Goal: Transaction & Acquisition: Book appointment/travel/reservation

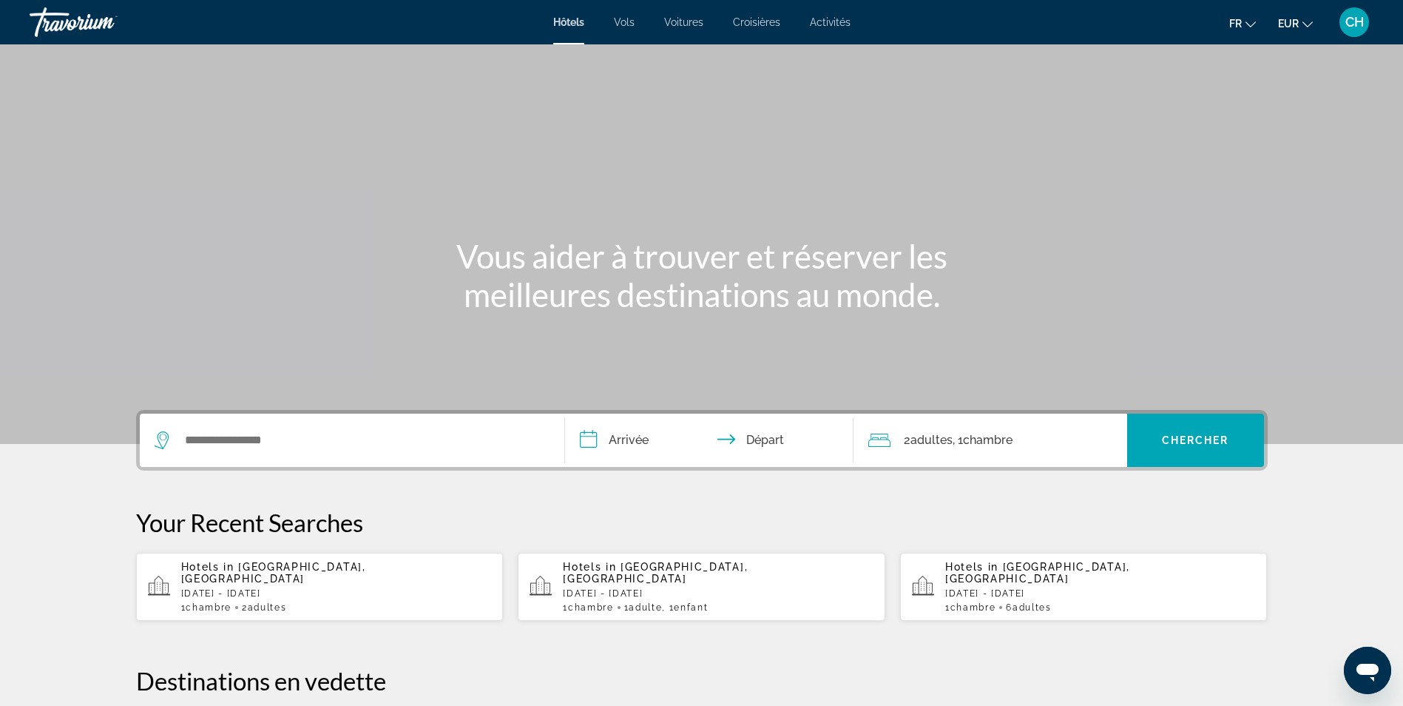
click at [1116, 588] on p "[DATE] - [DATE]" at bounding box center [1100, 593] width 311 height 10
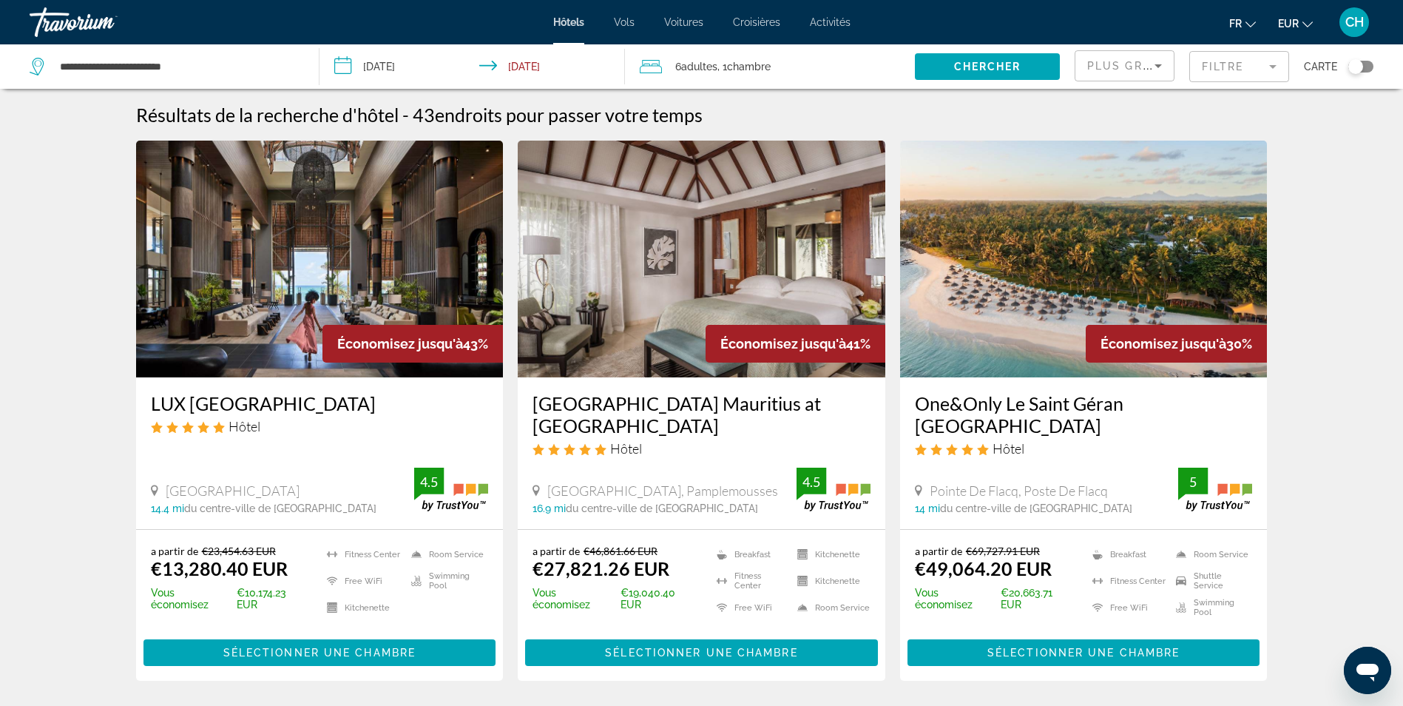
click at [1269, 56] on mat-form-field "Filtre" at bounding box center [1239, 66] width 100 height 31
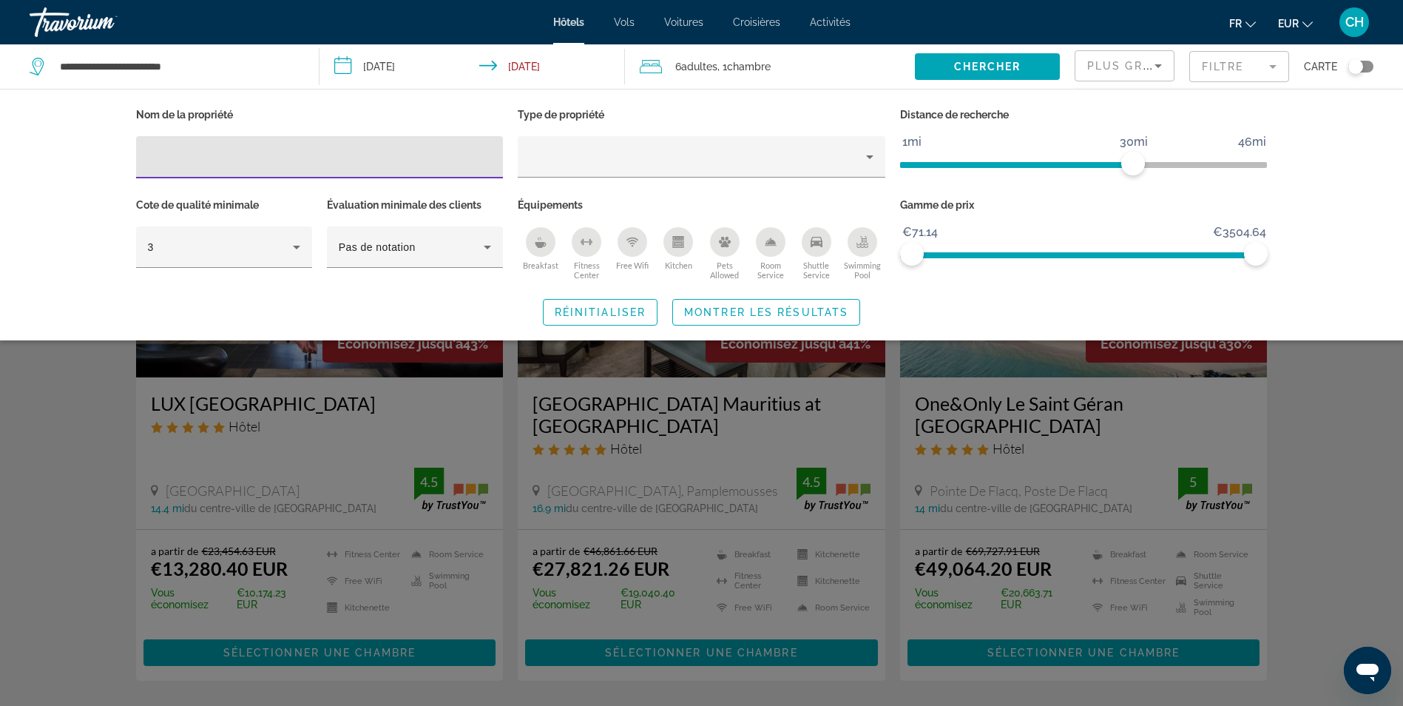
click at [541, 246] on icon "Breakfast" at bounding box center [541, 245] width 11 height 6
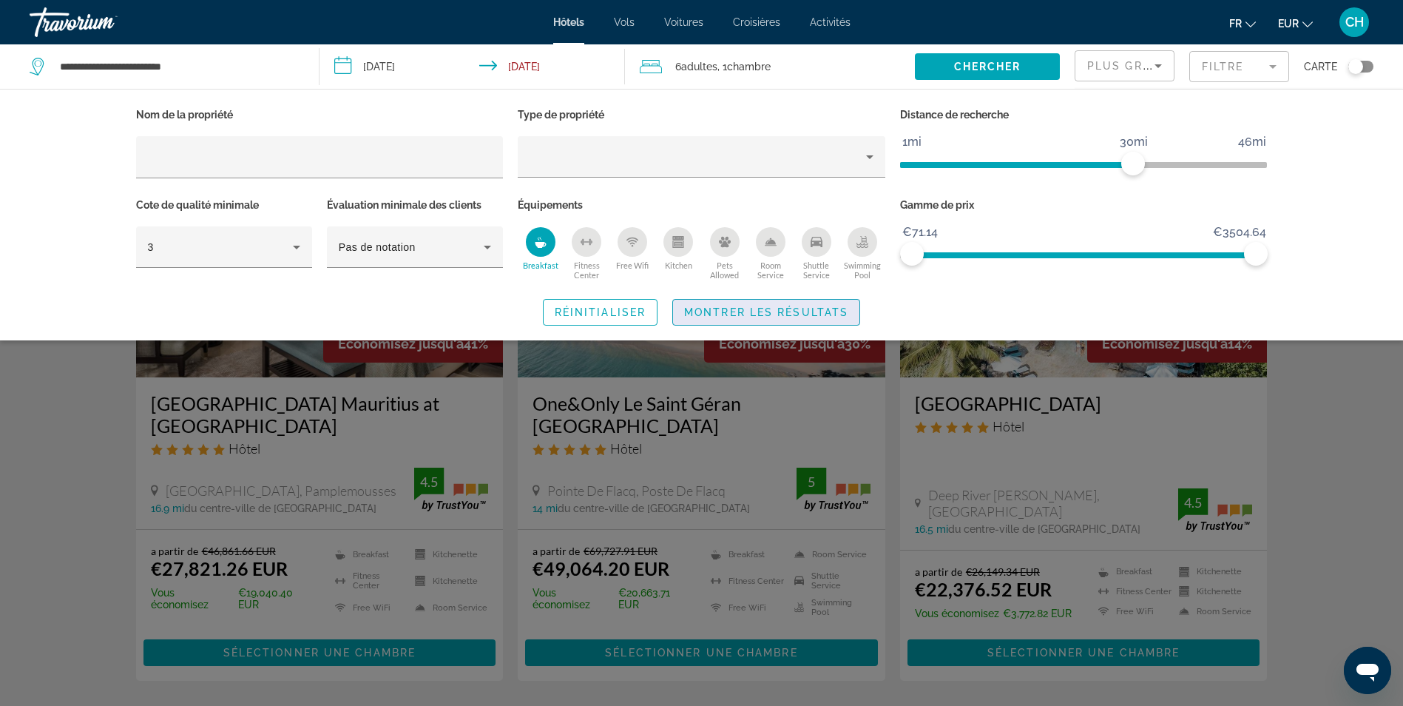
click at [732, 311] on span "Montrer les résultats" at bounding box center [766, 312] width 164 height 12
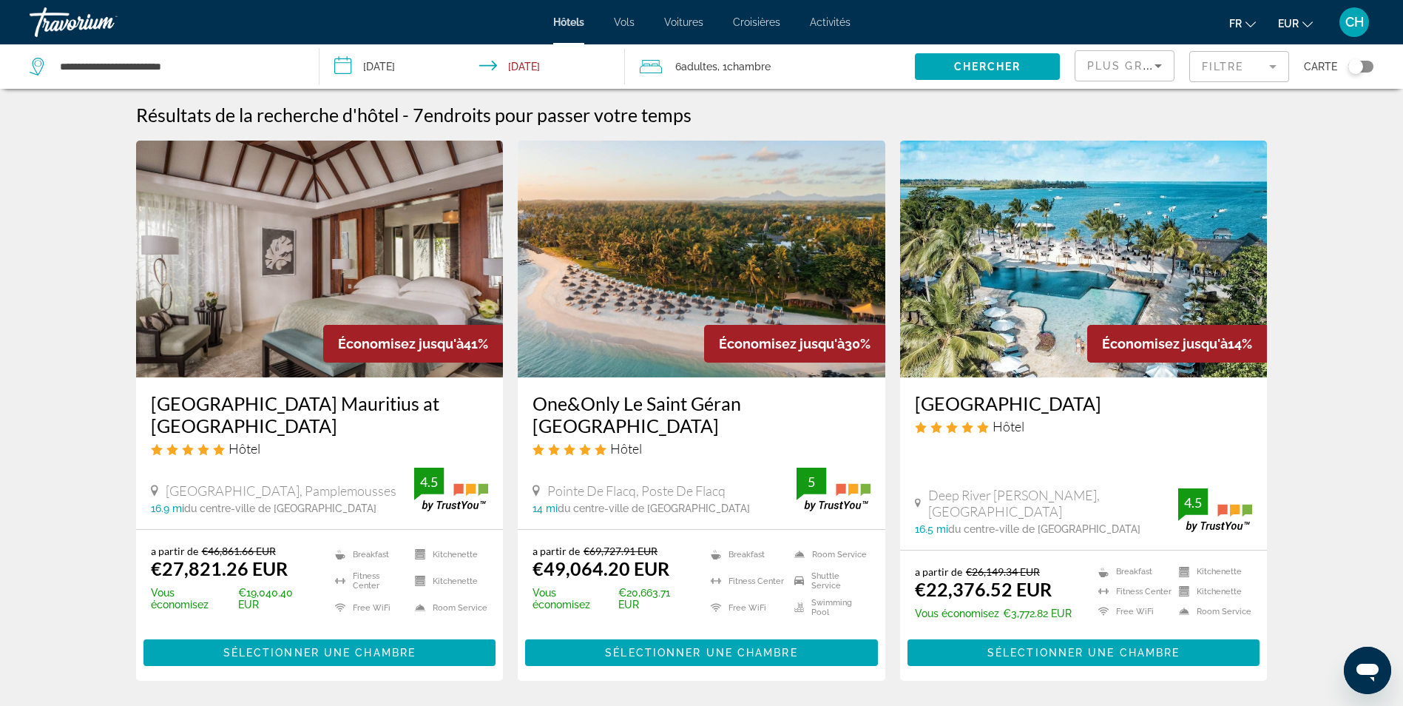
click at [1101, 58] on div "Plus grandes économies" at bounding box center [1124, 71] width 75 height 41
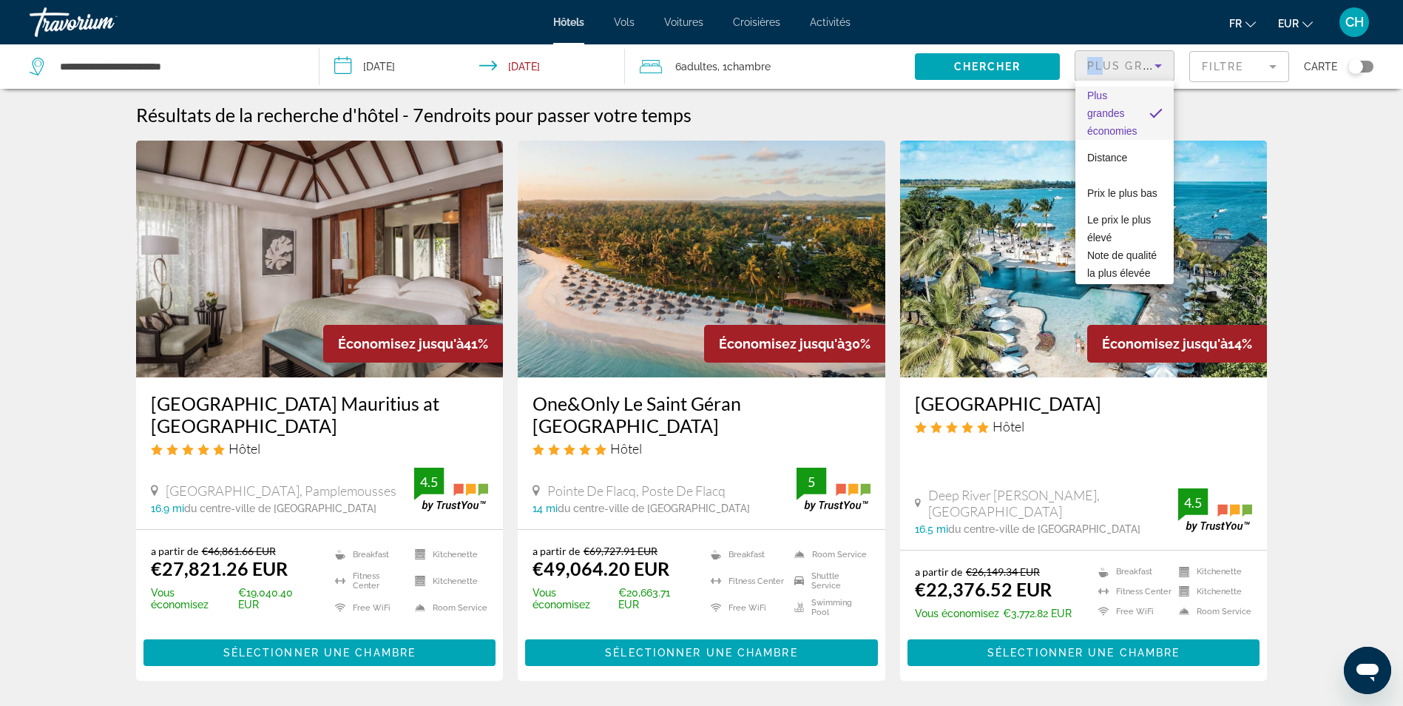
drag, startPoint x: 1101, startPoint y: 62, endPoint x: 1112, endPoint y: 132, distance: 70.5
click at [1112, 132] on span "Plus grandes économies" at bounding box center [1112, 113] width 50 height 47
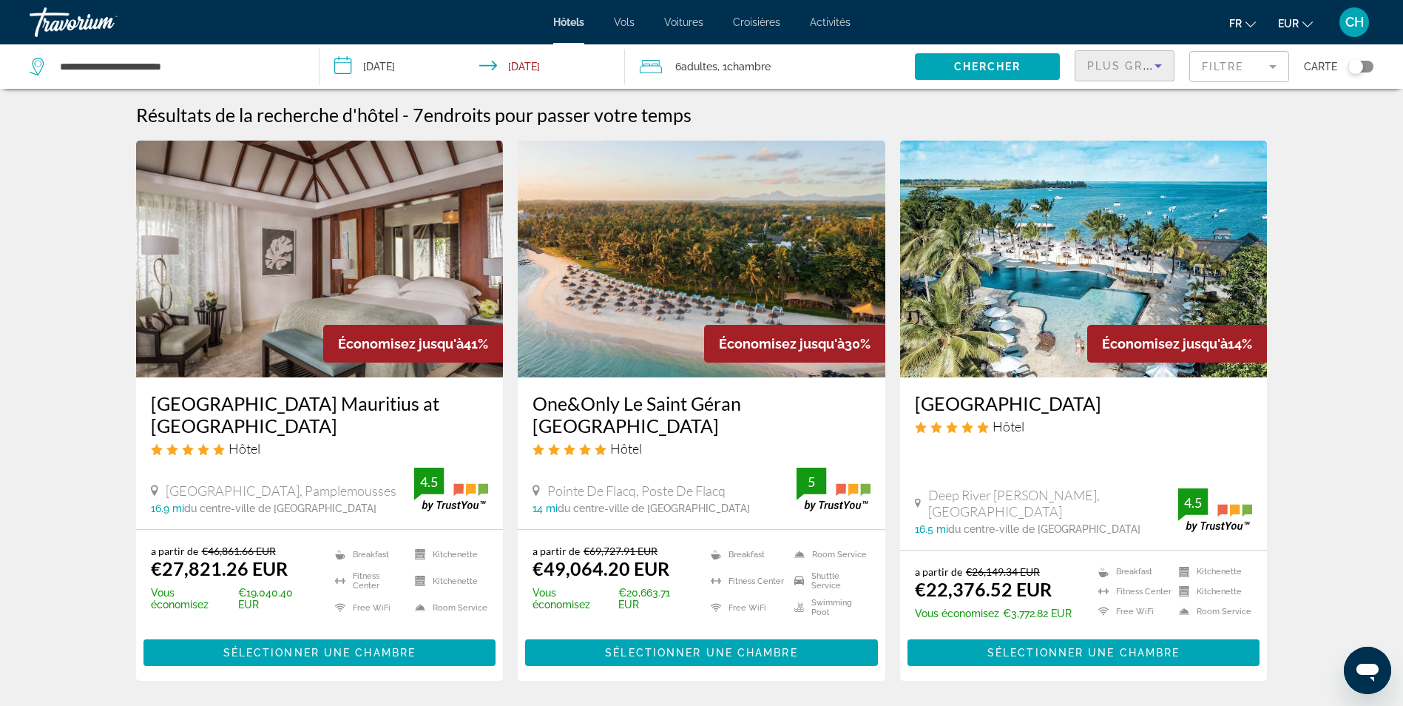
click at [1125, 63] on span "Plus grandes économies" at bounding box center [1175, 66] width 177 height 12
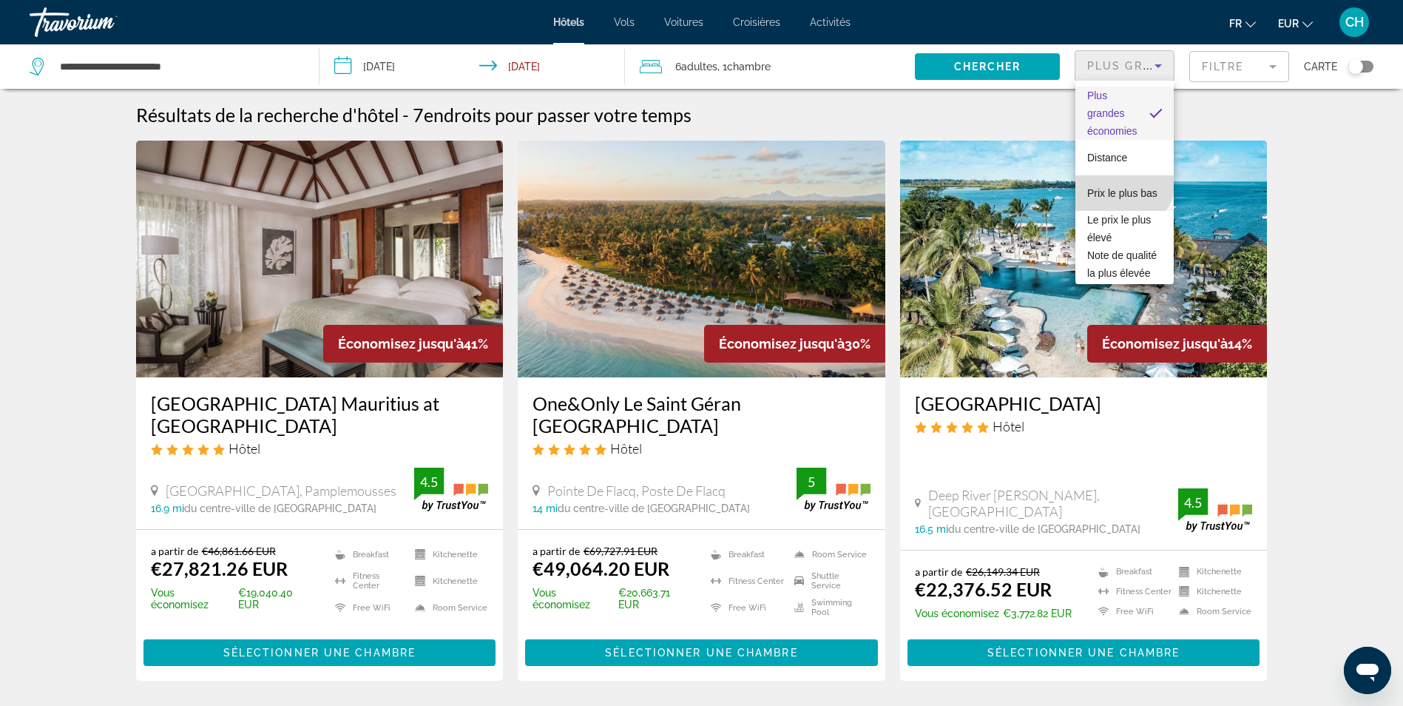
click at [1121, 187] on span "Prix le plus bas" at bounding box center [1122, 193] width 70 height 12
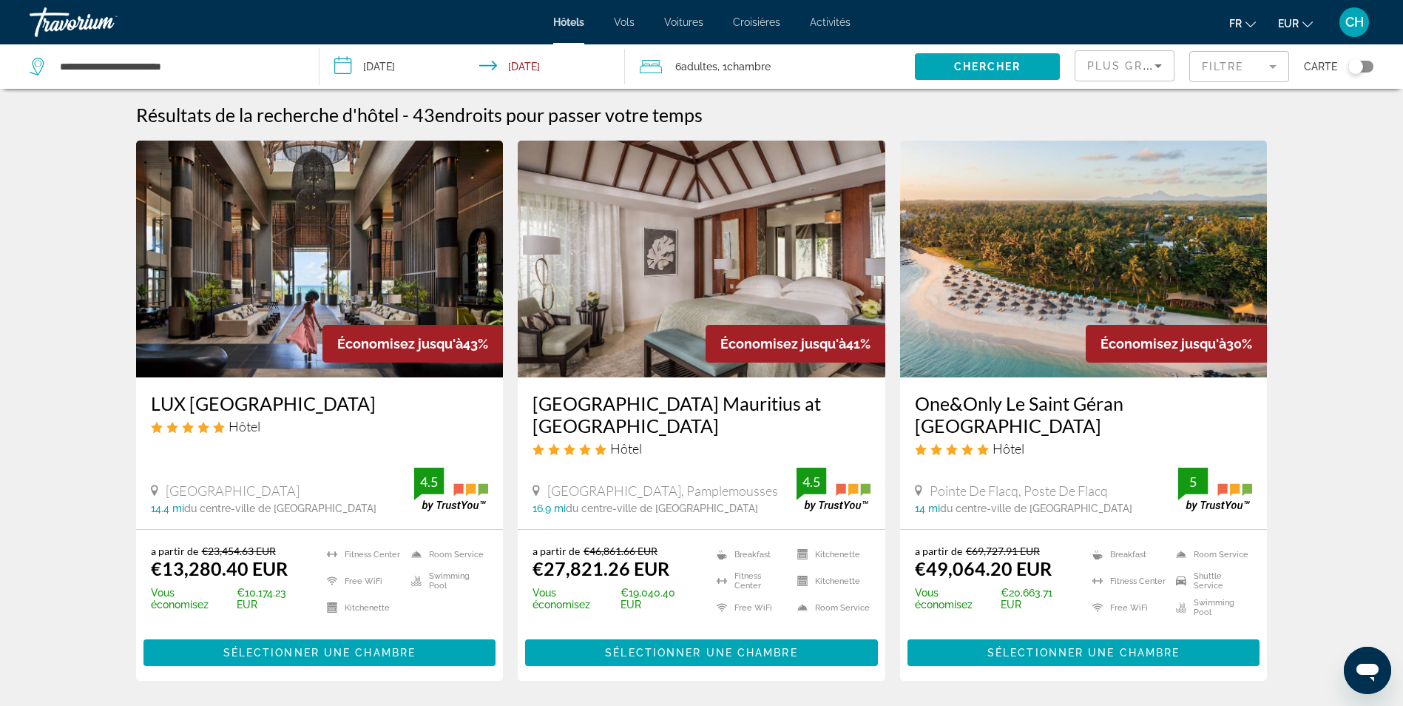
click at [88, 18] on div "Travorium" at bounding box center [104, 22] width 148 height 38
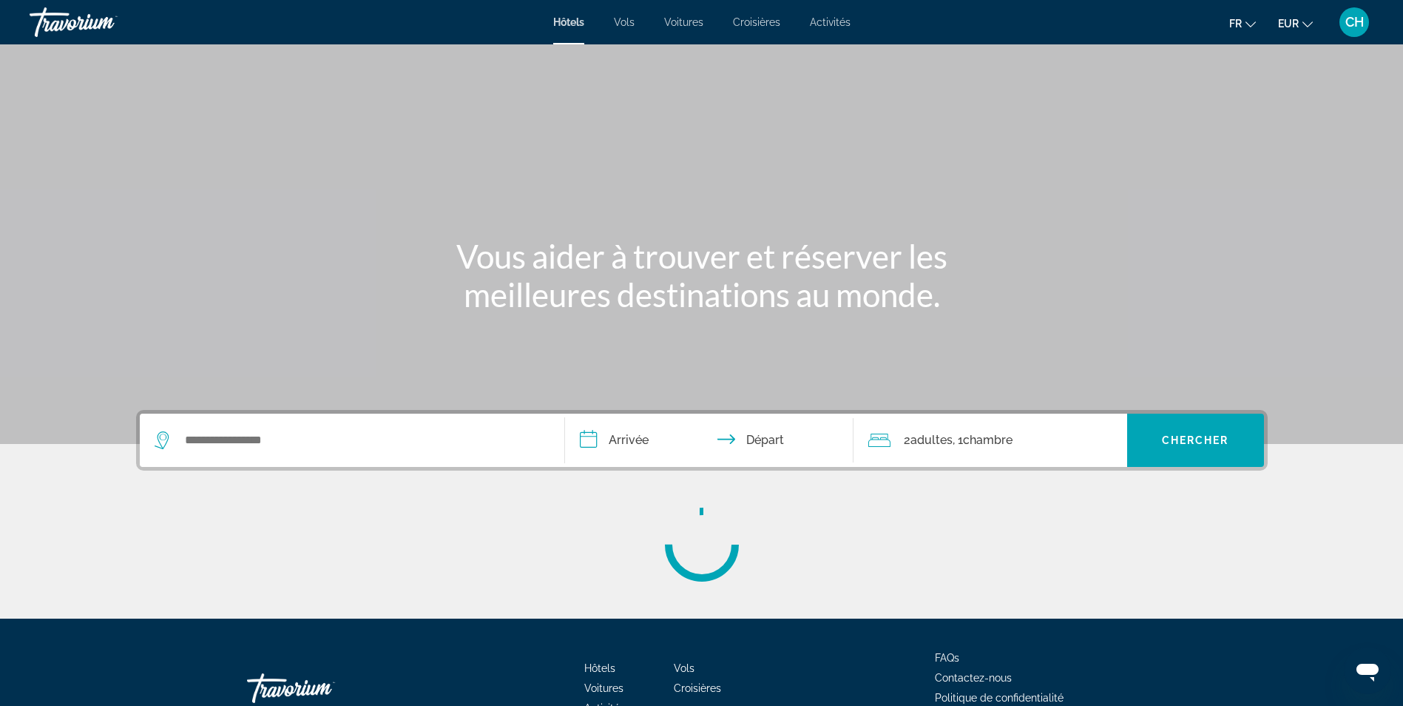
click at [709, 523] on circle "Main content" at bounding box center [701, 544] width 75 height 75
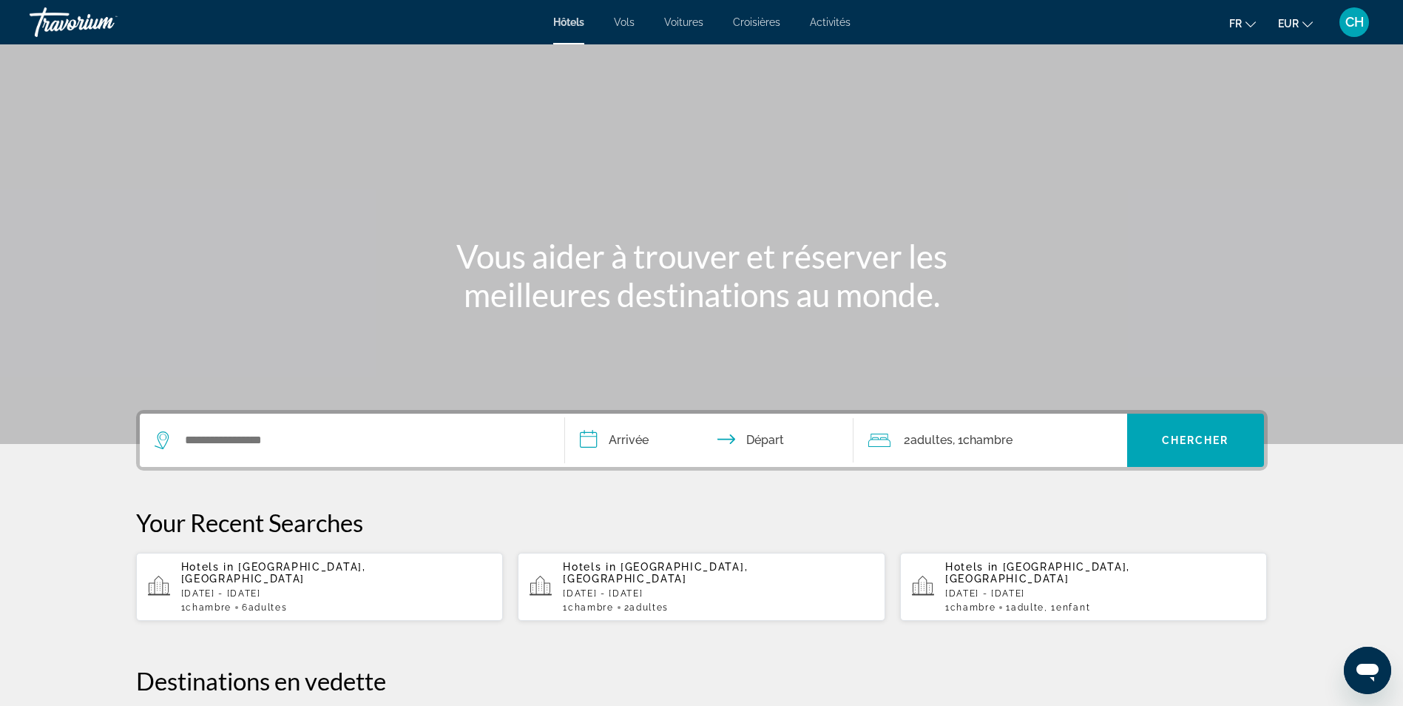
click at [703, 588] on p "[DATE] - [DATE]" at bounding box center [718, 593] width 311 height 10
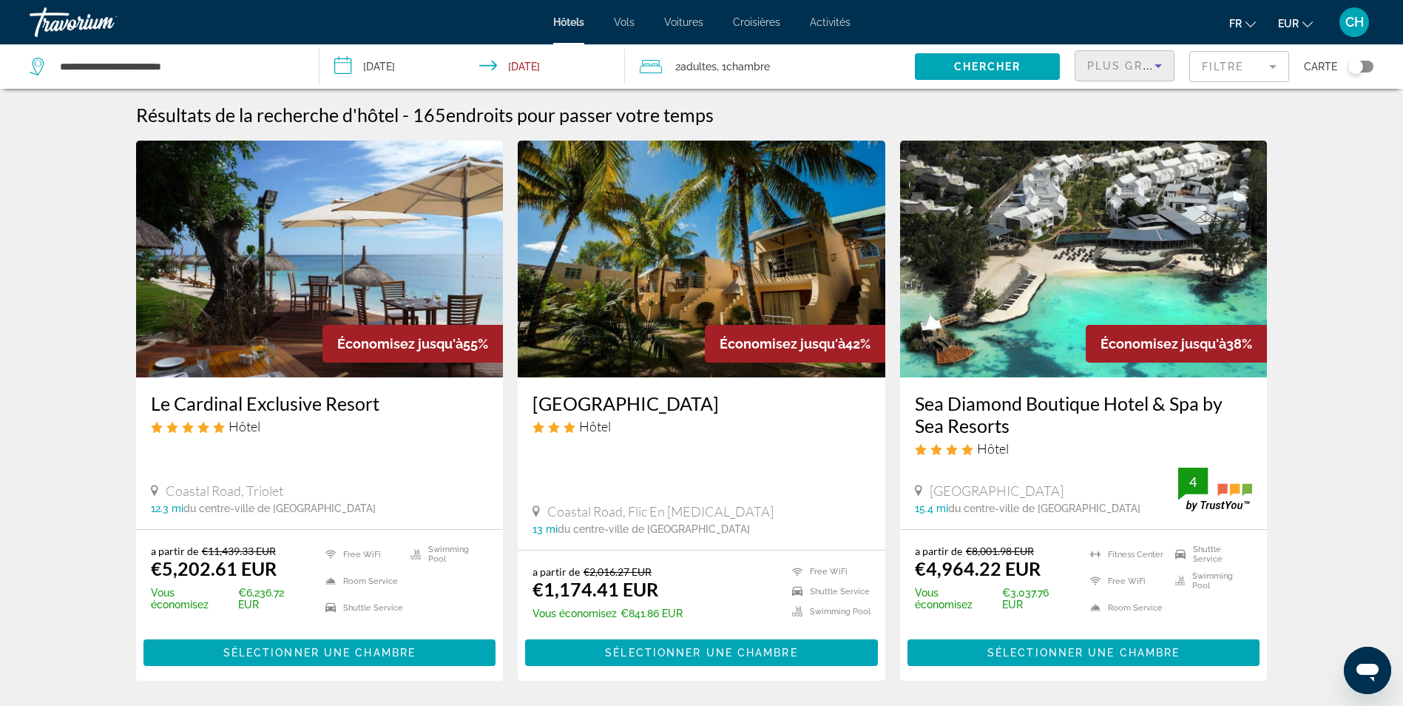
click at [1099, 67] on span "Plus grandes économies" at bounding box center [1175, 66] width 177 height 12
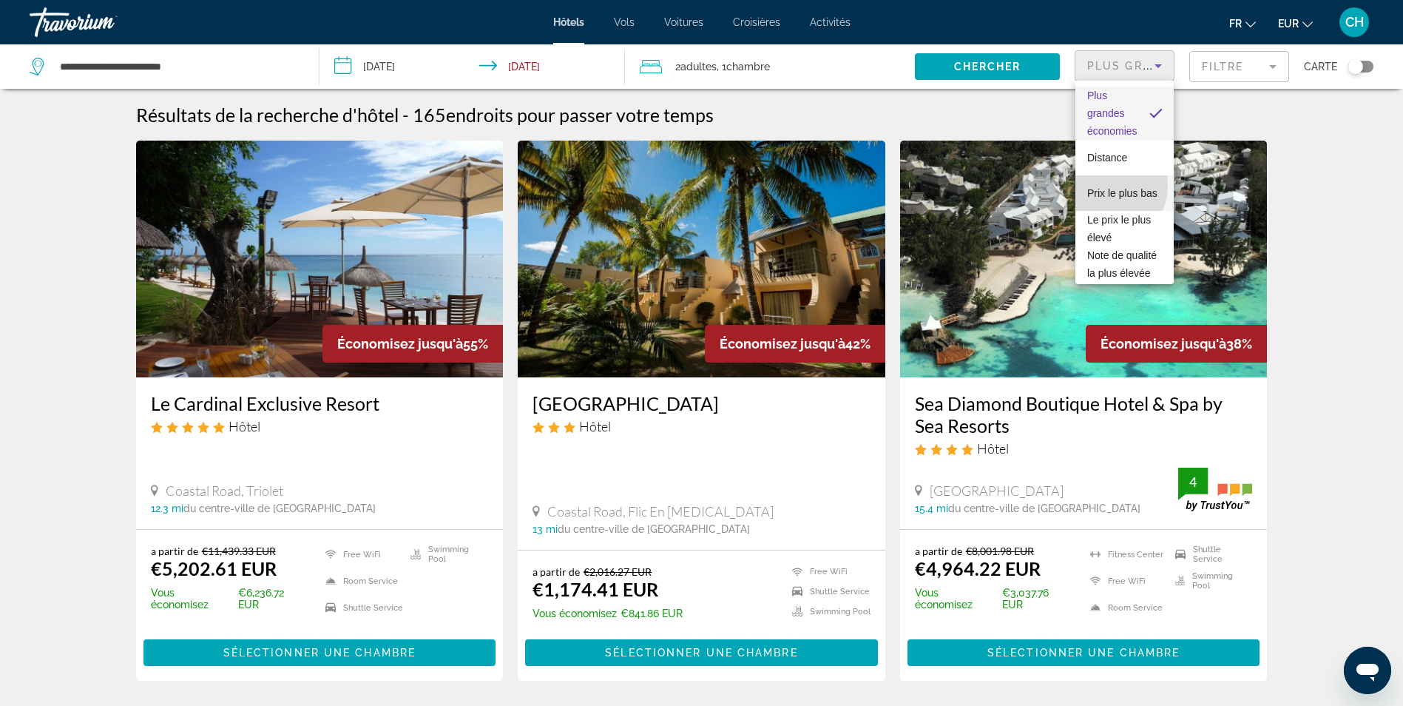
click at [1107, 187] on span "Prix le plus bas" at bounding box center [1122, 193] width 70 height 12
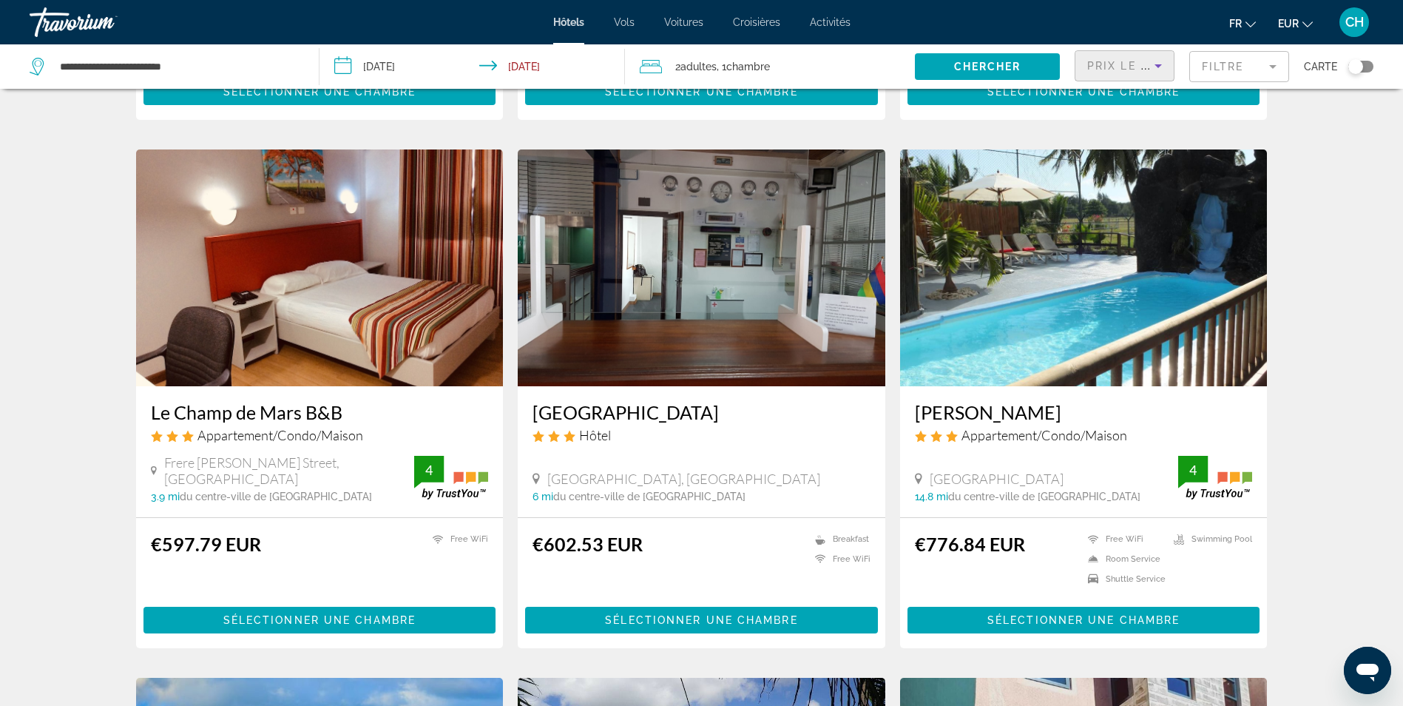
scroll to position [888, 0]
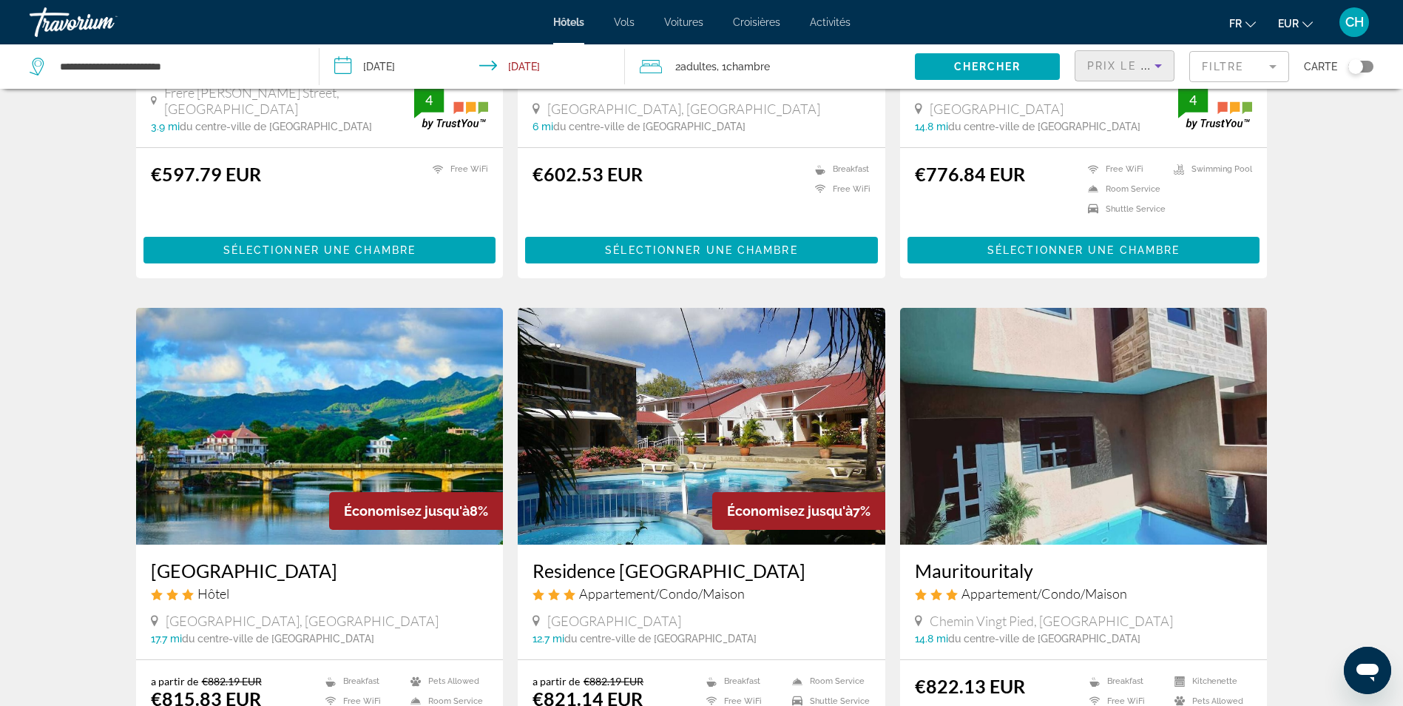
click at [1245, 69] on mat-form-field "Filtre" at bounding box center [1239, 66] width 100 height 31
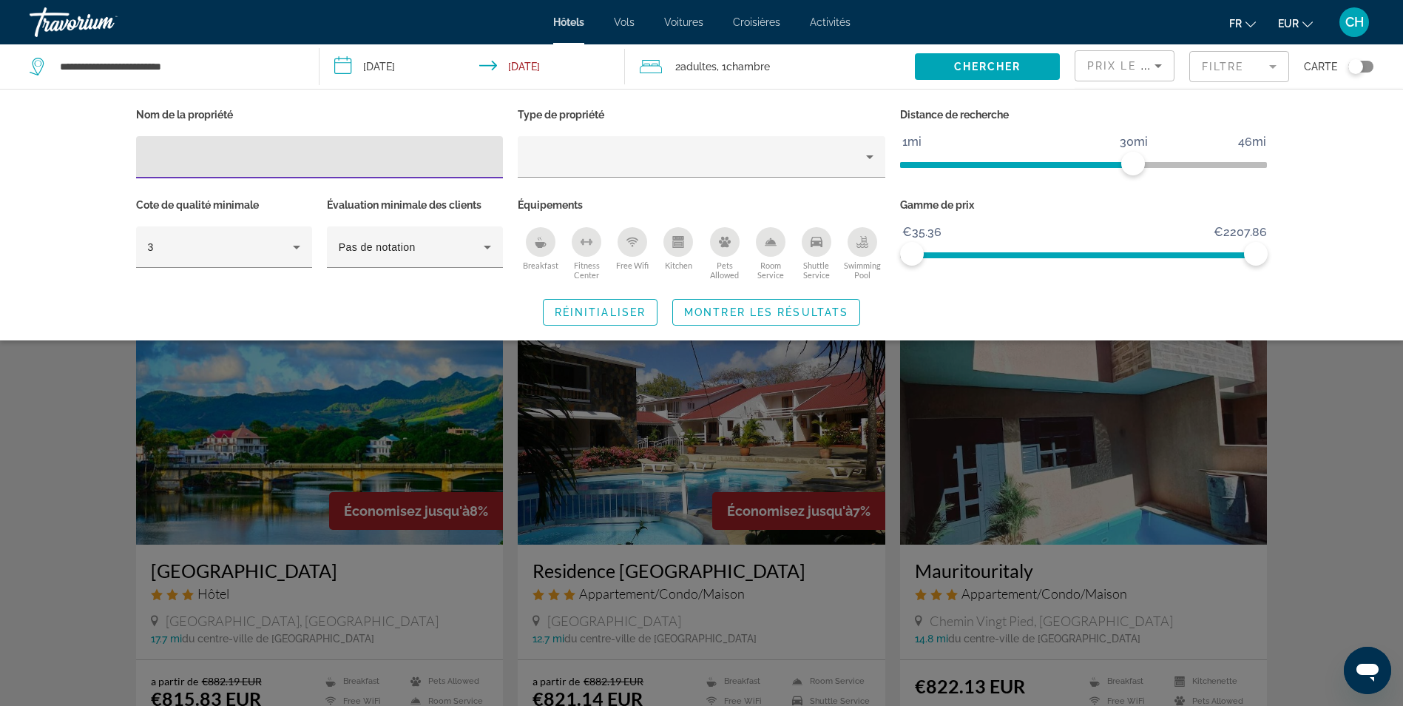
click at [533, 243] on div "Breakfast" at bounding box center [541, 242] width 30 height 30
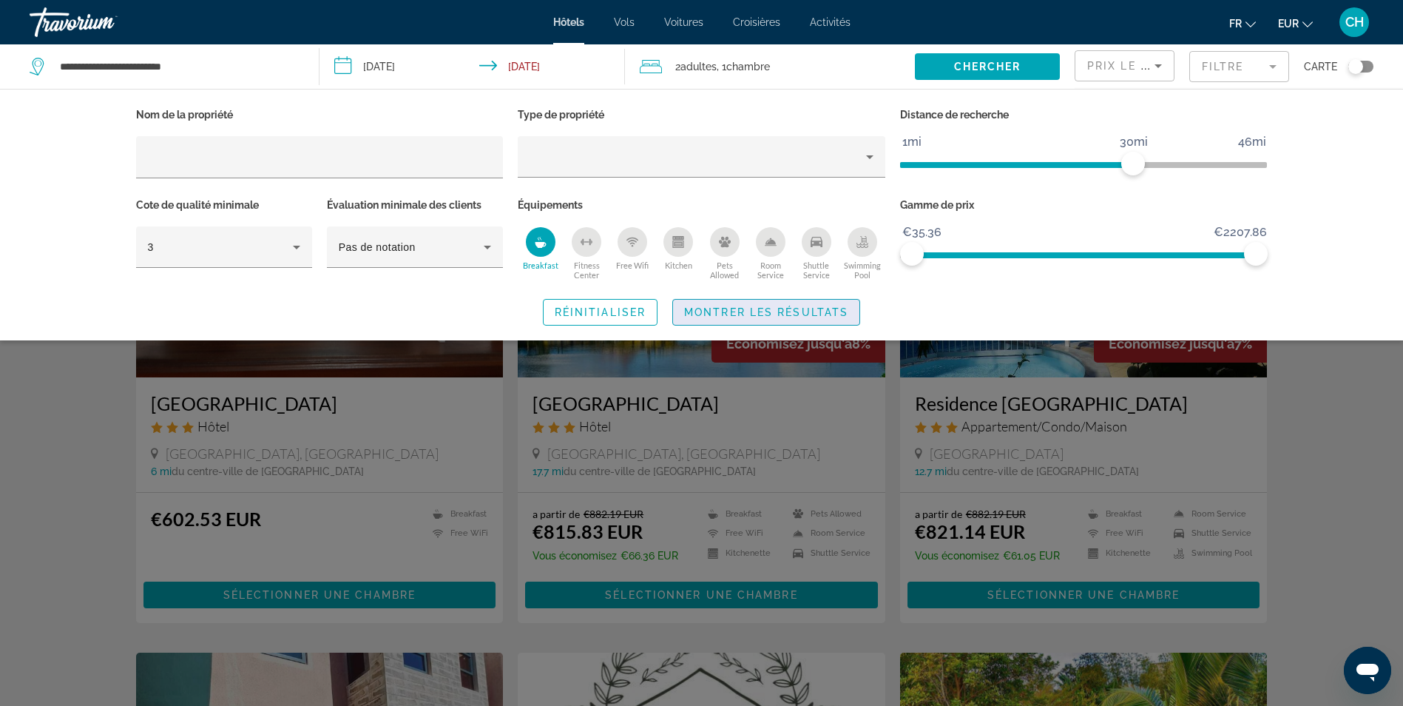
click at [783, 308] on span "Montrer les résultats" at bounding box center [766, 312] width 164 height 12
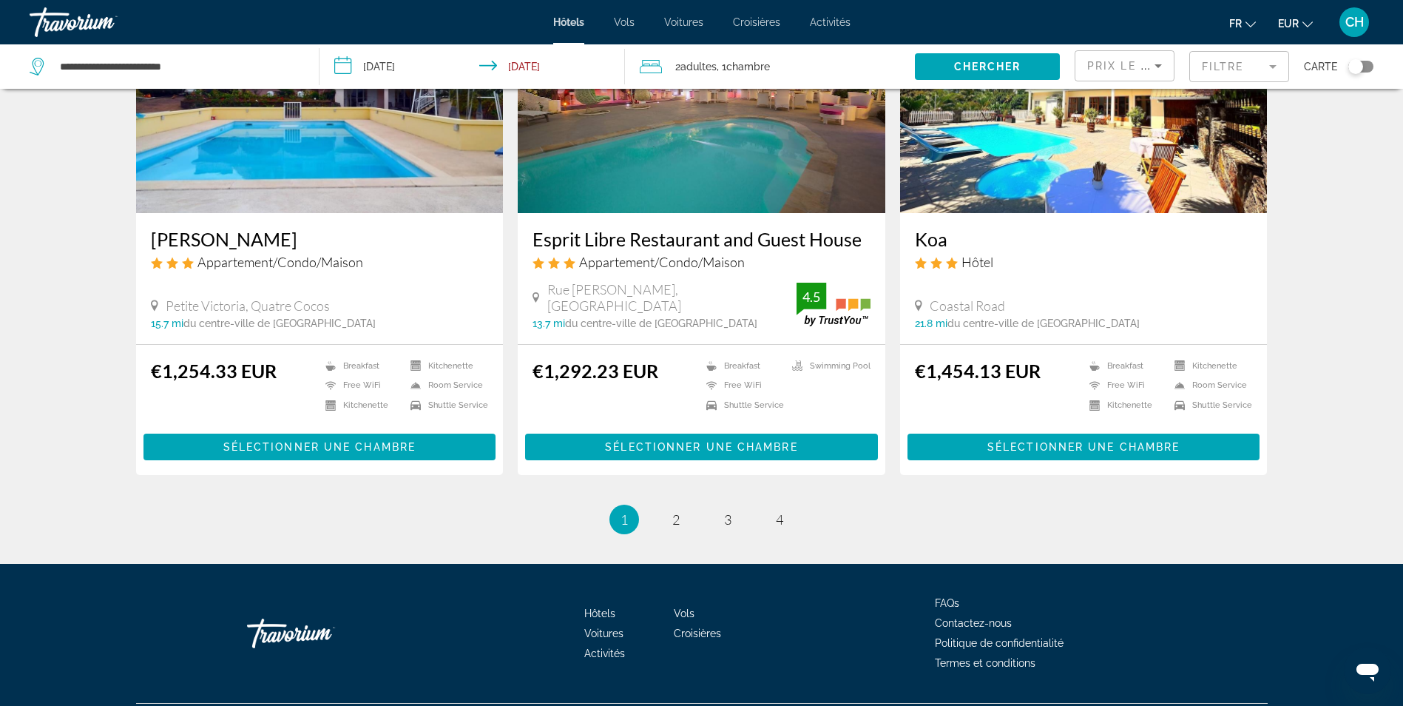
scroll to position [1753, 0]
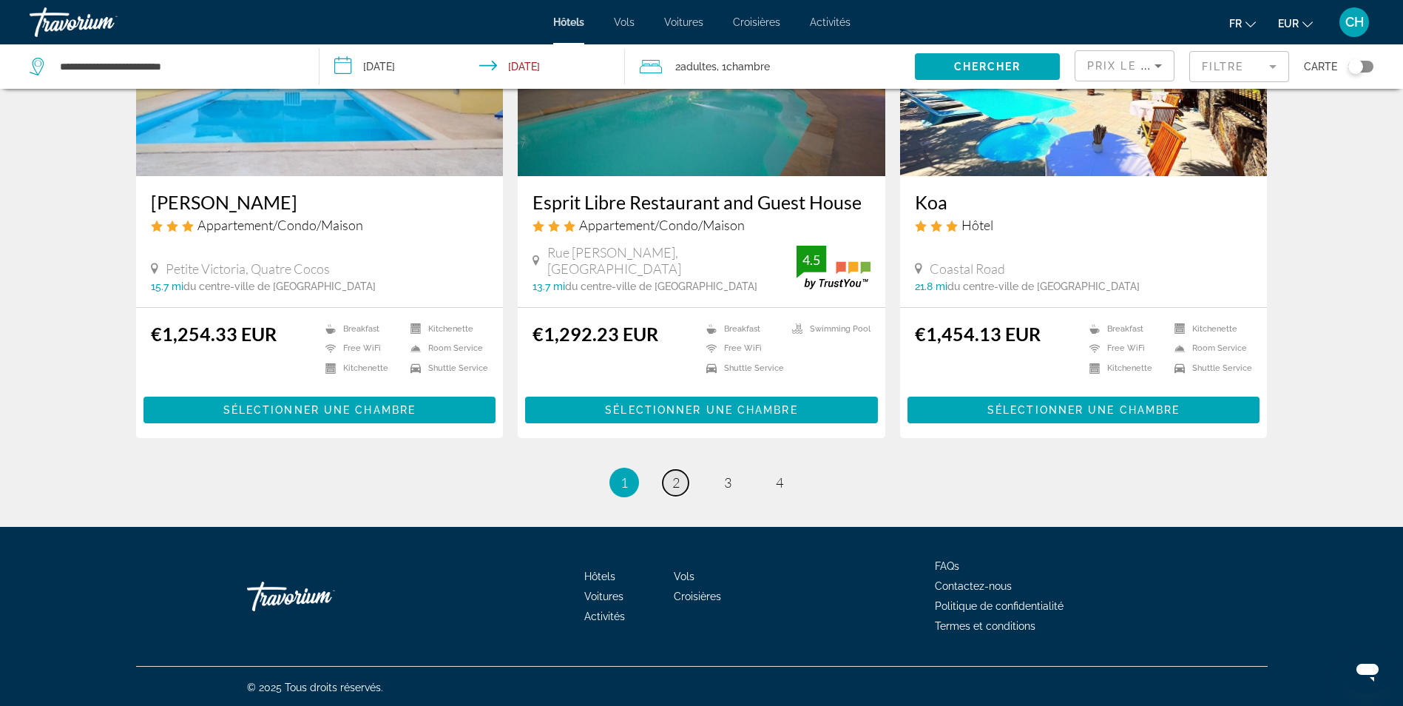
click at [681, 482] on link "page 2" at bounding box center [676, 483] width 26 height 26
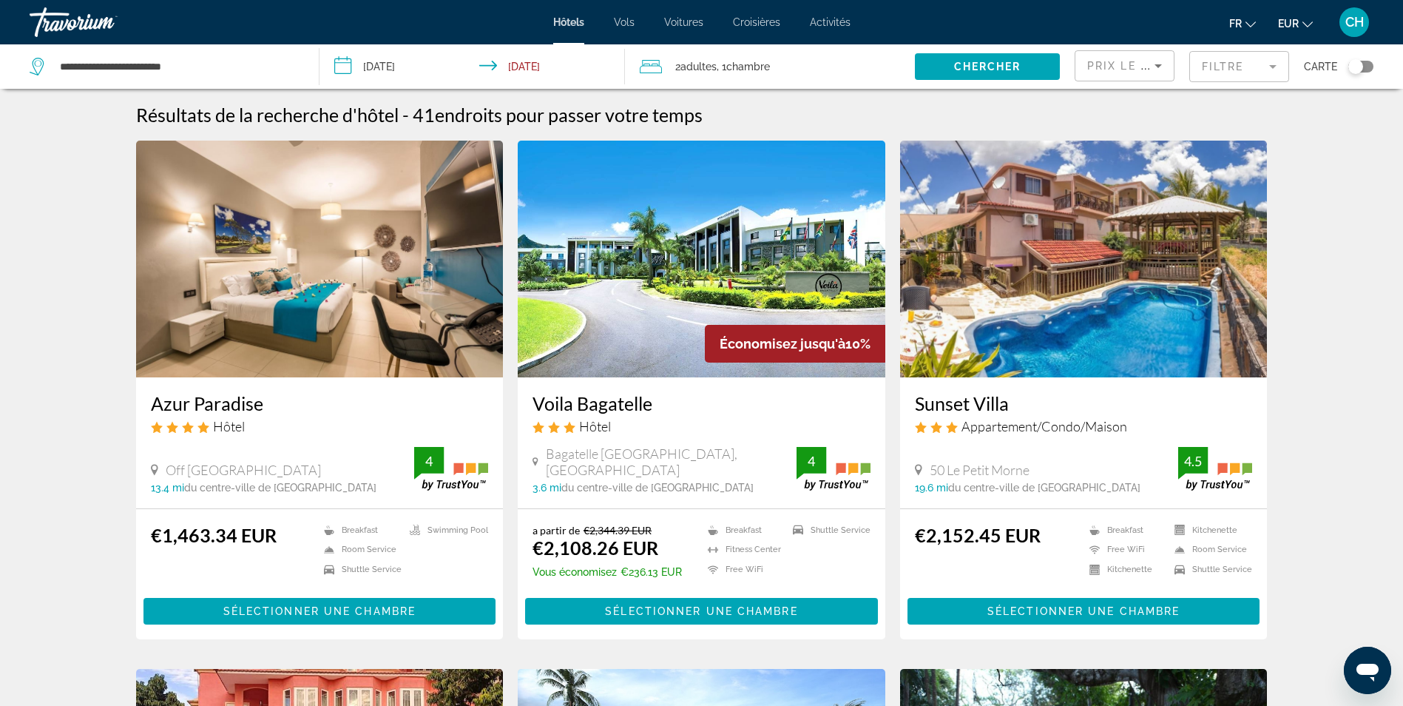
click at [1354, 24] on span "CH" at bounding box center [1354, 22] width 18 height 15
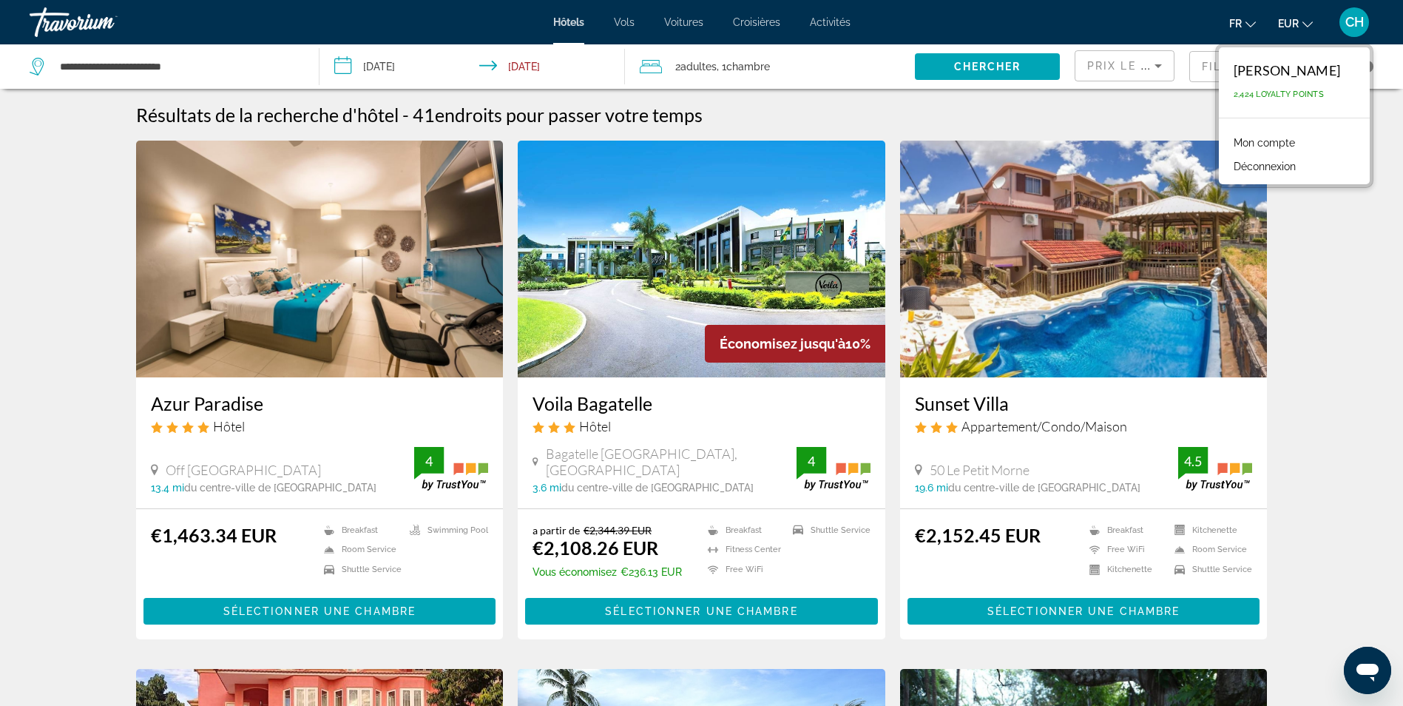
click at [1269, 142] on link "Mon compte" at bounding box center [1264, 142] width 76 height 19
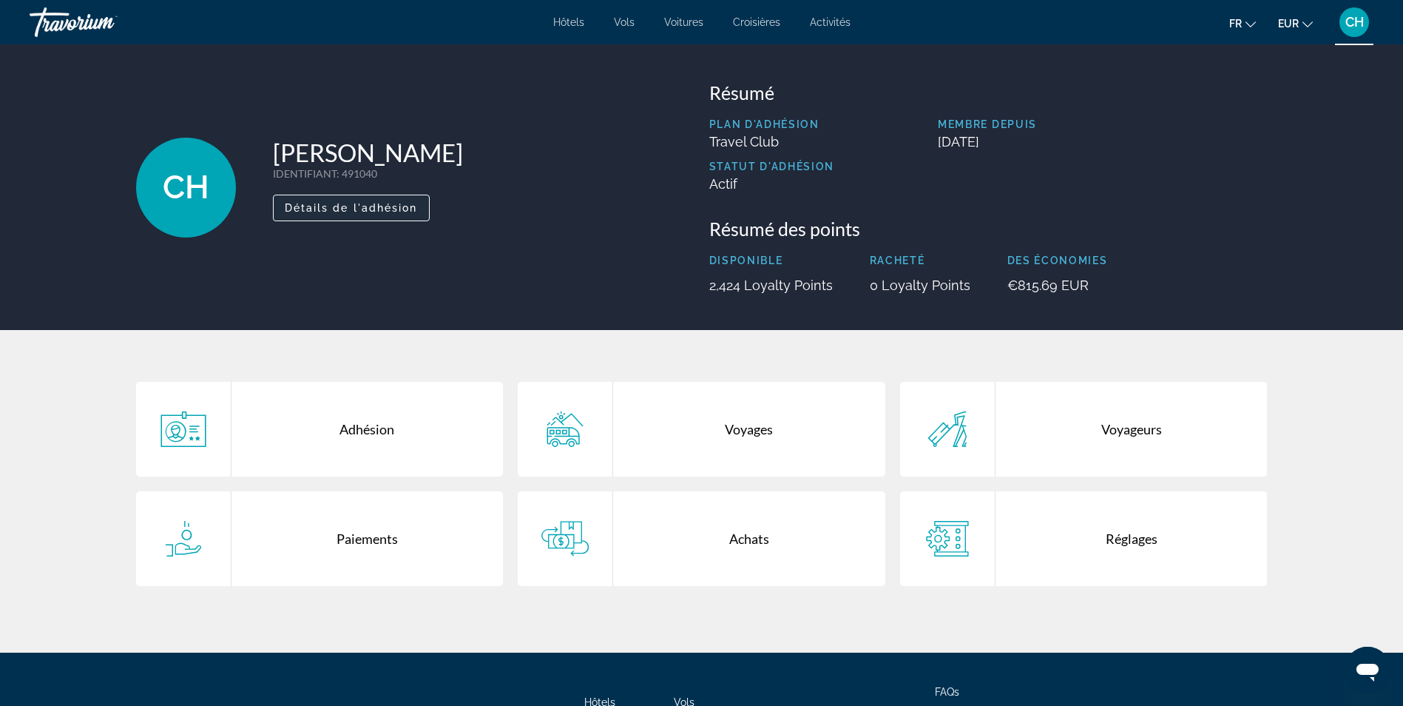
click at [355, 202] on span "Détails de l'adhésion" at bounding box center [351, 208] width 133 height 12
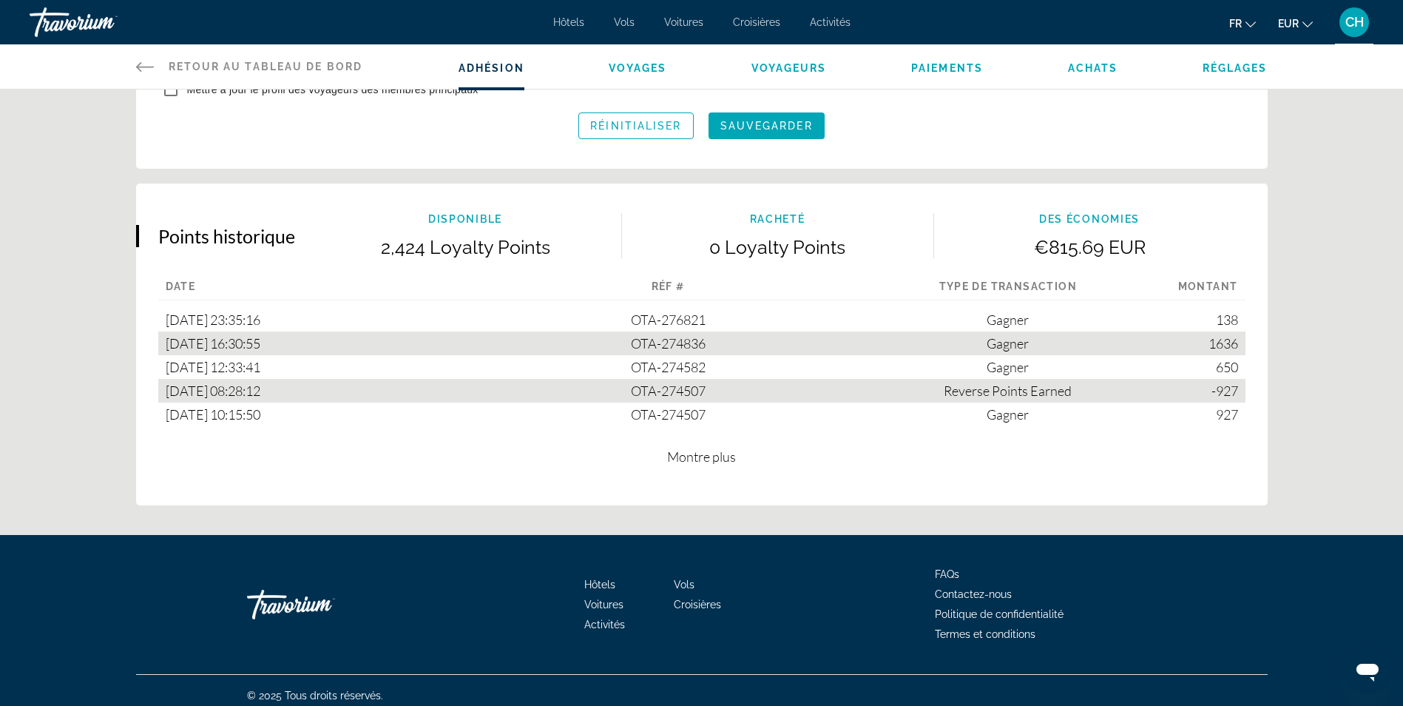
scroll to position [786, 0]
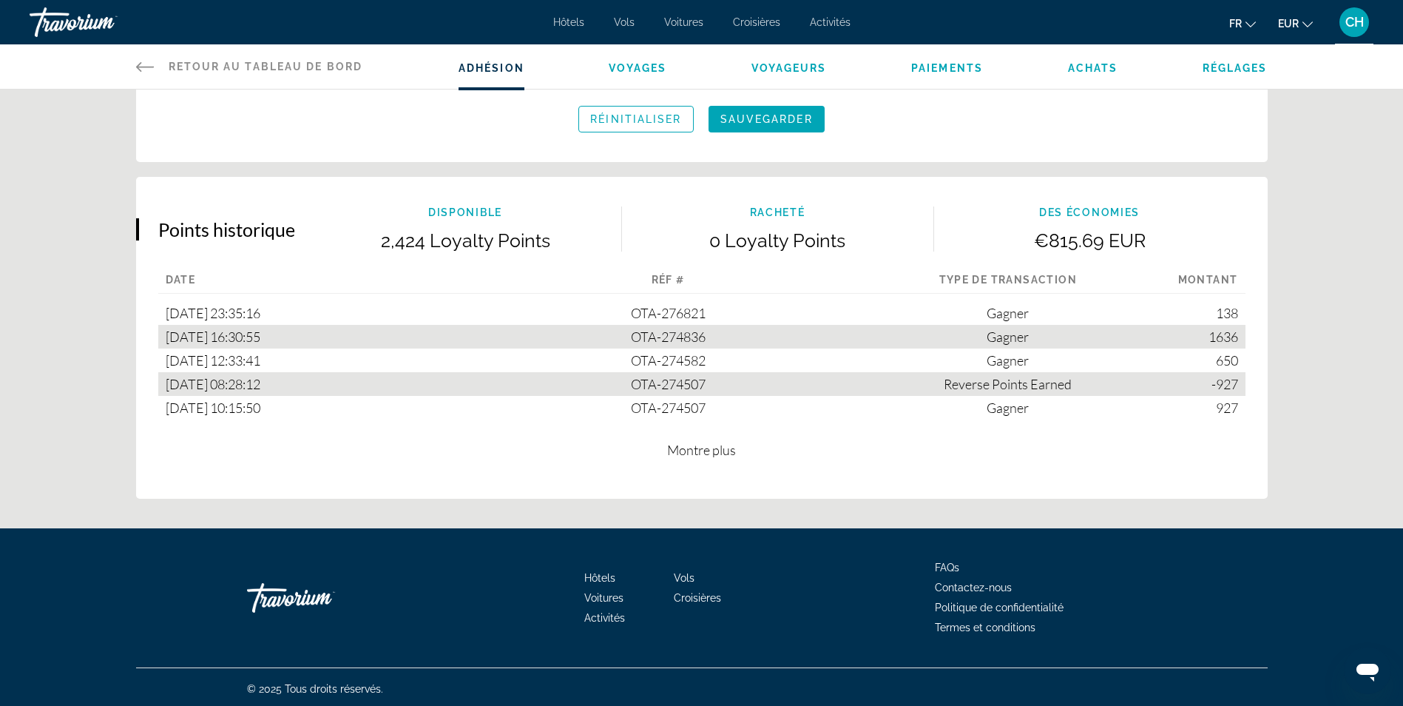
click at [694, 451] on span "Montre plus" at bounding box center [701, 450] width 69 height 16
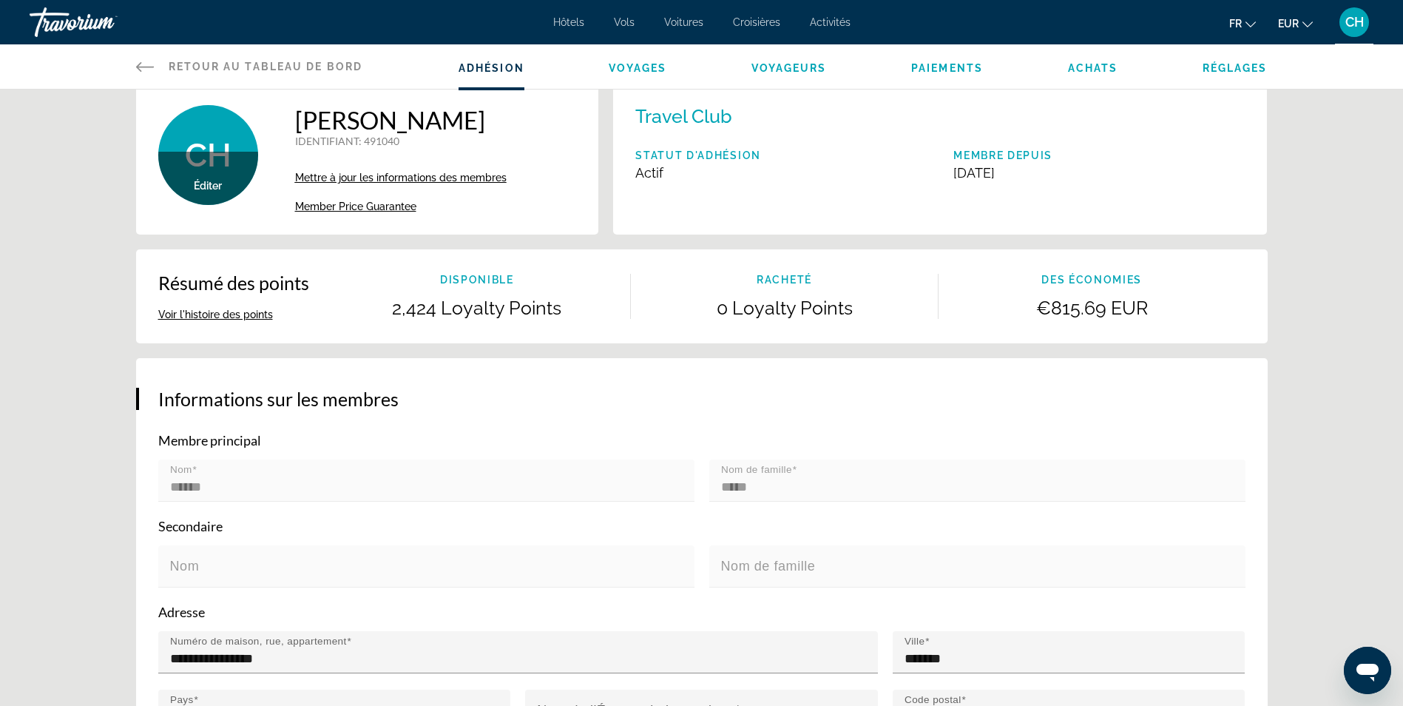
scroll to position [0, 0]
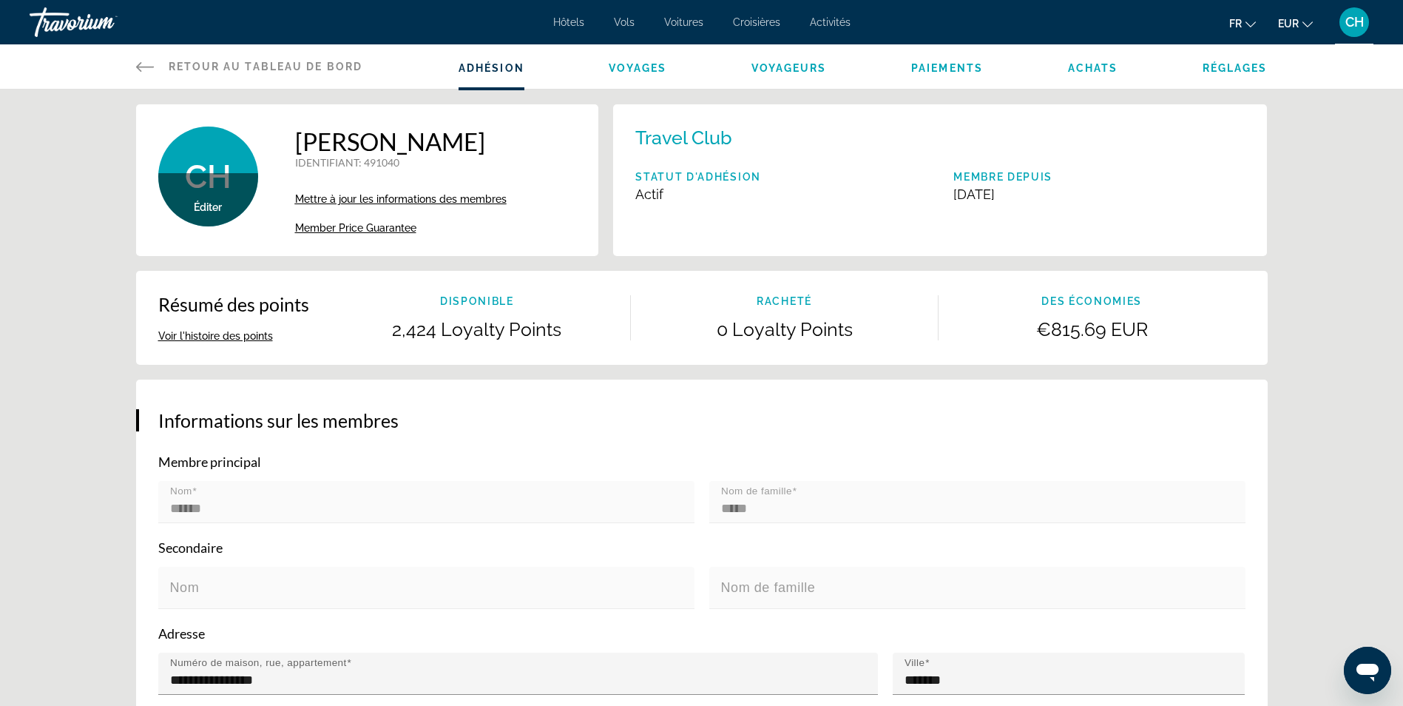
click at [640, 69] on span "Voyages" at bounding box center [638, 68] width 58 height 12
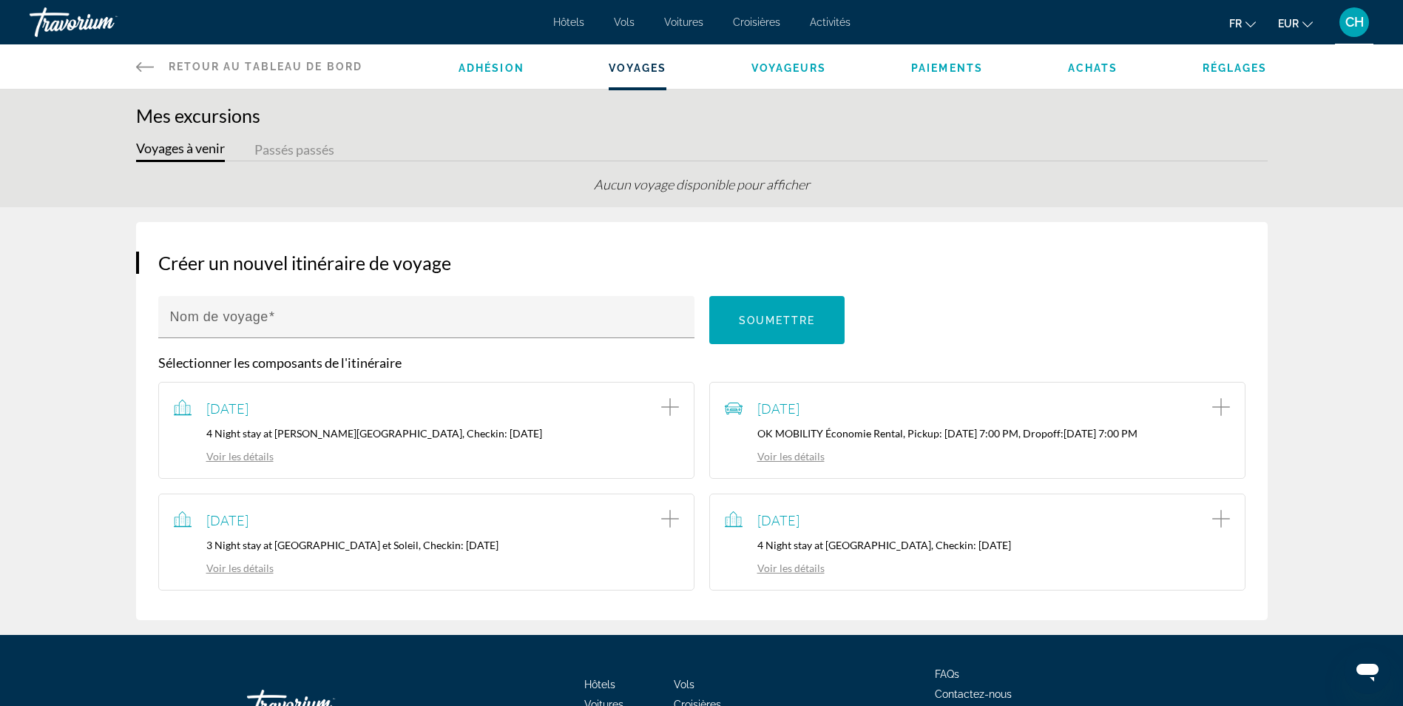
click at [788, 73] on span "Voyageurs" at bounding box center [789, 68] width 75 height 12
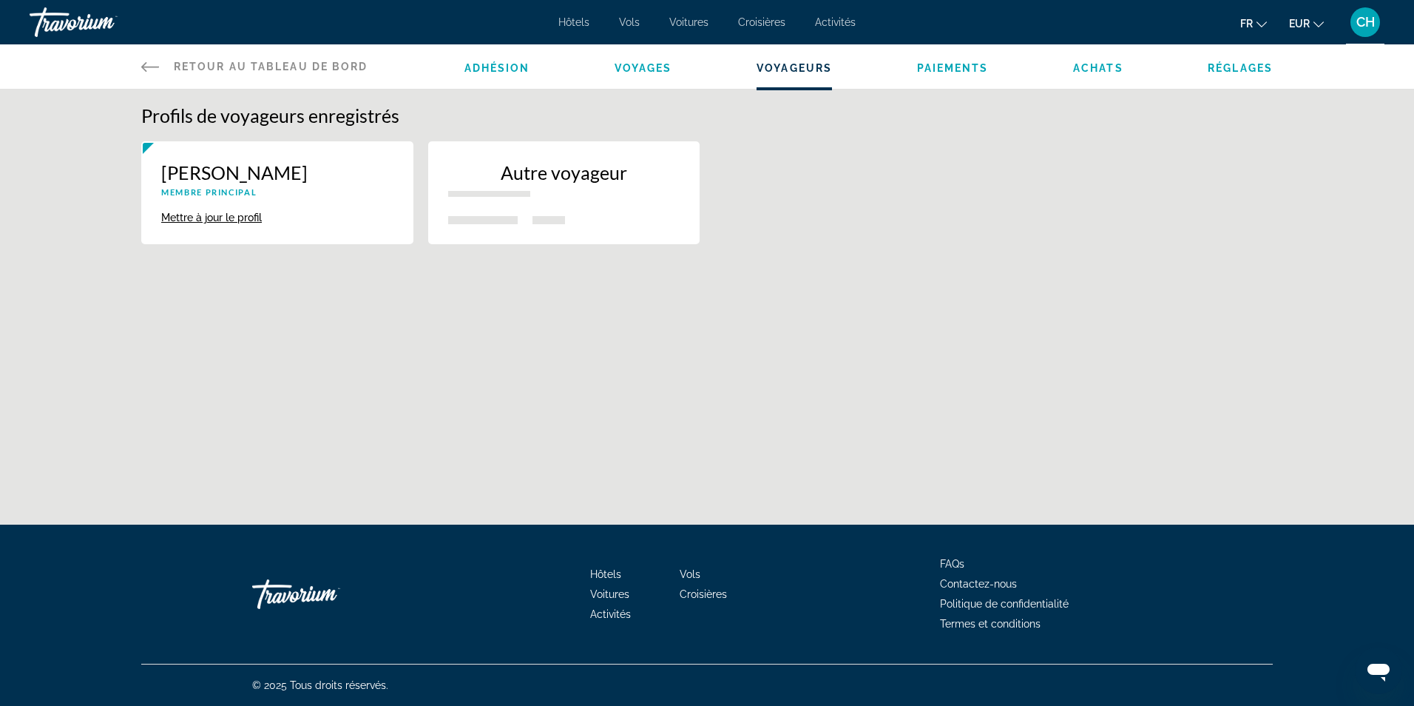
click at [948, 73] on span "Paiements" at bounding box center [953, 68] width 72 height 12
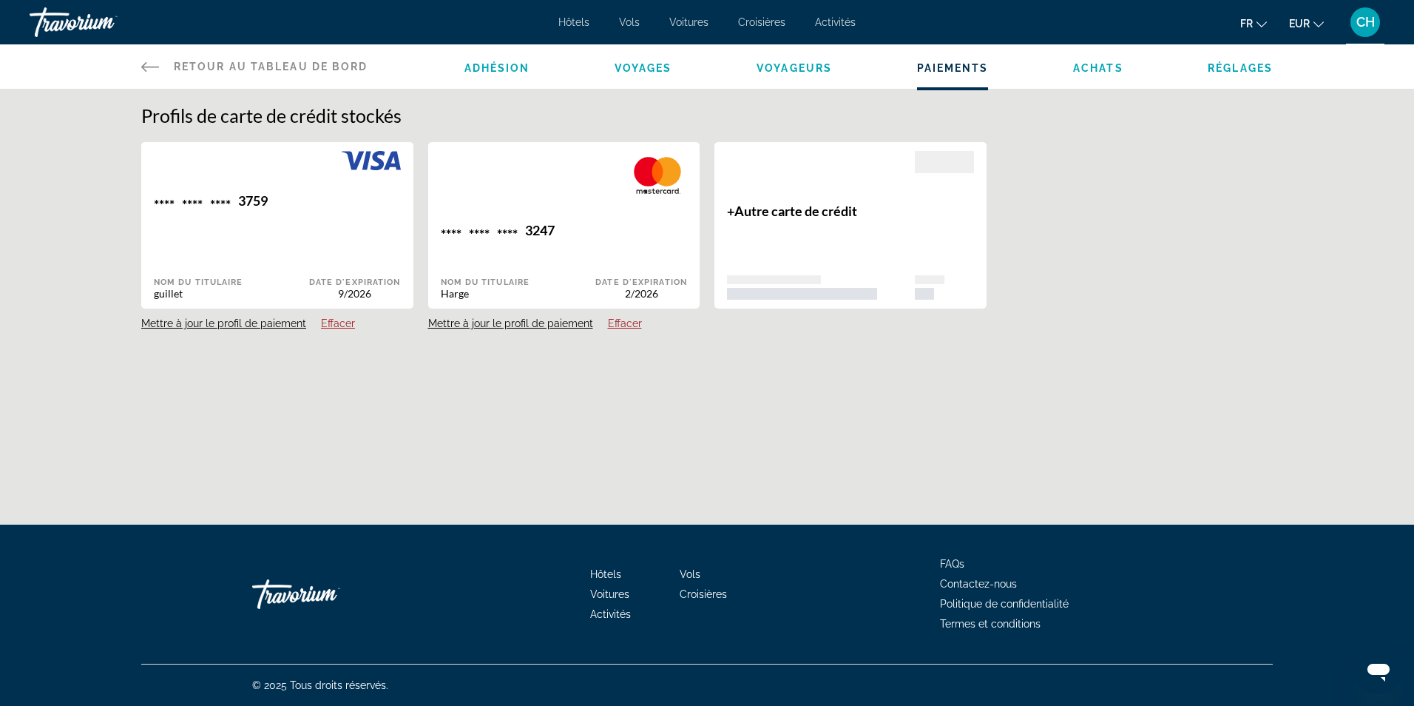
click at [618, 323] on button "Effacer" at bounding box center [625, 323] width 34 height 13
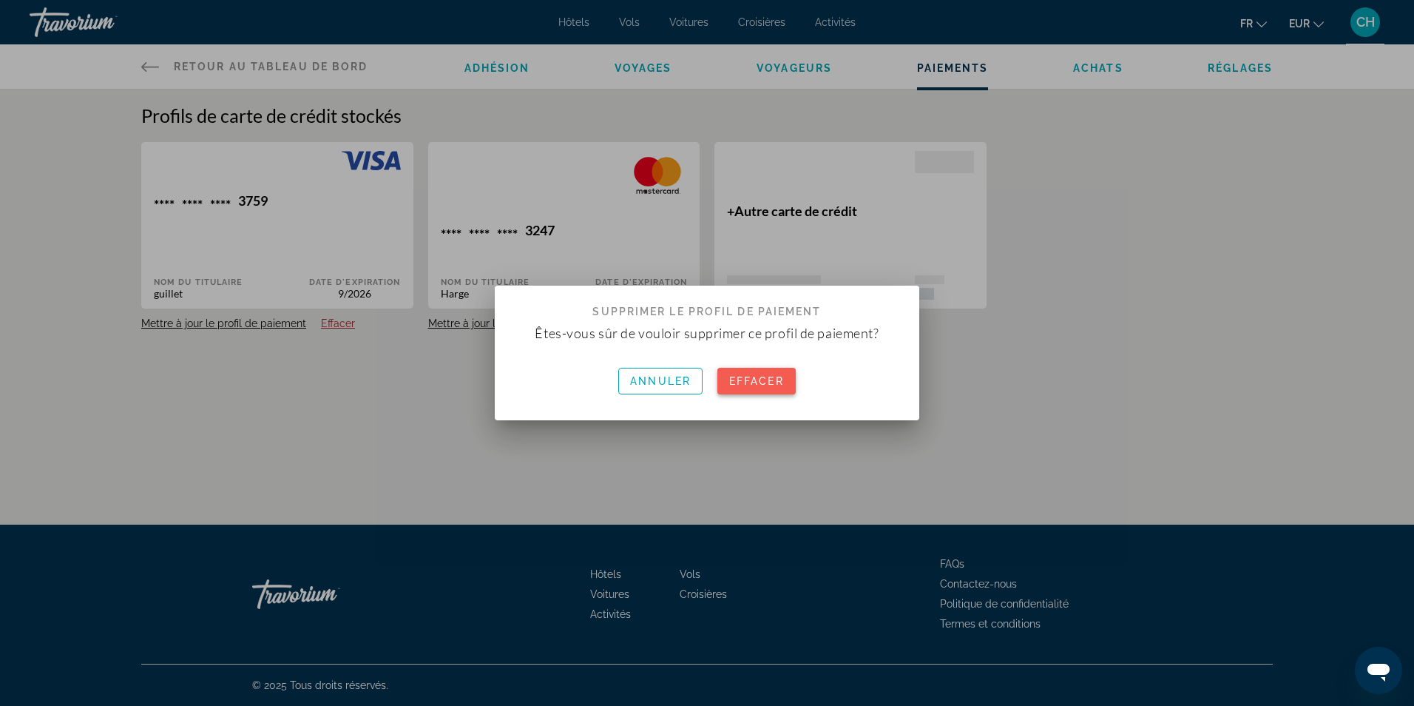
click at [757, 375] on span "Effacer" at bounding box center [756, 381] width 55 height 12
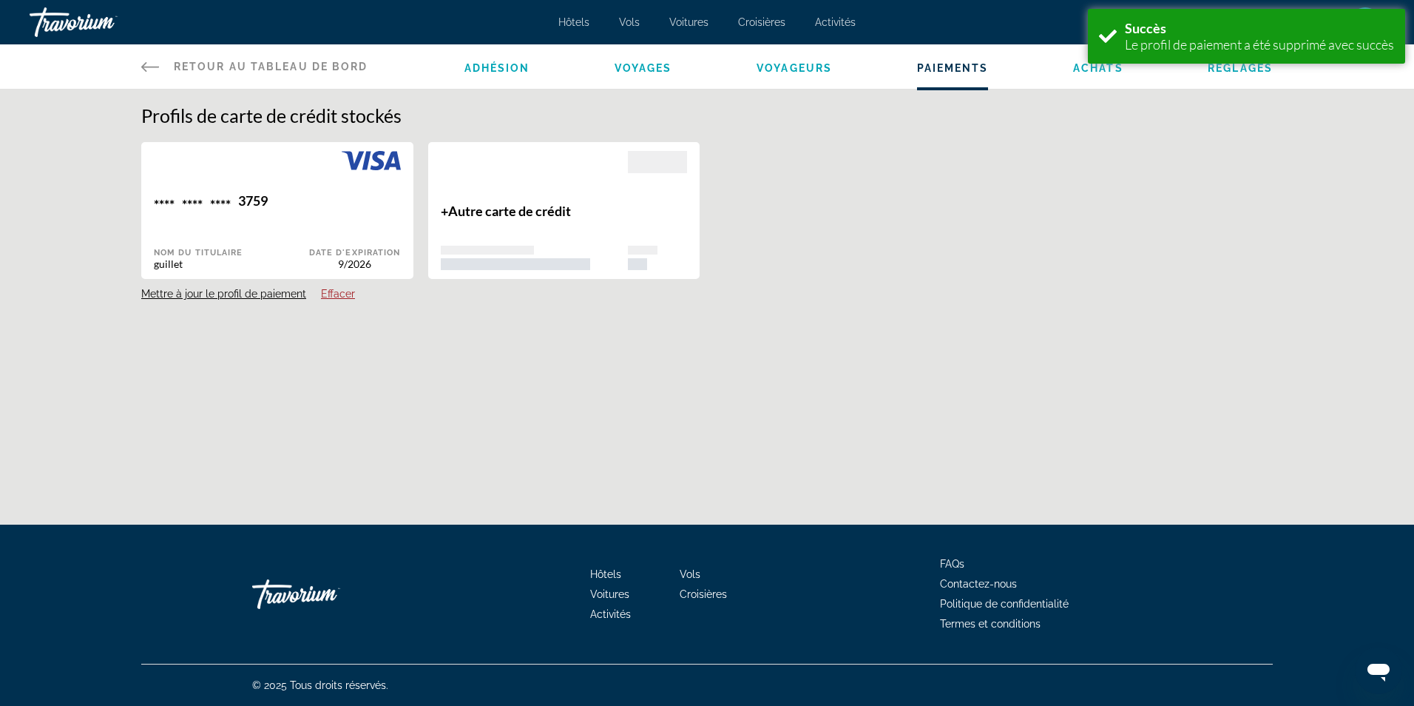
click at [328, 287] on button "Effacer" at bounding box center [338, 293] width 34 height 13
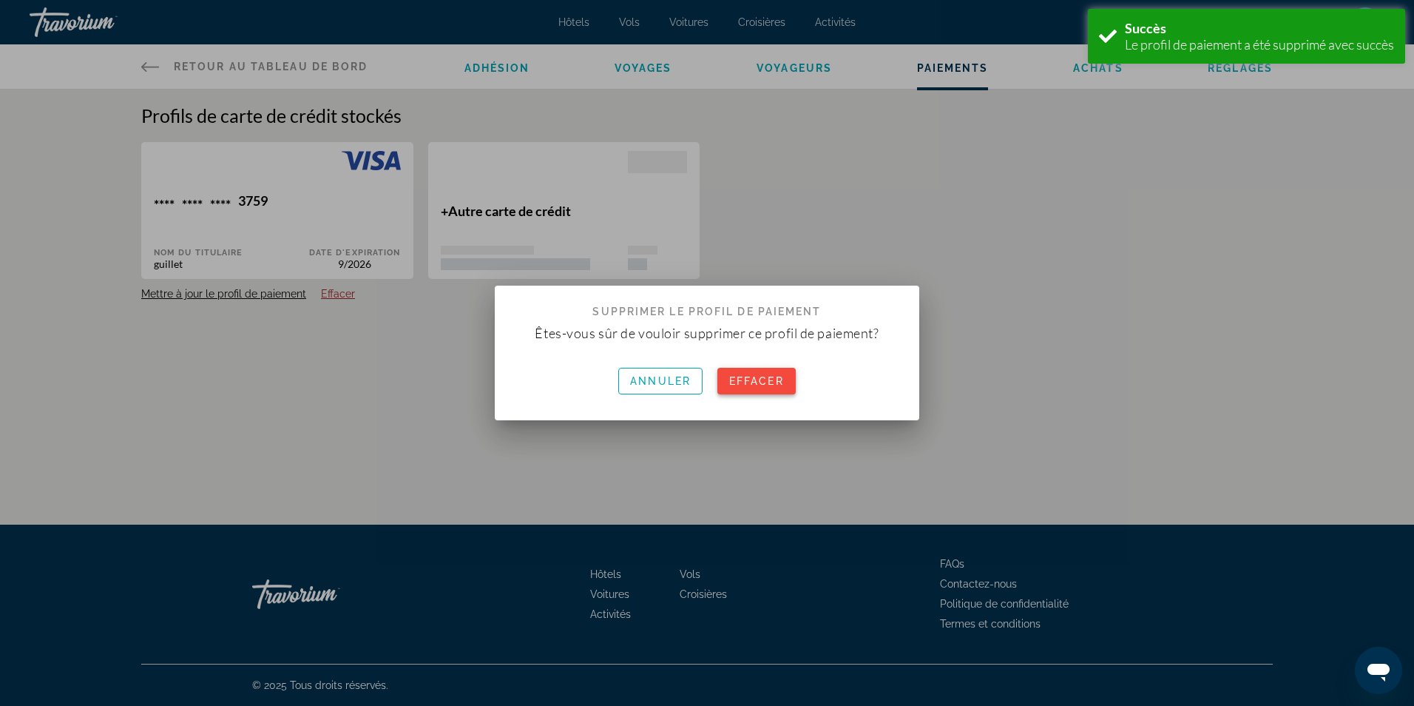
click at [740, 381] on span "Effacer" at bounding box center [756, 381] width 55 height 12
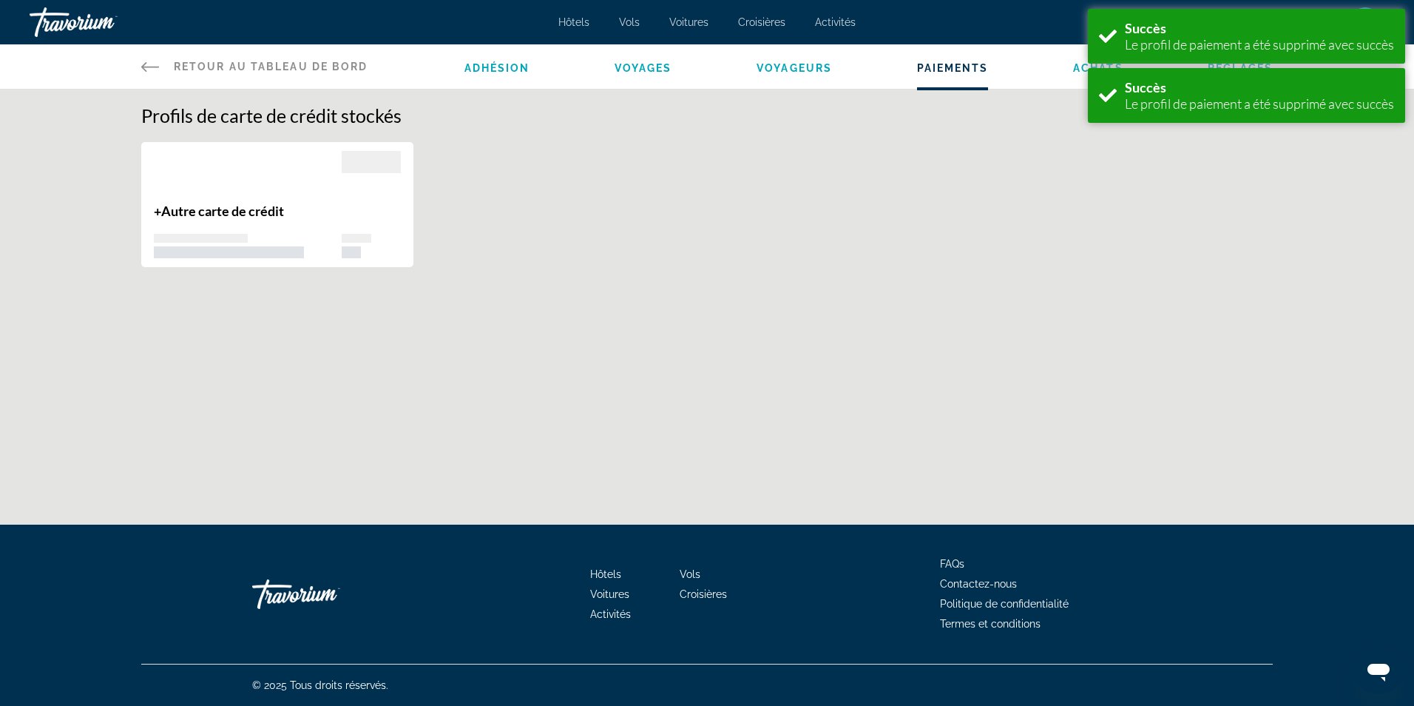
click at [1023, 78] on div "Adhésion Voyages Voyageurs Paiements Achats Réglages" at bounding box center [869, 66] width 809 height 44
click at [1076, 68] on span "Achats" at bounding box center [1098, 68] width 50 height 12
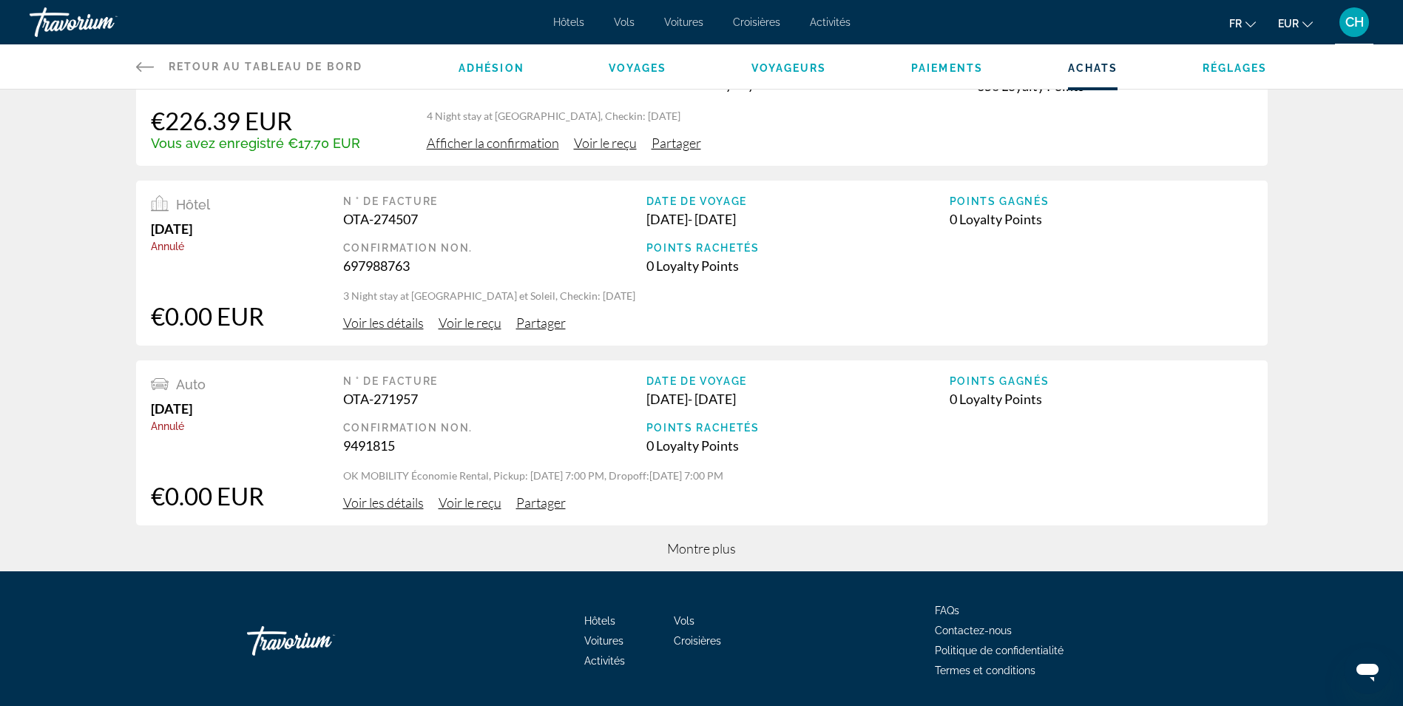
scroll to position [511, 0]
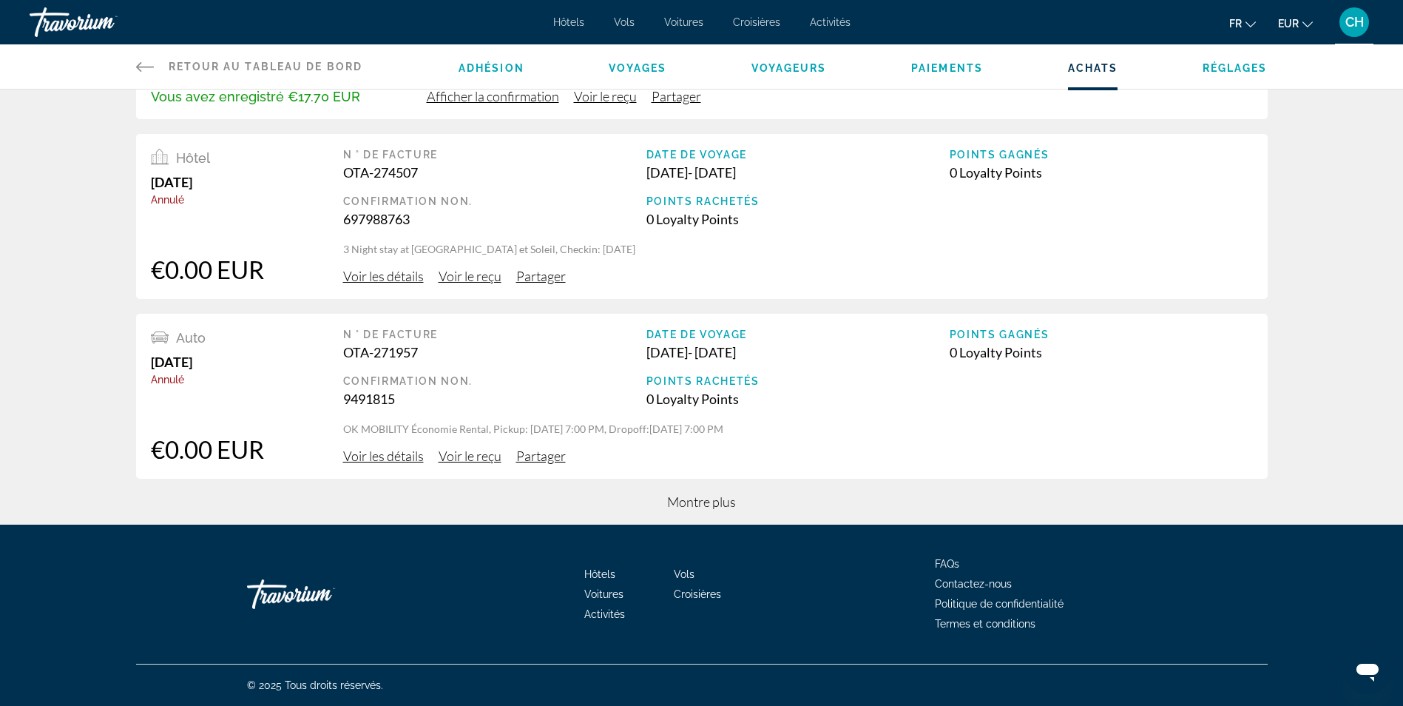
click at [735, 509] on span "Montre plus" at bounding box center [701, 501] width 69 height 16
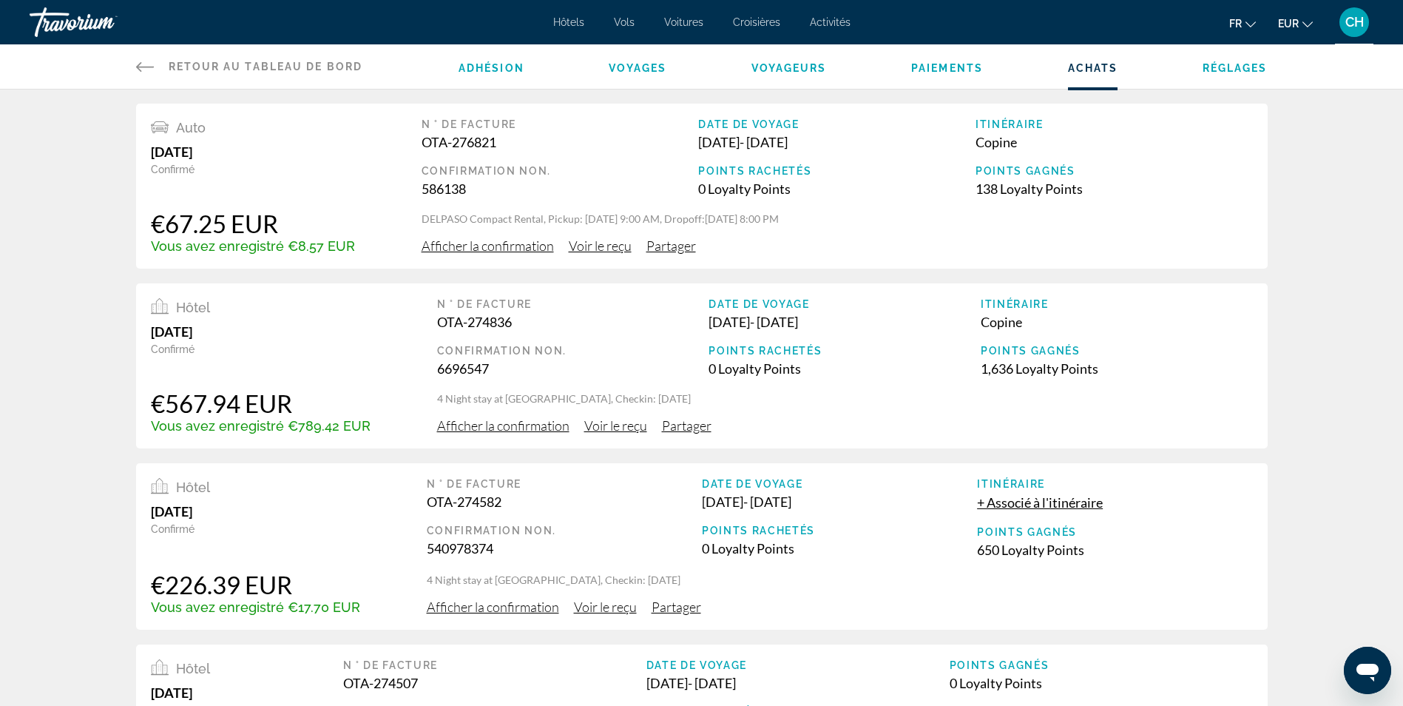
scroll to position [0, 0]
click at [1229, 65] on span "Réglages" at bounding box center [1235, 68] width 65 height 12
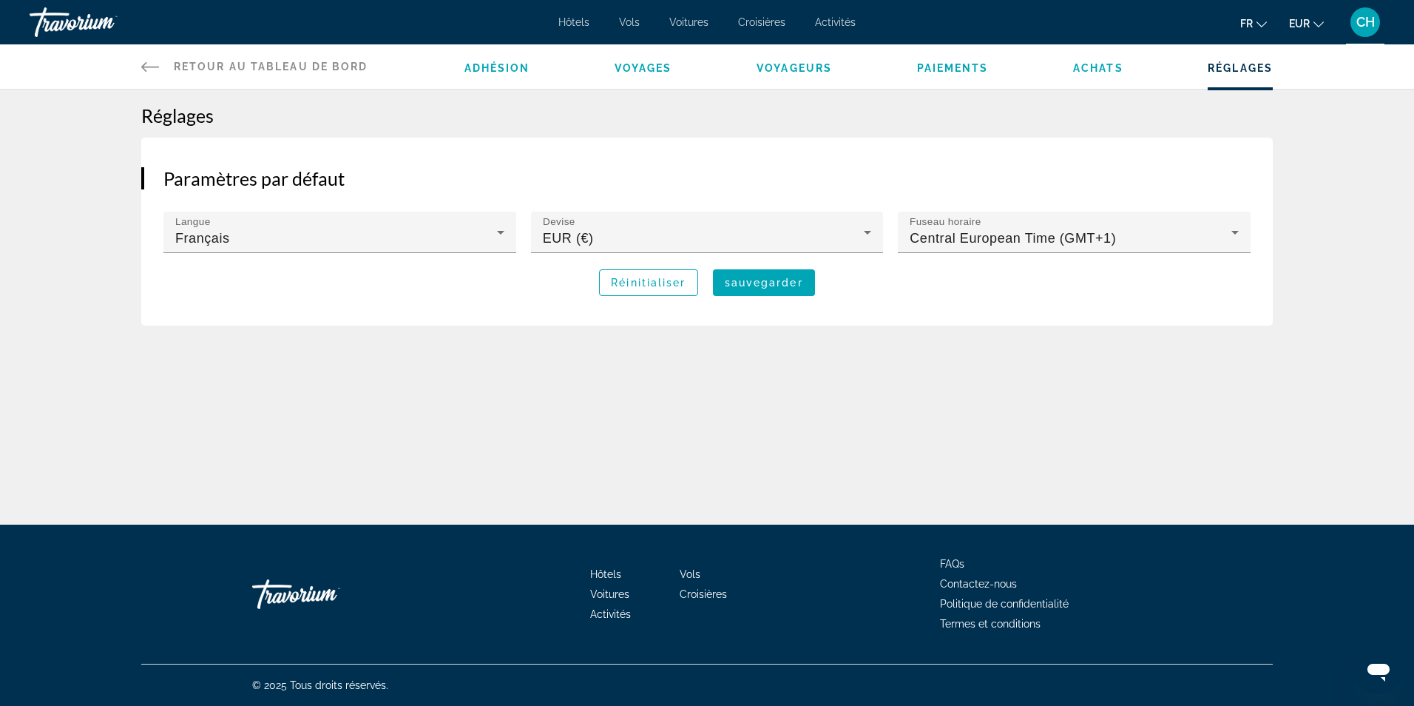
click at [147, 68] on icon "Main content" at bounding box center [150, 67] width 18 height 18
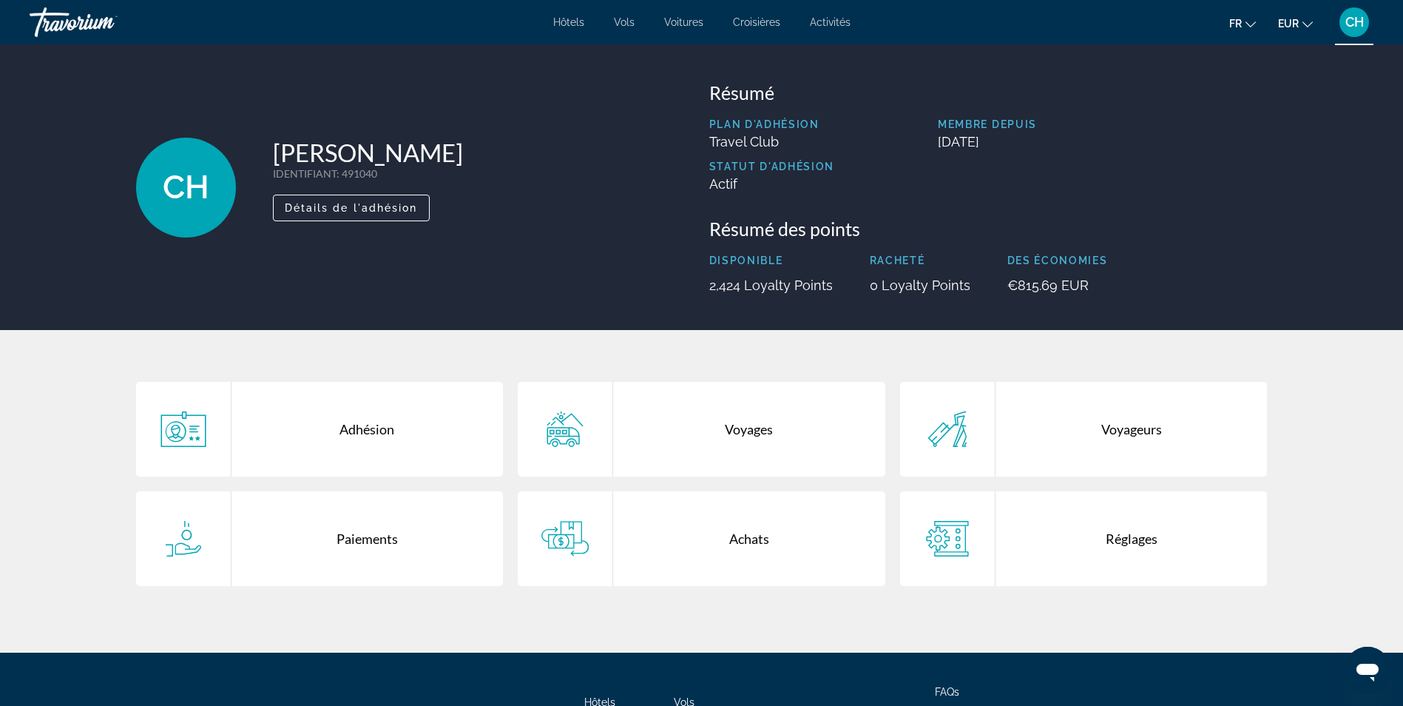
click at [67, 20] on div "Travorium" at bounding box center [104, 22] width 148 height 38
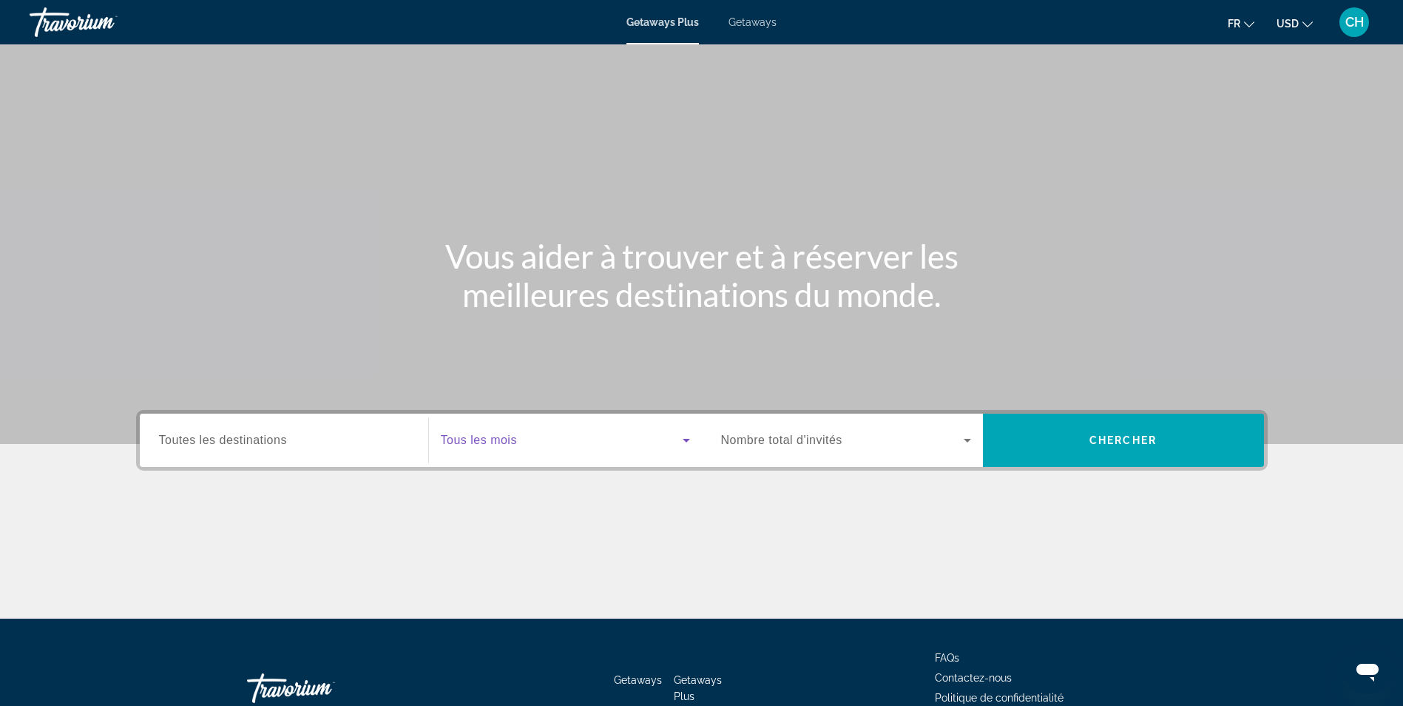
click at [524, 436] on span "Search widget" at bounding box center [562, 440] width 242 height 18
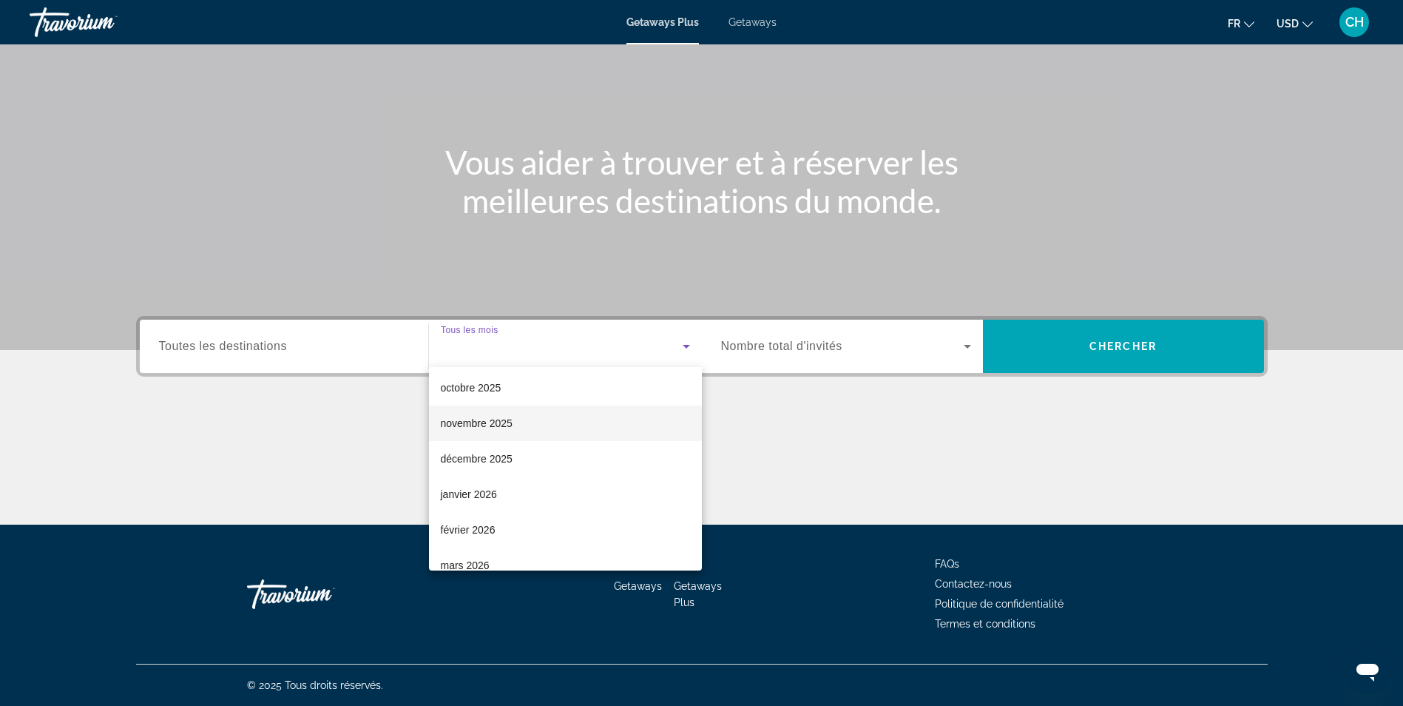
scroll to position [148, 0]
click at [529, 496] on mat-option "mars 2026" at bounding box center [565, 491] width 273 height 36
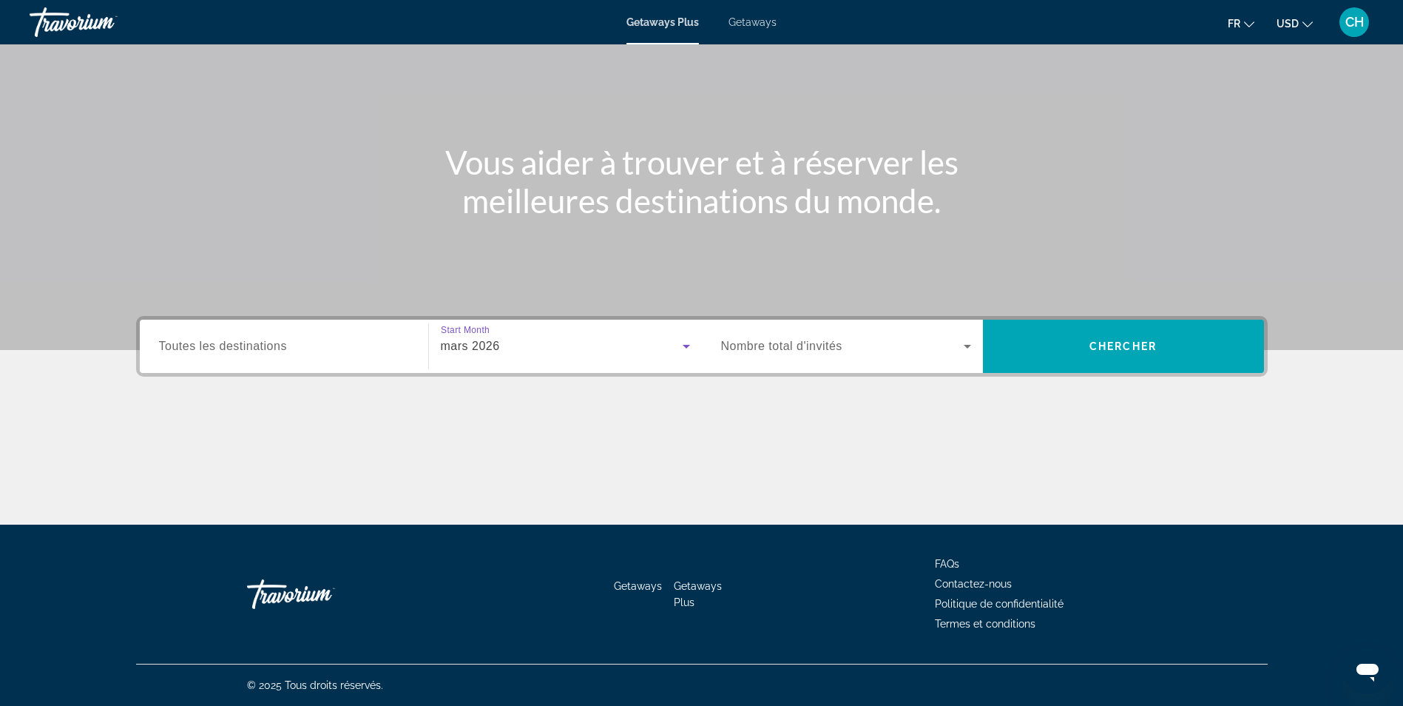
click at [531, 343] on div "mars 2026" at bounding box center [562, 346] width 242 height 18
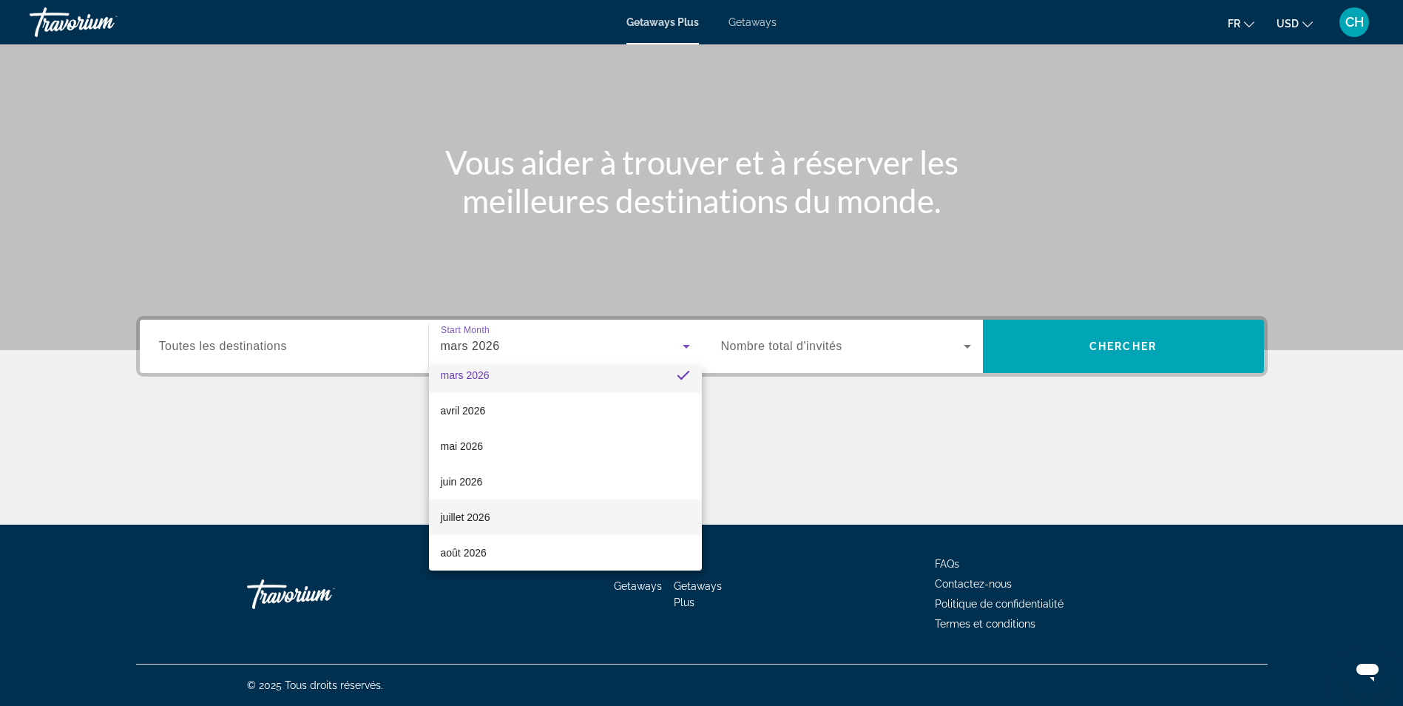
scroll to position [305, 0]
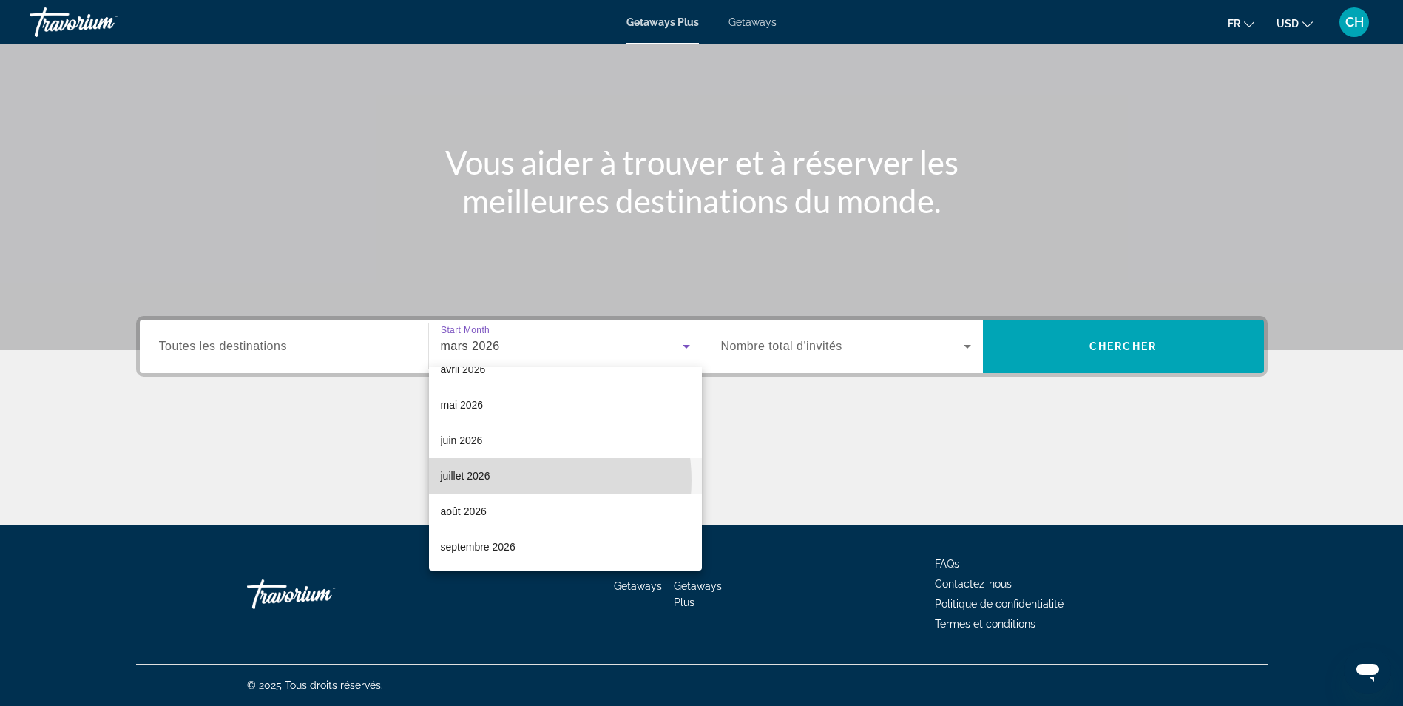
click at [507, 480] on mat-option "juillet 2026" at bounding box center [565, 476] width 273 height 36
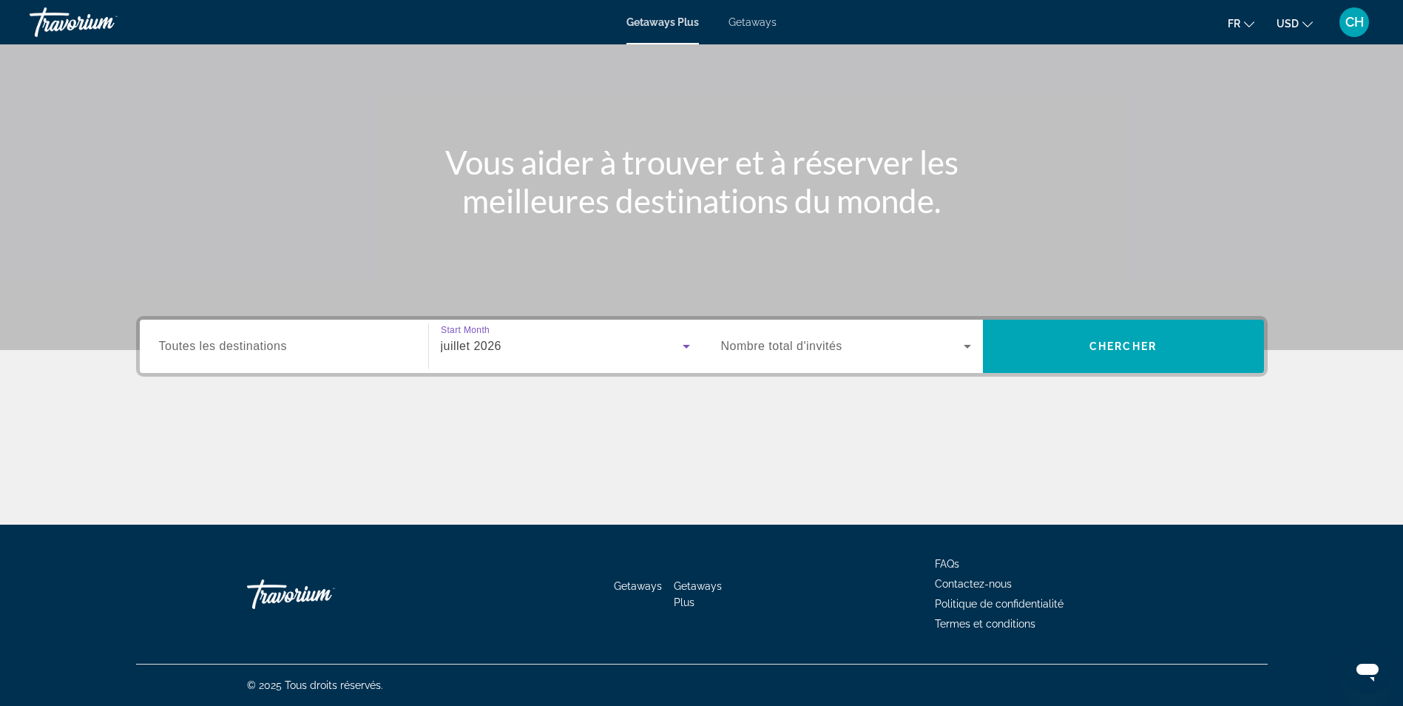
click at [814, 337] on div "Search widget" at bounding box center [846, 345] width 250 height 41
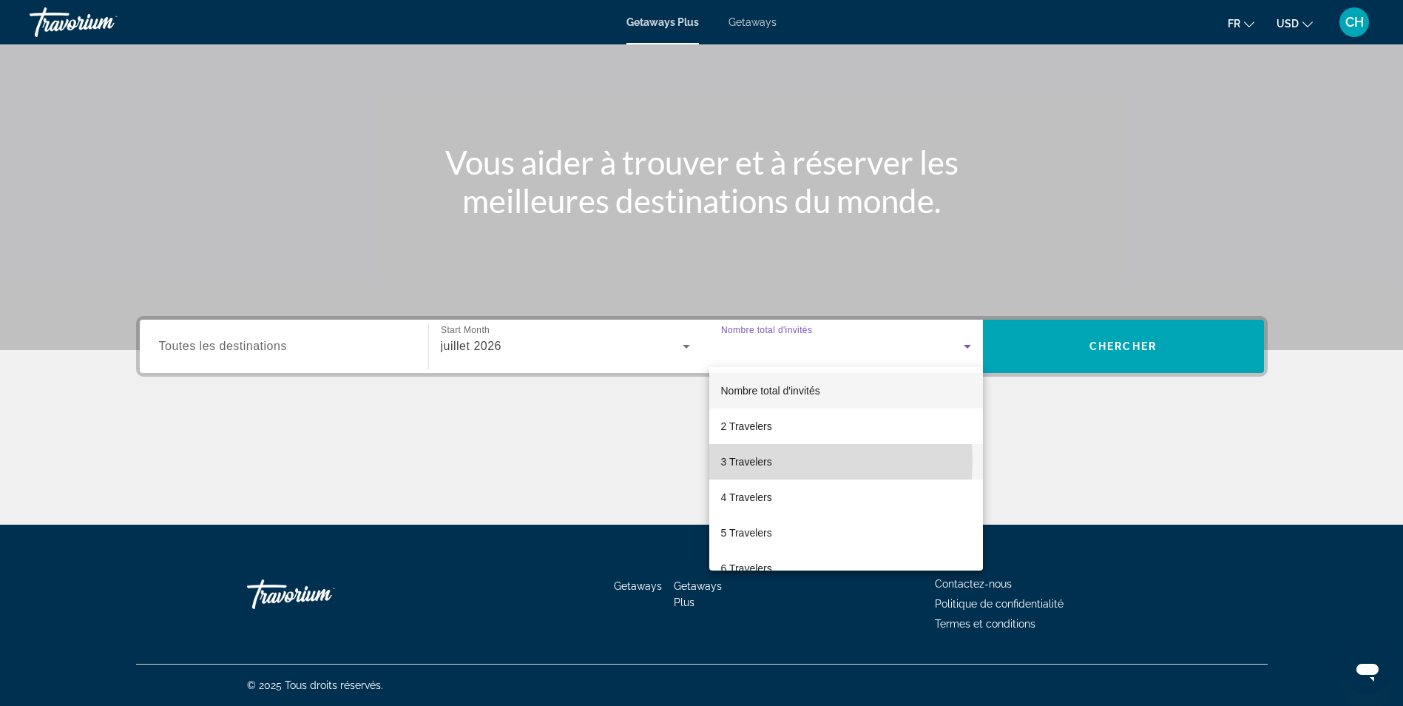
click at [774, 461] on mat-option "3 Travelers" at bounding box center [846, 462] width 274 height 36
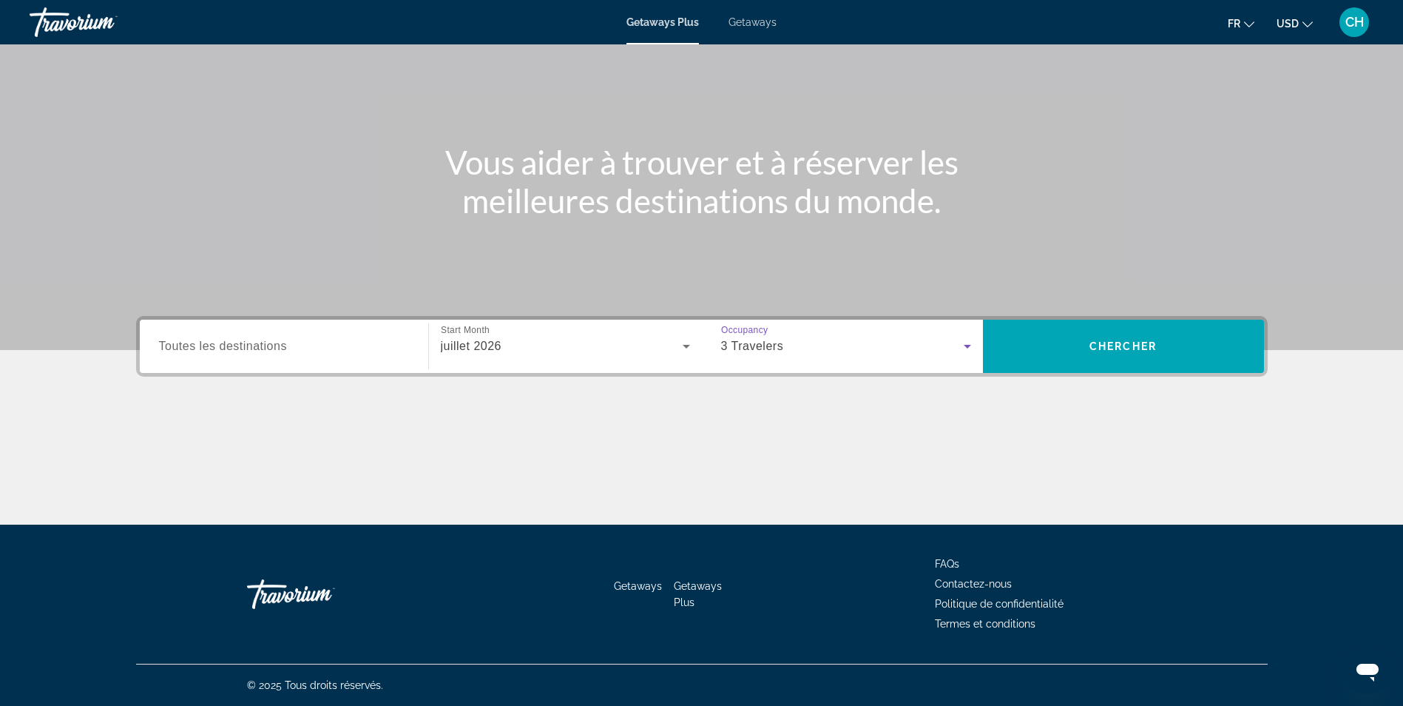
click at [271, 352] on span "Toutes les destinations" at bounding box center [223, 346] width 128 height 13
click at [271, 353] on input "Destination Toutes les destinations" at bounding box center [284, 347] width 250 height 18
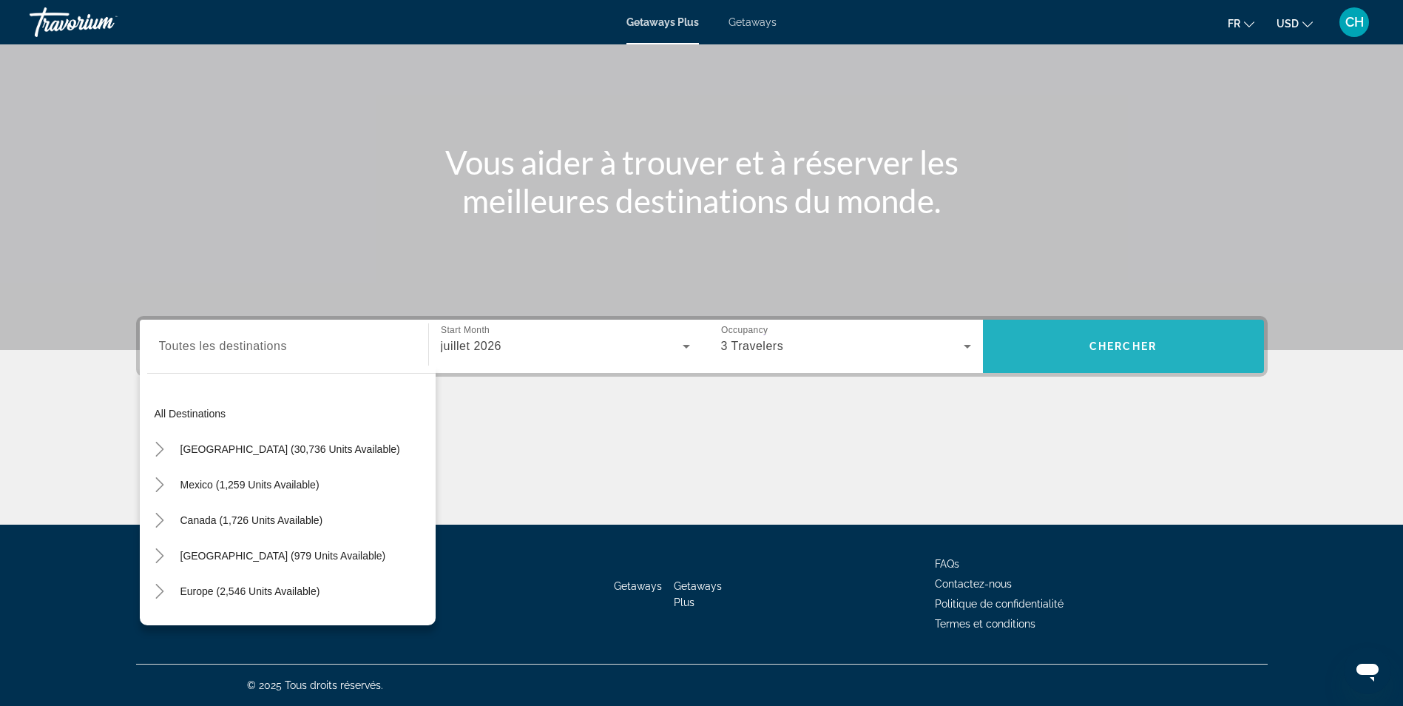
click at [1121, 351] on span "Chercher" at bounding box center [1123, 346] width 67 height 12
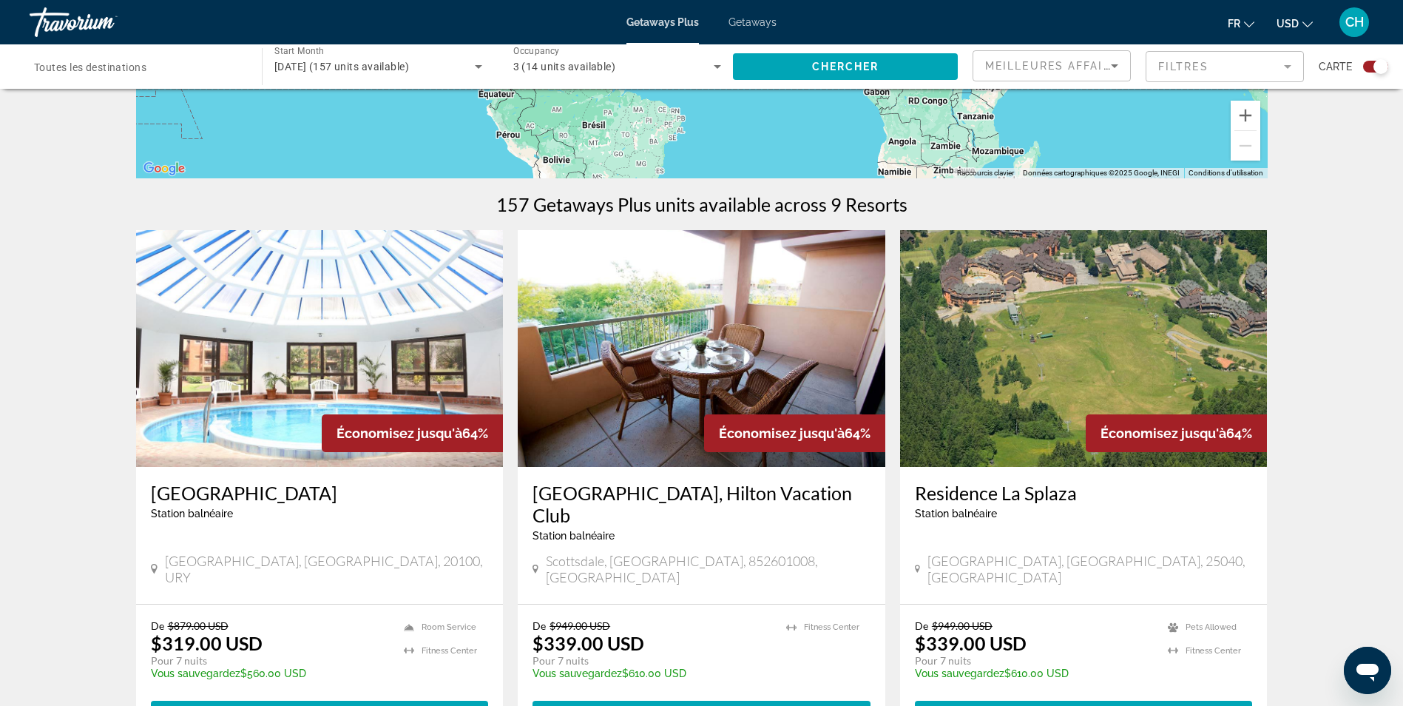
scroll to position [370, 0]
click at [1292, 21] on span "USD" at bounding box center [1288, 24] width 22 height 12
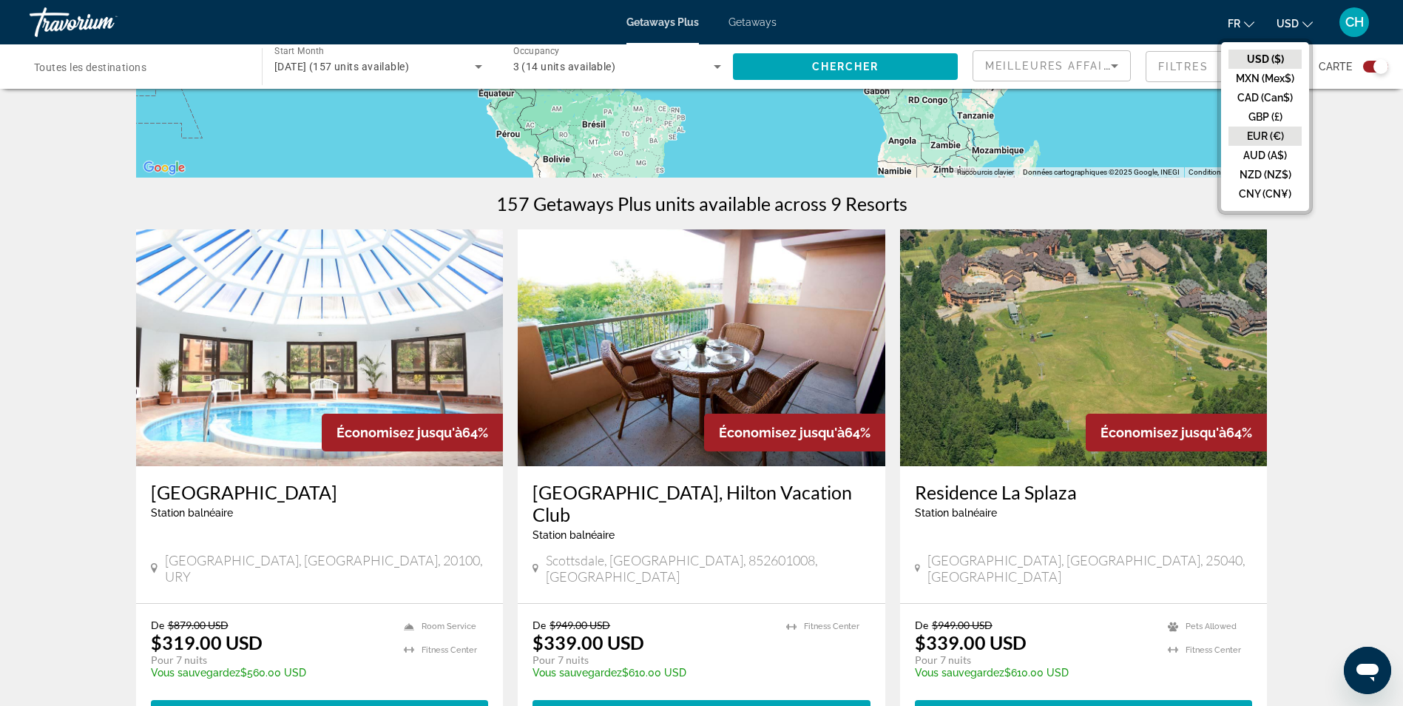
click at [1255, 136] on button "EUR (€)" at bounding box center [1265, 135] width 73 height 19
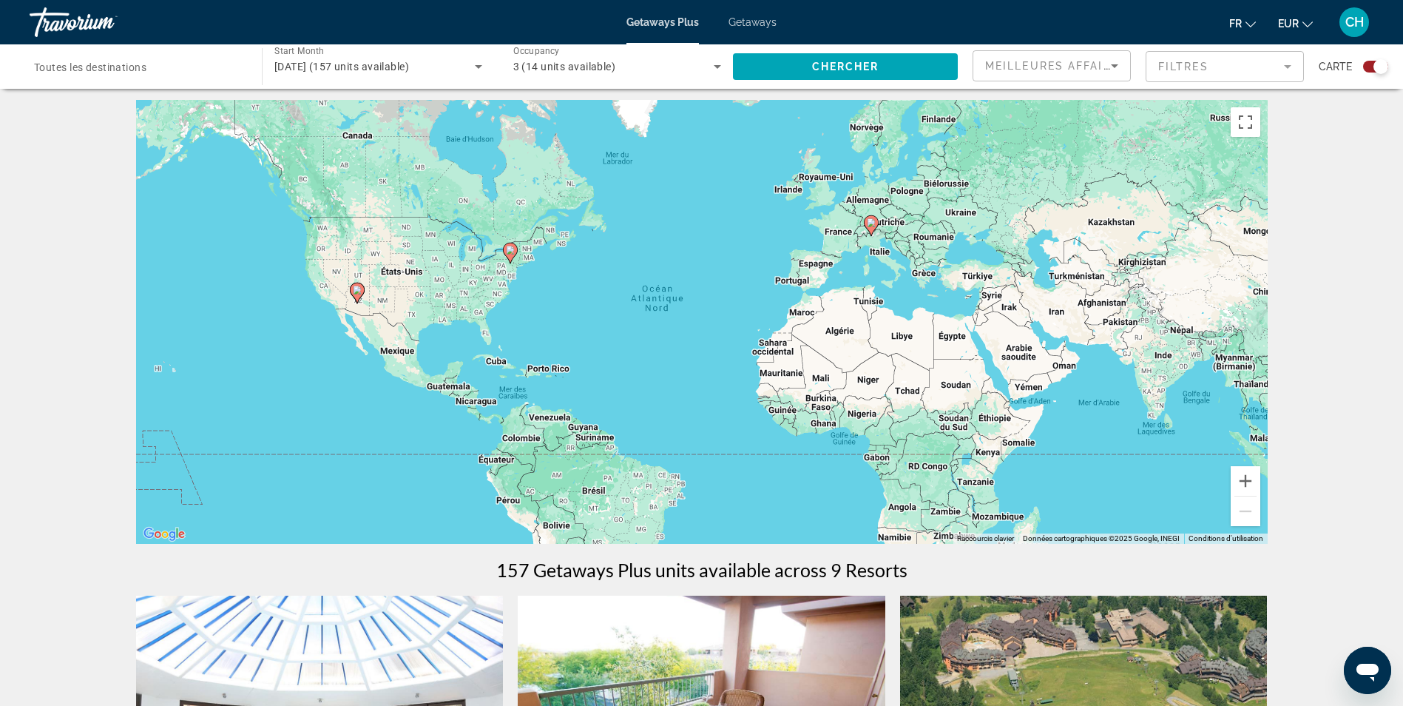
scroll to position [0, 0]
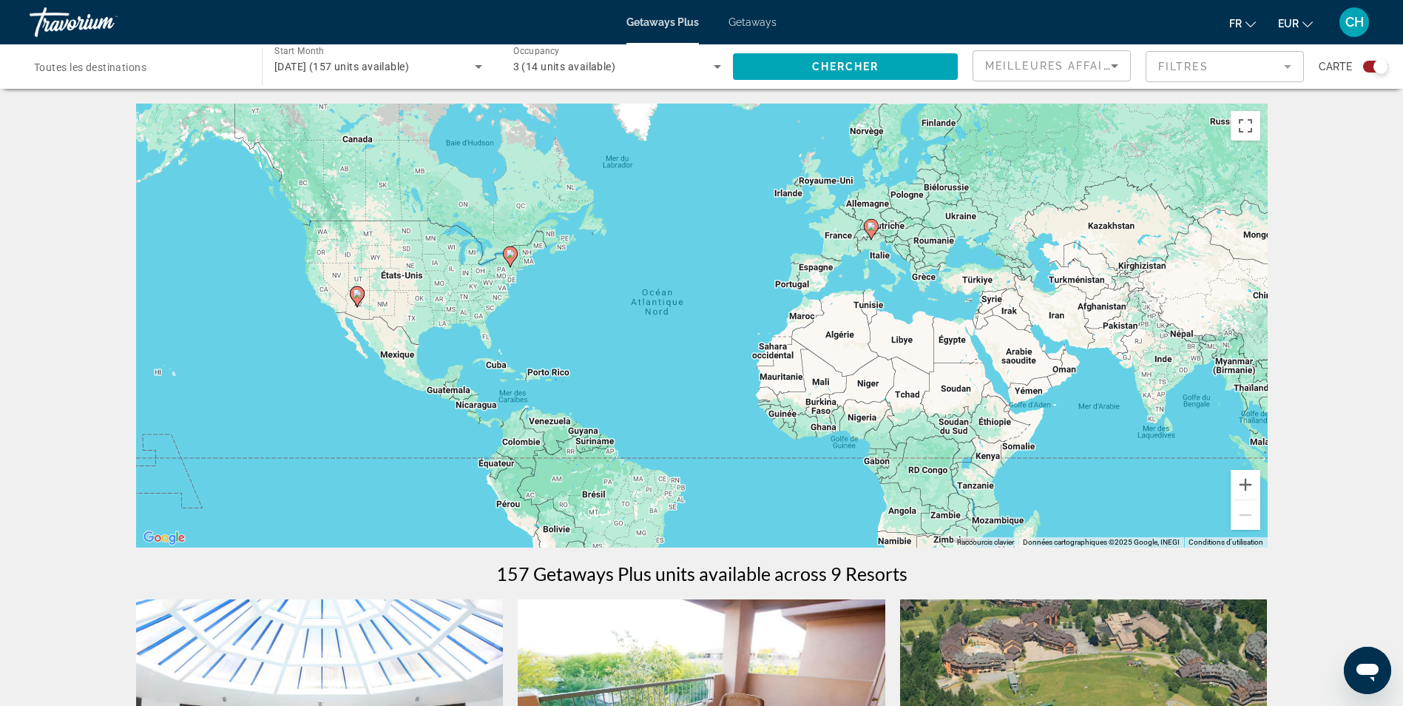
click at [337, 53] on div "juillet 2026 (157 units available)" at bounding box center [378, 66] width 208 height 41
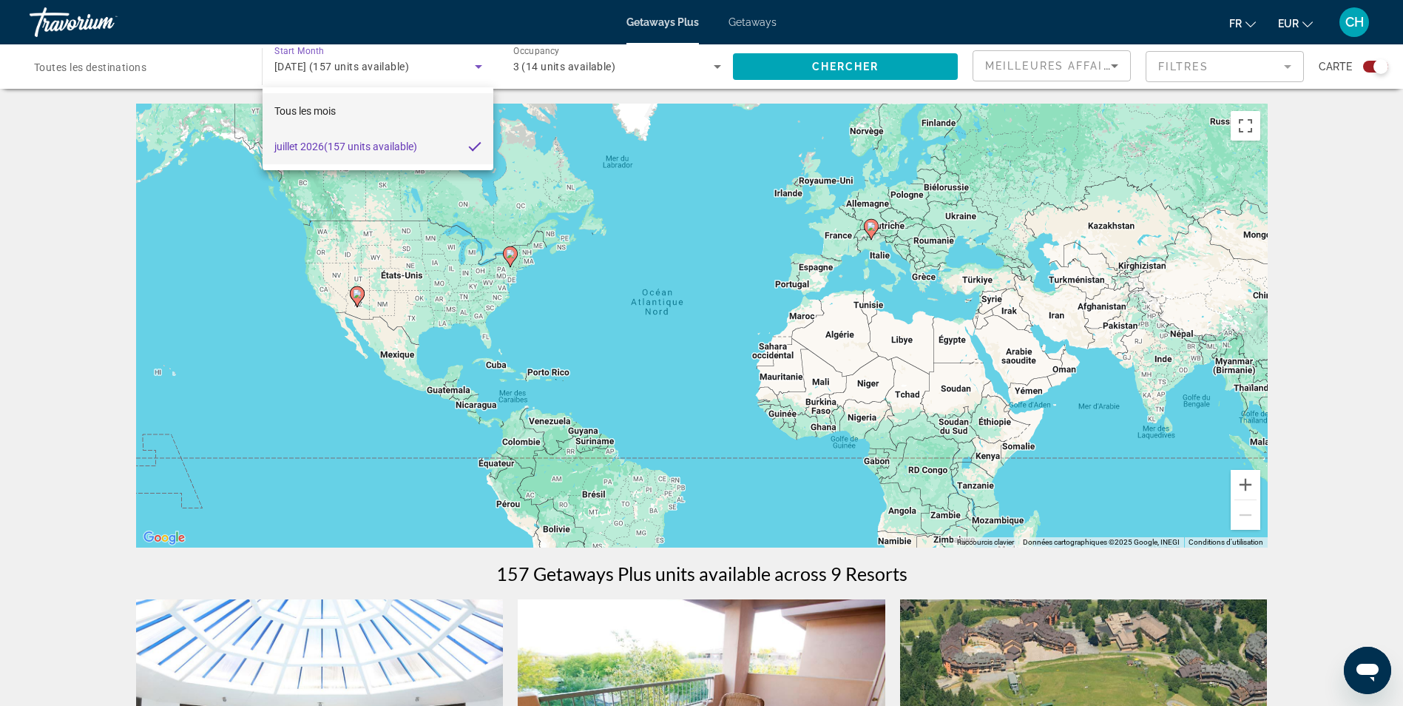
click at [325, 105] on span "Tous les mois" at bounding box center [304, 111] width 61 height 12
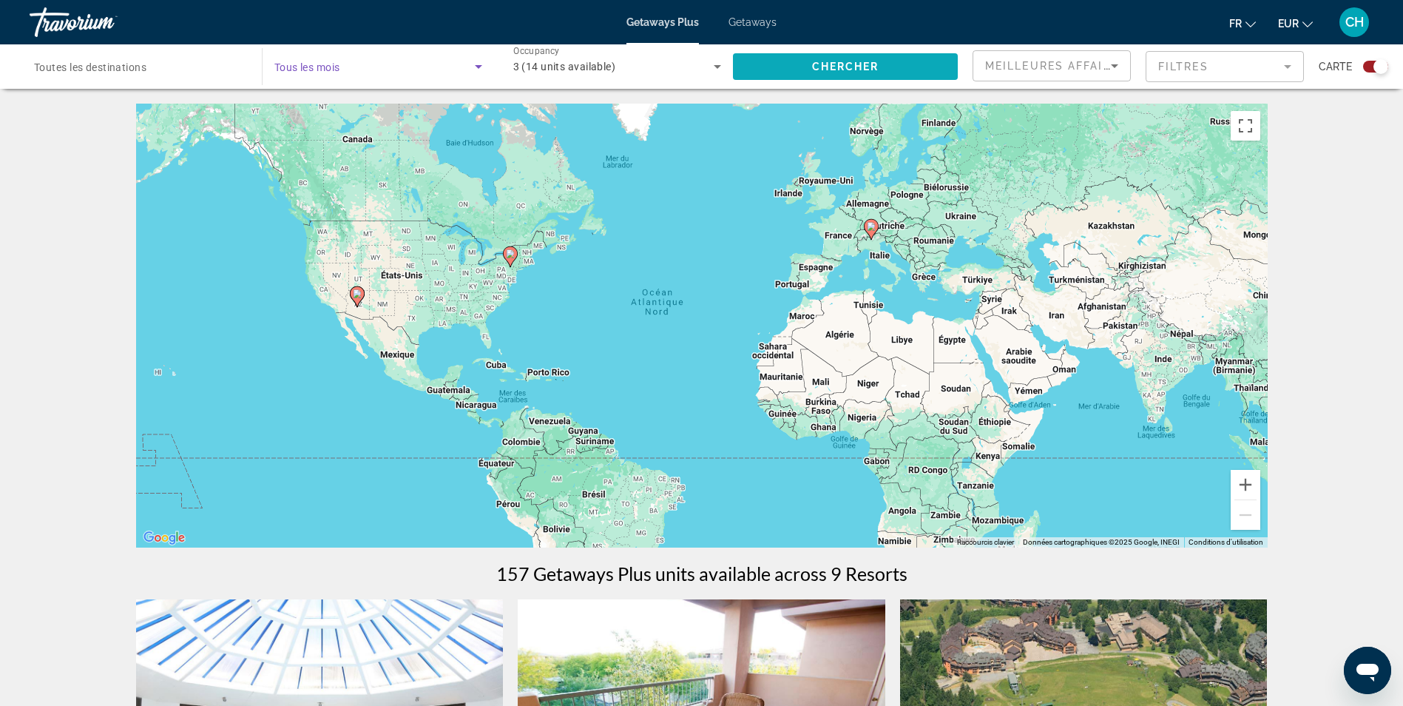
click at [847, 64] on span "Chercher" at bounding box center [845, 67] width 67 height 12
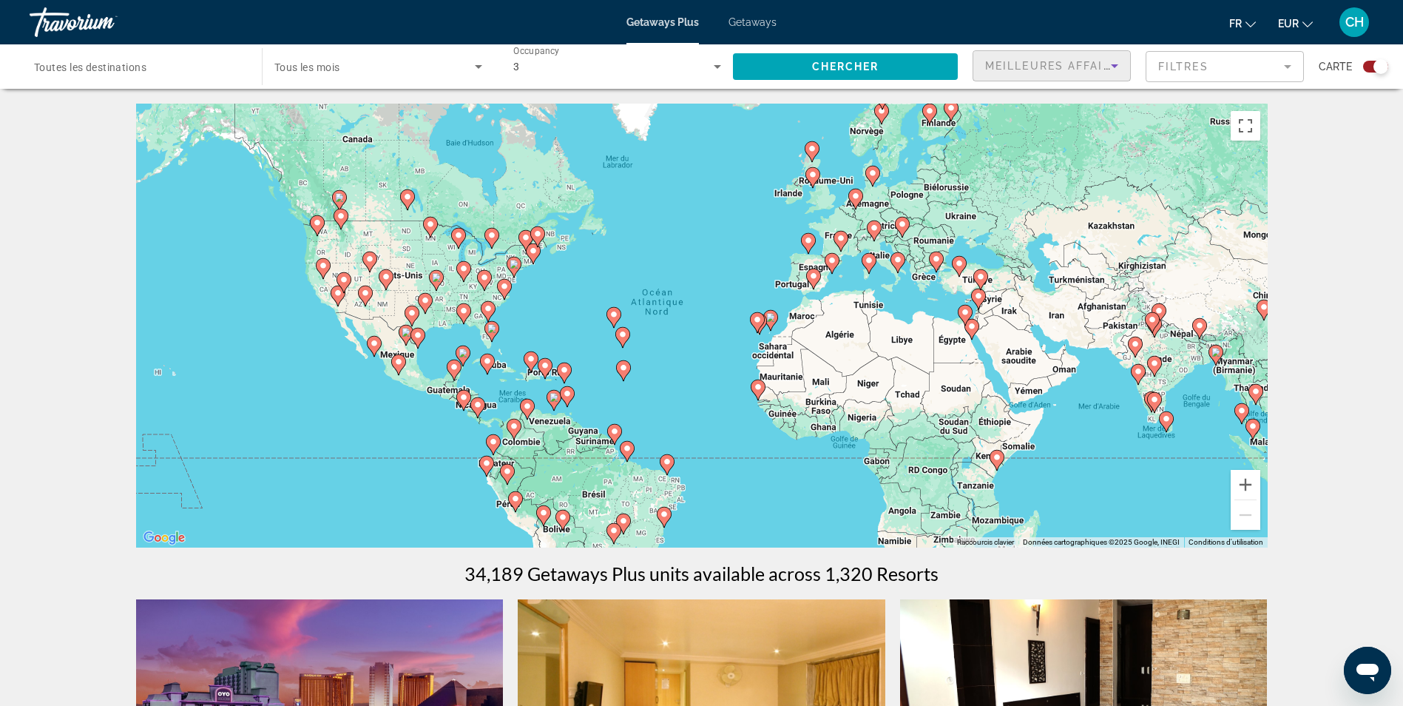
click at [1069, 61] on span "Meilleures affaires" at bounding box center [1056, 66] width 142 height 12
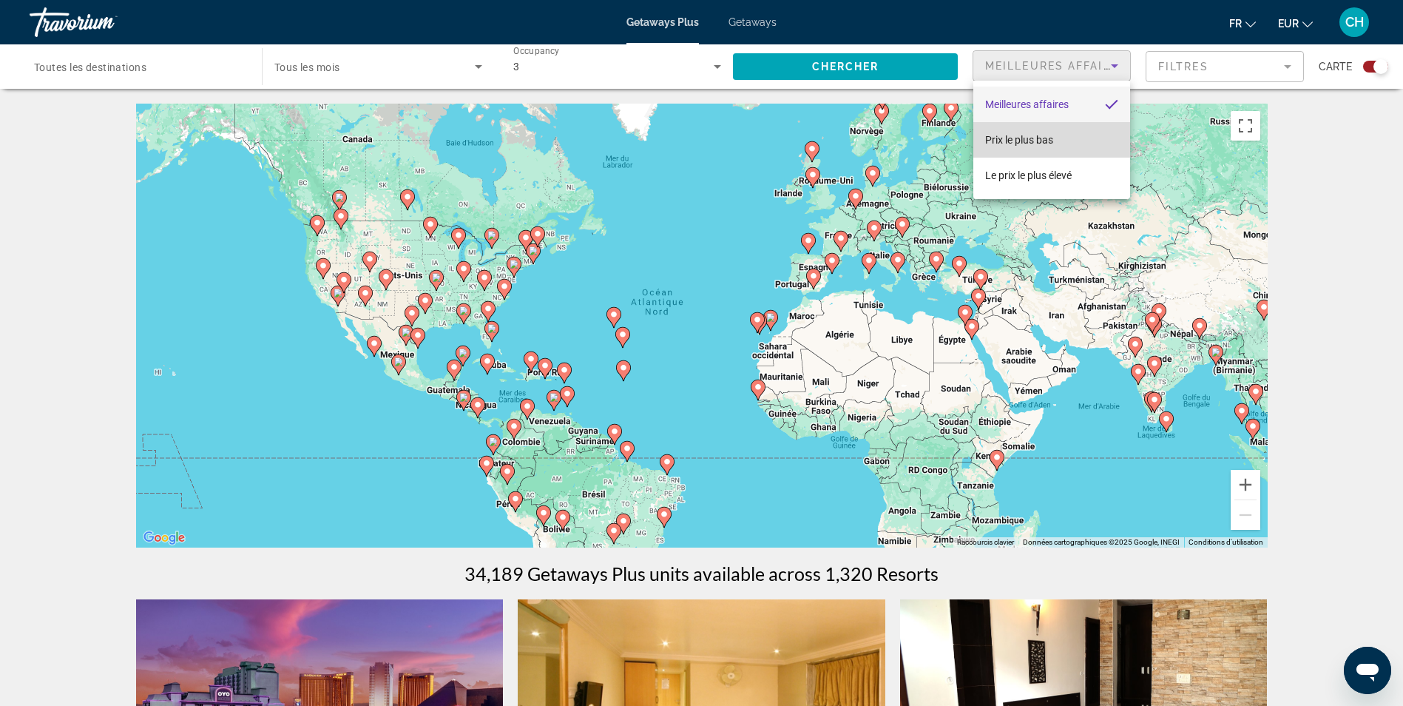
click at [1050, 136] on span "Prix ​​le plus bas" at bounding box center [1019, 140] width 68 height 12
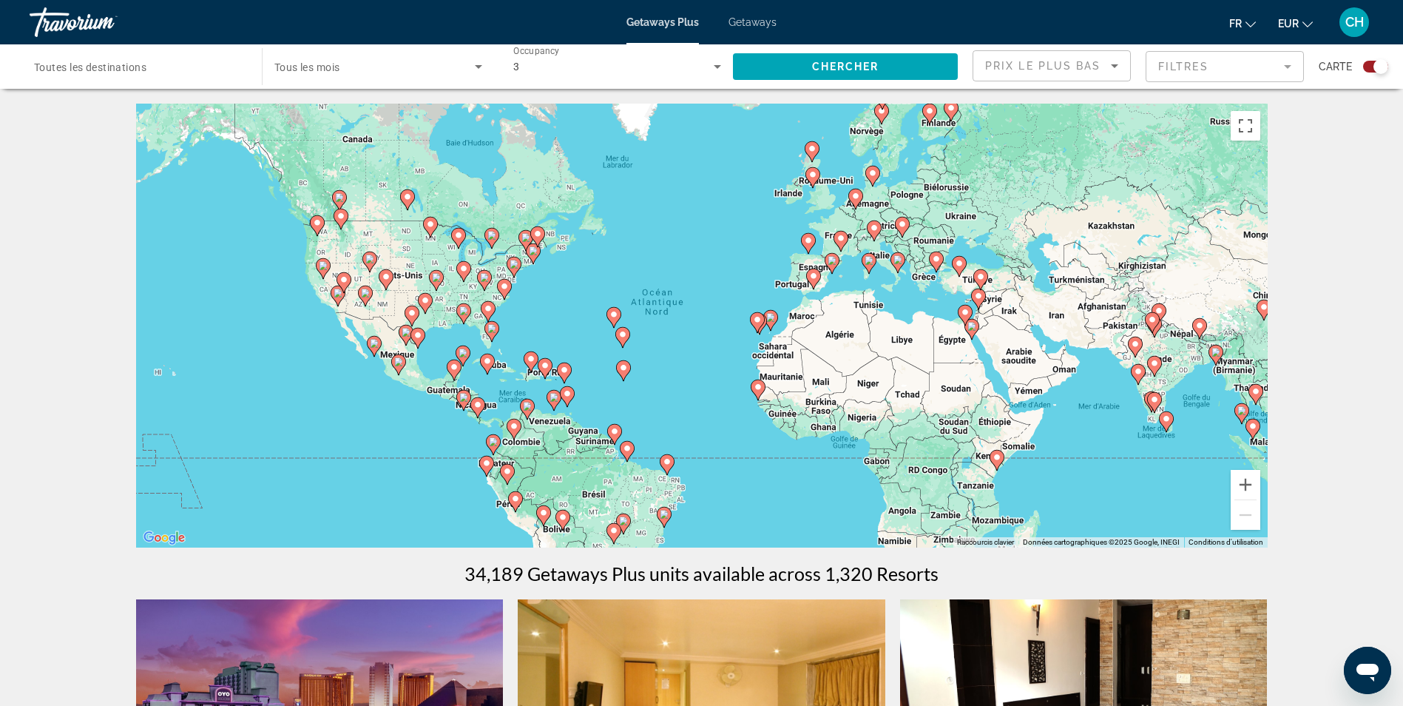
click at [1228, 72] on mat-form-field "Filtres" at bounding box center [1225, 66] width 158 height 31
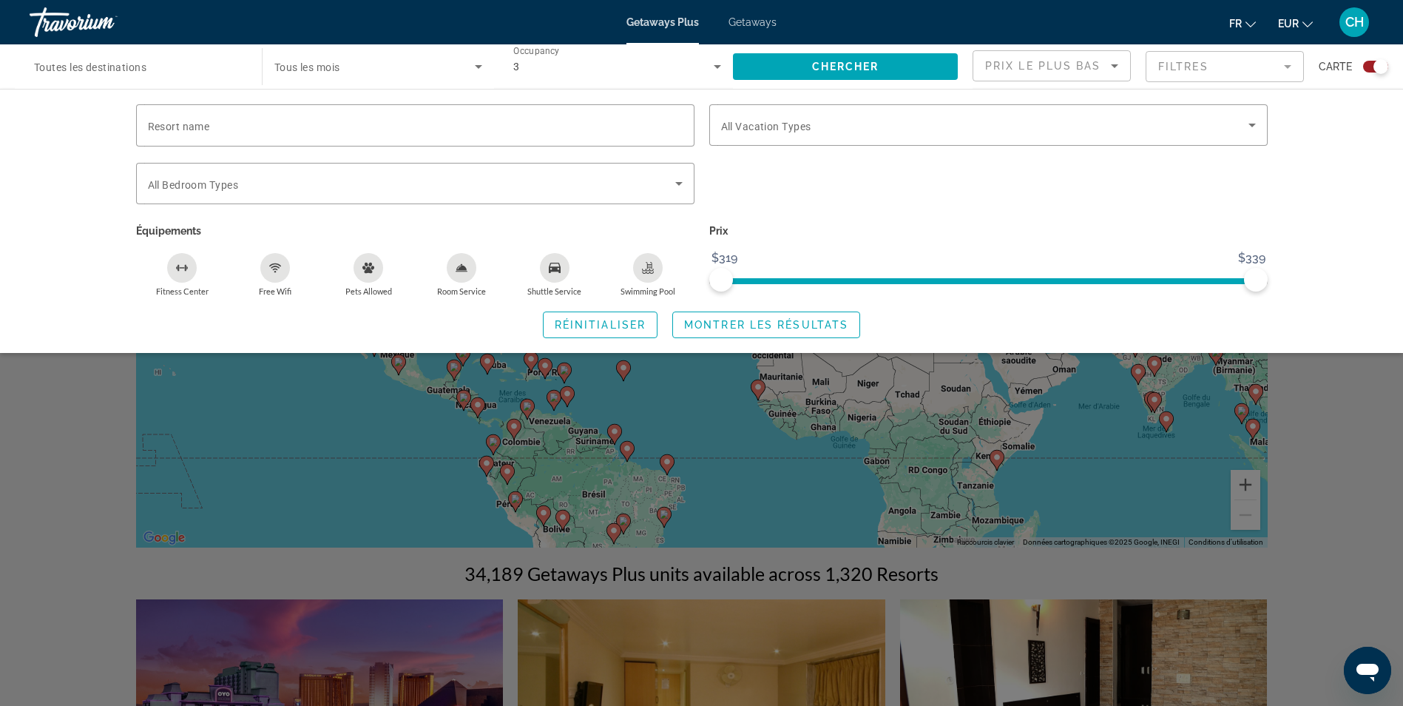
click at [1259, 67] on mat-form-field "Filtres" at bounding box center [1225, 66] width 158 height 31
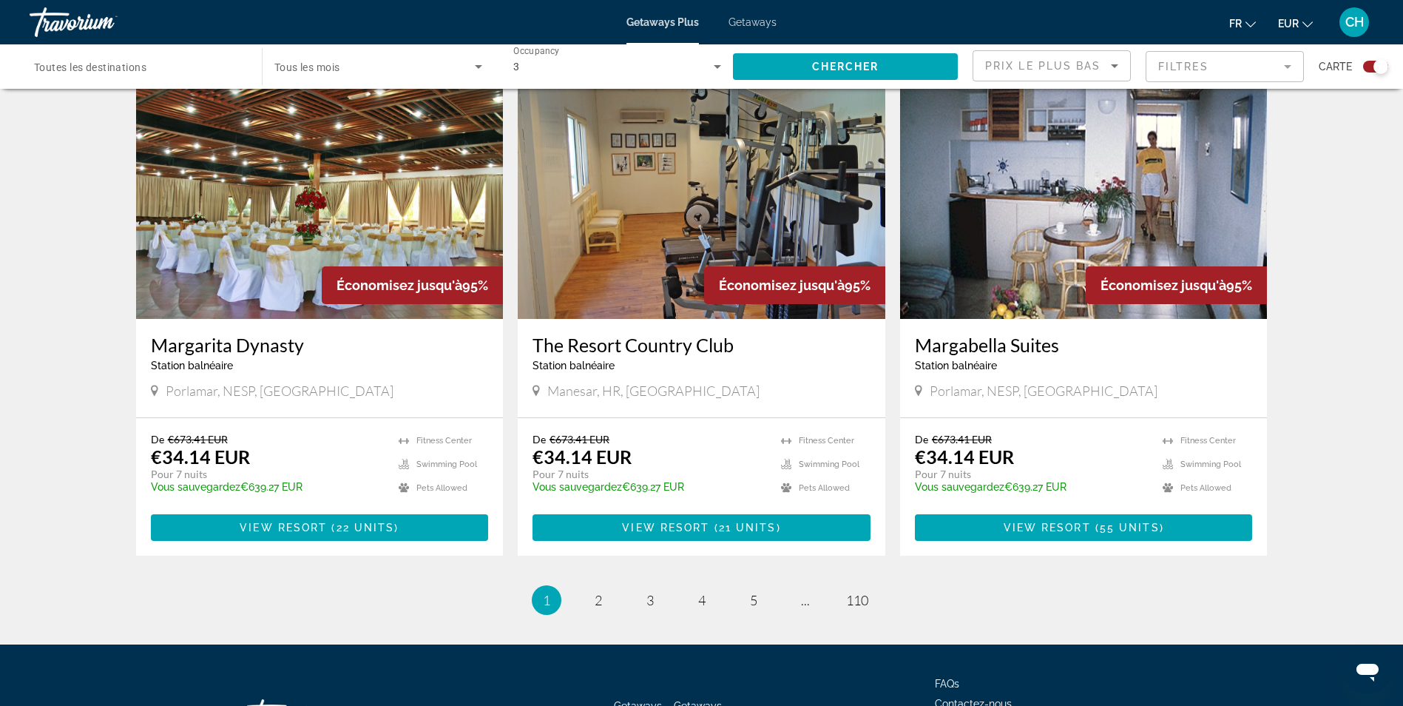
scroll to position [2146, 0]
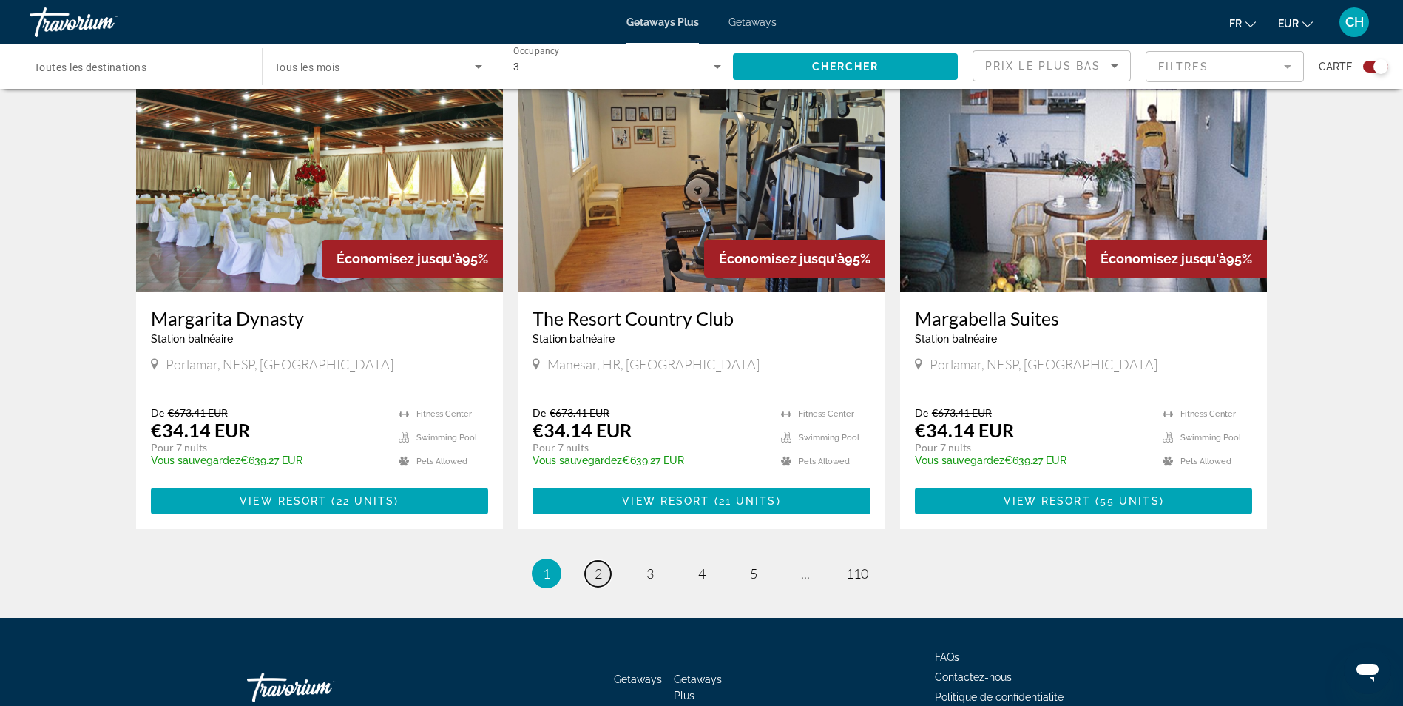
click at [605, 561] on link "page 2" at bounding box center [598, 574] width 26 height 26
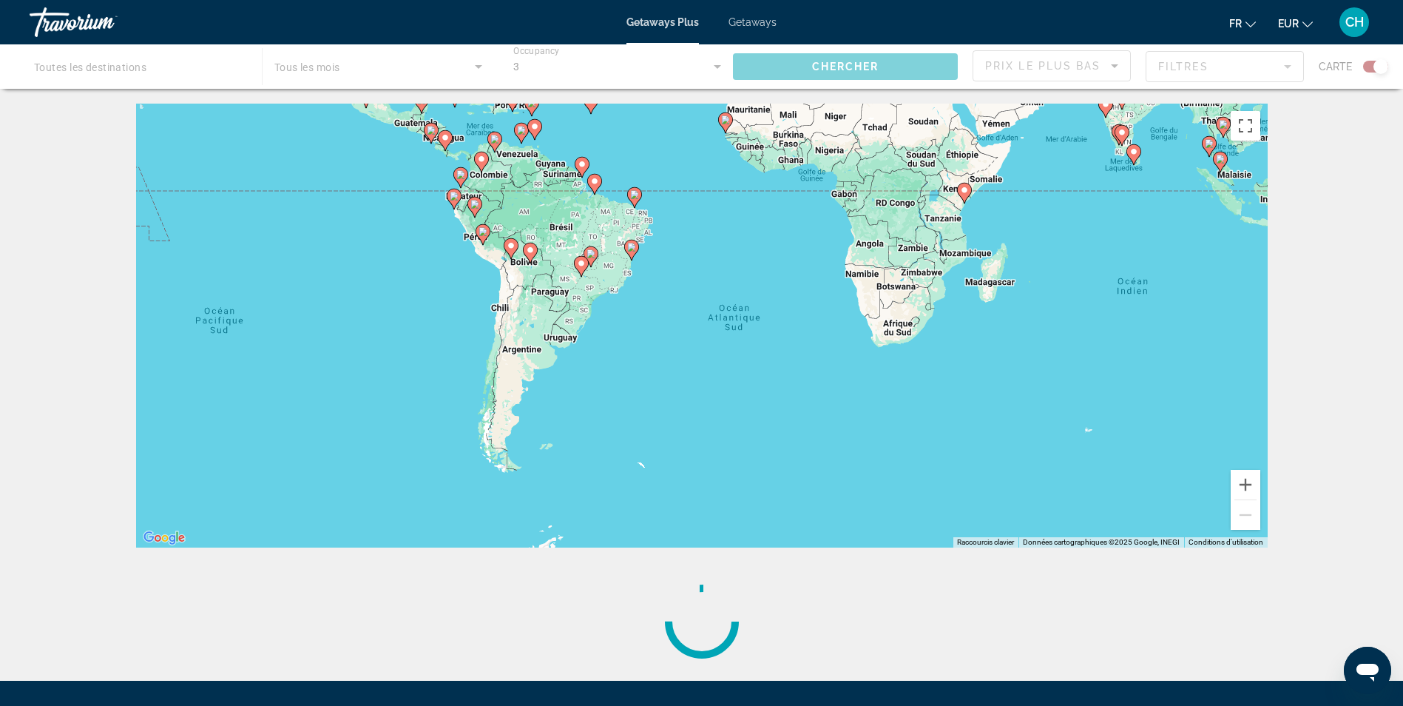
drag, startPoint x: 1071, startPoint y: 419, endPoint x: 1021, endPoint y: 157, distance: 267.4
click at [1038, 150] on div "Pour activer le glissement avec le clavier, appuyez sur Alt+Entrée. Une fois ce…" at bounding box center [702, 326] width 1132 height 444
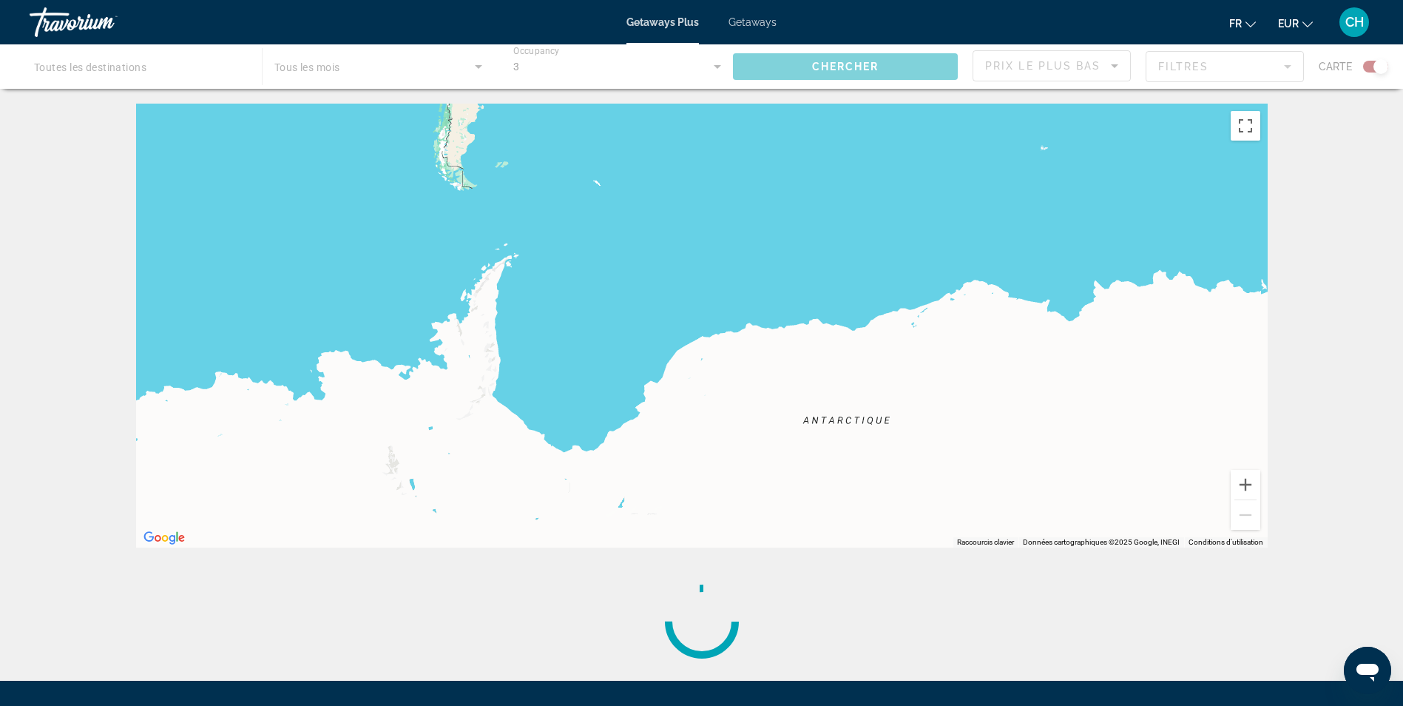
drag, startPoint x: 948, startPoint y: 438, endPoint x: 904, endPoint y: 141, distance: 299.9
click at [904, 141] on div "Pour activer le glissement avec le clavier, appuyez sur Alt+Entrée. Une fois ce…" at bounding box center [702, 326] width 1132 height 444
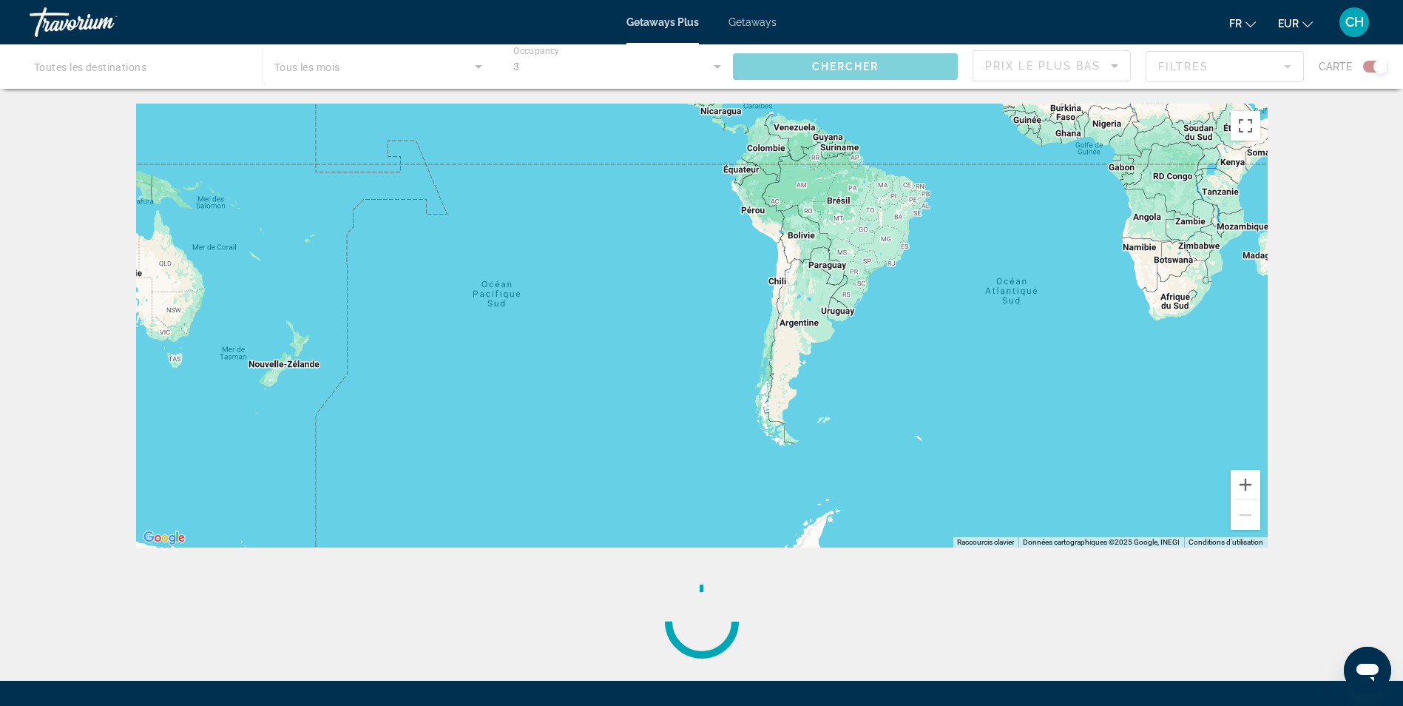
drag, startPoint x: 359, startPoint y: 323, endPoint x: 636, endPoint y: 408, distance: 290.1
click at [629, 543] on div "Main content" at bounding box center [702, 326] width 1132 height 444
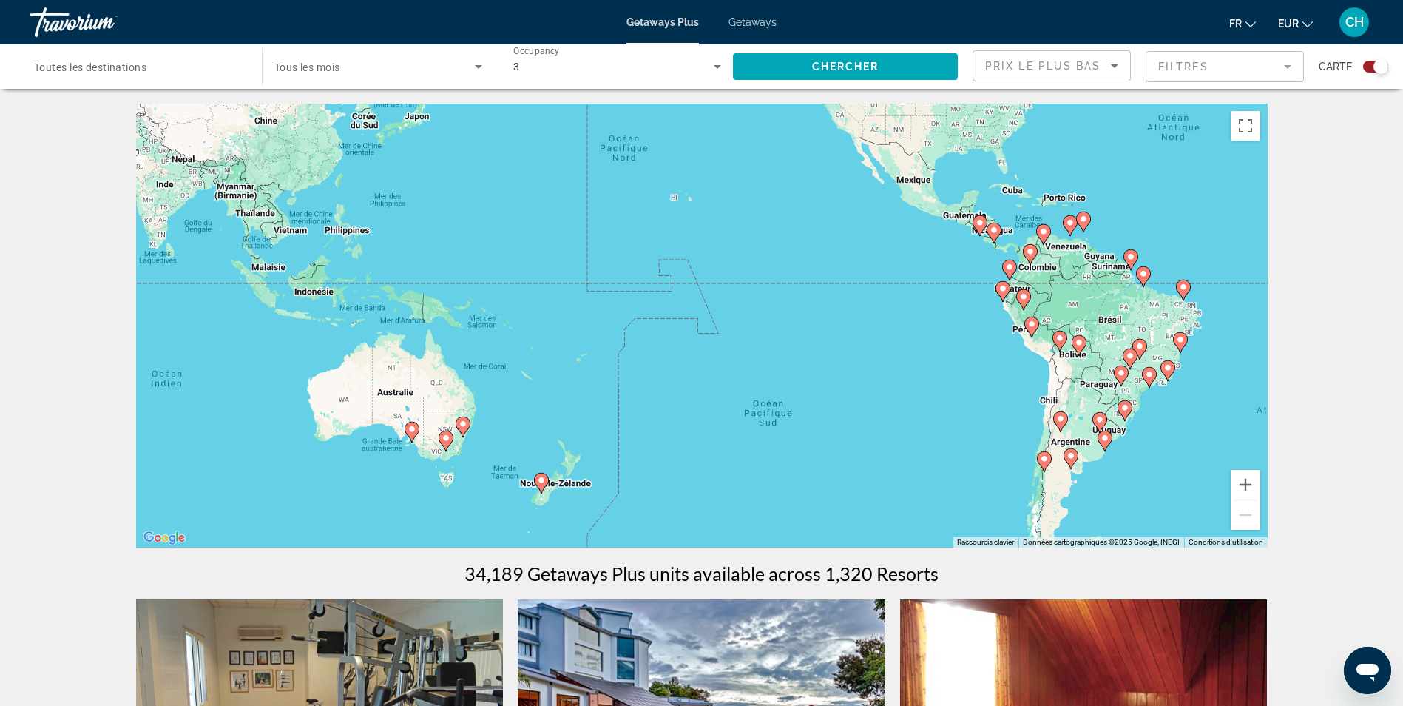
drag, startPoint x: 411, startPoint y: 282, endPoint x: 686, endPoint y: 408, distance: 302.5
click at [686, 408] on div "Pour activer le glissement avec le clavier, appuyez sur Alt+Entrée. Une fois ce…" at bounding box center [702, 326] width 1132 height 444
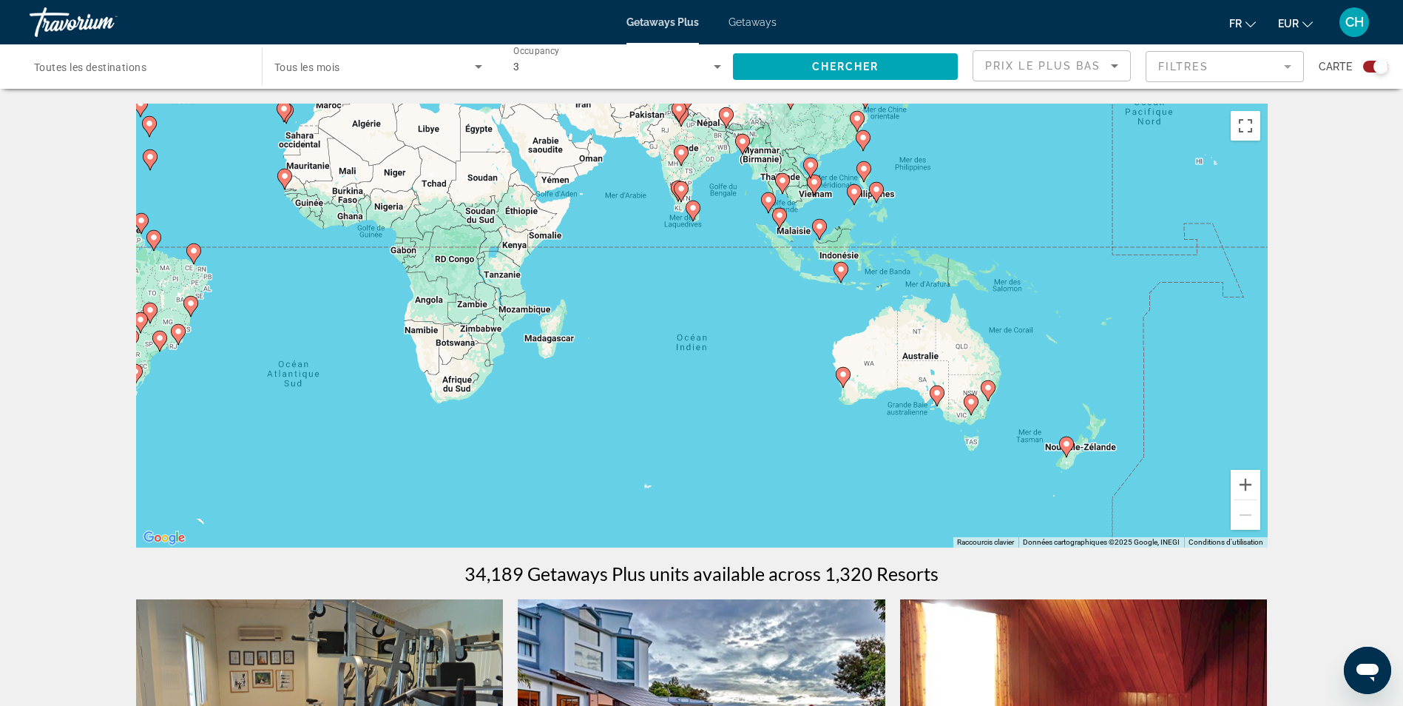
drag, startPoint x: 377, startPoint y: 268, endPoint x: 908, endPoint y: 232, distance: 533.1
click at [908, 232] on div "Pour activer le glissement avec le clavier, appuyez sur Alt+Entrée. Une fois ce…" at bounding box center [702, 326] width 1132 height 444
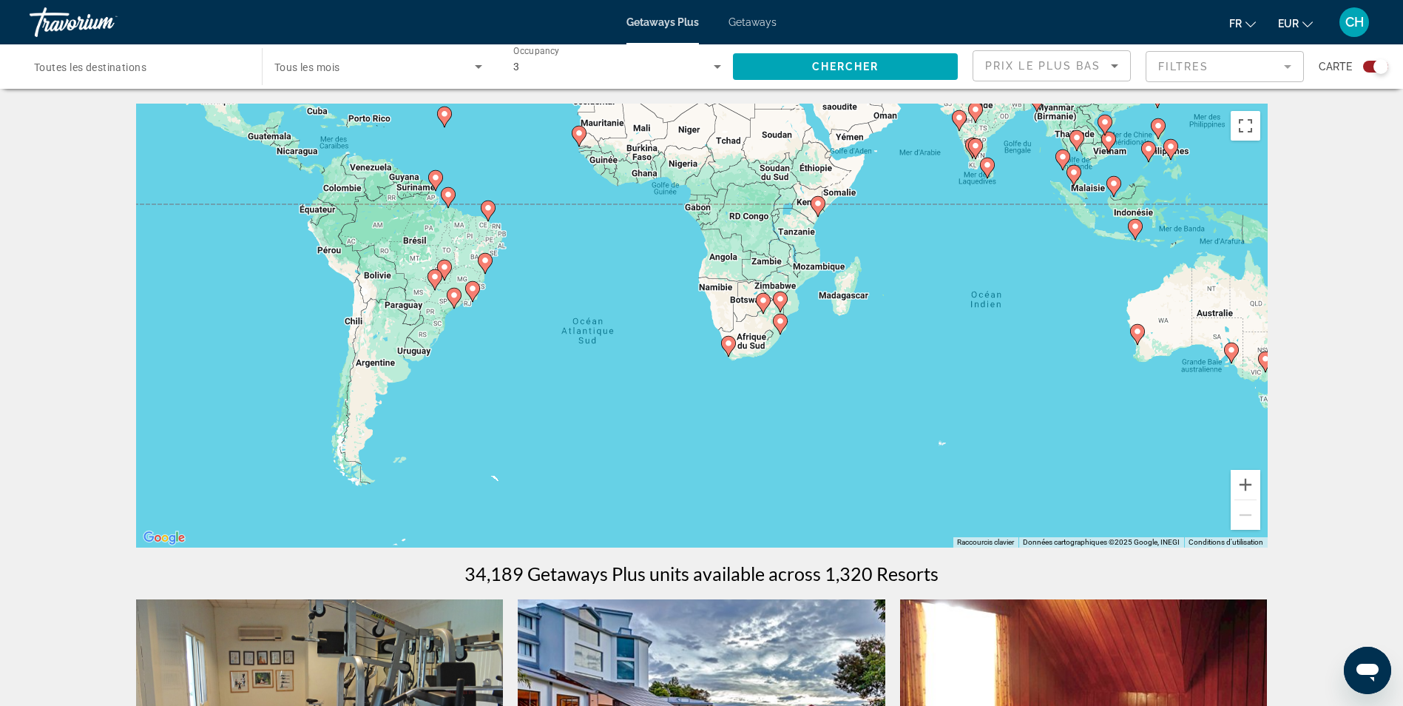
drag, startPoint x: 427, startPoint y: 472, endPoint x: 679, endPoint y: 434, distance: 255.0
click at [679, 434] on div "Pour activer le glissement avec le clavier, appuyez sur Alt+Entrée. Une fois ce…" at bounding box center [702, 326] width 1132 height 444
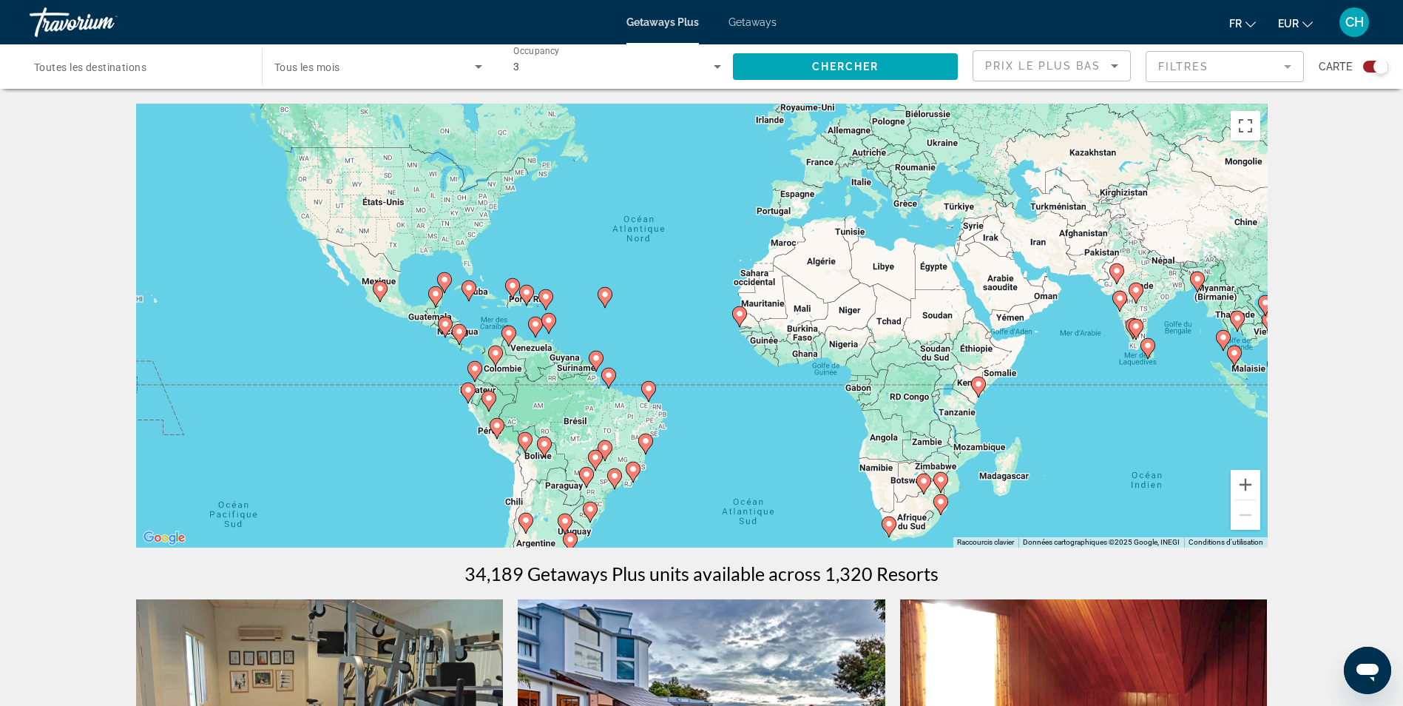
drag, startPoint x: 468, startPoint y: 357, endPoint x: 632, endPoint y: 537, distance: 244.0
click at [632, 537] on div "Pour activer le glissement avec le clavier, appuyez sur Alt+Entrée. Une fois ce…" at bounding box center [702, 326] width 1132 height 444
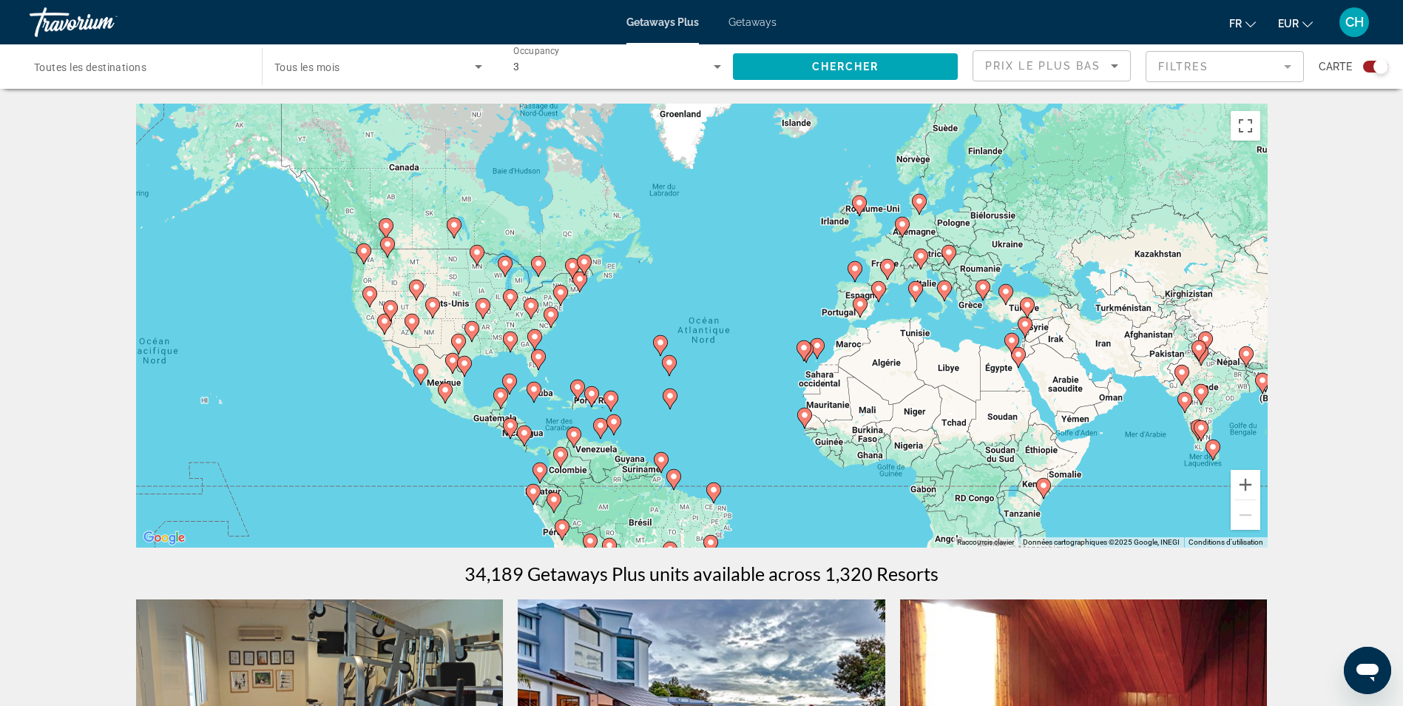
drag, startPoint x: 667, startPoint y: 240, endPoint x: 734, endPoint y: 342, distance: 121.9
click at [734, 342] on div "Pour activer le glissement avec le clavier, appuyez sur Alt+Entrée. Une fois ce…" at bounding box center [702, 326] width 1132 height 444
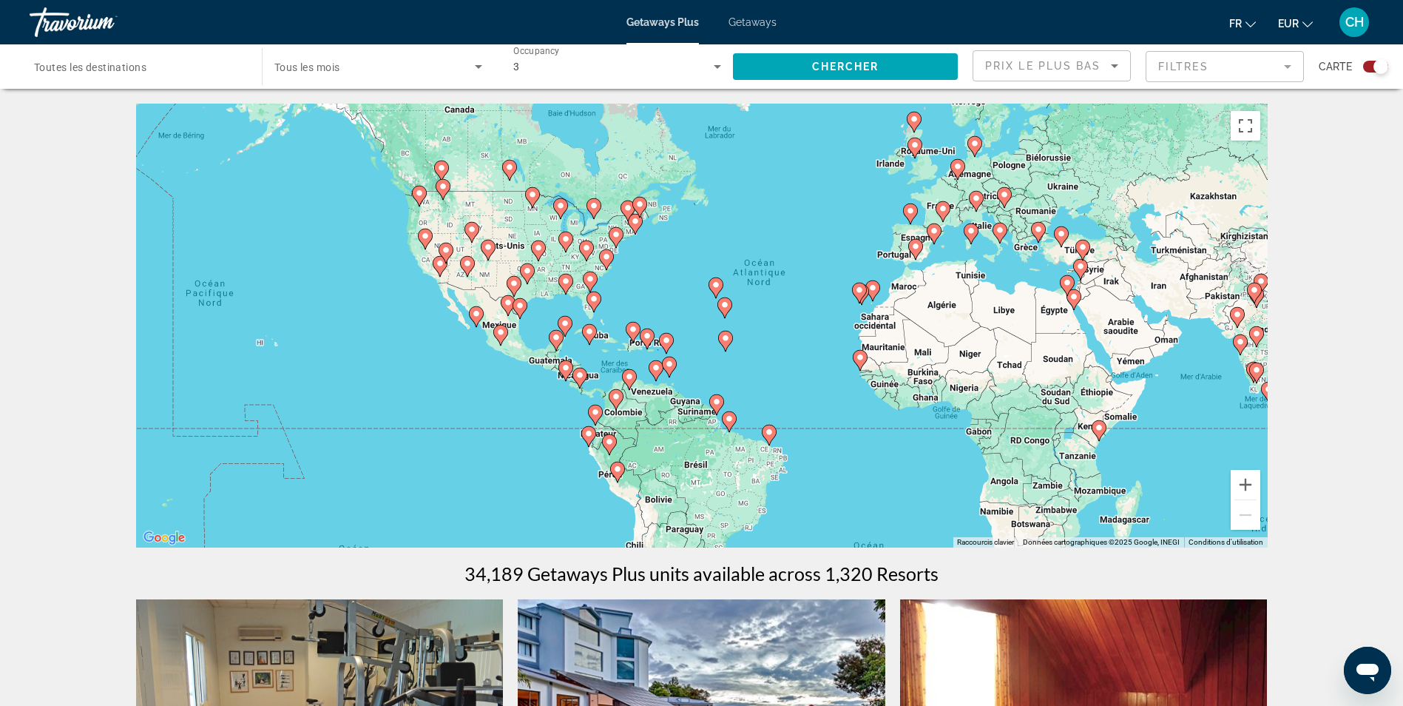
drag, startPoint x: 303, startPoint y: 406, endPoint x: 330, endPoint y: 363, distance: 50.9
click at [330, 363] on div "Pour activer le glissement avec le clavier, appuyez sur Alt+Entrée. Une fois ce…" at bounding box center [702, 326] width 1132 height 444
click at [1255, 485] on button "Zoom avant" at bounding box center [1246, 485] width 30 height 30
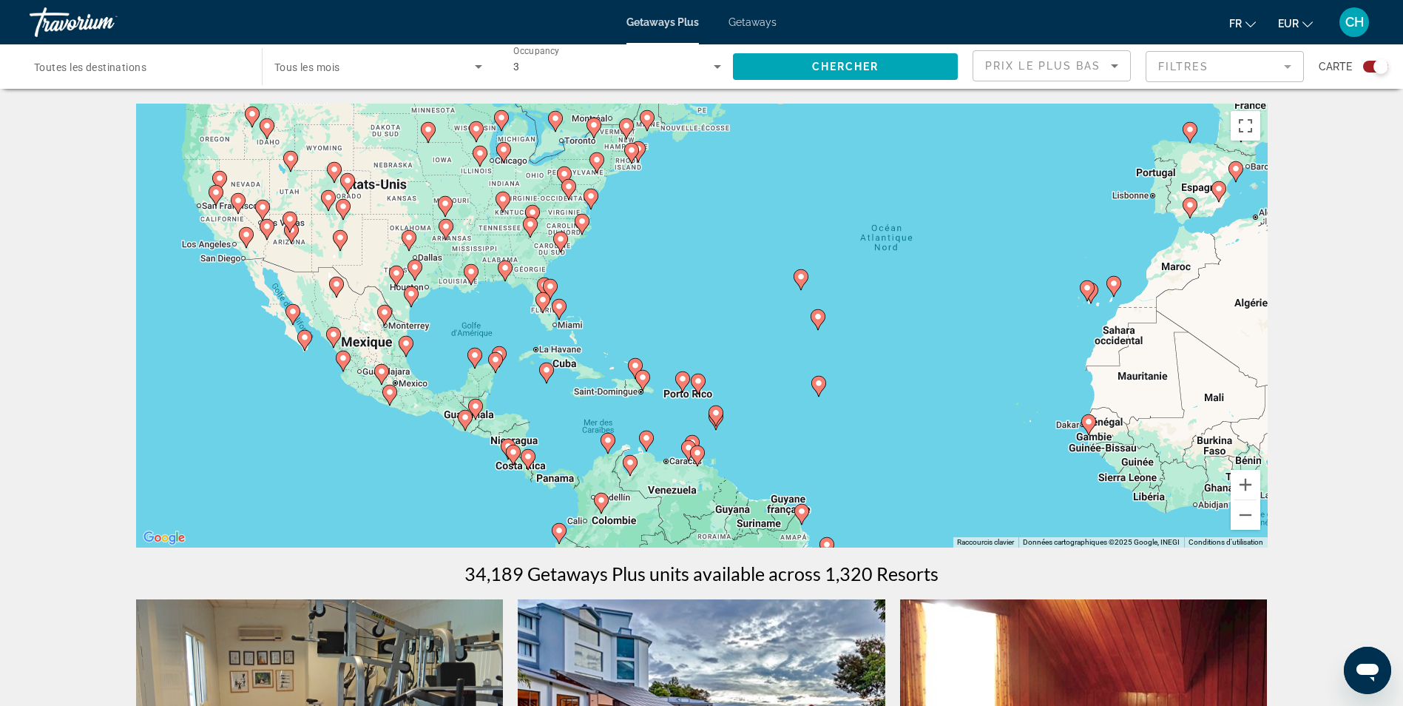
drag, startPoint x: 436, startPoint y: 374, endPoint x: 511, endPoint y: 393, distance: 77.0
click at [511, 393] on div "Pour activer le glissement avec le clavier, appuyez sur Alt+Entrée. Une fois ce…" at bounding box center [702, 326] width 1132 height 444
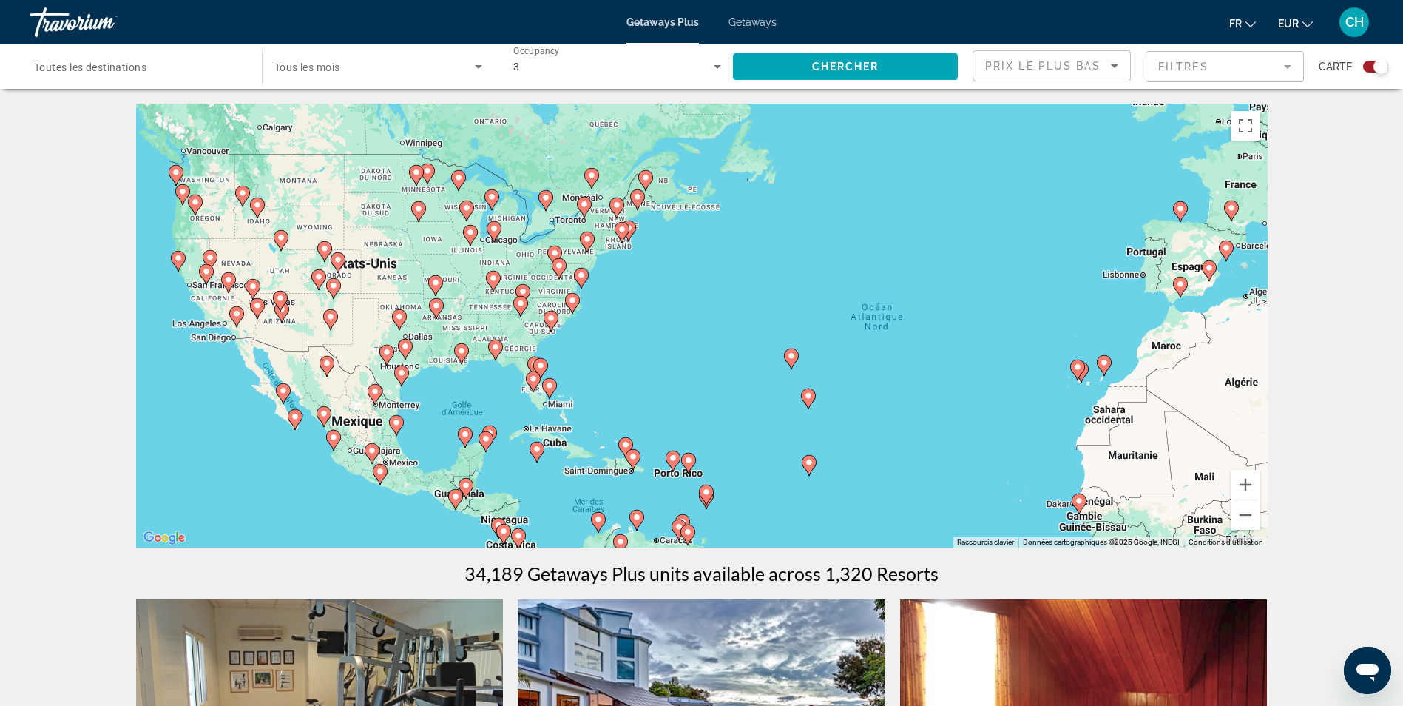
drag, startPoint x: 709, startPoint y: 293, endPoint x: 698, endPoint y: 377, distance: 85.2
click at [698, 377] on div "Pour activer le glissement avec le clavier, appuyez sur Alt+Entrée. Une fois ce…" at bounding box center [702, 326] width 1132 height 444
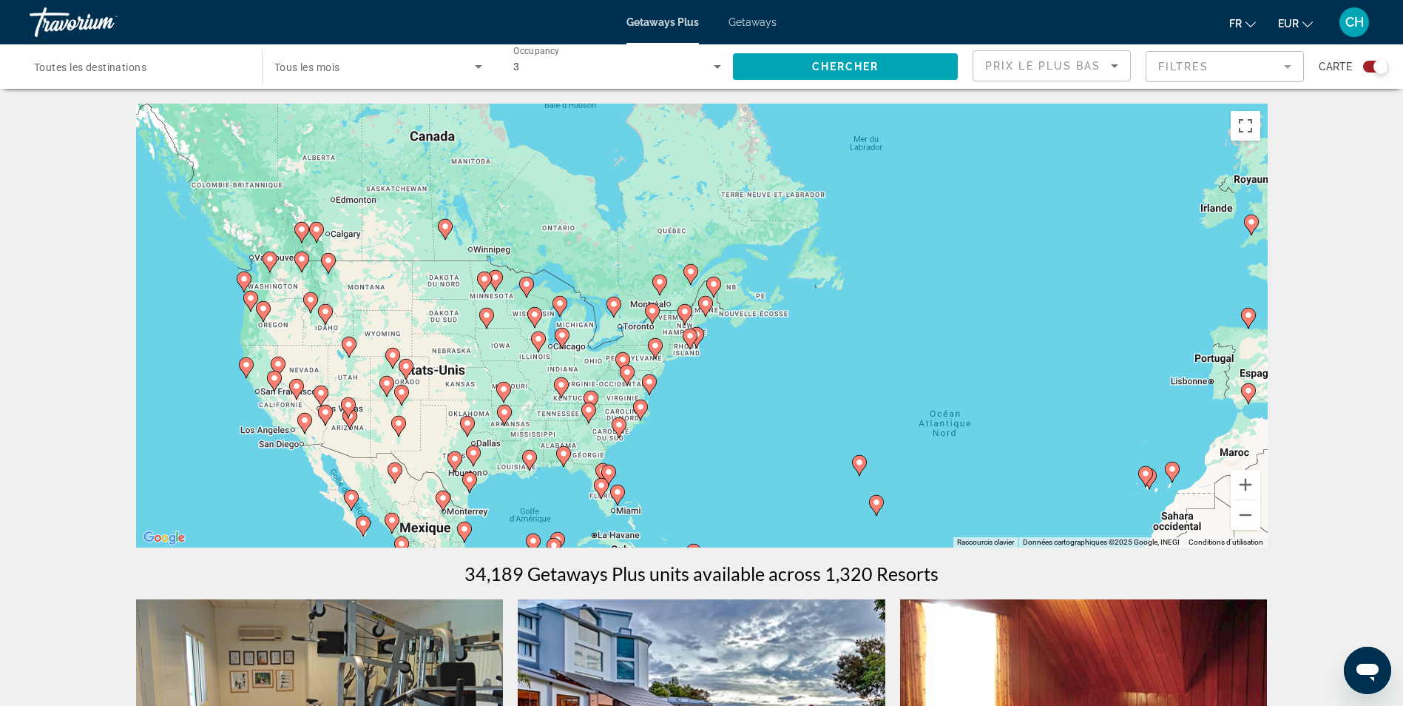
drag, startPoint x: 303, startPoint y: 212, endPoint x: 374, endPoint y: 320, distance: 129.2
click at [374, 320] on div "Pour activer le glissement avec le clavier, appuyez sur Alt+Entrée. Une fois ce…" at bounding box center [702, 326] width 1132 height 444
click at [1247, 482] on button "Zoom avant" at bounding box center [1246, 485] width 30 height 30
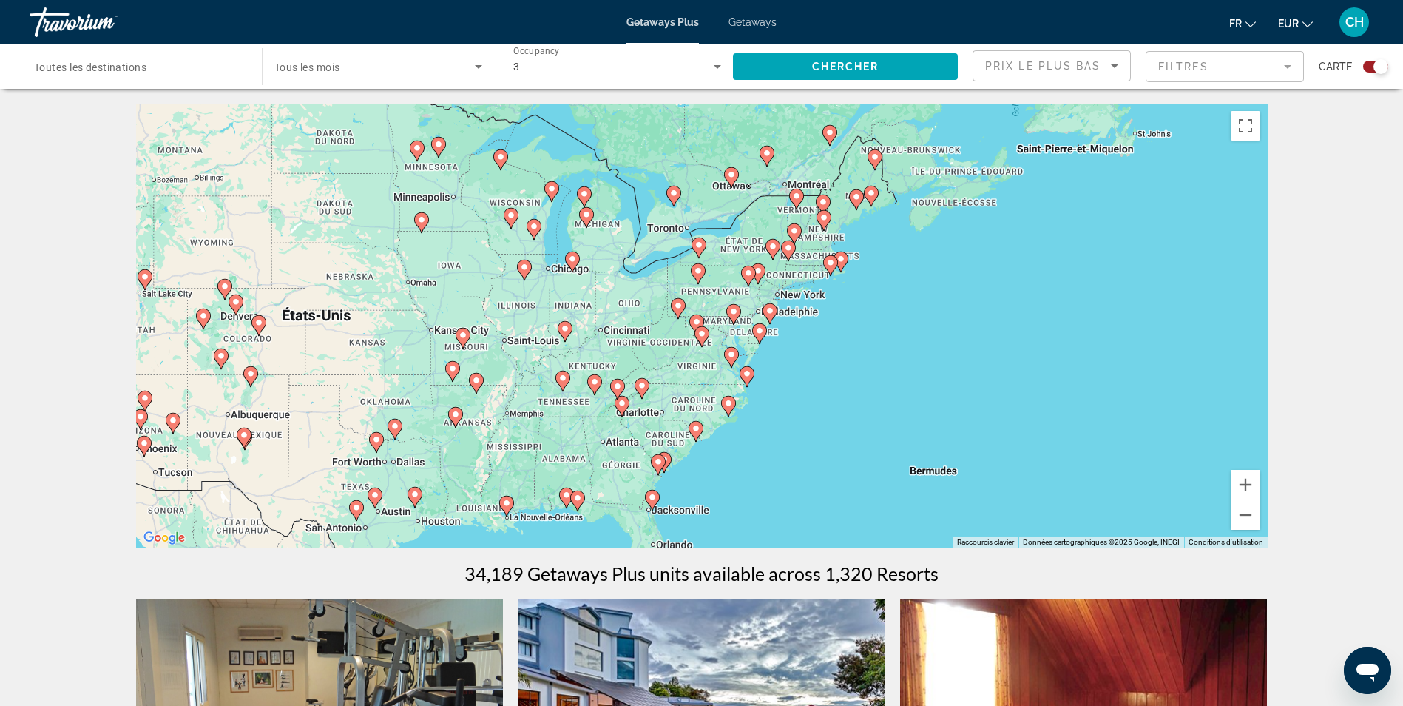
drag, startPoint x: 688, startPoint y: 425, endPoint x: 843, endPoint y: 323, distance: 184.8
click at [843, 323] on div "Pour activer le glissement avec le clavier, appuyez sur Alt+Entrée. Une fois ce…" at bounding box center [702, 326] width 1132 height 444
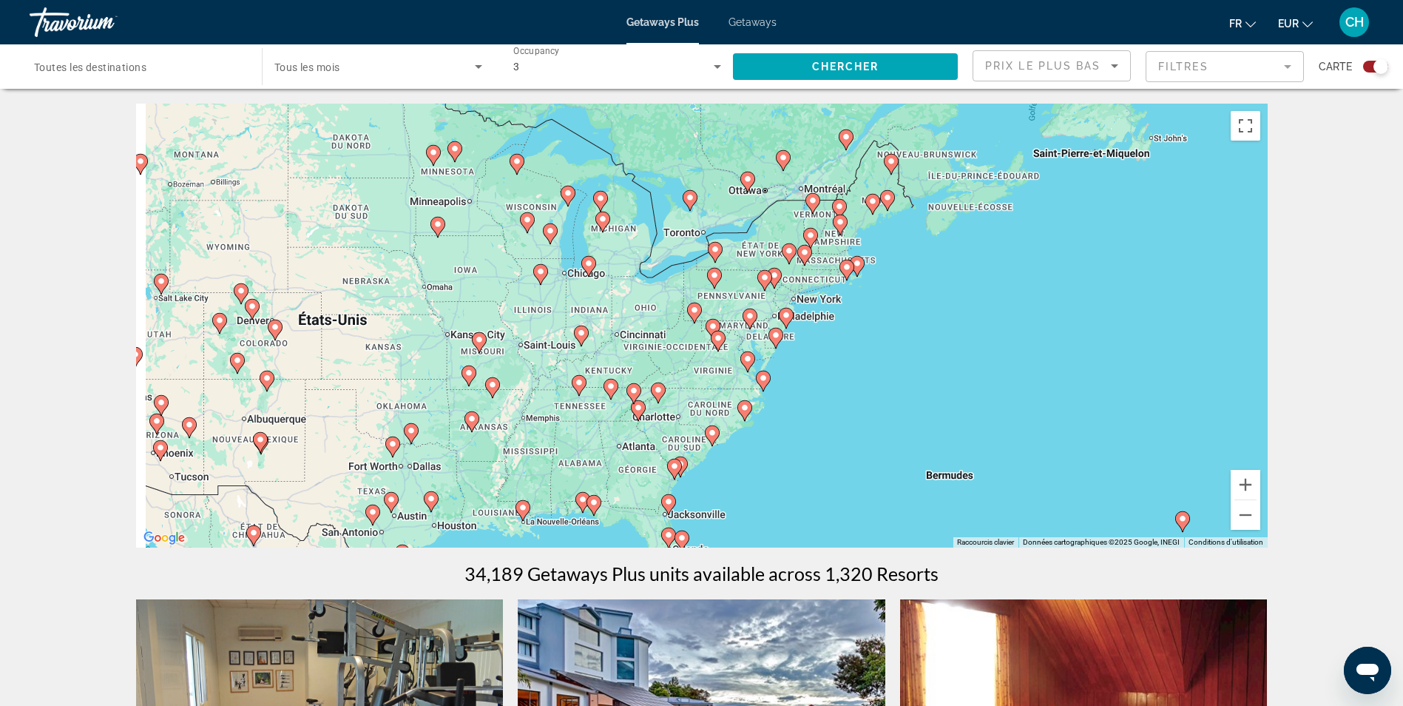
drag, startPoint x: 615, startPoint y: 453, endPoint x: 631, endPoint y: 453, distance: 16.3
click at [631, 453] on div "Pour activer le glissement avec le clavier, appuyez sur Alt+Entrée. Une fois ce…" at bounding box center [702, 326] width 1132 height 444
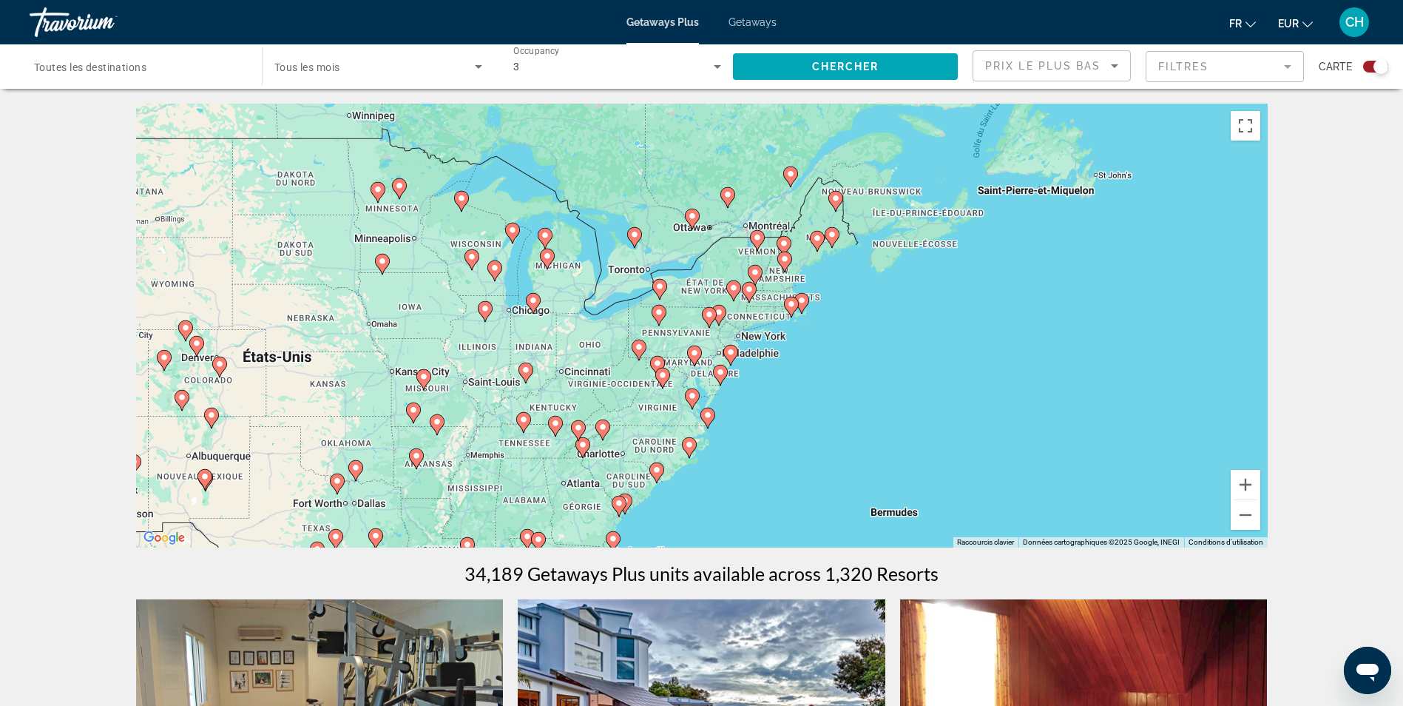
drag, startPoint x: 791, startPoint y: 343, endPoint x: 717, endPoint y: 377, distance: 81.1
click at [717, 377] on div "Pour activer le glissement avec le clavier, appuyez sur Alt+Entrée. Une fois ce…" at bounding box center [702, 326] width 1132 height 444
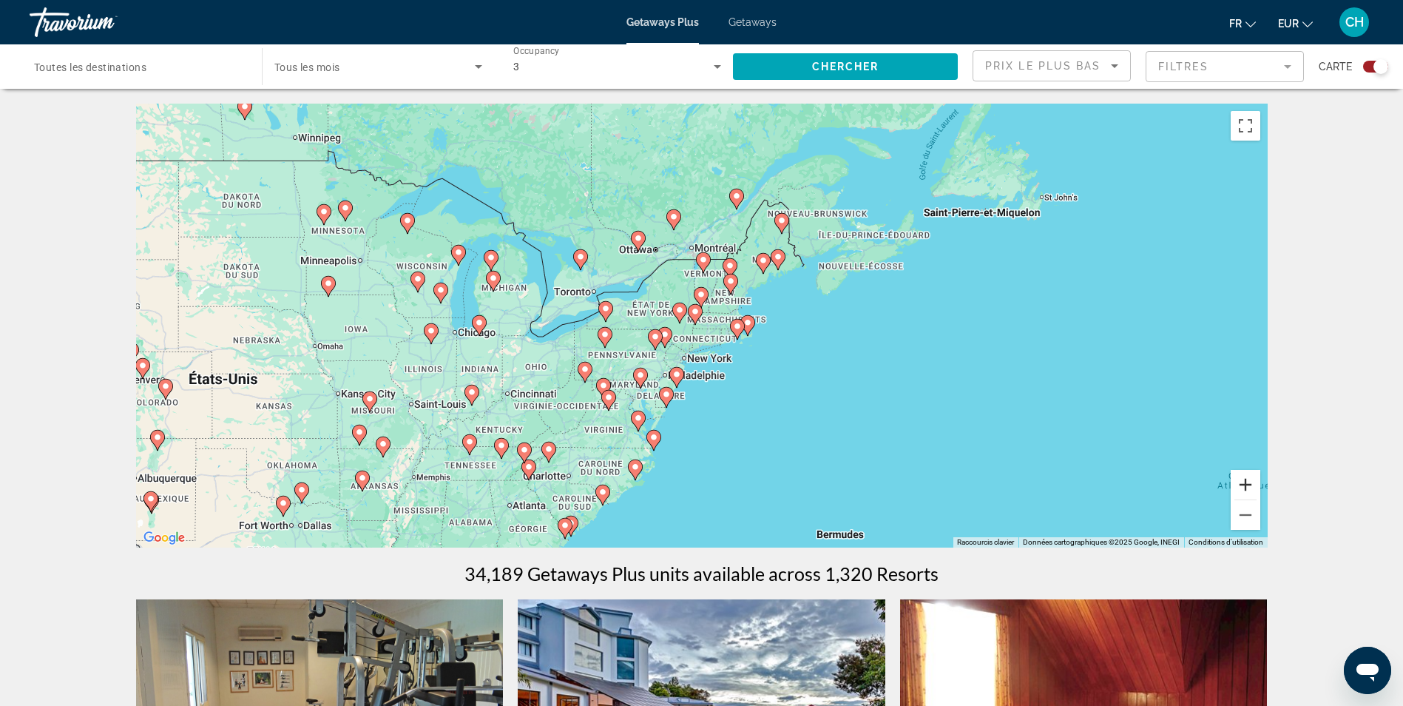
click at [1246, 476] on button "Zoom avant" at bounding box center [1246, 485] width 30 height 30
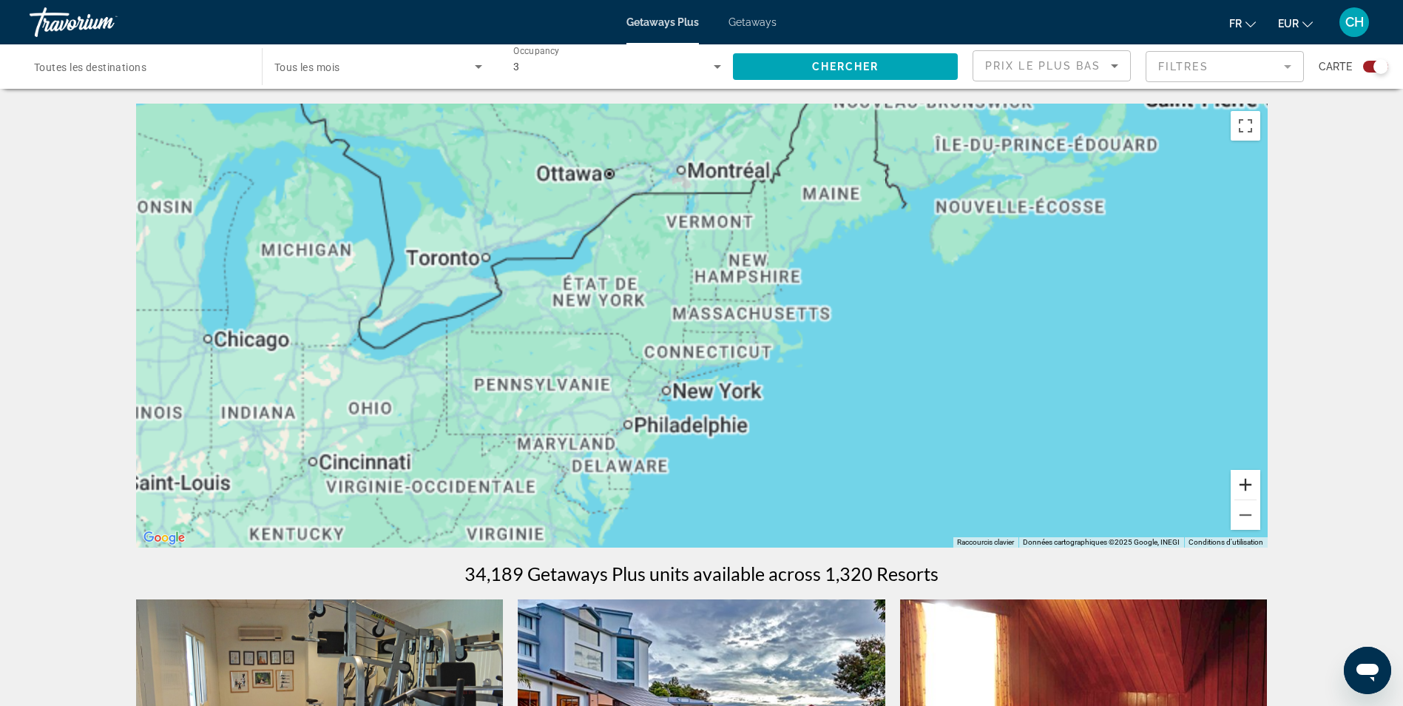
click at [1246, 476] on button "Zoom avant" at bounding box center [1246, 485] width 30 height 30
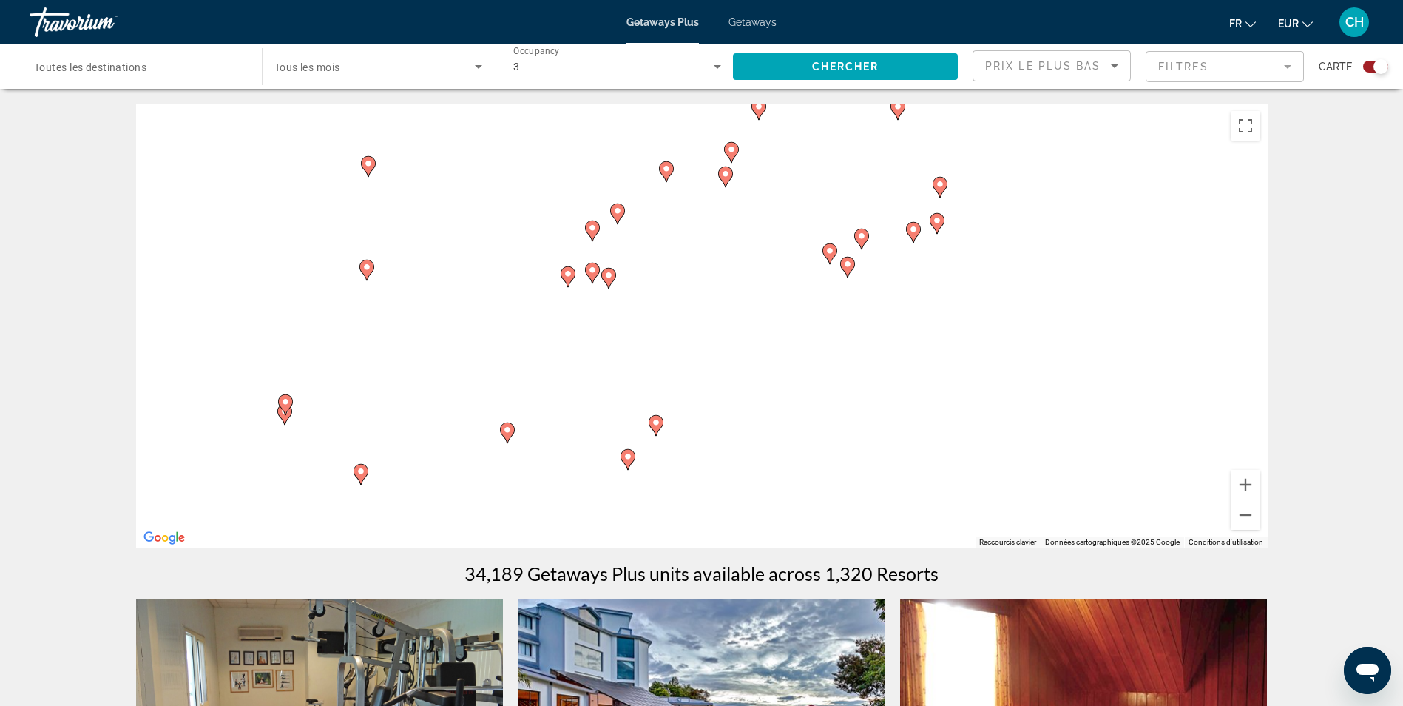
drag, startPoint x: 721, startPoint y: 420, endPoint x: 743, endPoint y: 326, distance: 96.4
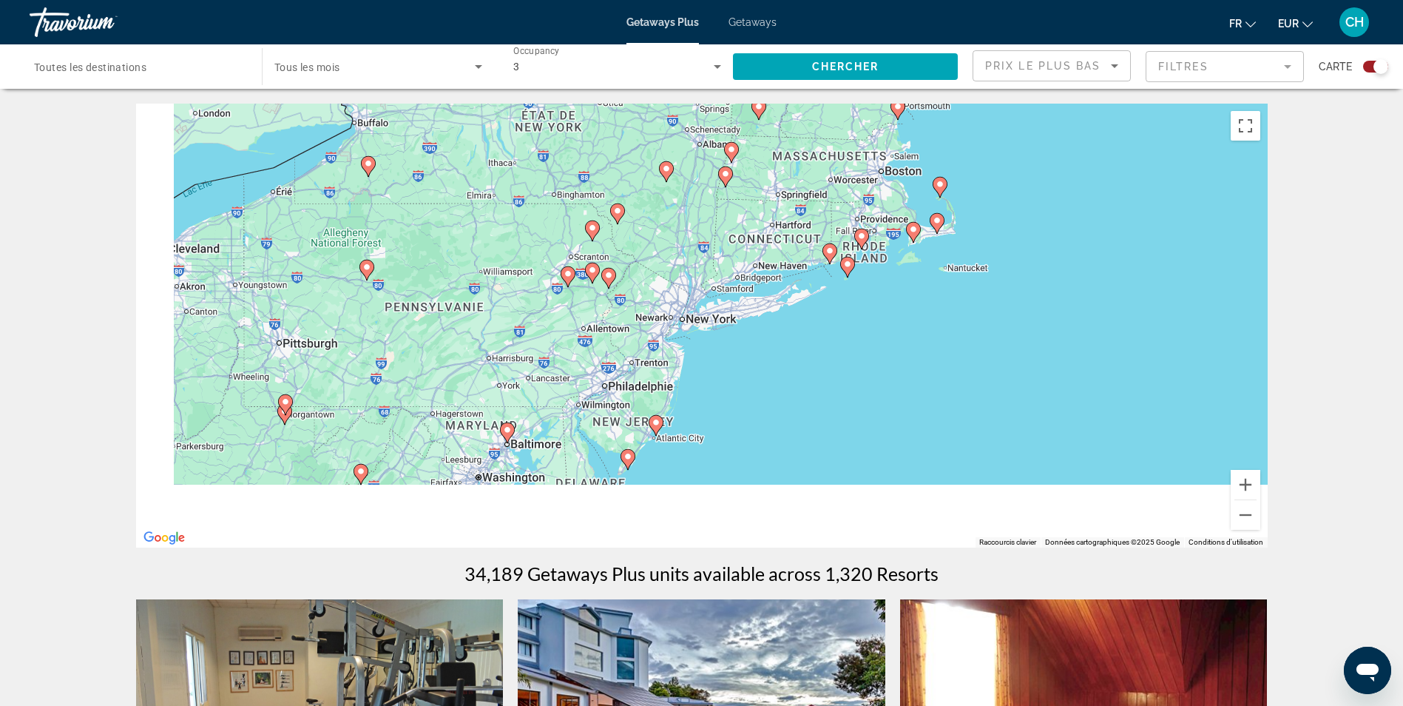
click at [743, 326] on div "Pour activer le glissement avec le clavier, appuyez sur Alt+Entrée. Une fois ce…" at bounding box center [702, 326] width 1132 height 444
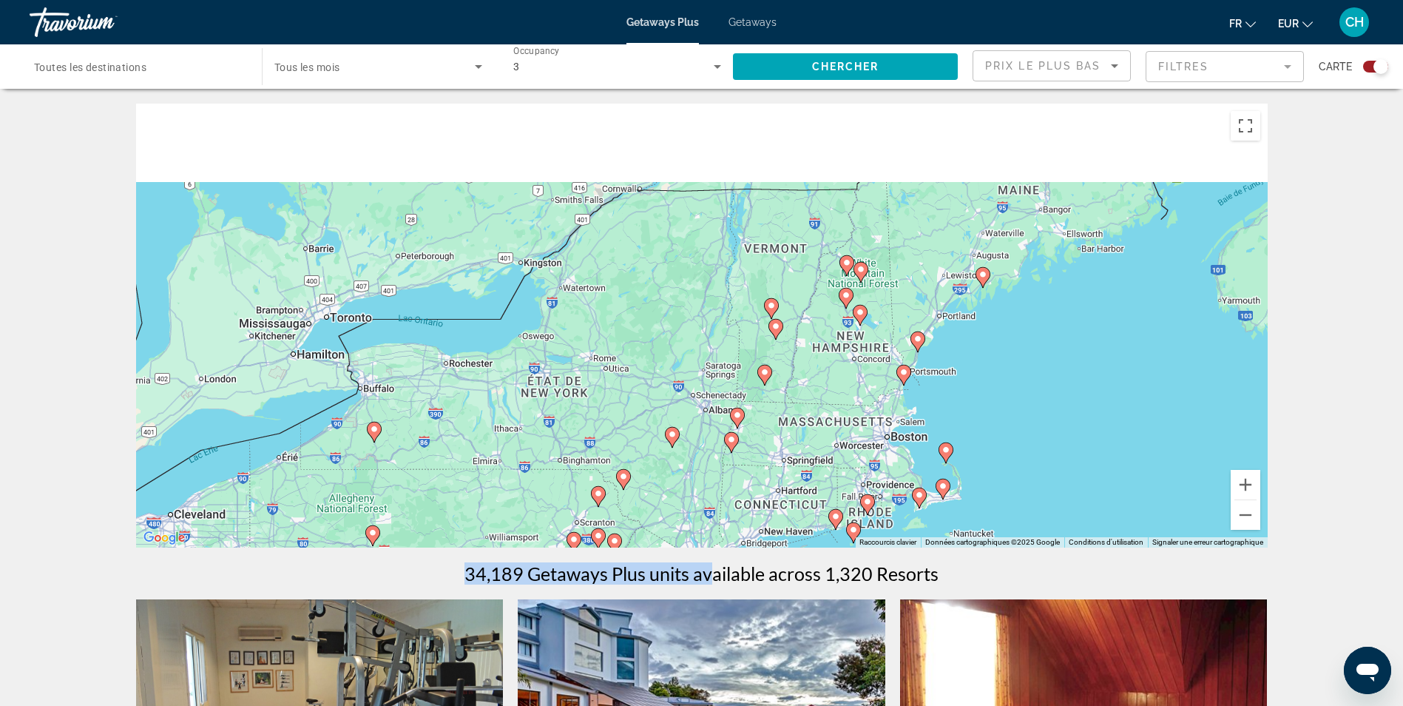
drag, startPoint x: 702, startPoint y: 317, endPoint x: 707, endPoint y: 578, distance: 261.2
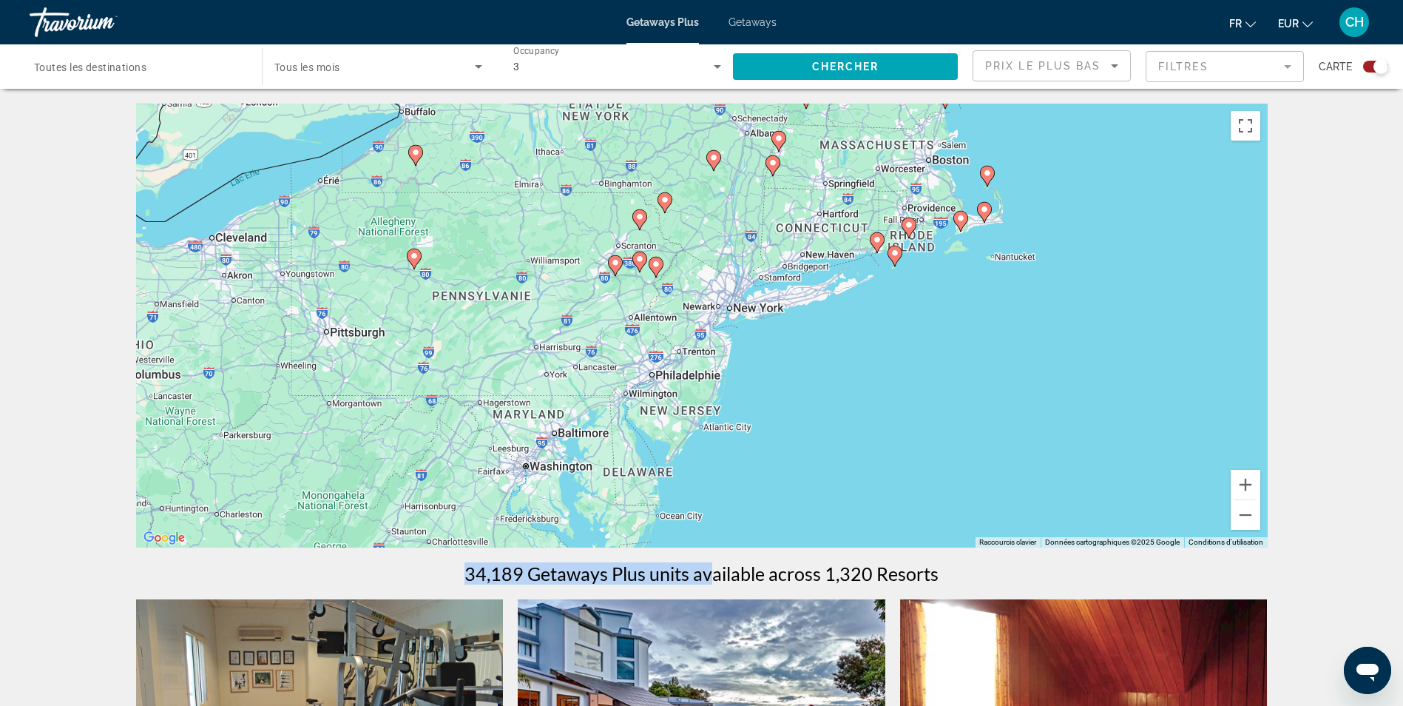
drag, startPoint x: 675, startPoint y: 418, endPoint x: 717, endPoint y: 143, distance: 278.4
click at [717, 143] on div "Pour activer le glissement avec le clavier, appuyez sur Alt+Entrée. Une fois ce…" at bounding box center [702, 326] width 1132 height 444
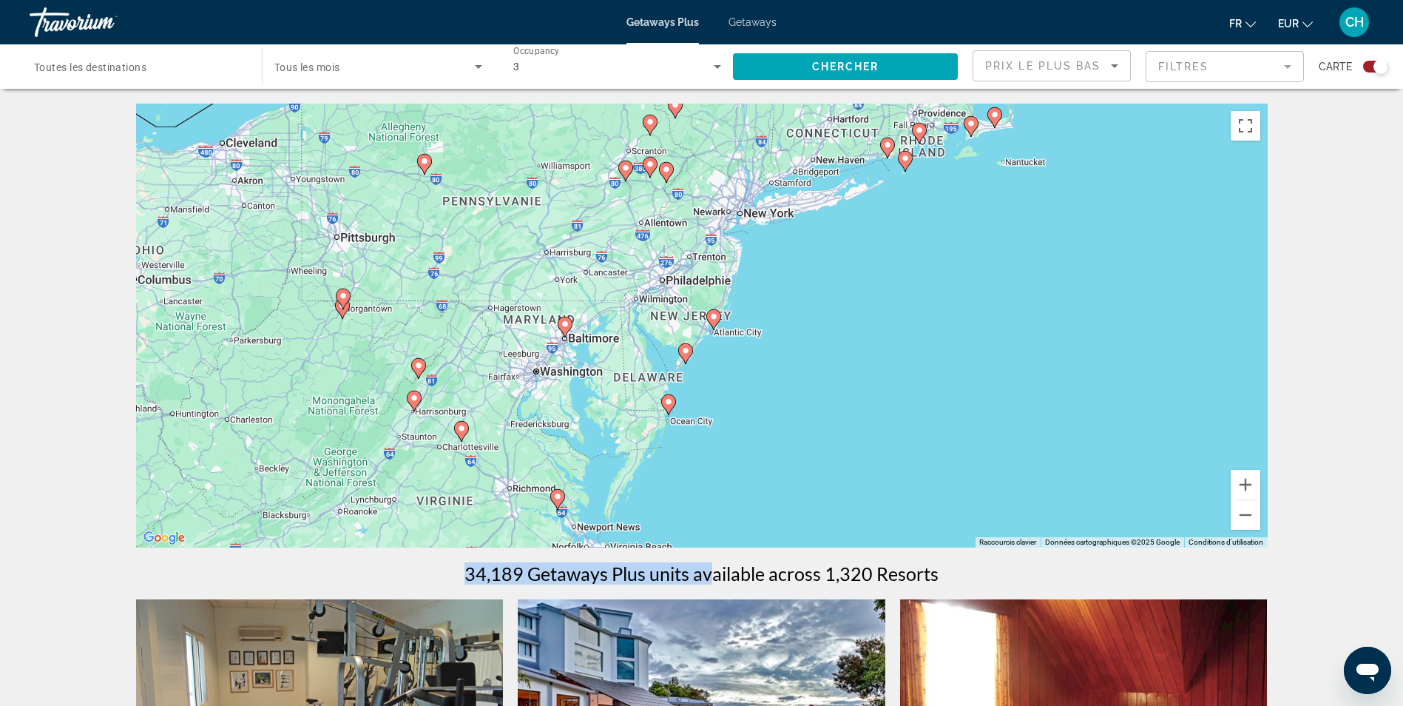
drag, startPoint x: 669, startPoint y: 399, endPoint x: 678, endPoint y: 303, distance: 96.6
click at [678, 303] on div "Pour activer le glissement avec le clavier, appuyez sur Alt+Entrée. Une fois ce…" at bounding box center [702, 326] width 1132 height 444
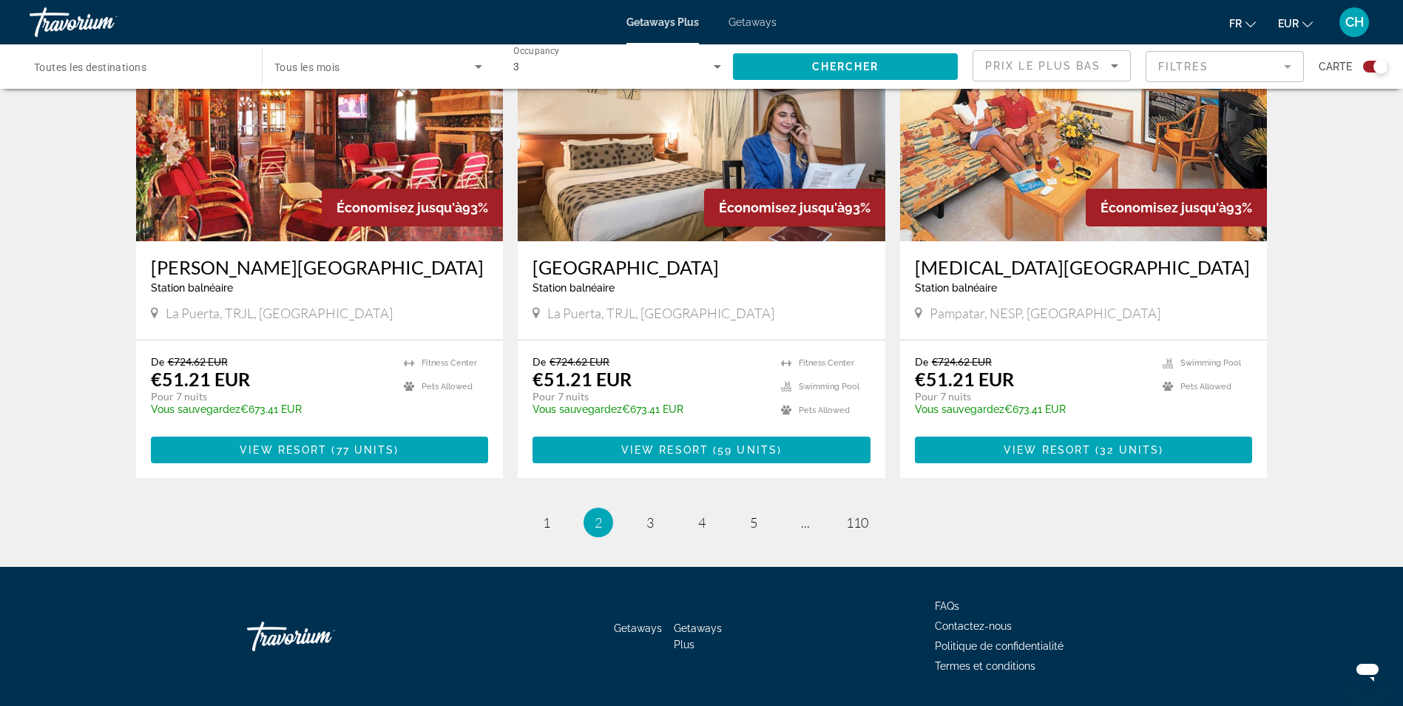
scroll to position [2145, 0]
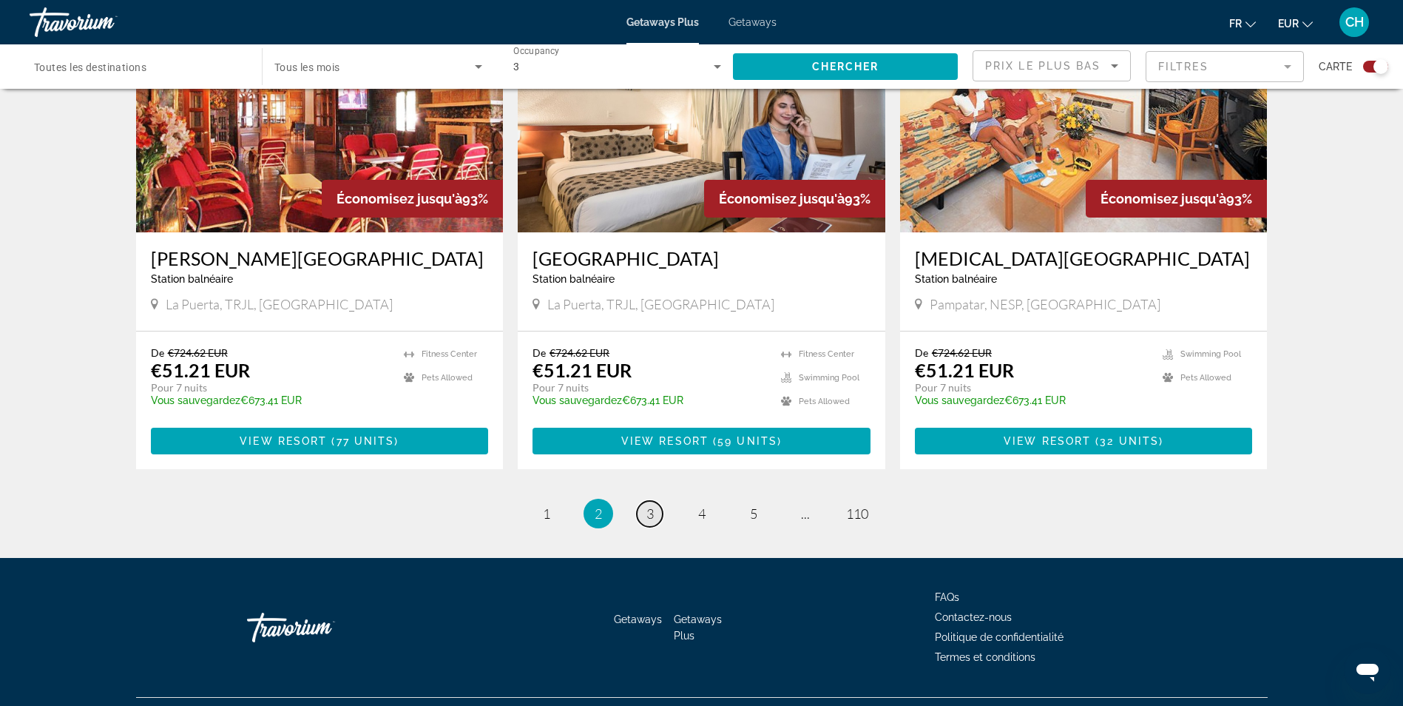
click at [658, 501] on link "page 3" at bounding box center [650, 514] width 26 height 26
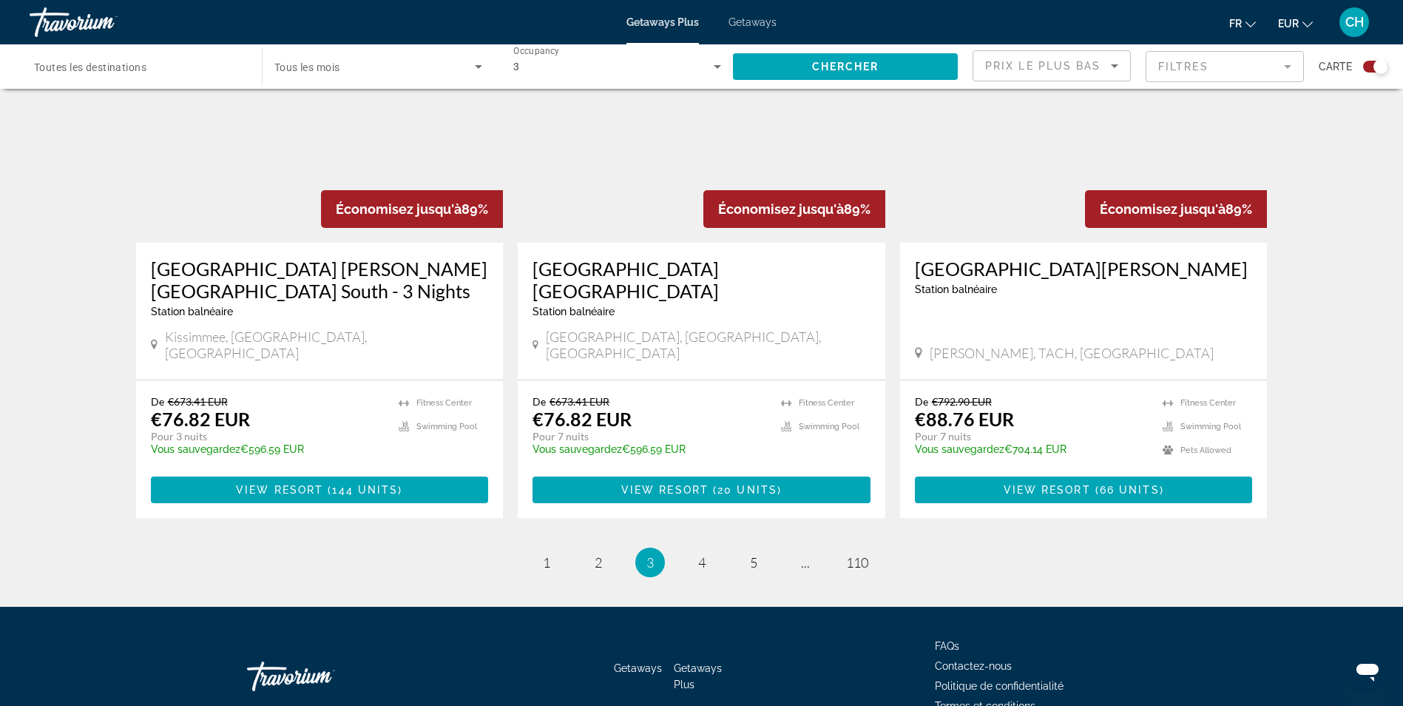
scroll to position [2212, 0]
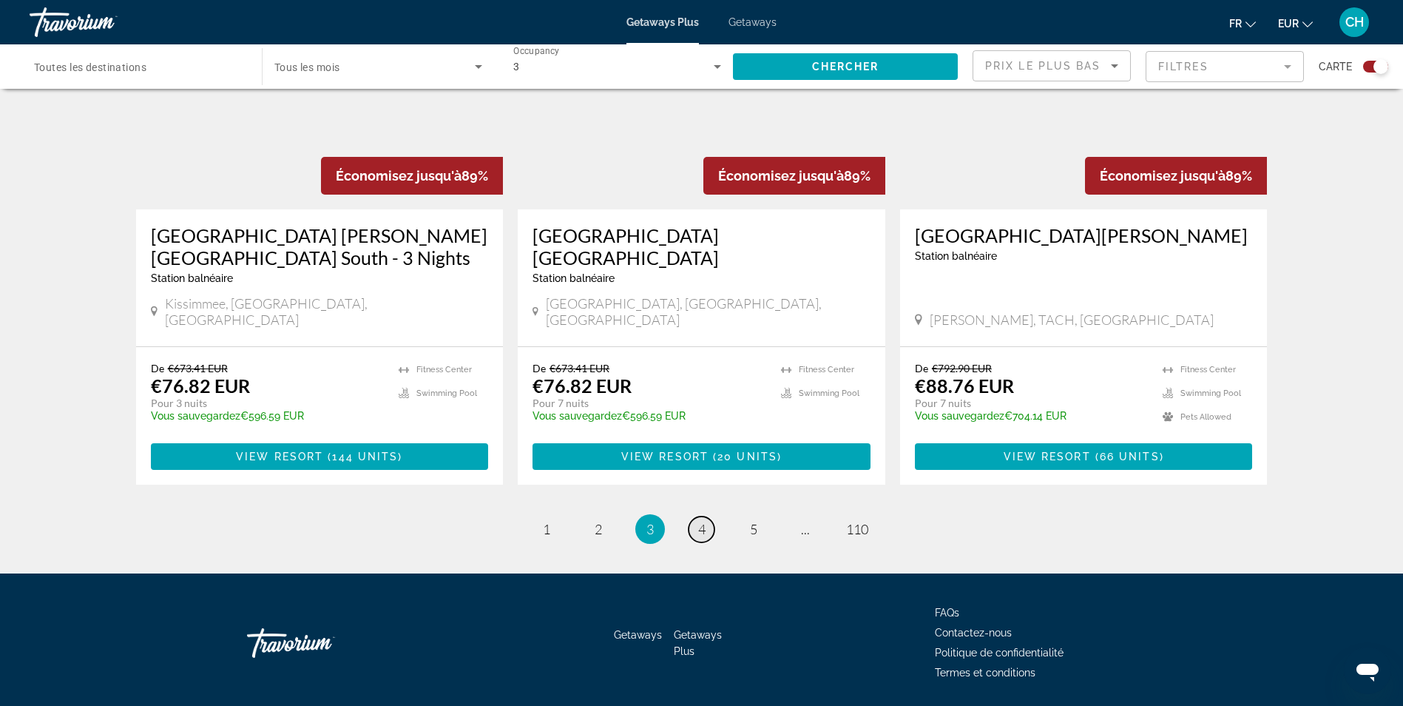
click at [698, 521] on span "4" at bounding box center [701, 529] width 7 height 16
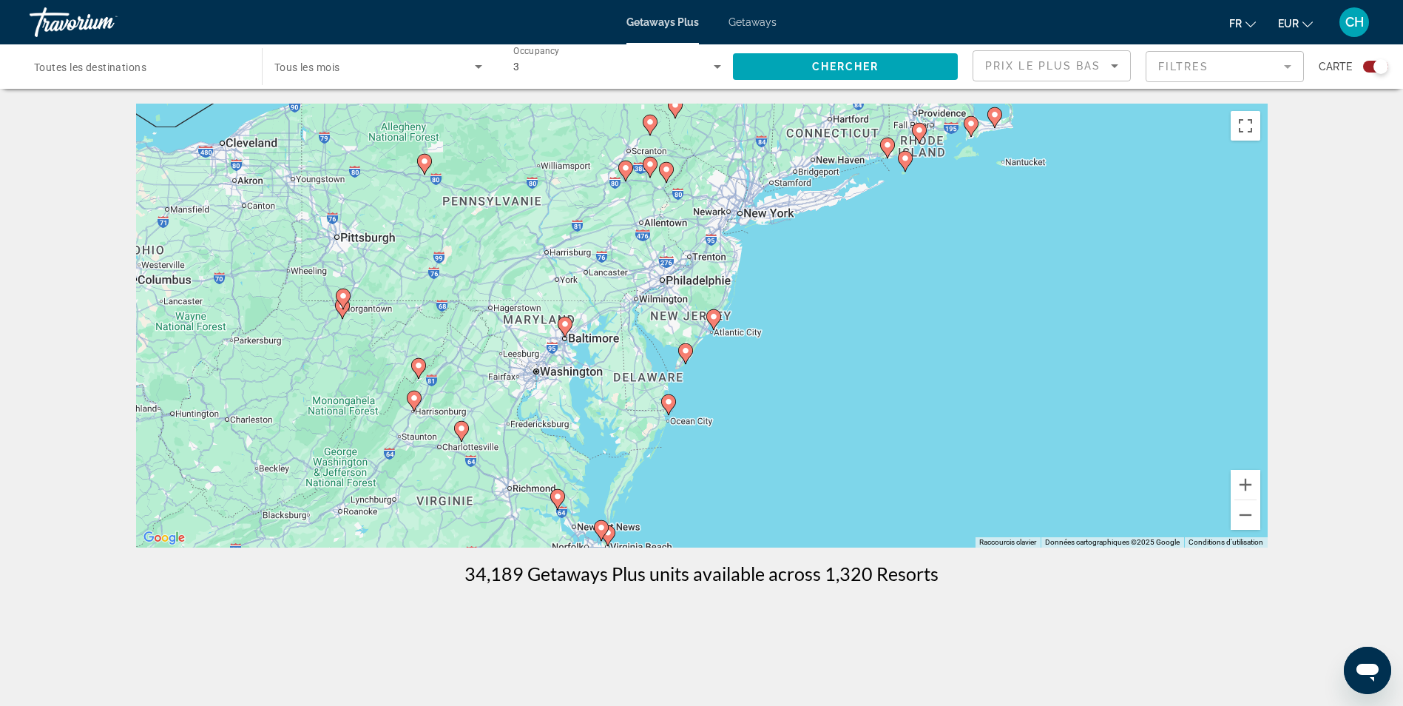
click at [319, 70] on span "Tous les mois" at bounding box center [307, 67] width 66 height 12
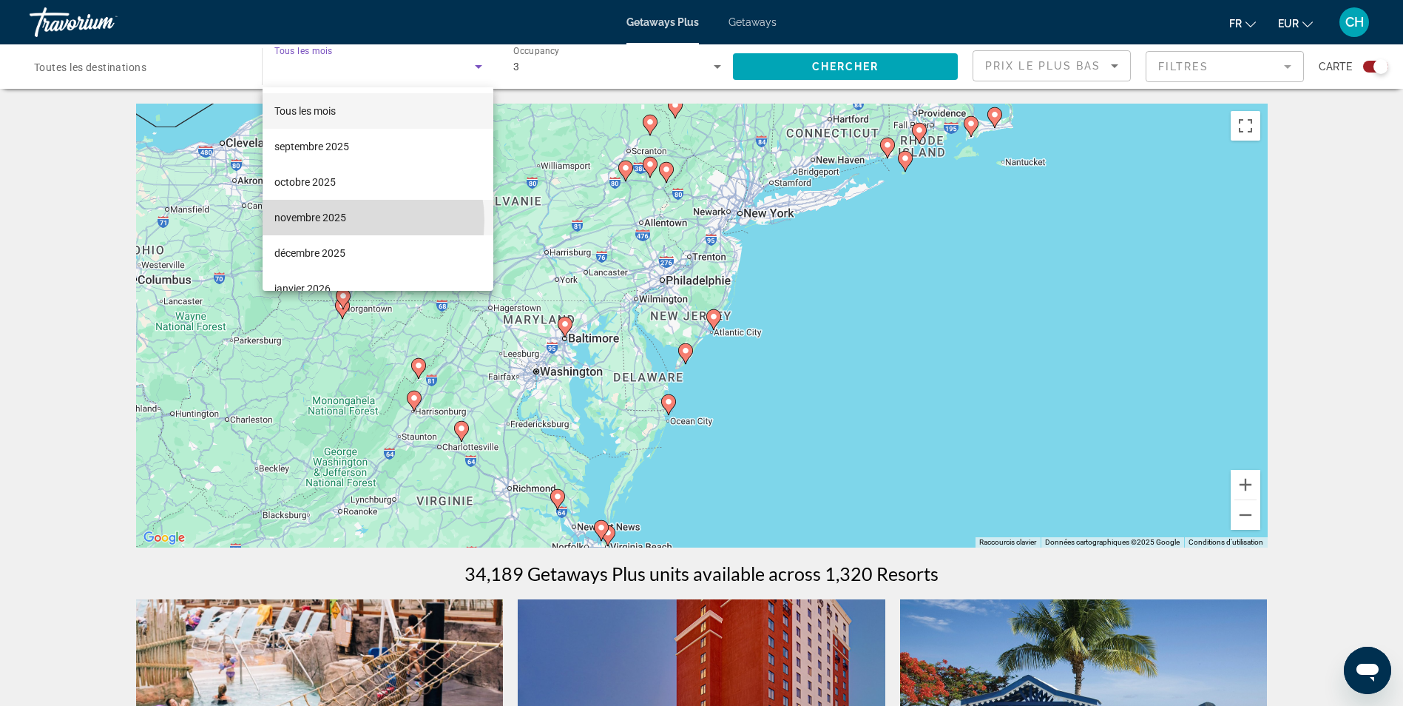
click at [351, 220] on mat-option "novembre 2025" at bounding box center [379, 218] width 232 height 36
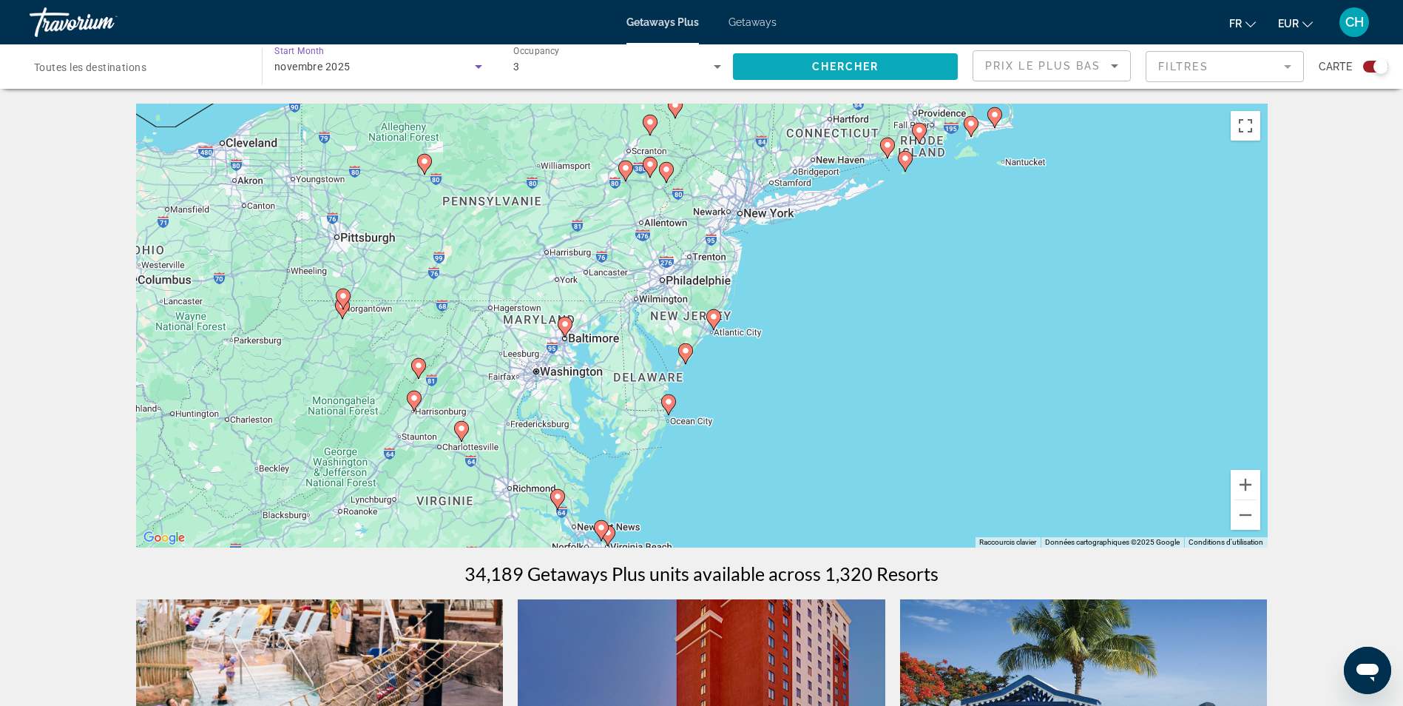
click at [854, 61] on span "Chercher" at bounding box center [845, 67] width 67 height 12
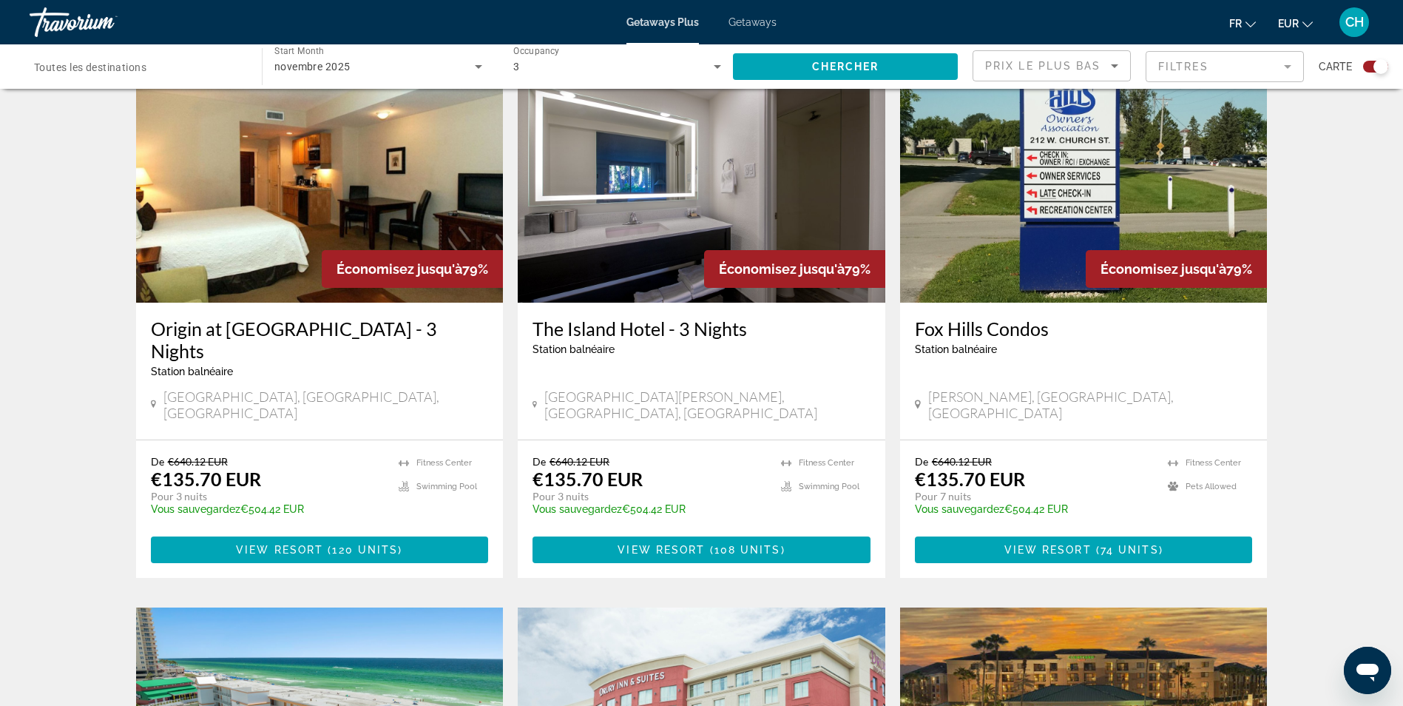
scroll to position [592, 0]
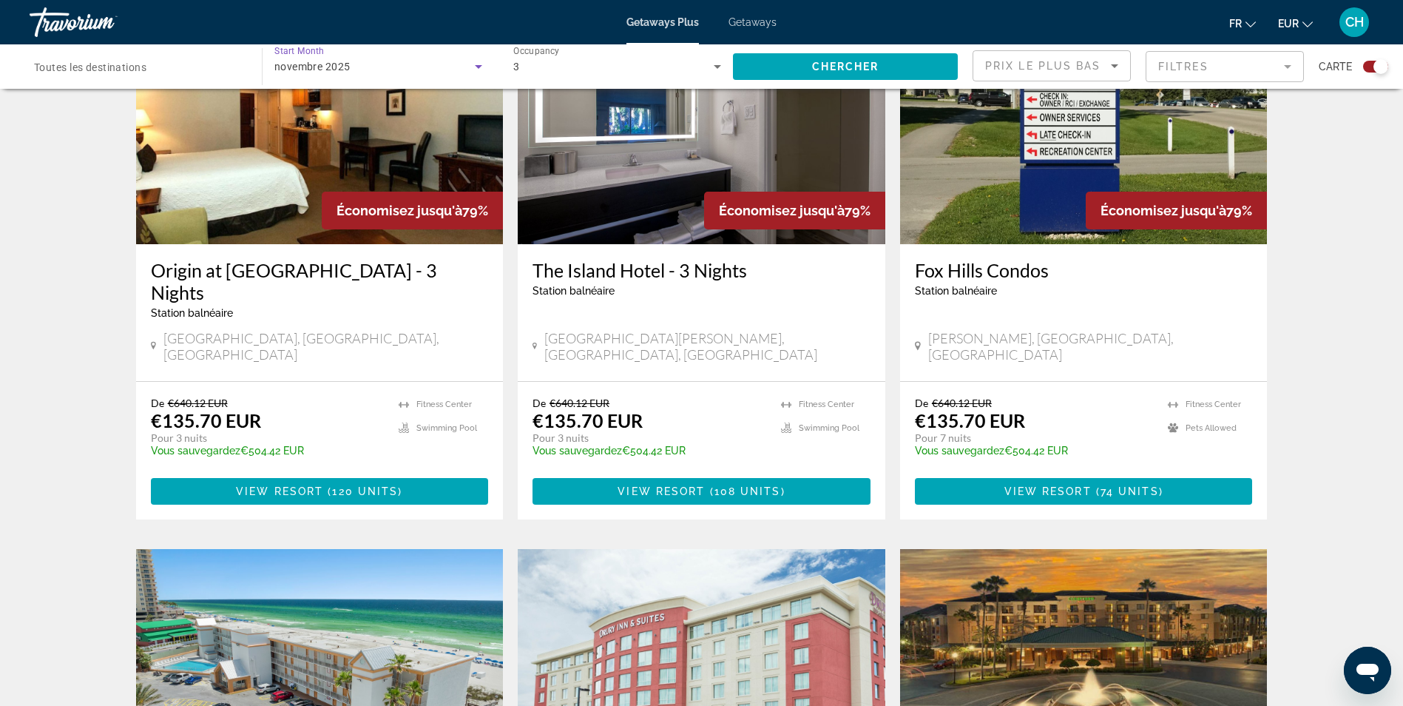
click at [379, 69] on div "novembre 2025" at bounding box center [374, 67] width 200 height 18
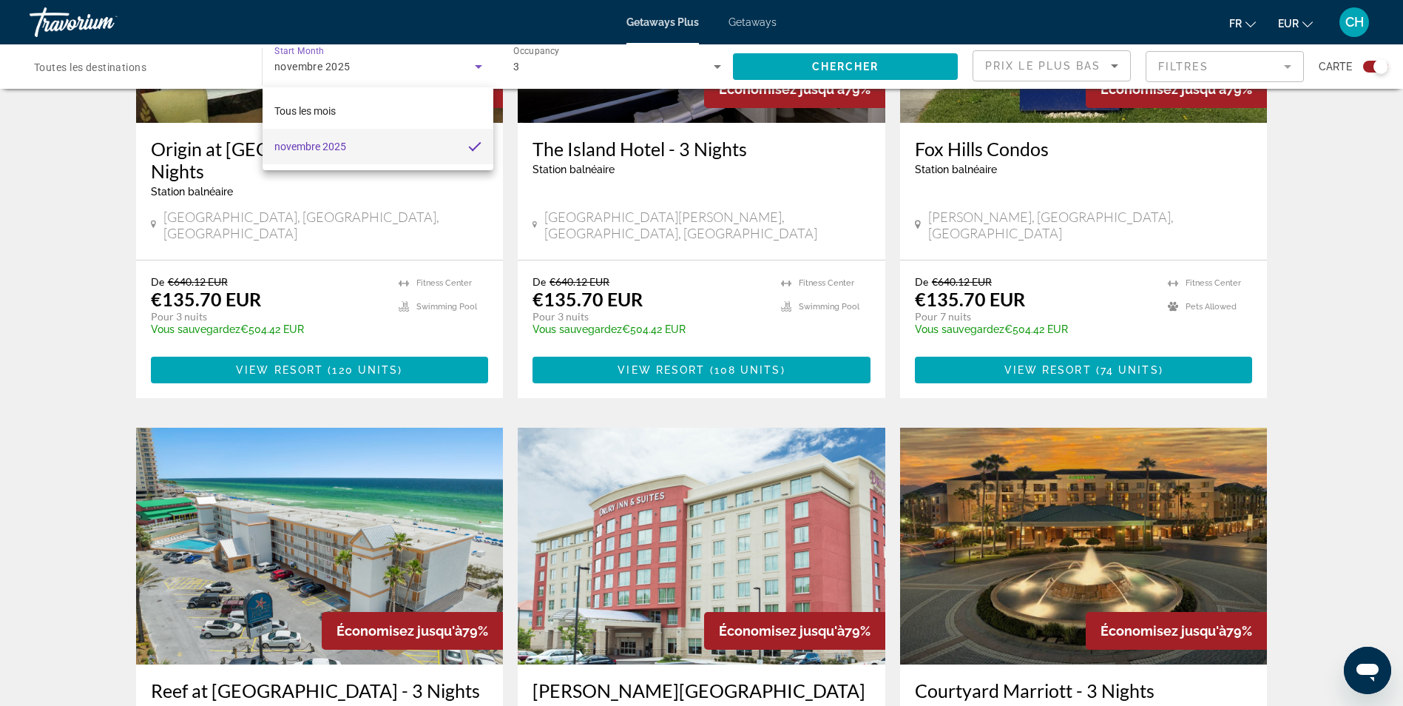
scroll to position [740, 0]
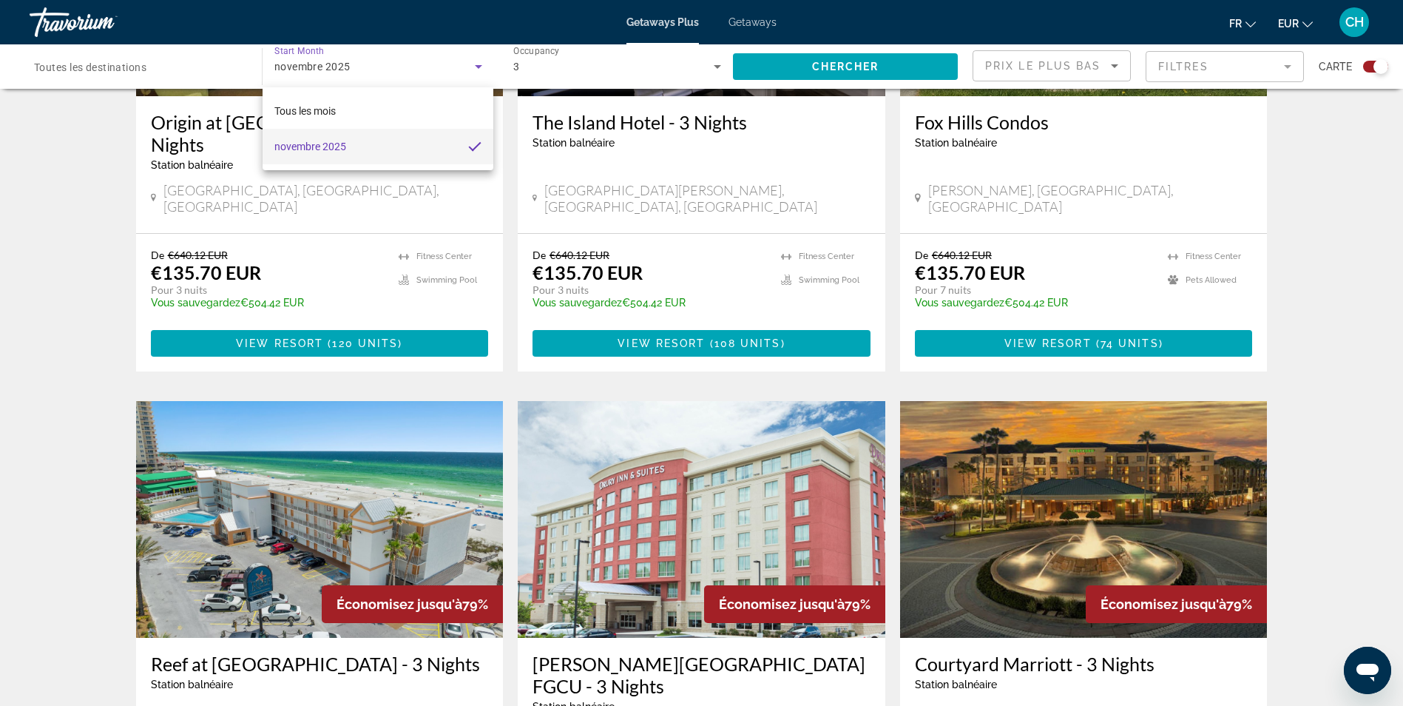
click at [391, 74] on div at bounding box center [701, 353] width 1403 height 706
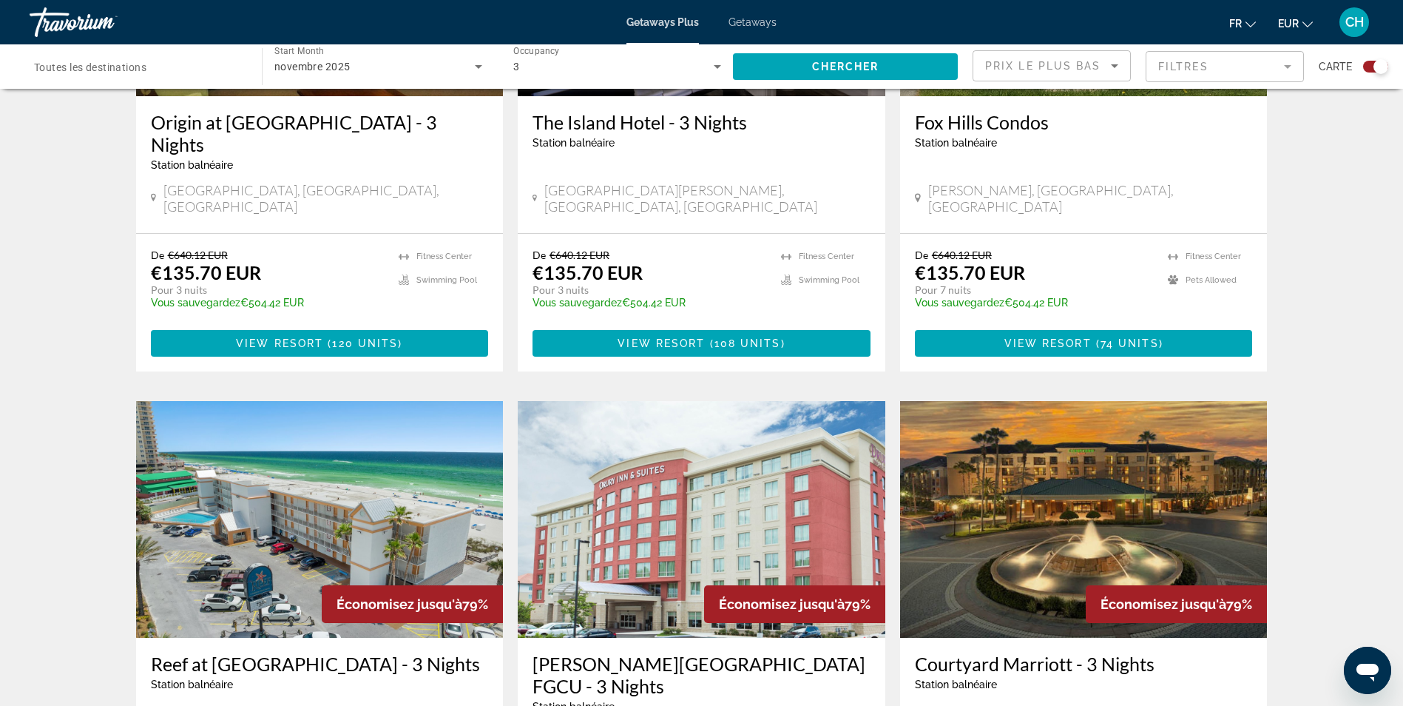
click at [395, 59] on div "novembre 2025" at bounding box center [374, 67] width 200 height 18
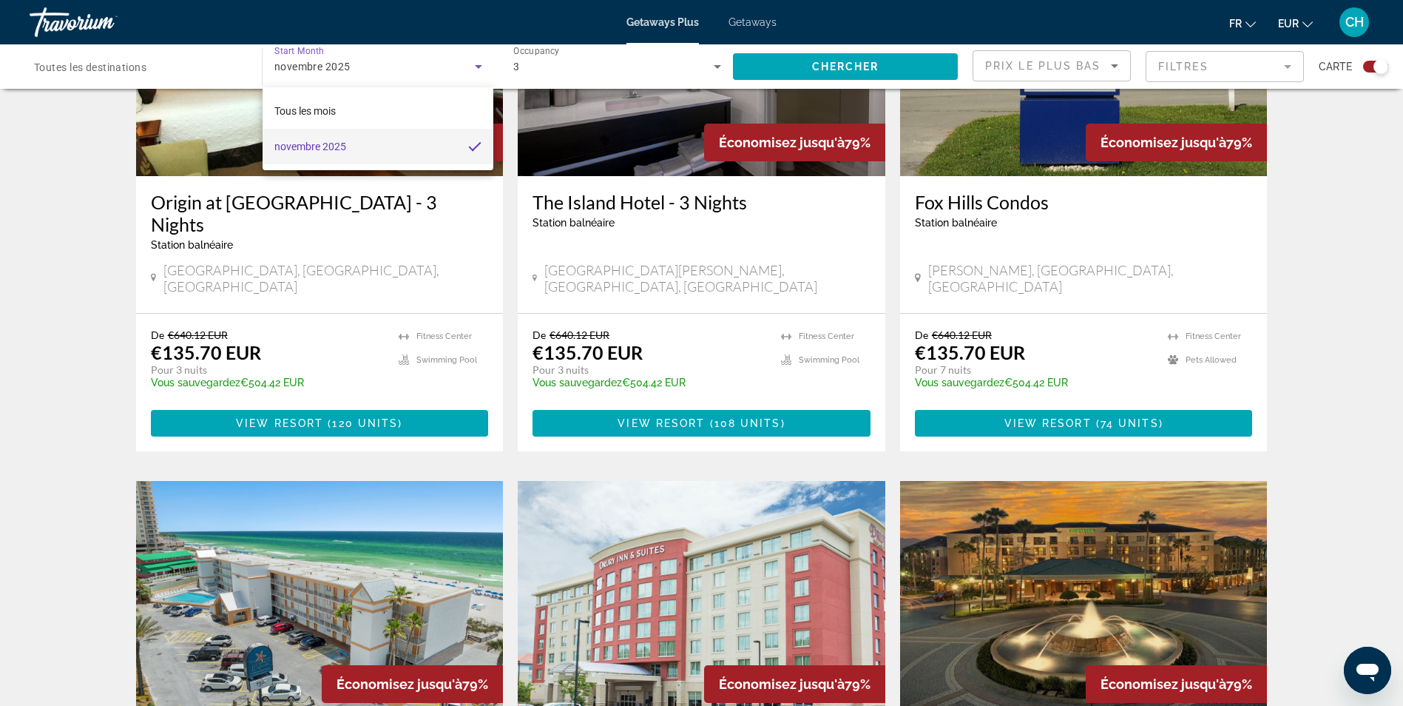
scroll to position [518, 0]
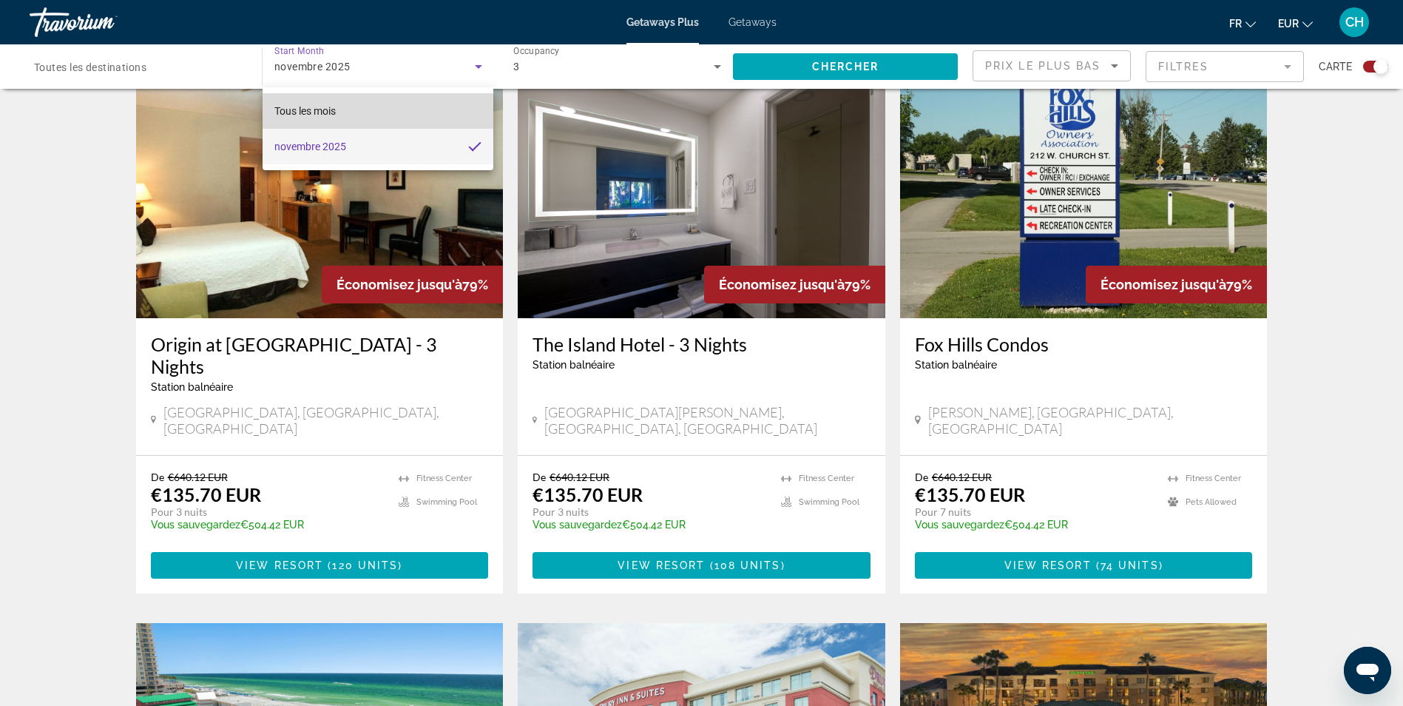
click at [357, 106] on mat-option "Tous les mois" at bounding box center [379, 111] width 232 height 36
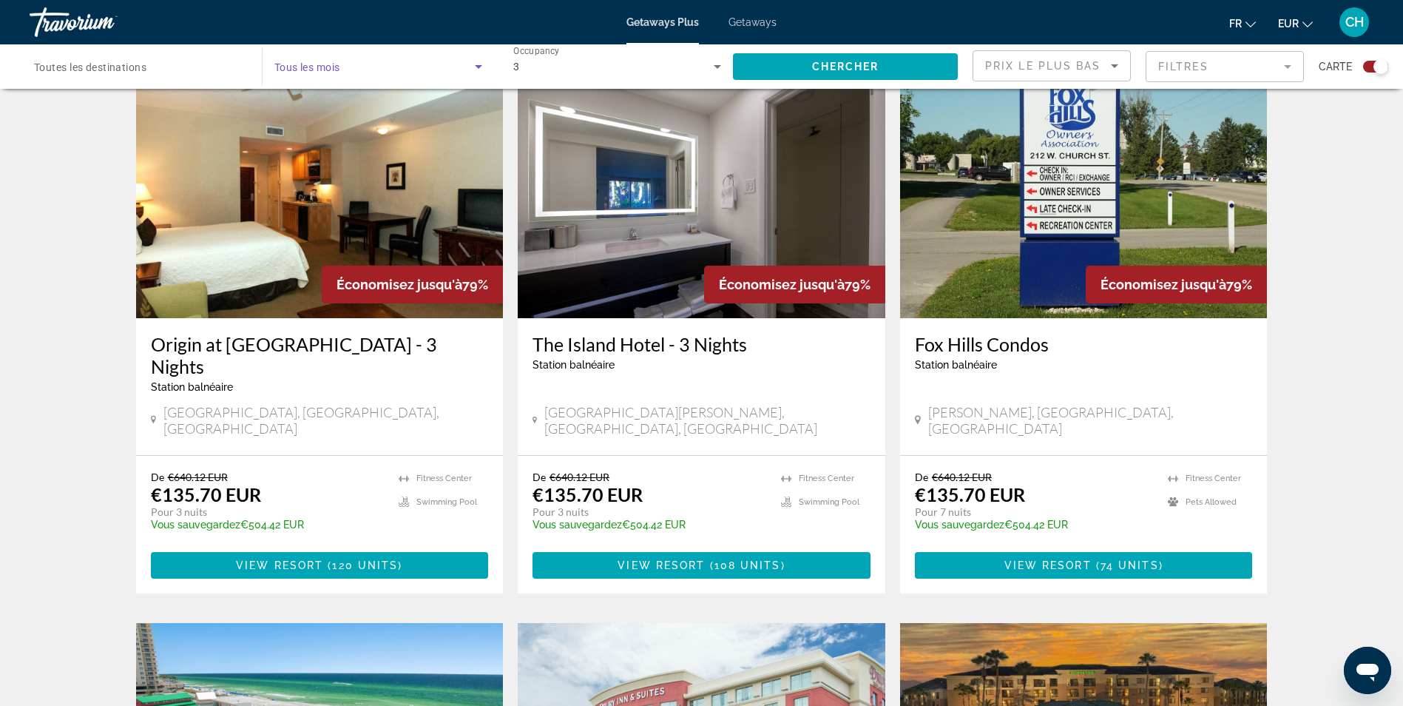
click at [347, 61] on span "Search widget" at bounding box center [374, 67] width 200 height 18
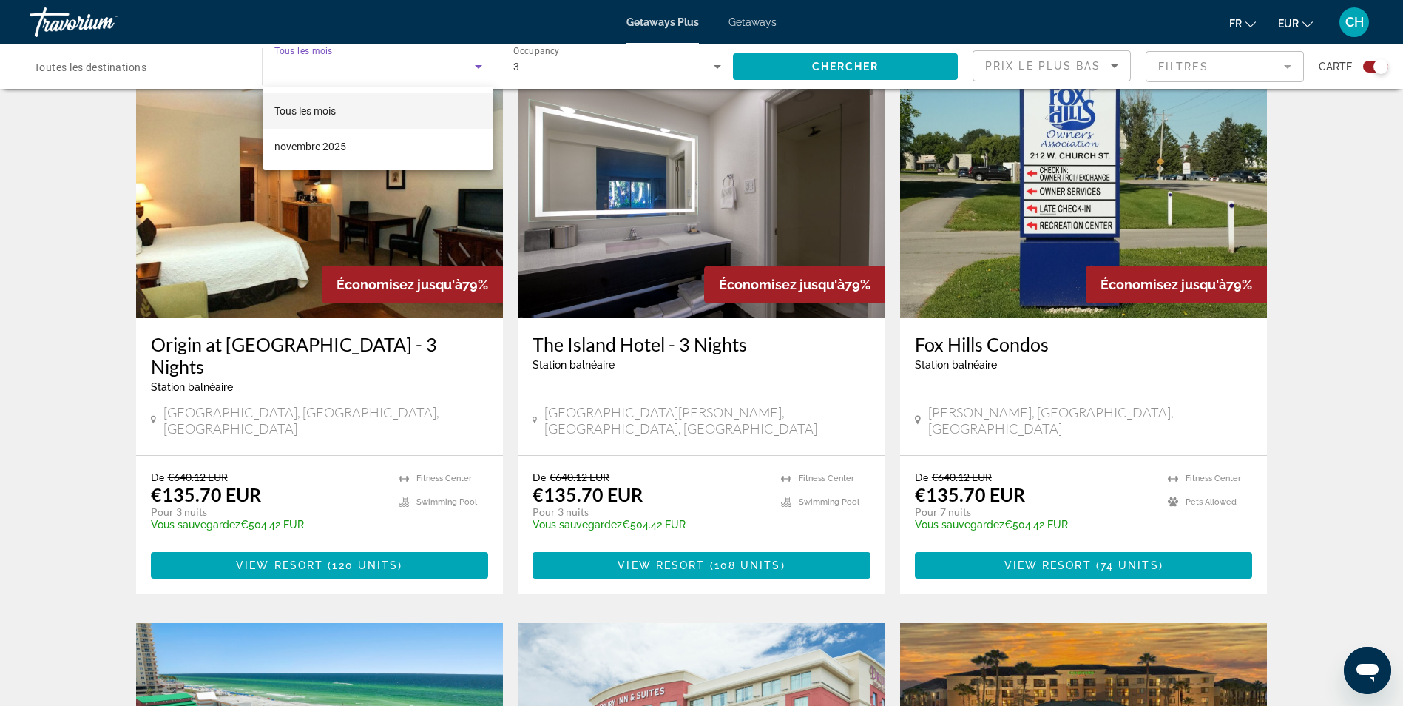
click at [457, 61] on div at bounding box center [701, 353] width 1403 height 706
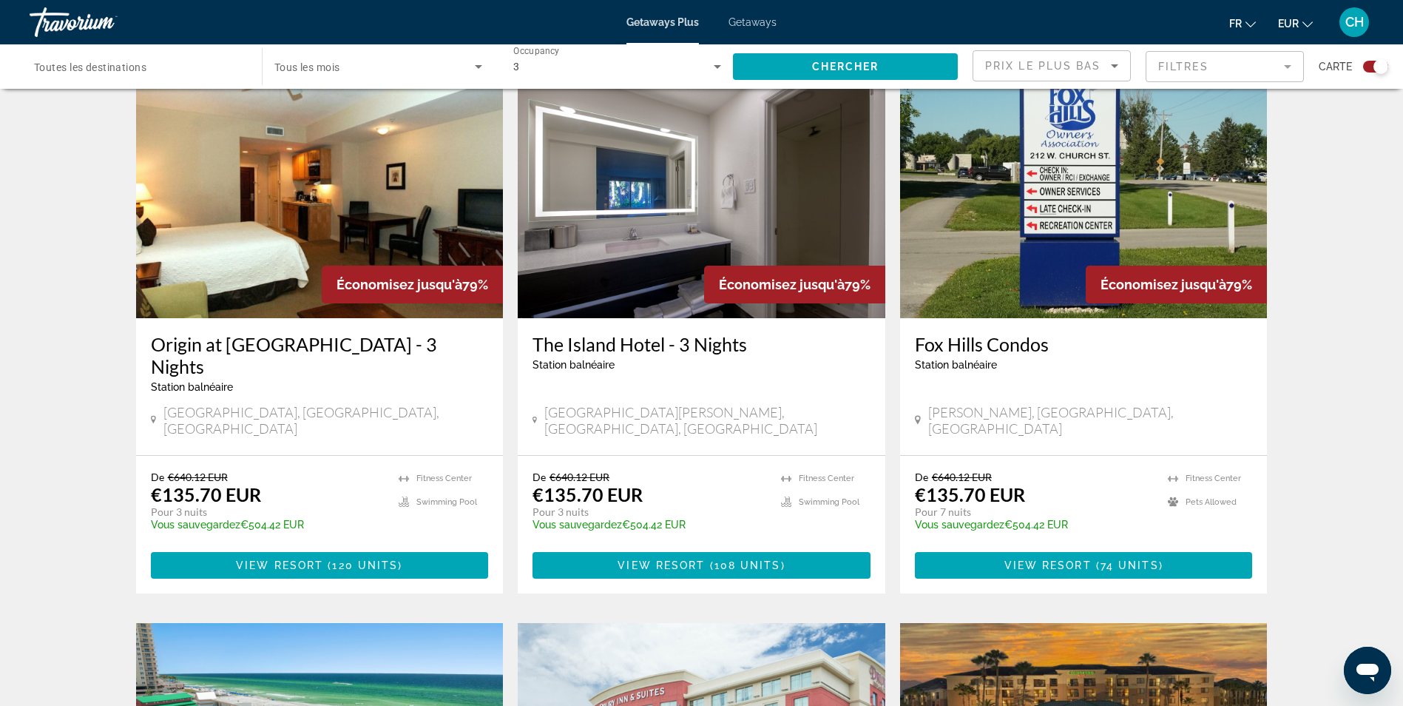
click at [351, 67] on span "Search widget" at bounding box center [374, 67] width 200 height 18
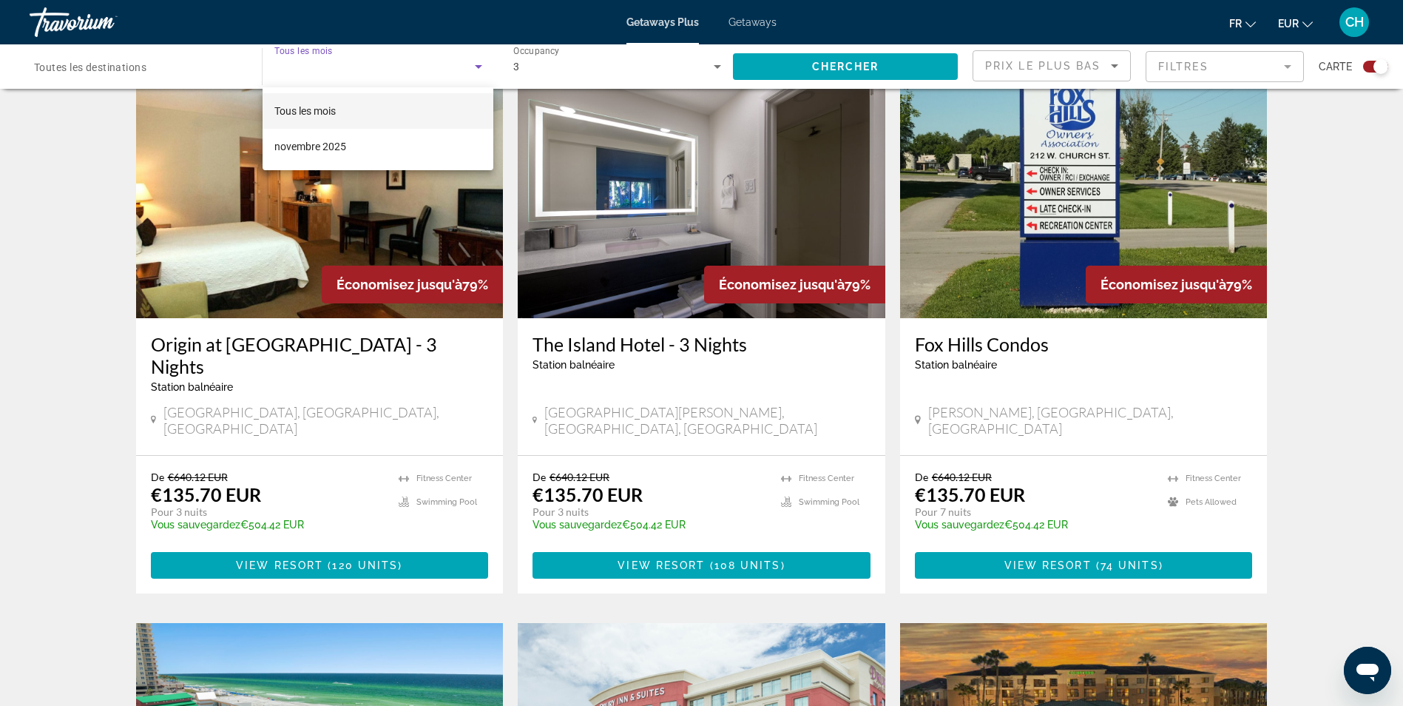
click at [911, 65] on div at bounding box center [701, 353] width 1403 height 706
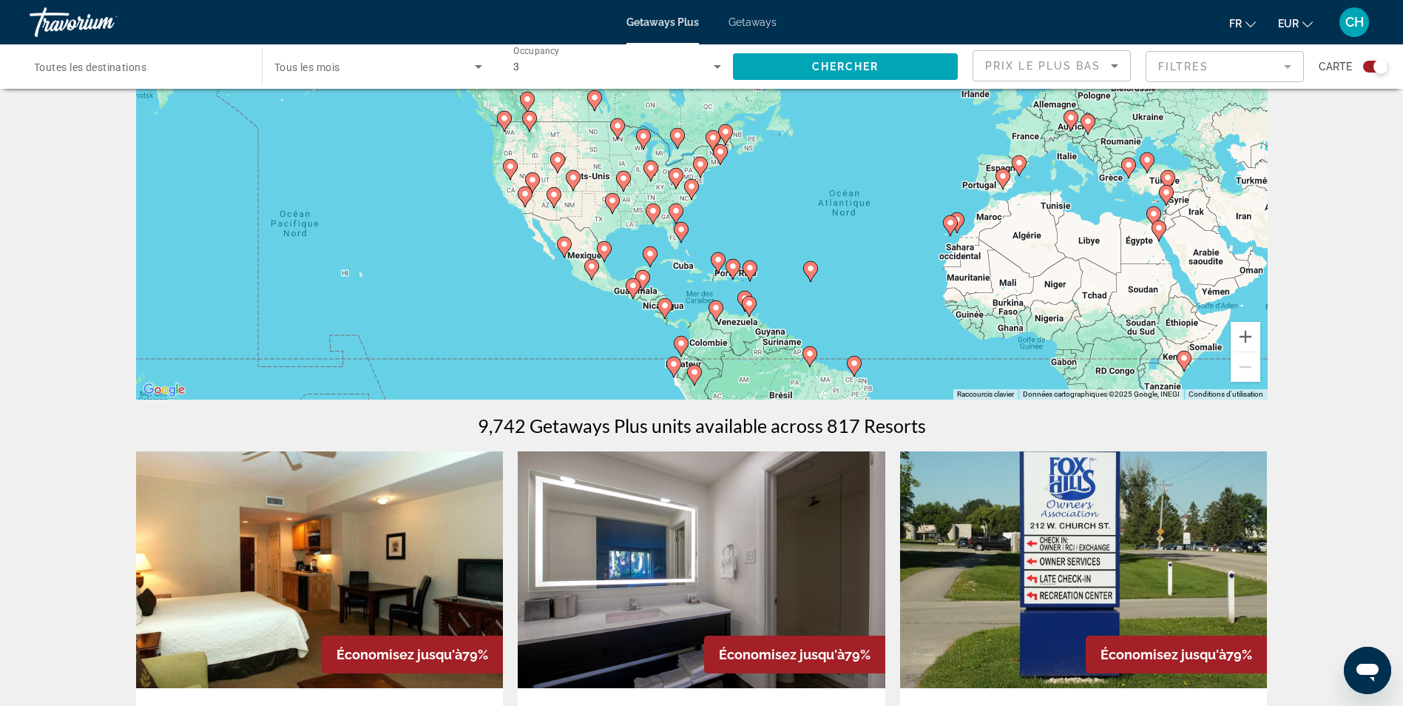
scroll to position [74, 0]
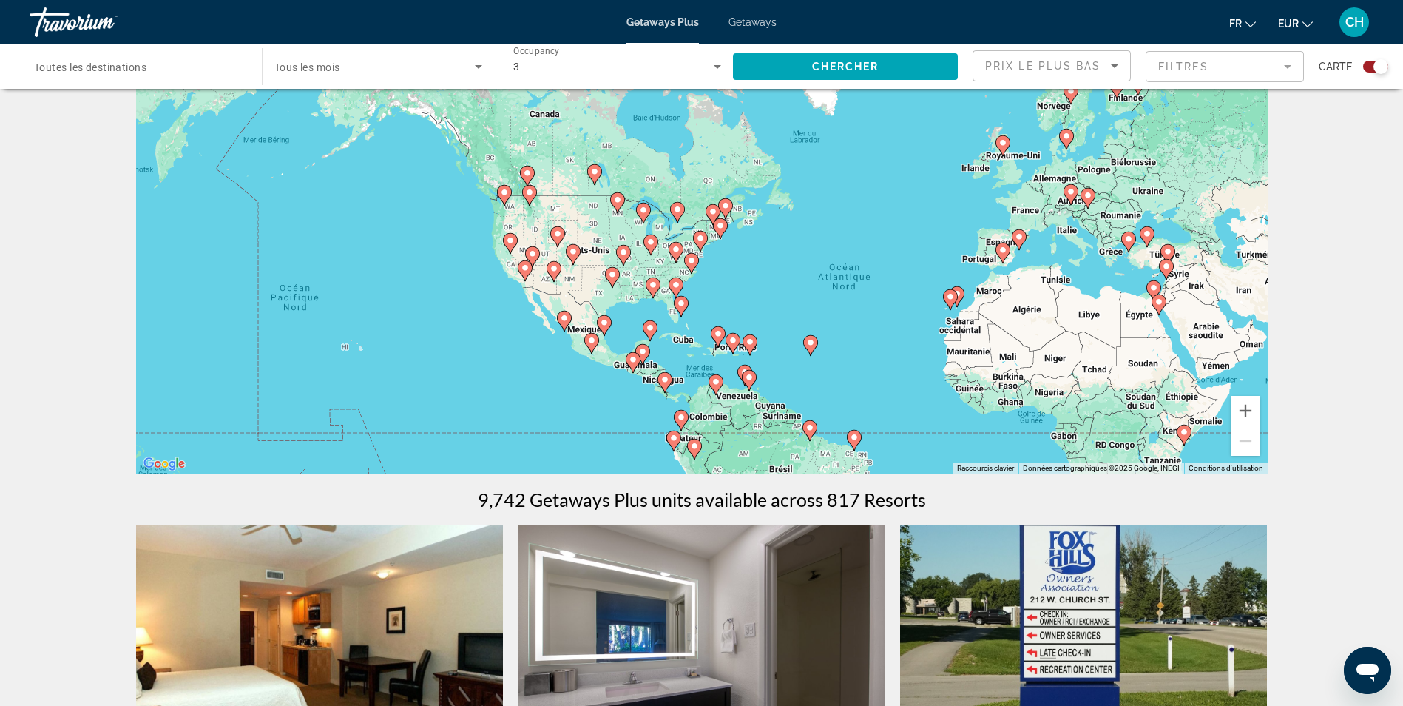
click at [322, 51] on div "Search widget" at bounding box center [378, 66] width 208 height 41
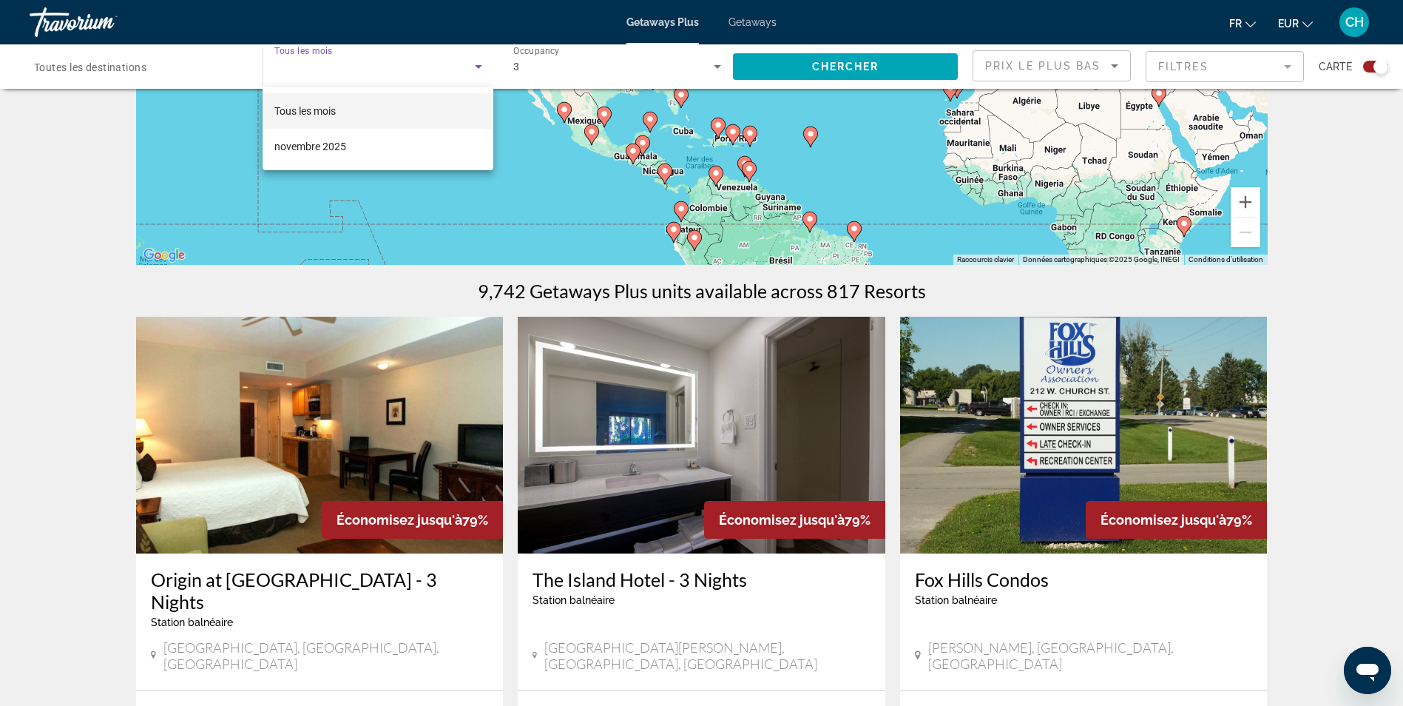
scroll to position [296, 0]
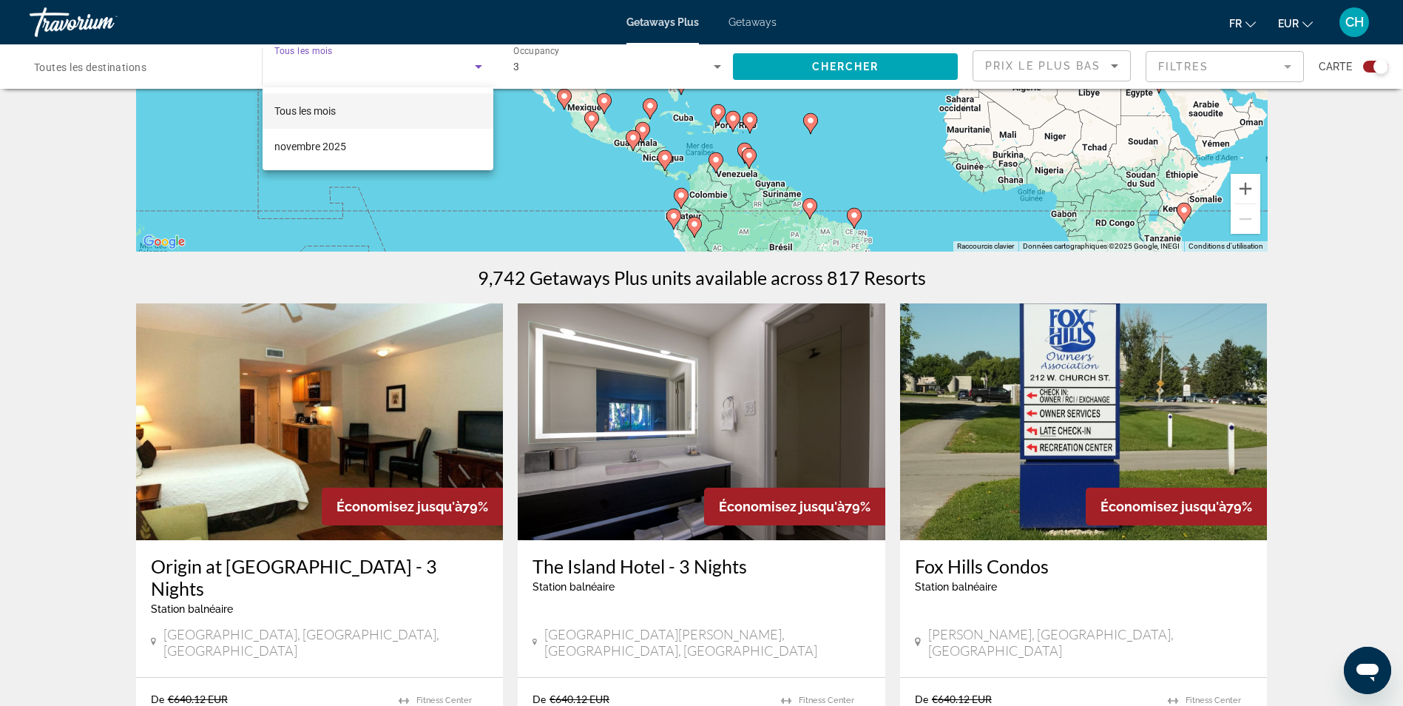
click at [336, 112] on span "Tous les mois" at bounding box center [304, 111] width 61 height 12
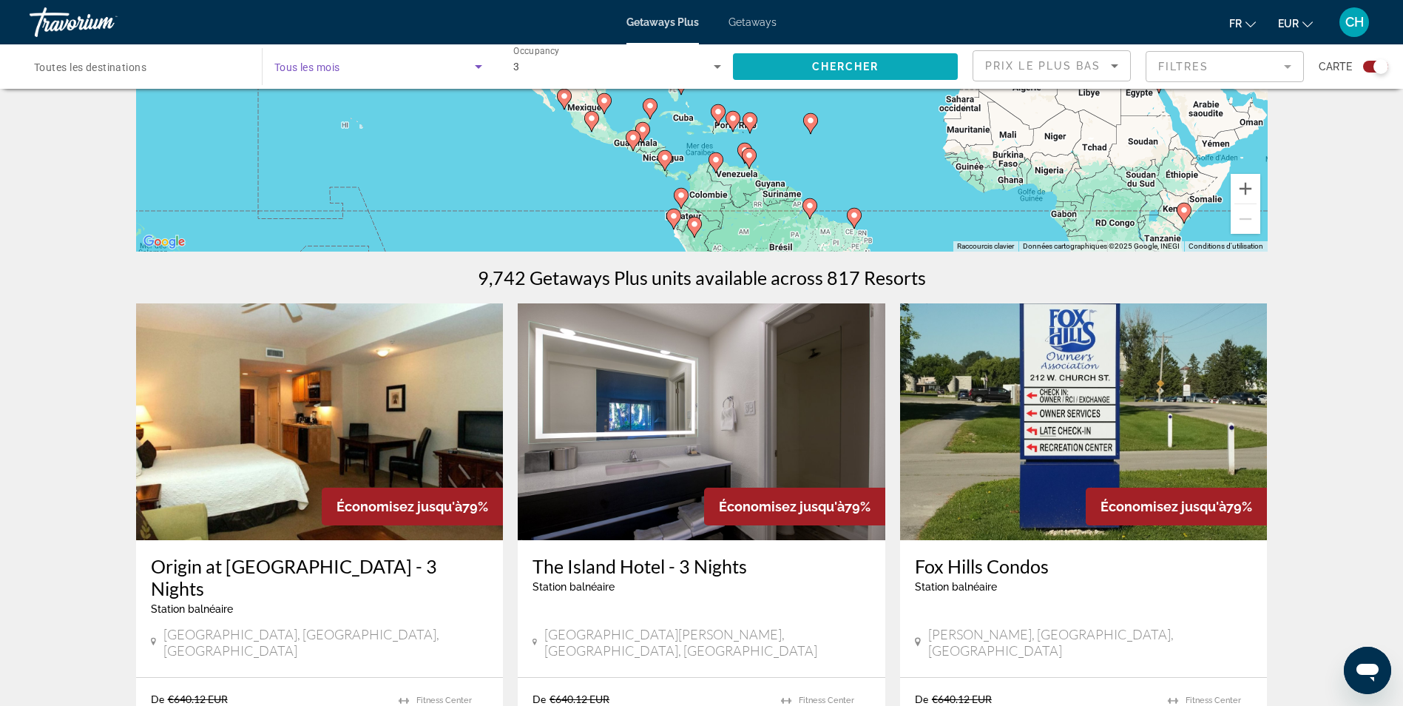
click at [863, 67] on span "Chercher" at bounding box center [845, 67] width 67 height 12
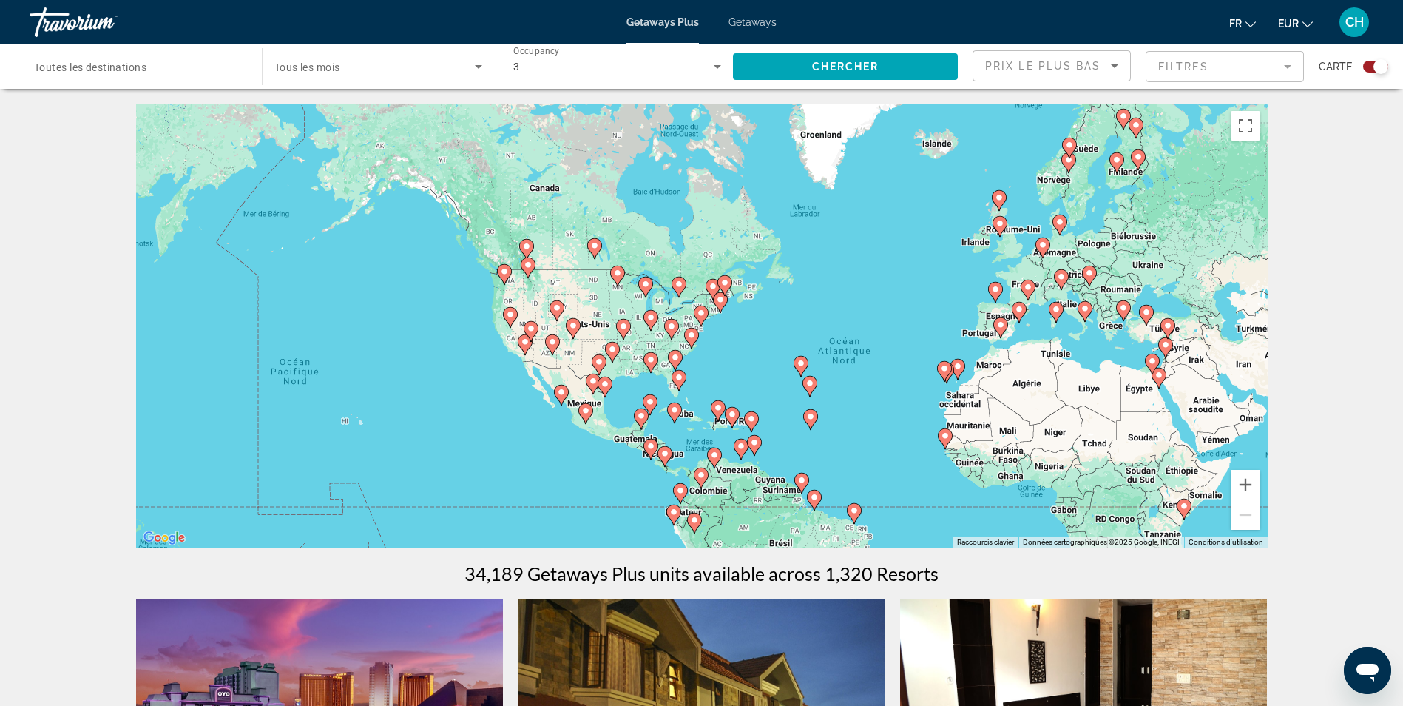
click at [357, 53] on div "Search widget" at bounding box center [378, 66] width 208 height 41
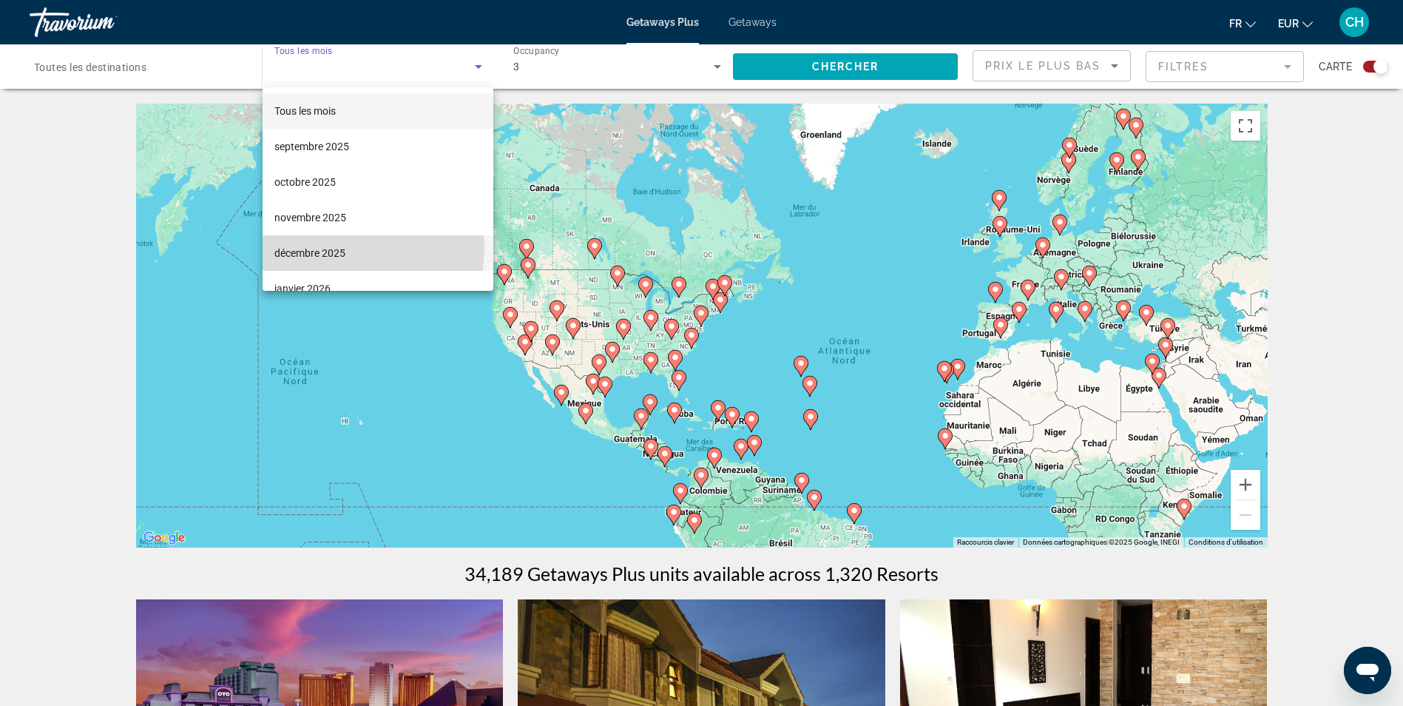
click at [323, 246] on span "décembre 2025" at bounding box center [309, 253] width 71 height 18
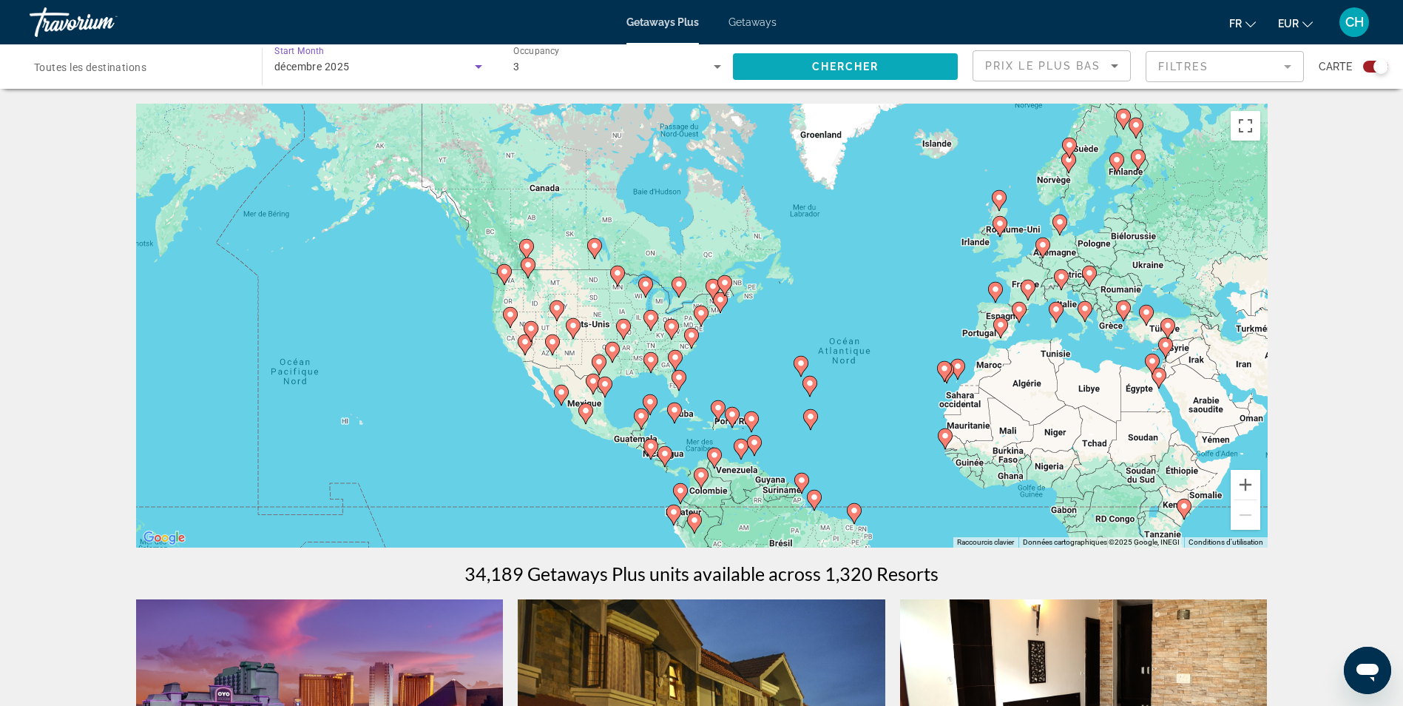
click at [902, 64] on span "Search widget" at bounding box center [845, 67] width 225 height 36
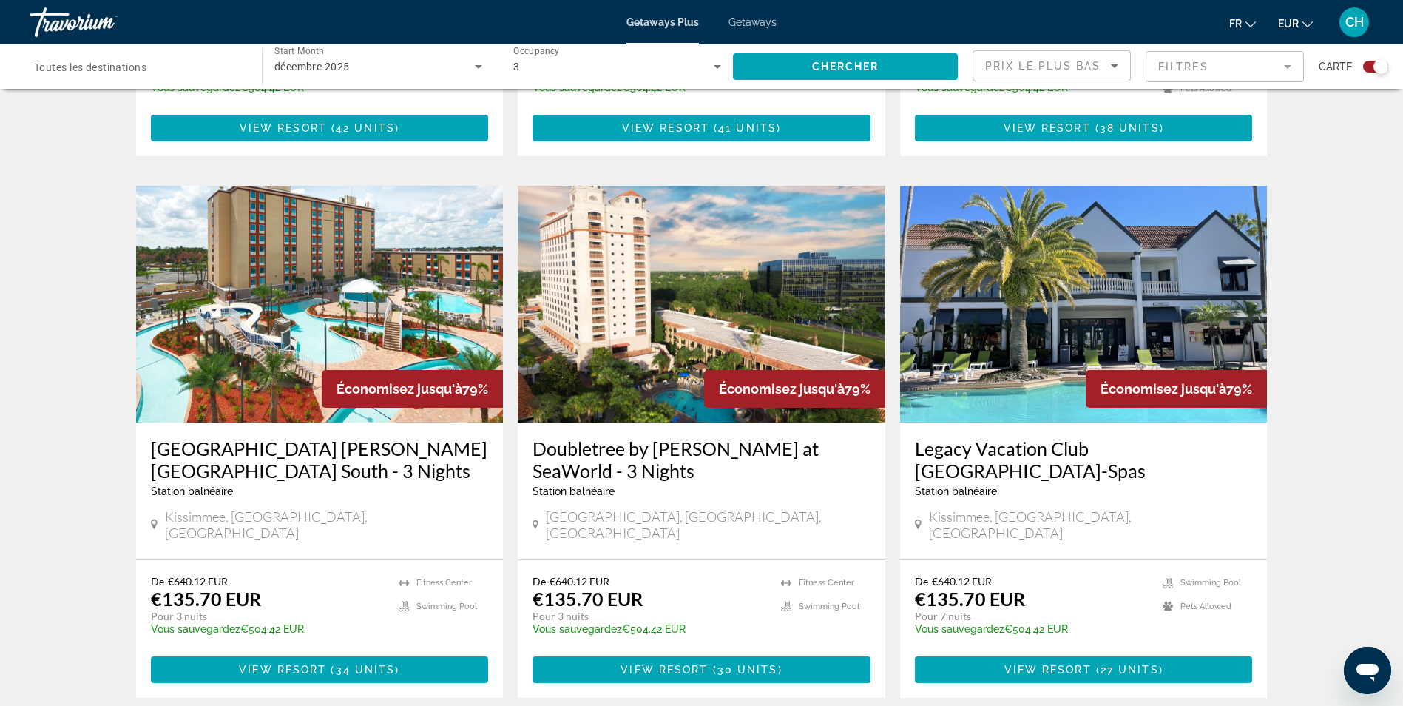
scroll to position [2219, 0]
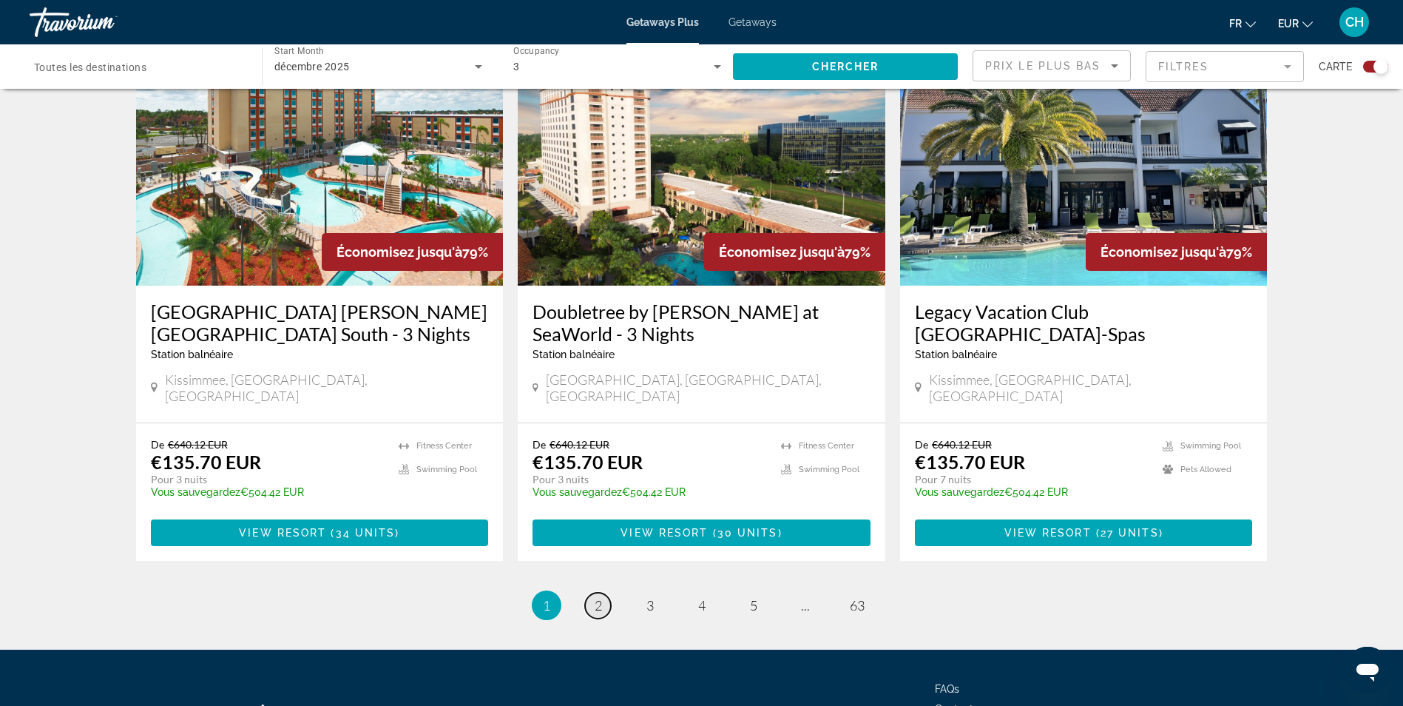
click at [590, 592] on link "page 2" at bounding box center [598, 605] width 26 height 26
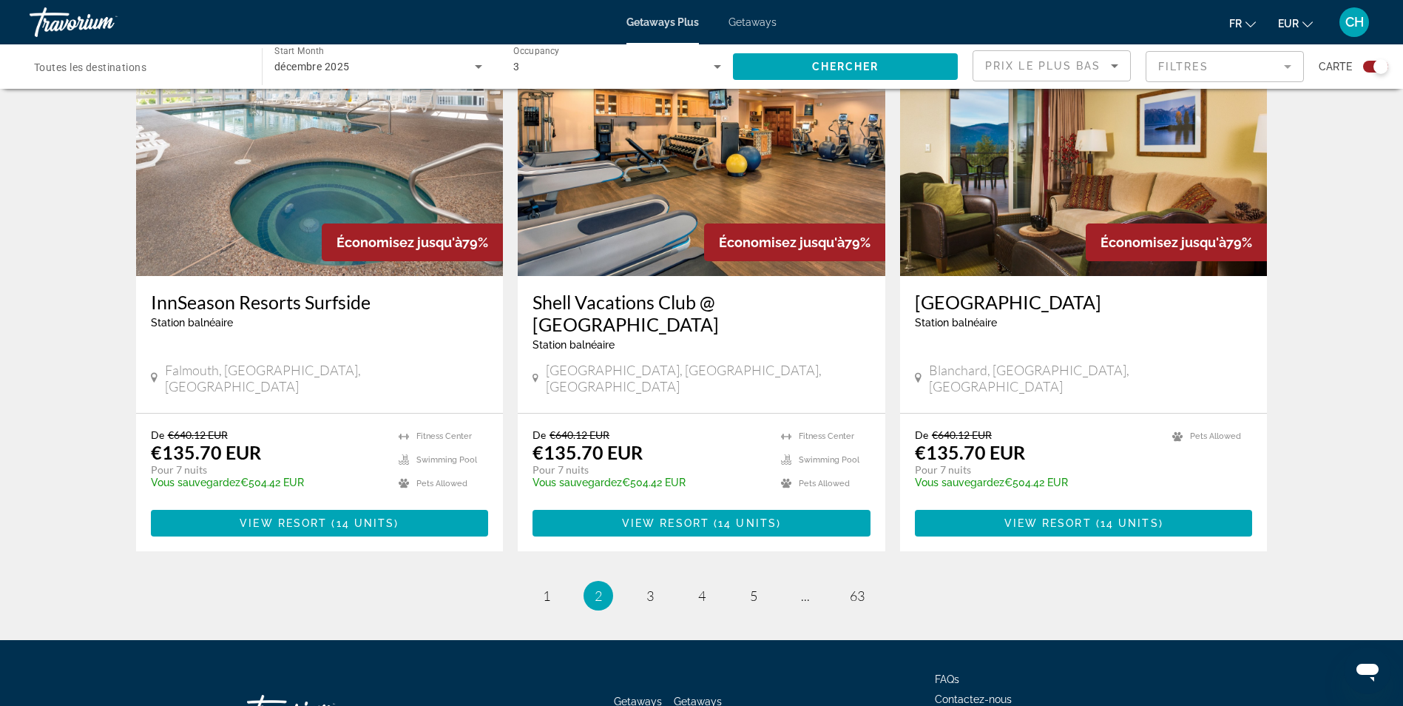
scroll to position [2191, 0]
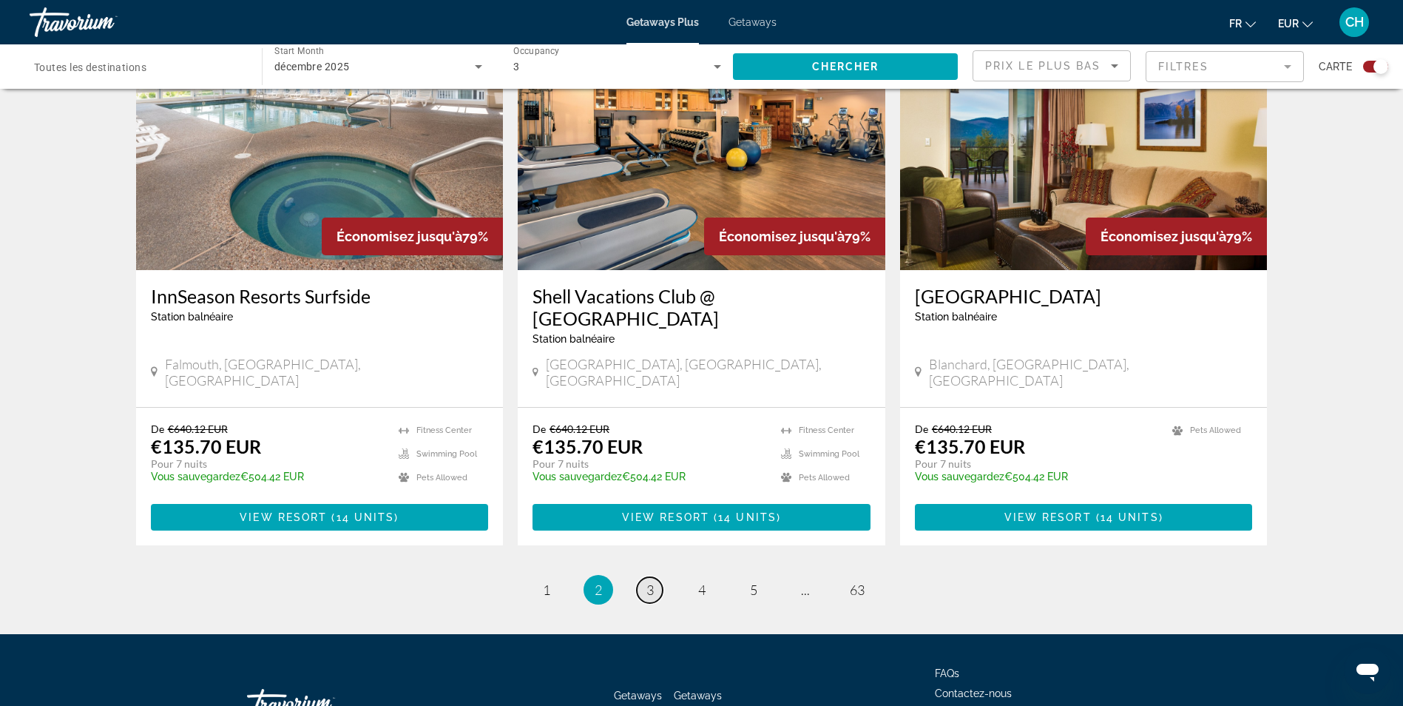
click at [651, 581] on span "3" at bounding box center [649, 589] width 7 height 16
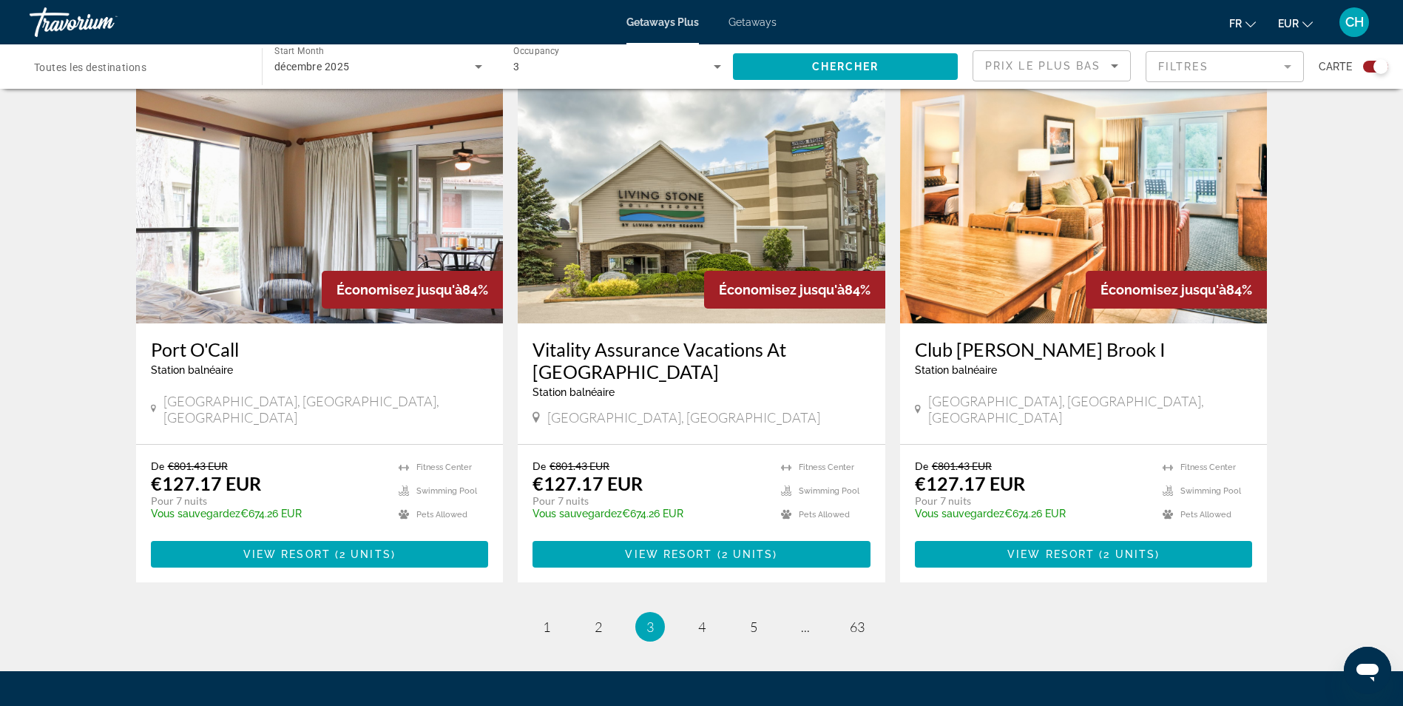
scroll to position [2071, 0]
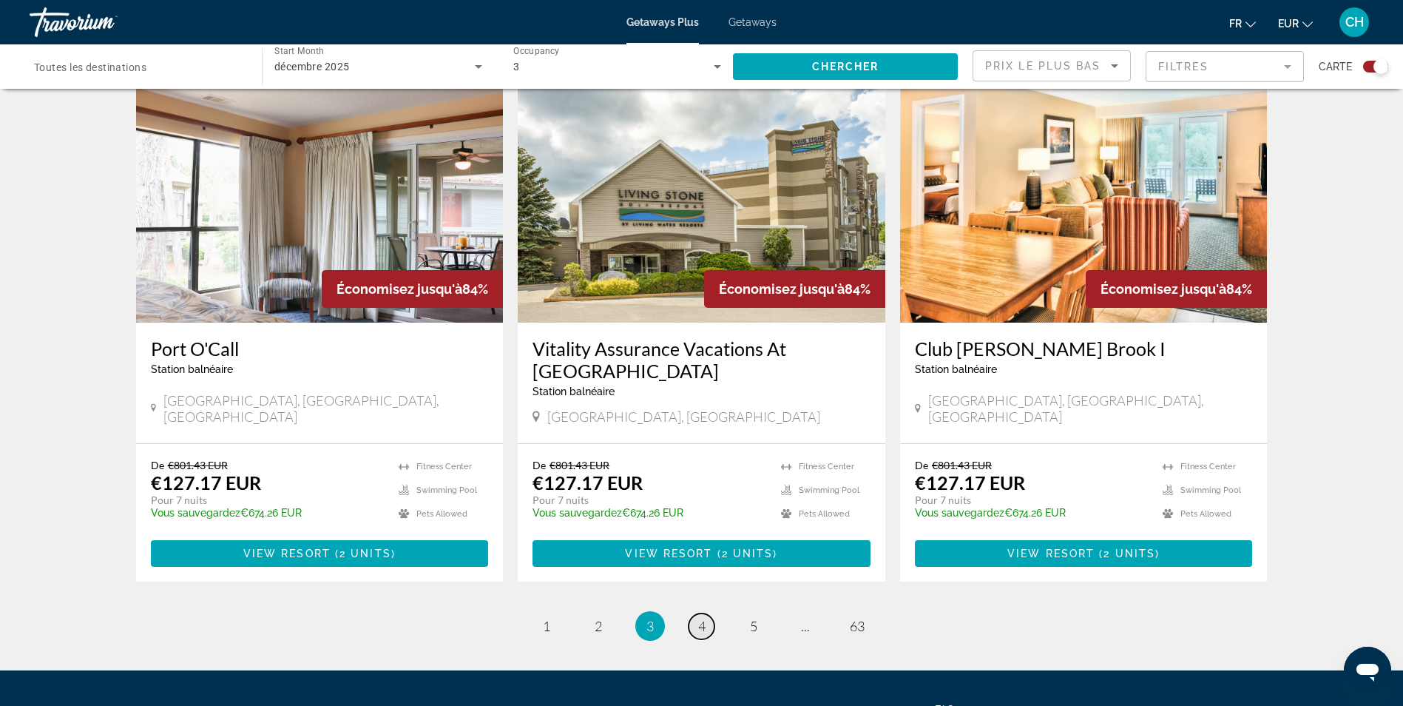
click at [706, 613] on link "page 4" at bounding box center [702, 626] width 26 height 26
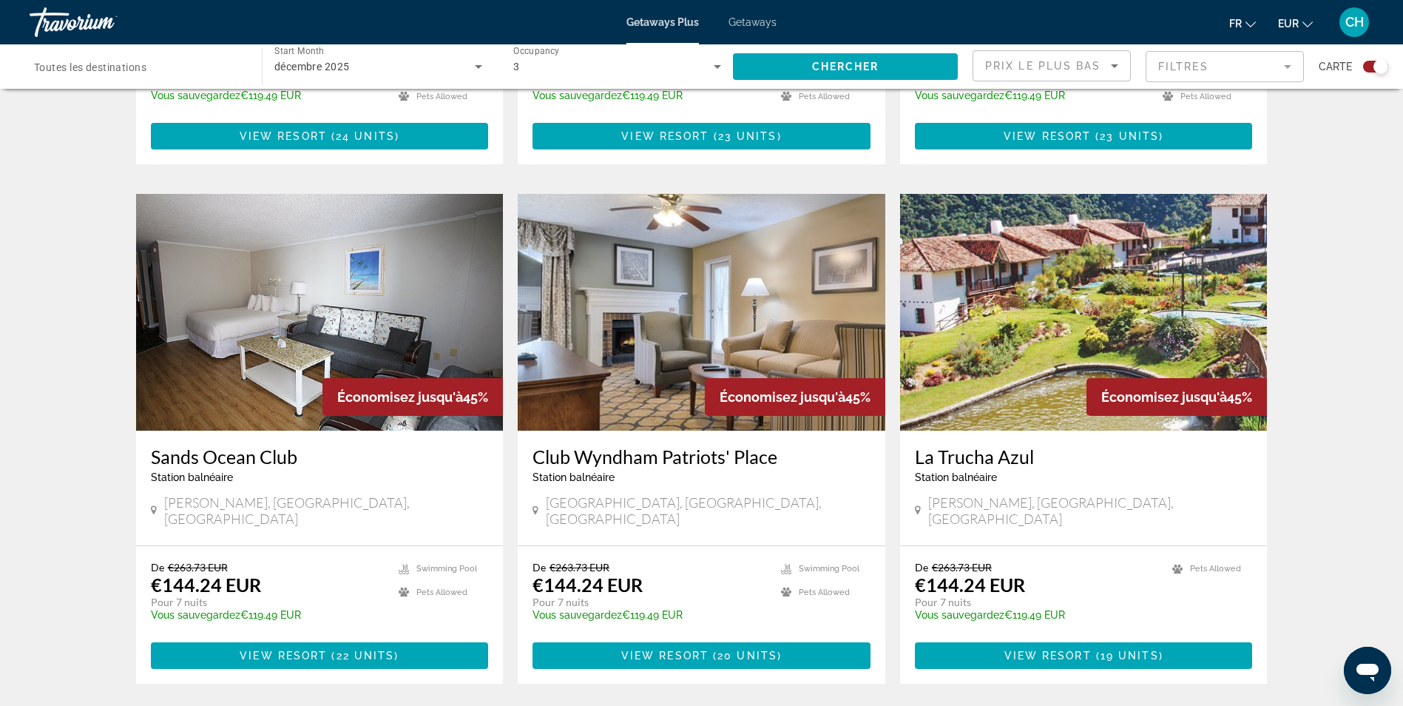
scroll to position [1997, 0]
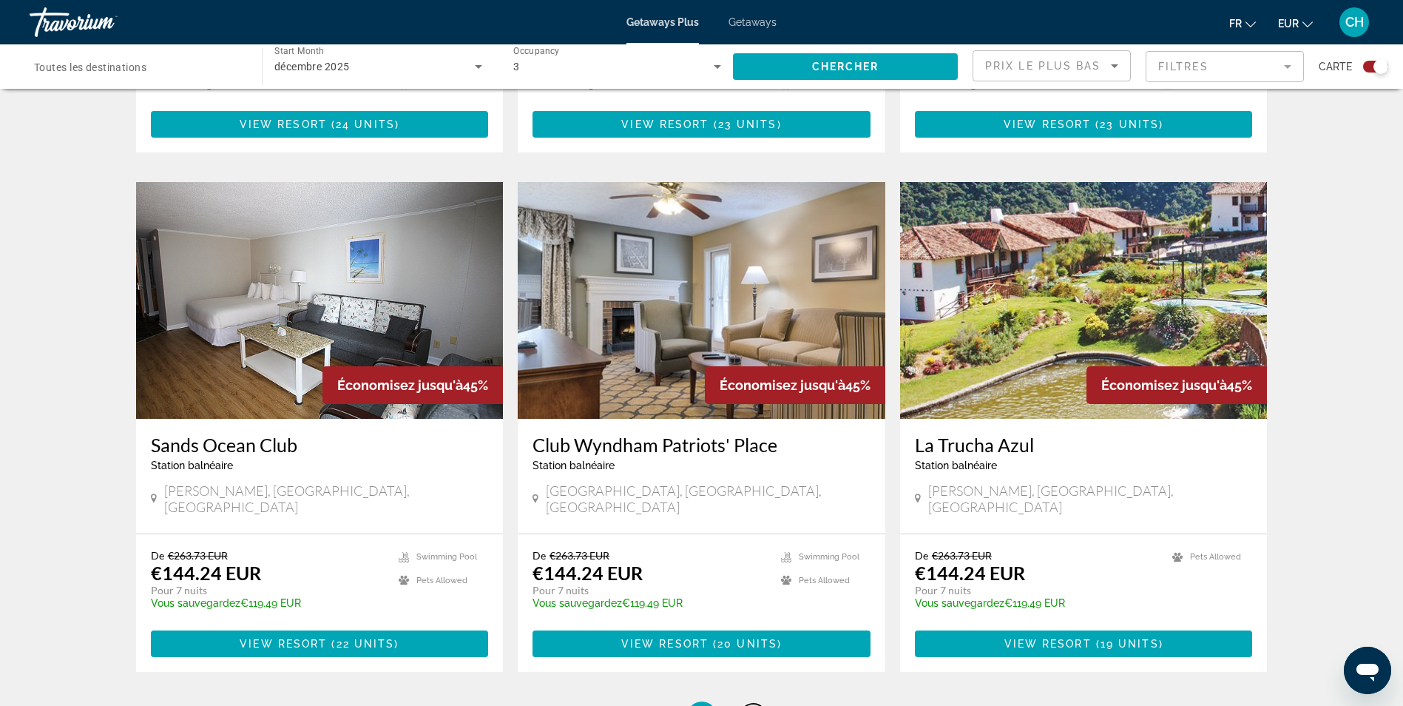
click at [755, 705] on span "5" at bounding box center [753, 716] width 7 height 16
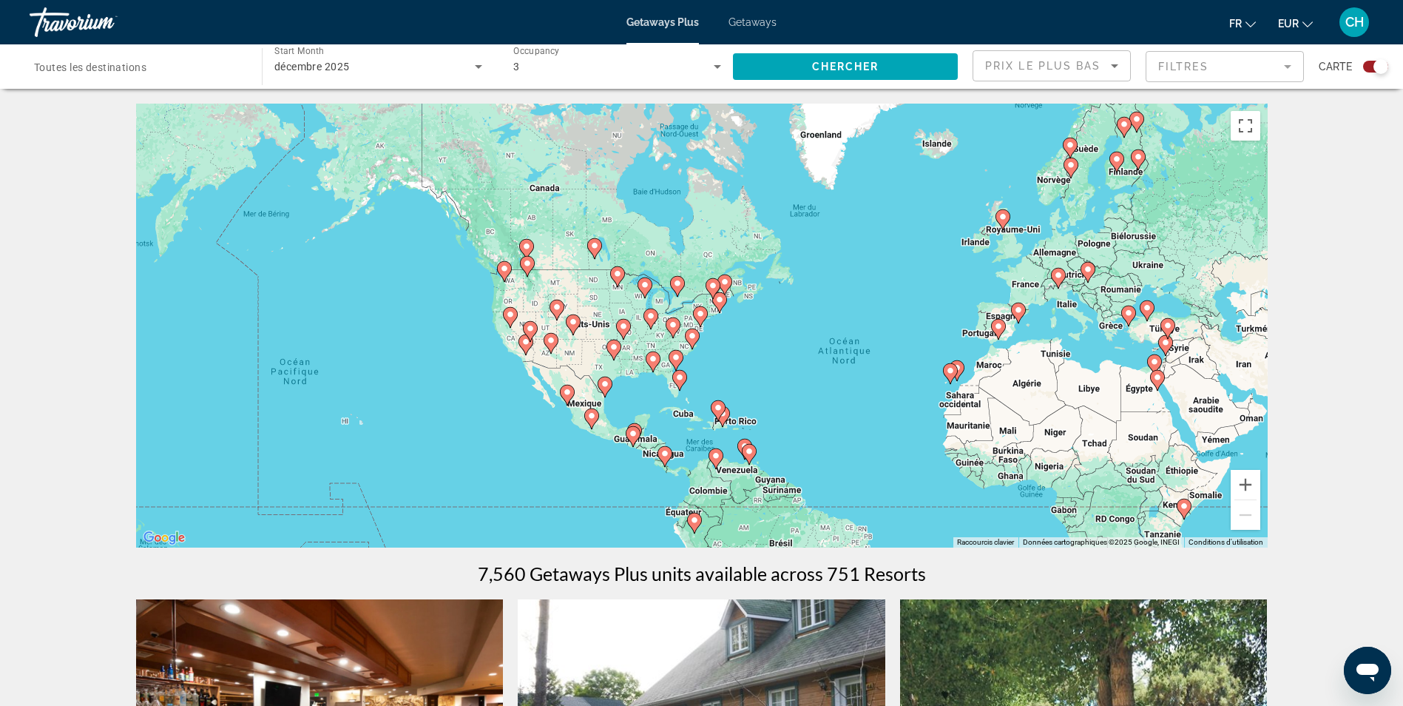
click at [1016, 64] on span "Prix ​​le plus bas" at bounding box center [1043, 66] width 116 height 12
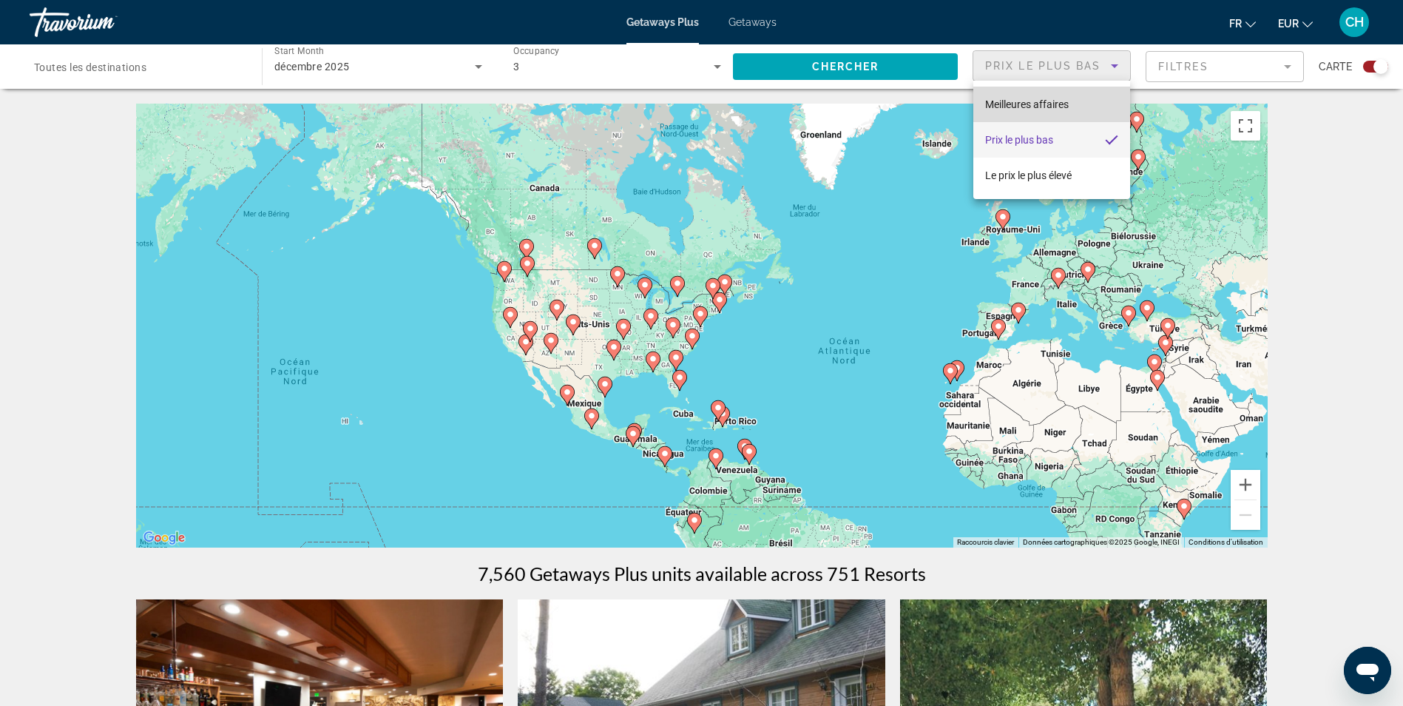
click at [1017, 101] on span "Meilleures affaires" at bounding box center [1027, 104] width 84 height 12
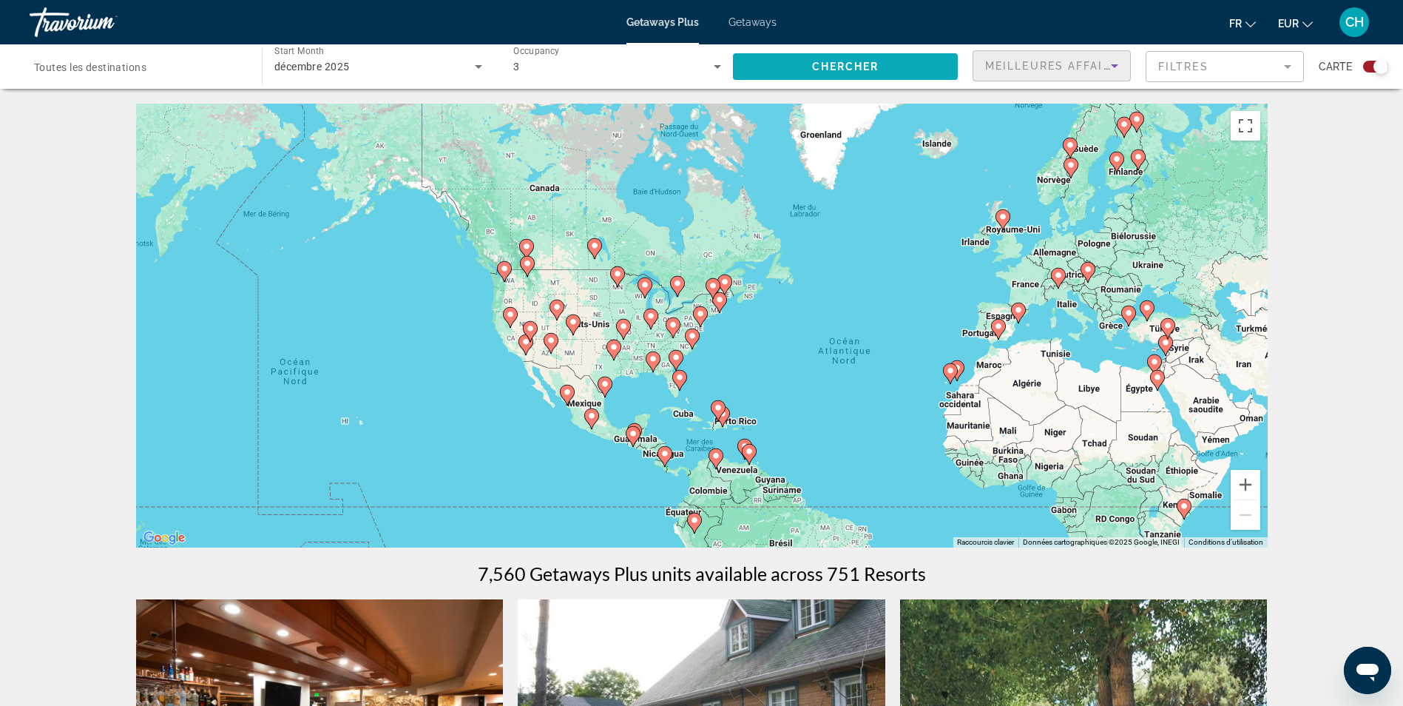
click at [849, 69] on span "Chercher" at bounding box center [845, 67] width 67 height 12
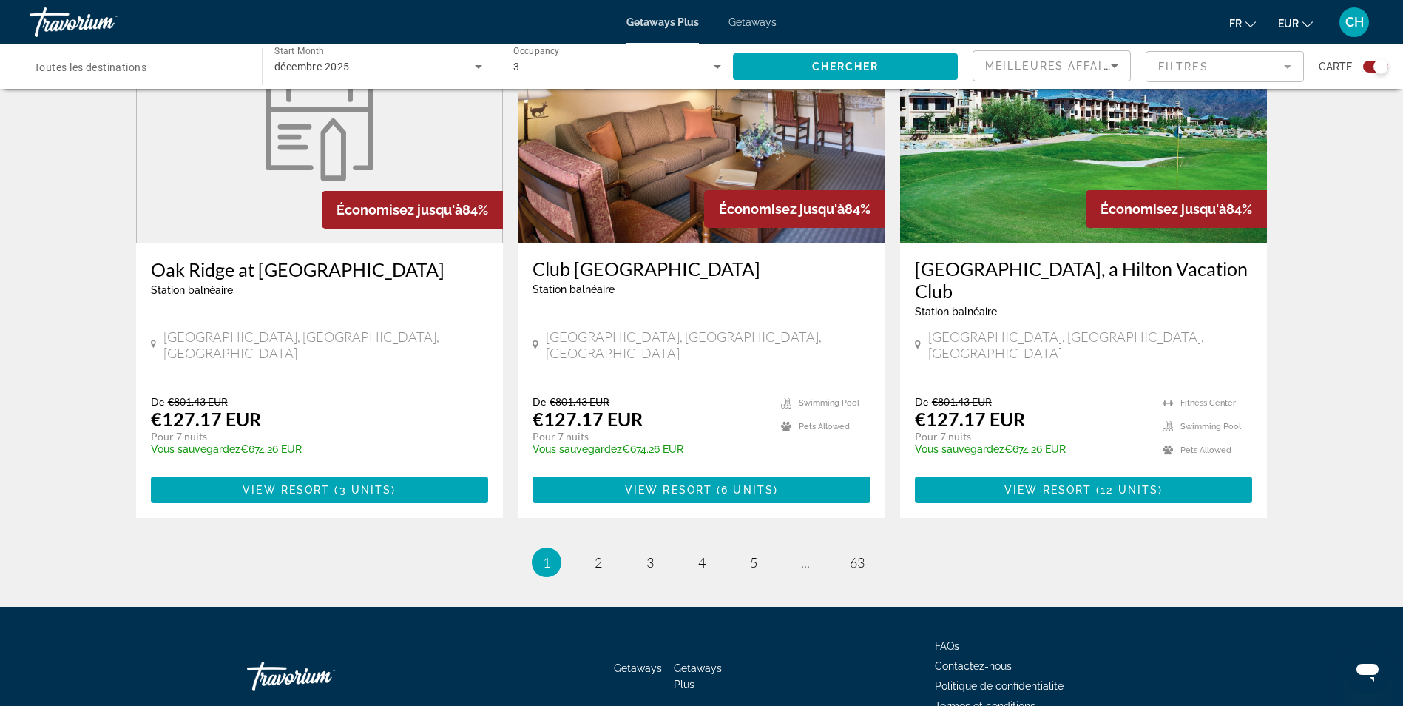
scroll to position [2168, 0]
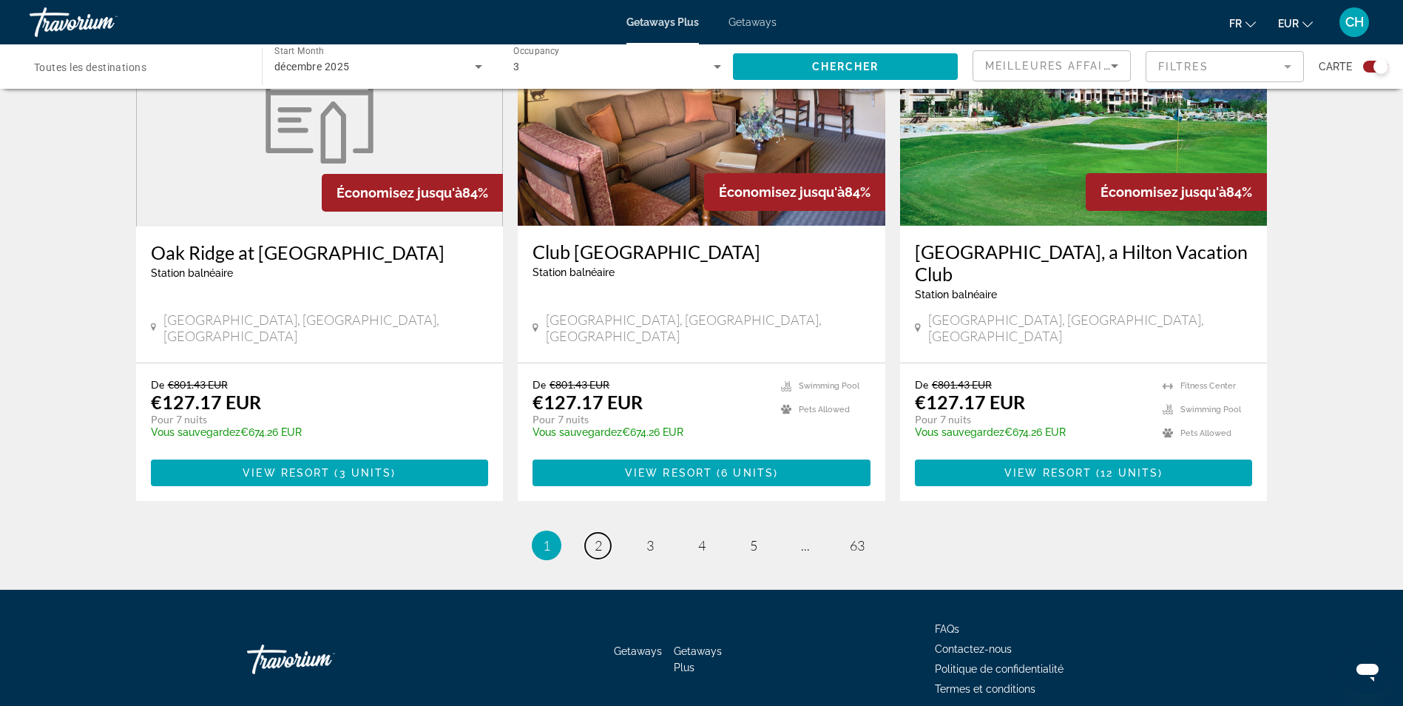
click at [590, 533] on link "page 2" at bounding box center [598, 546] width 26 height 26
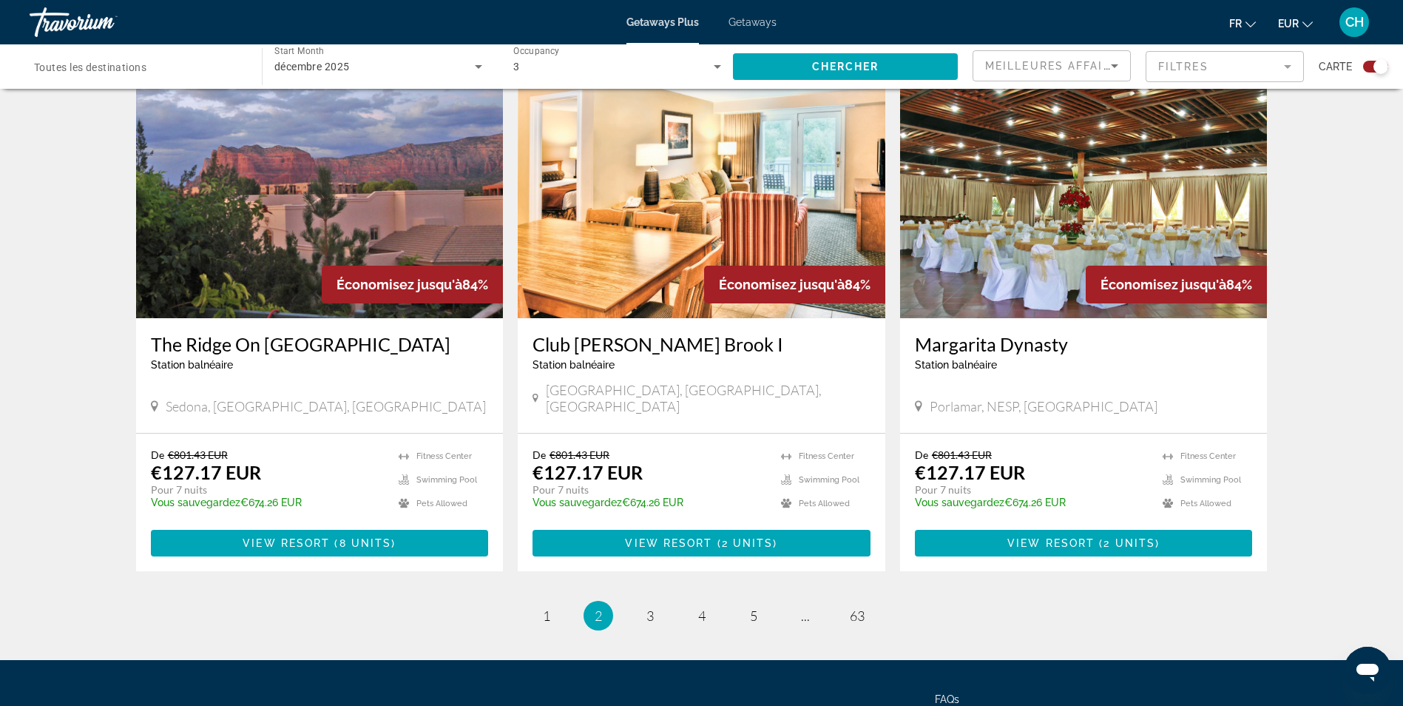
scroll to position [2145, 0]
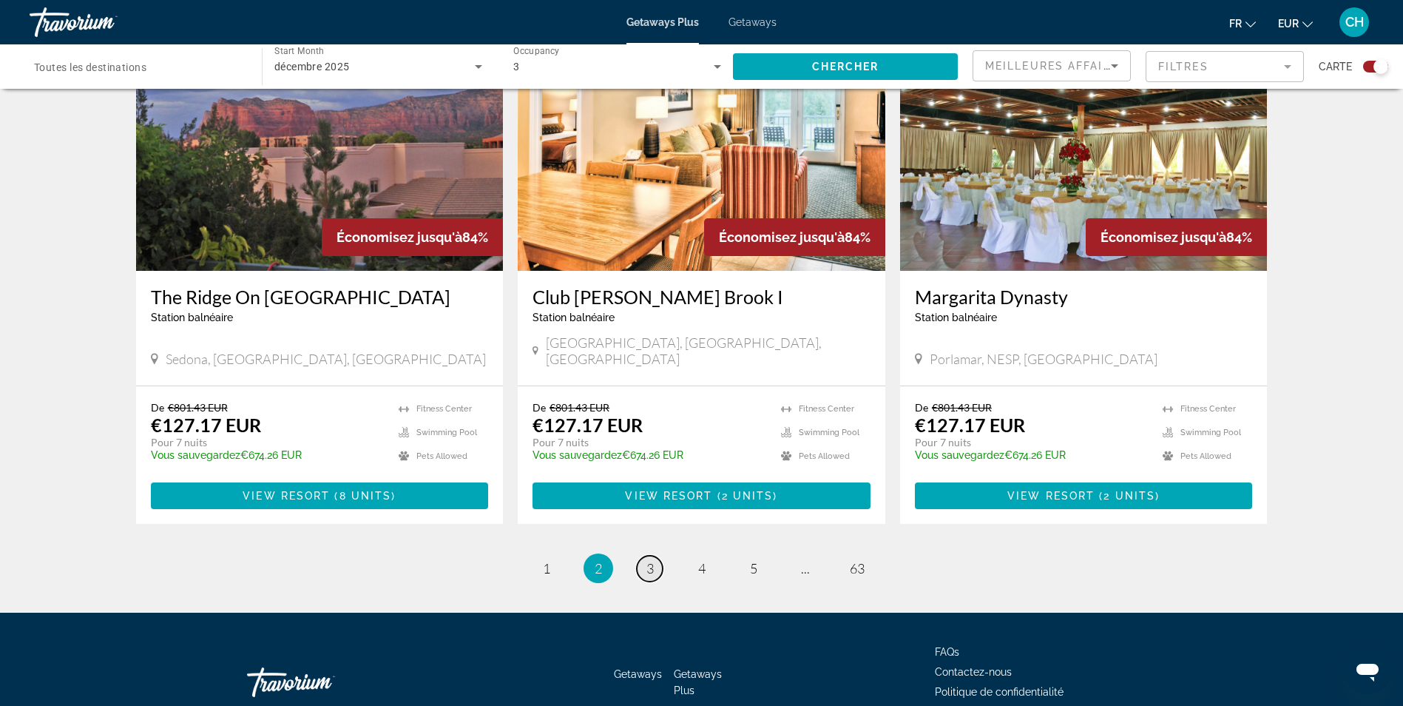
click at [652, 560] on span "3" at bounding box center [649, 568] width 7 height 16
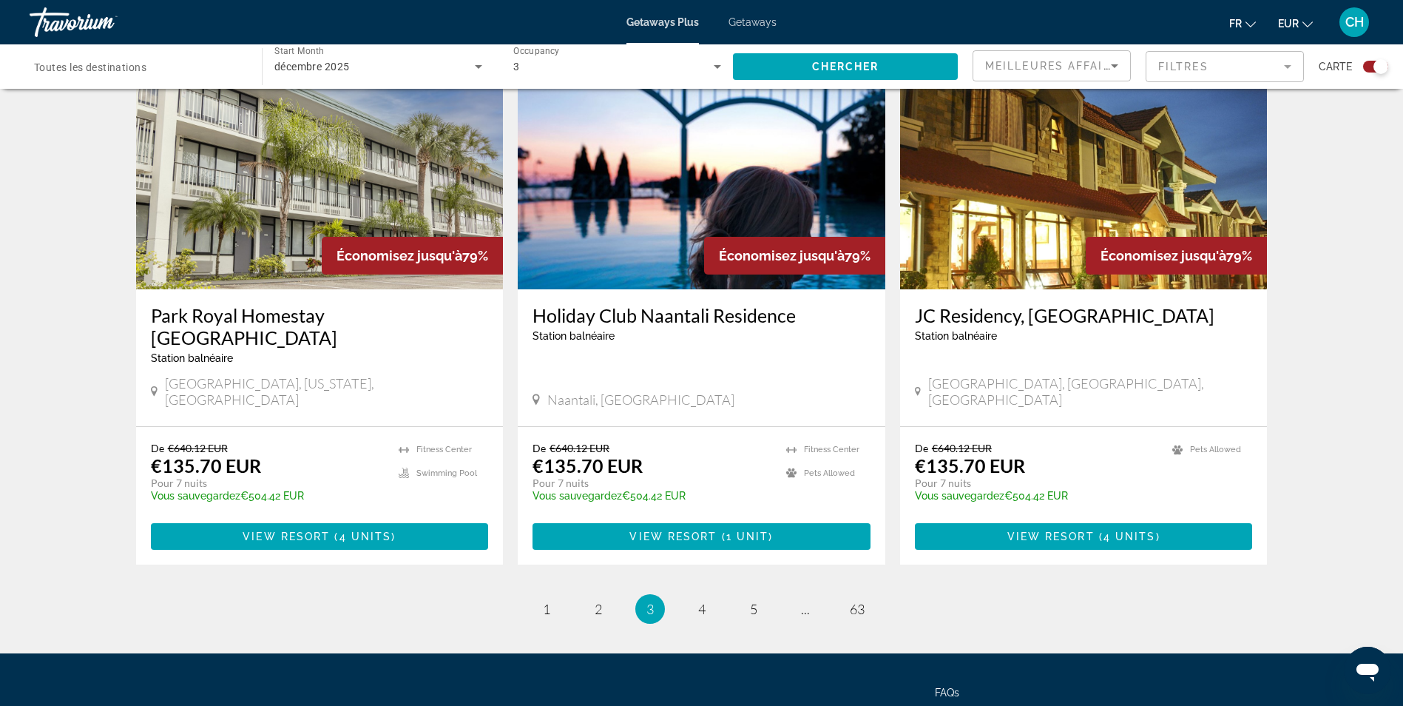
scroll to position [2146, 0]
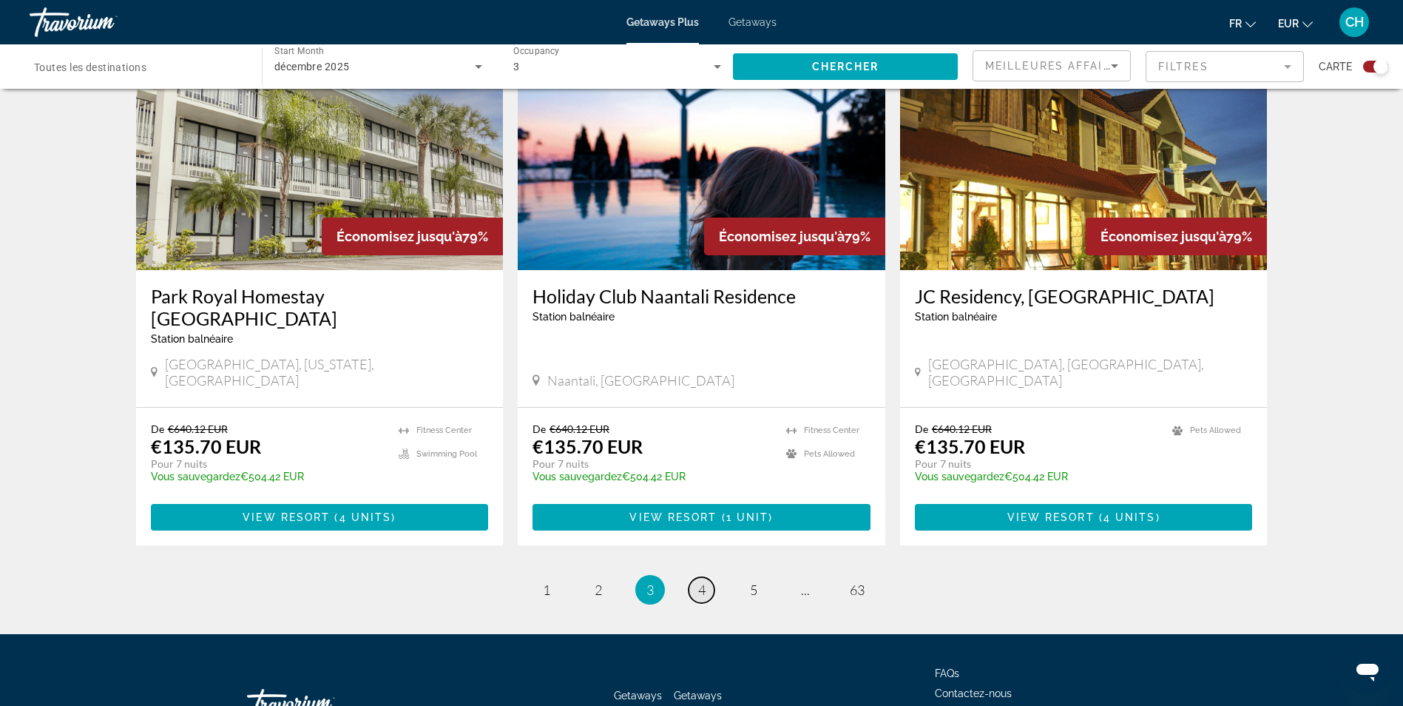
click at [701, 581] on span "4" at bounding box center [701, 589] width 7 height 16
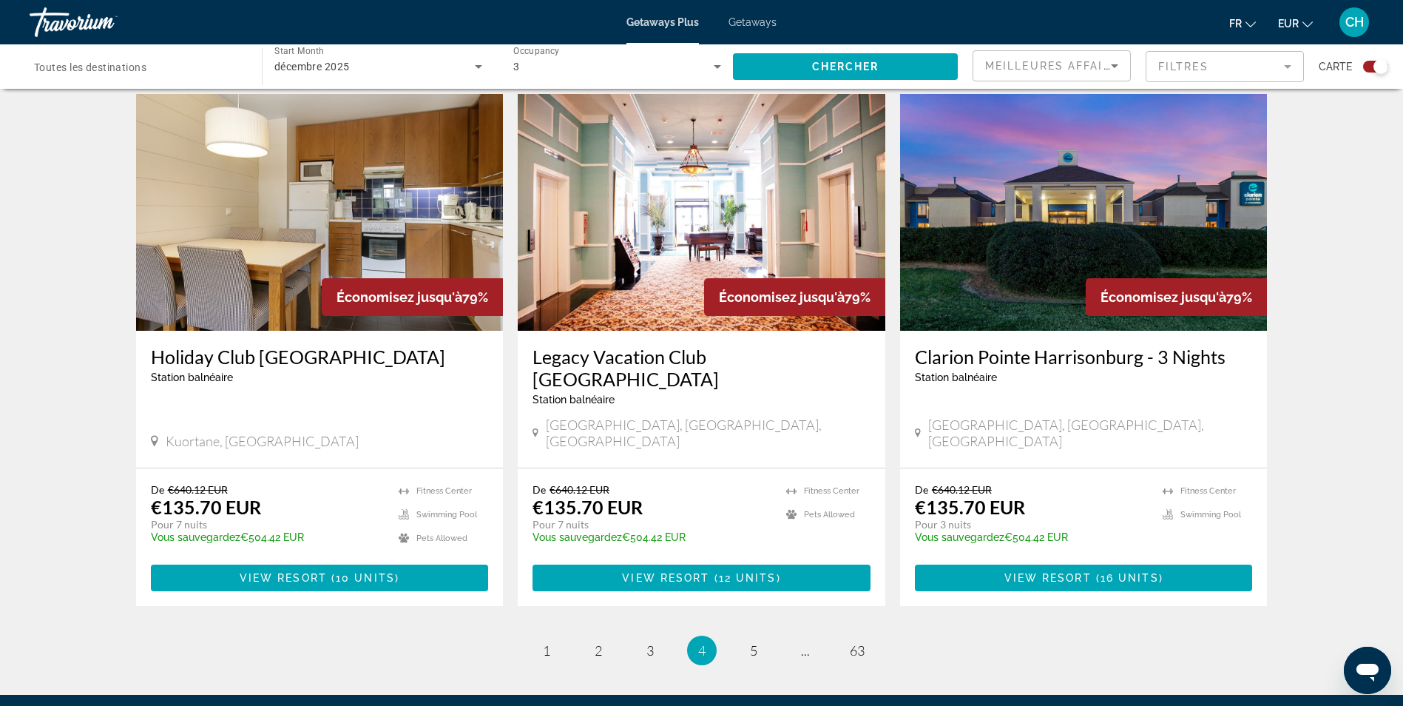
scroll to position [2145, 0]
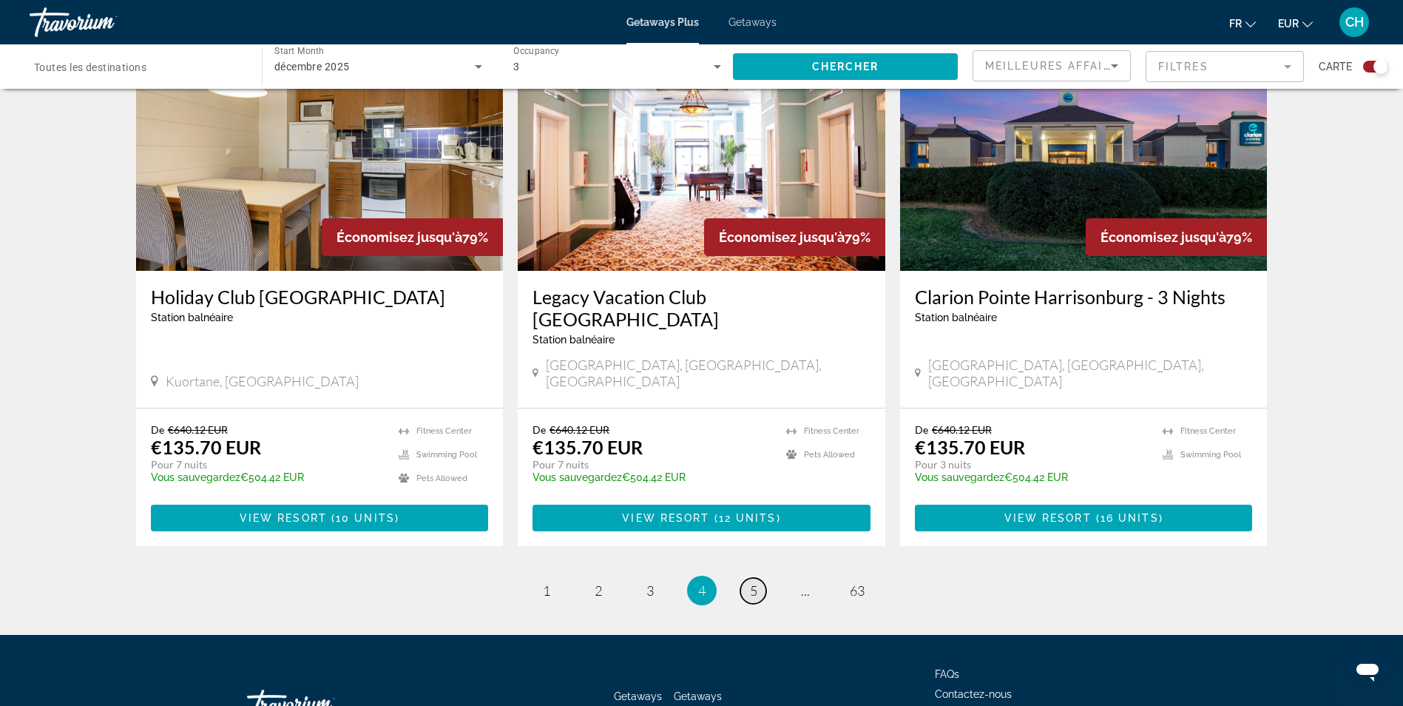
click at [758, 578] on link "page 5" at bounding box center [753, 591] width 26 height 26
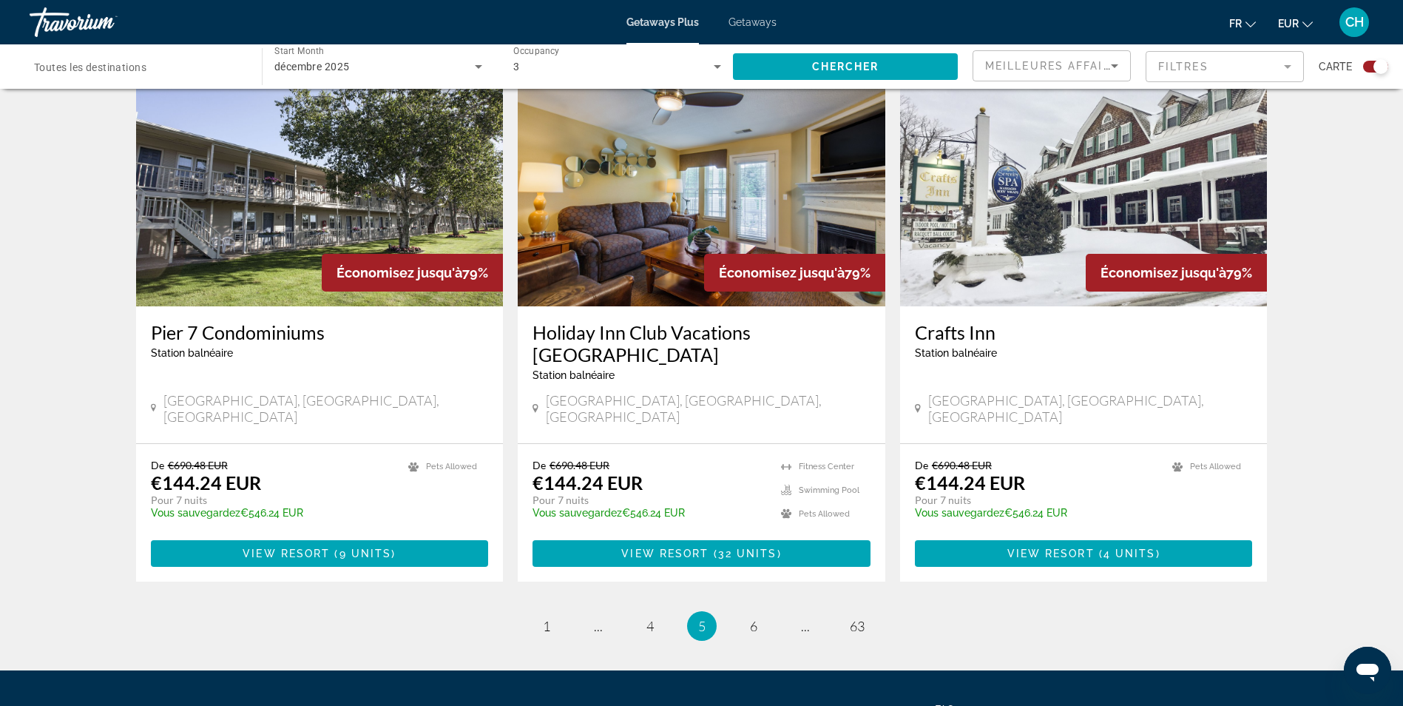
scroll to position [2190, 0]
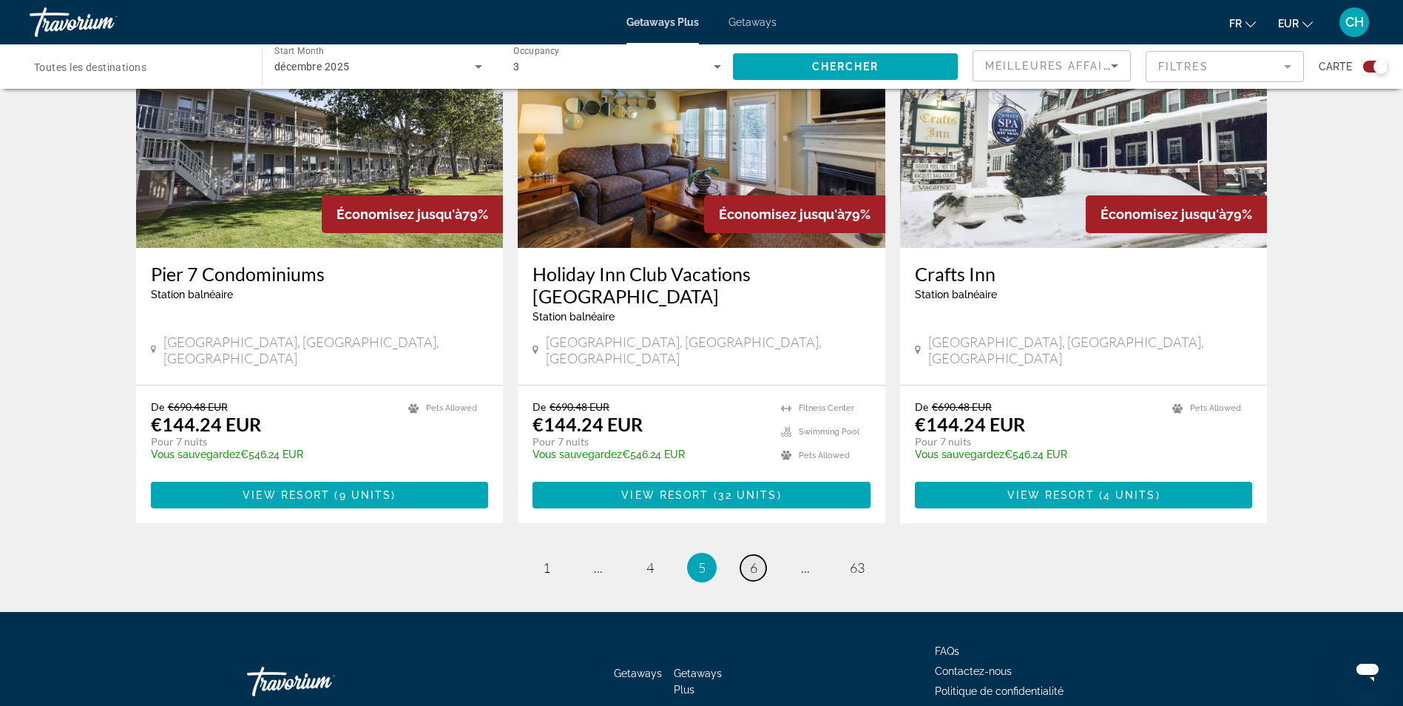
click at [754, 559] on span "6" at bounding box center [753, 567] width 7 height 16
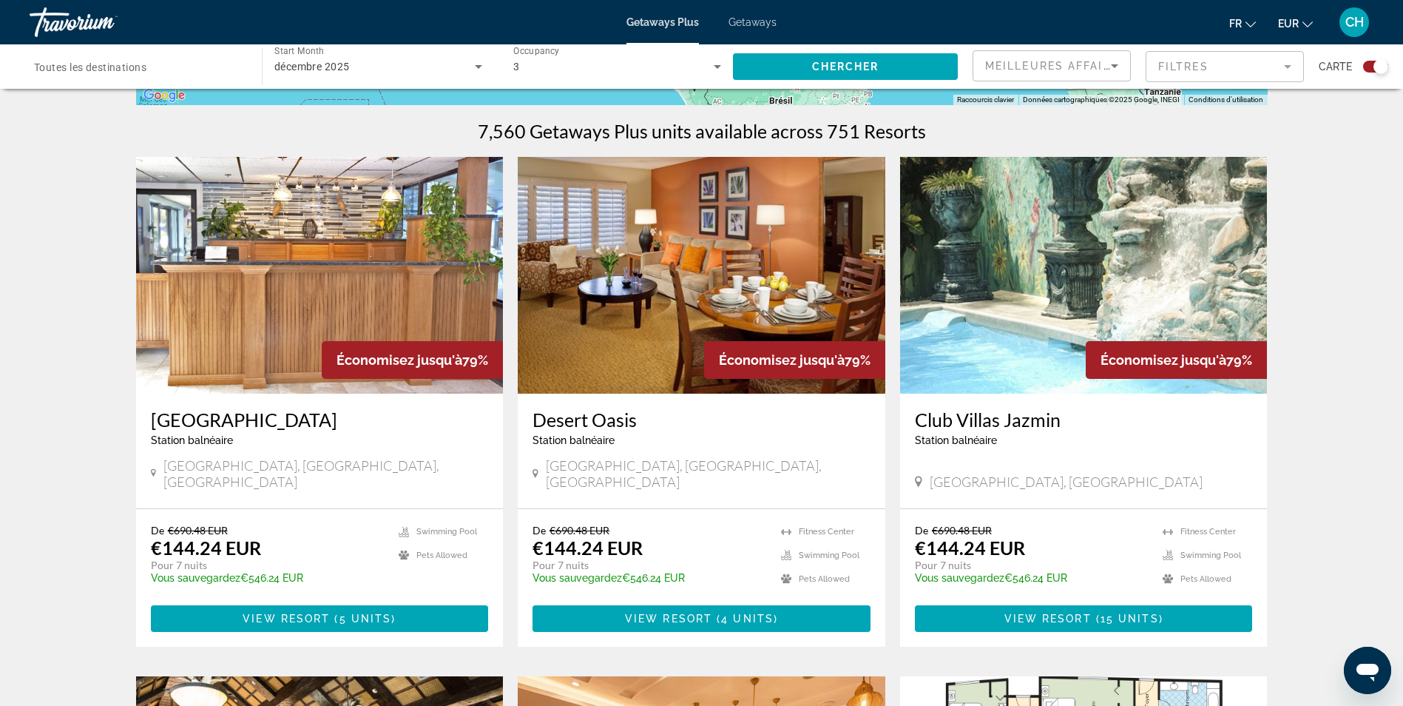
scroll to position [370, 0]
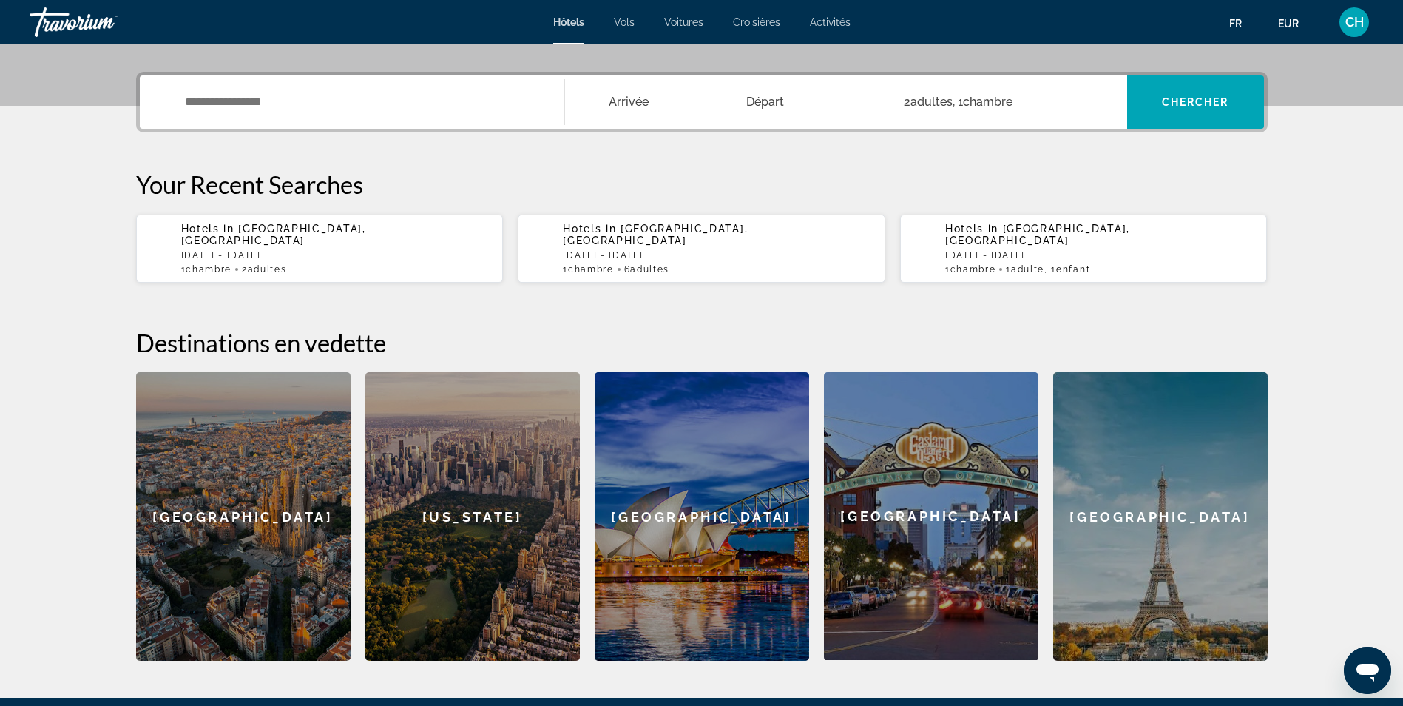
scroll to position [444, 0]
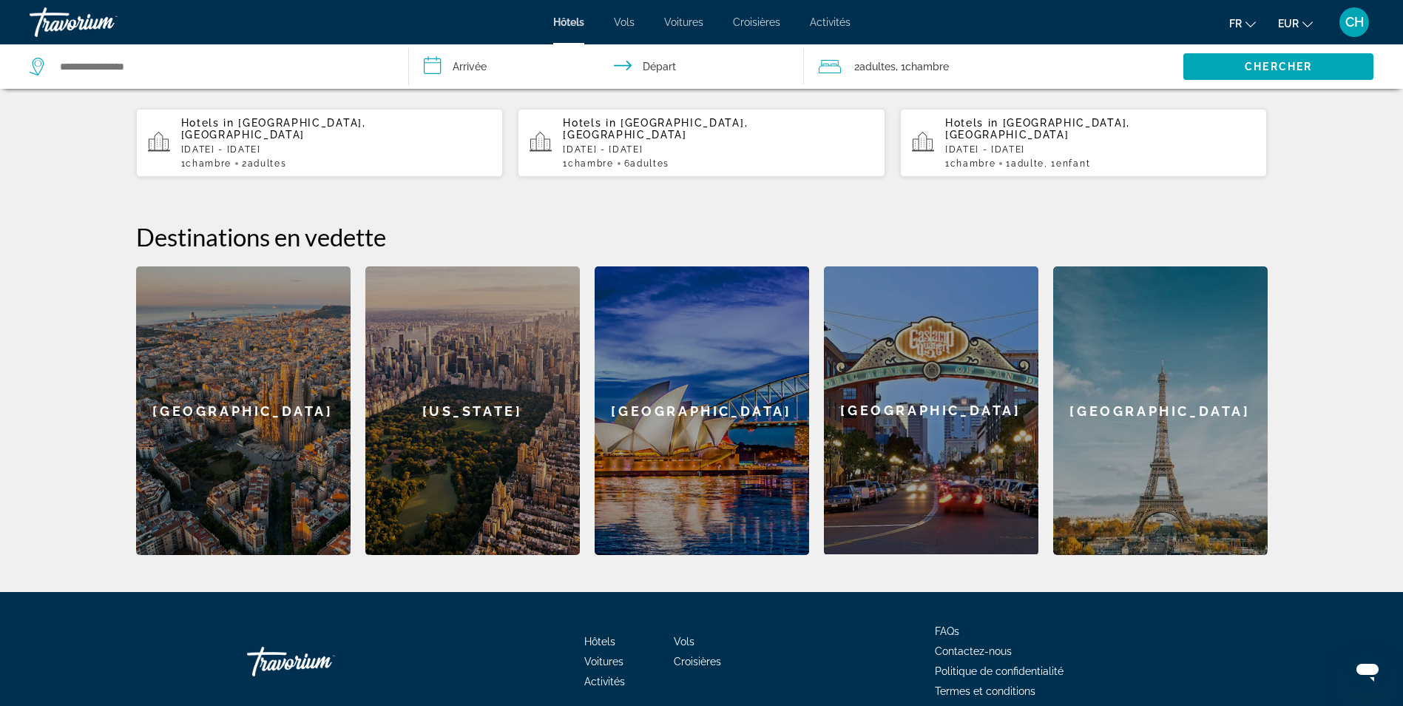
click at [470, 399] on div "[US_STATE]" at bounding box center [472, 410] width 215 height 288
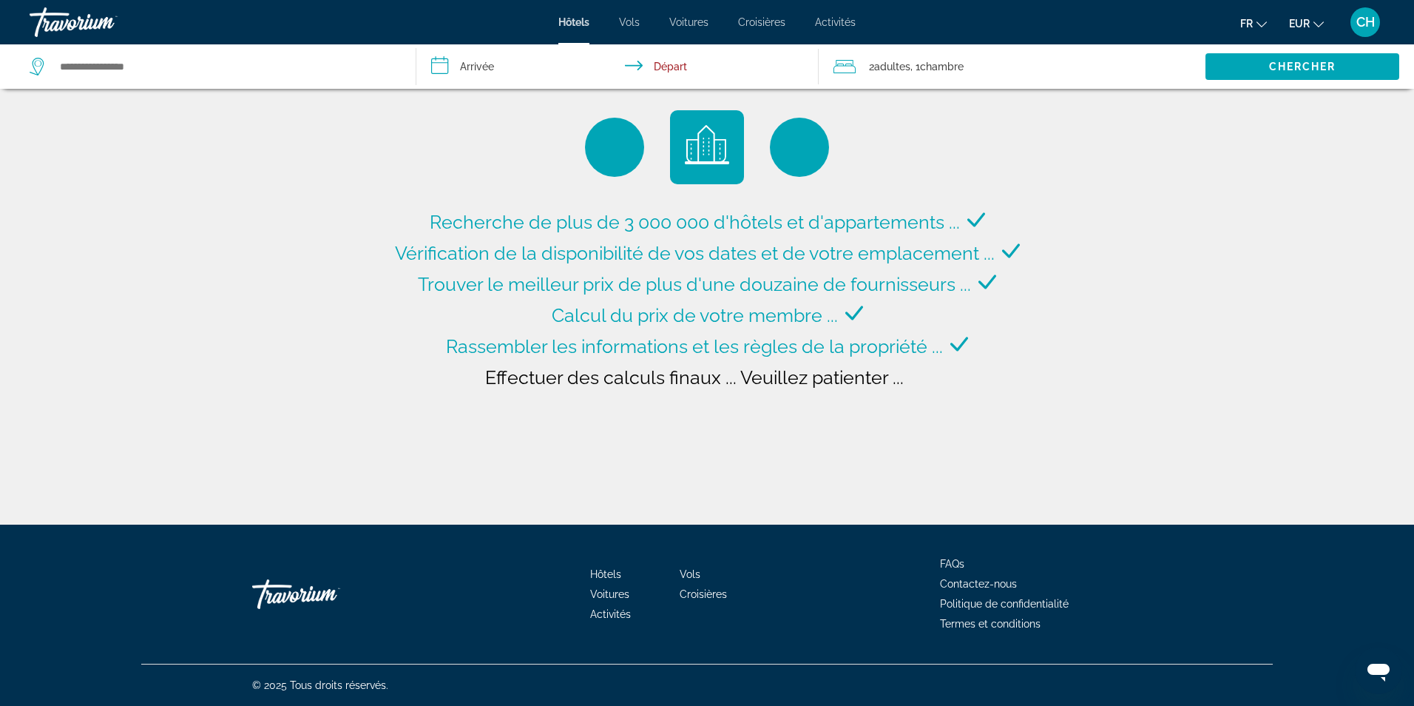
type input "**********"
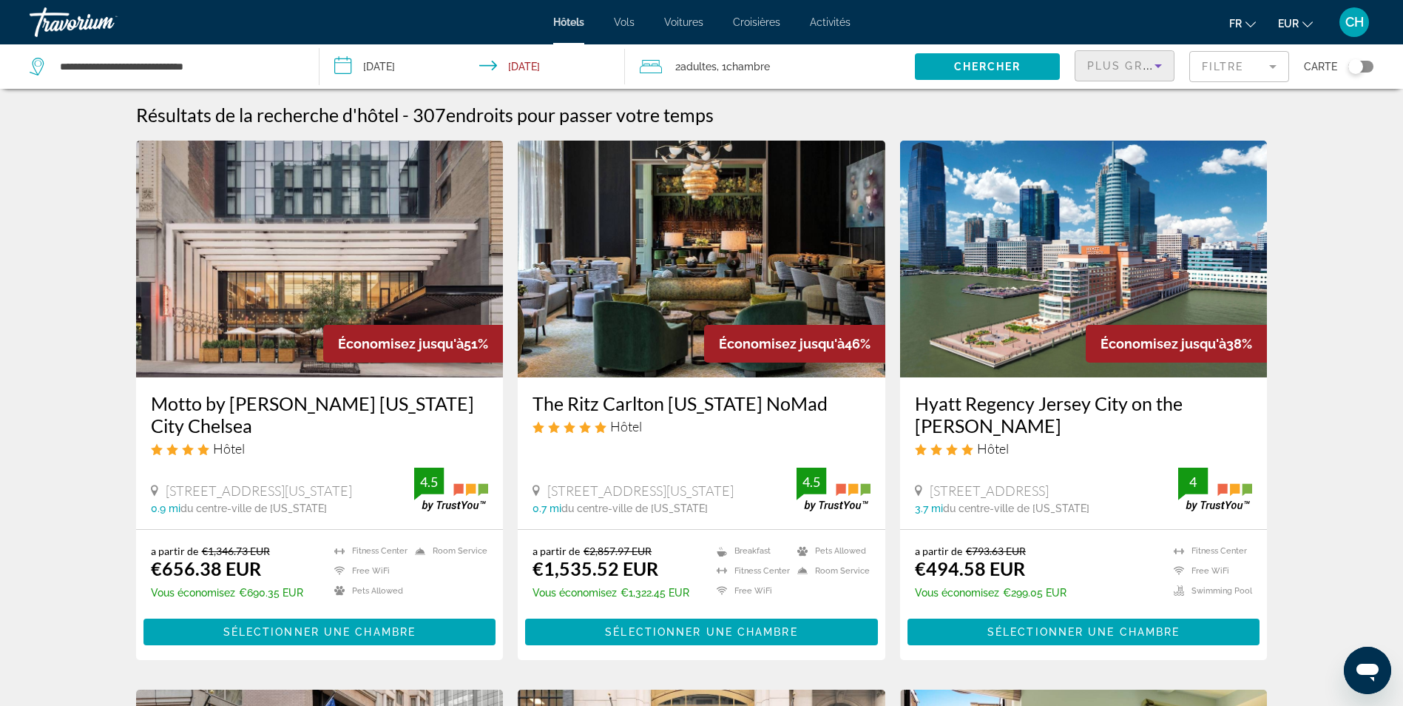
drag, startPoint x: 1131, startPoint y: 58, endPoint x: 1130, endPoint y: 65, distance: 7.4
click at [1132, 60] on div "Plus grandes économies" at bounding box center [1120, 66] width 67 height 18
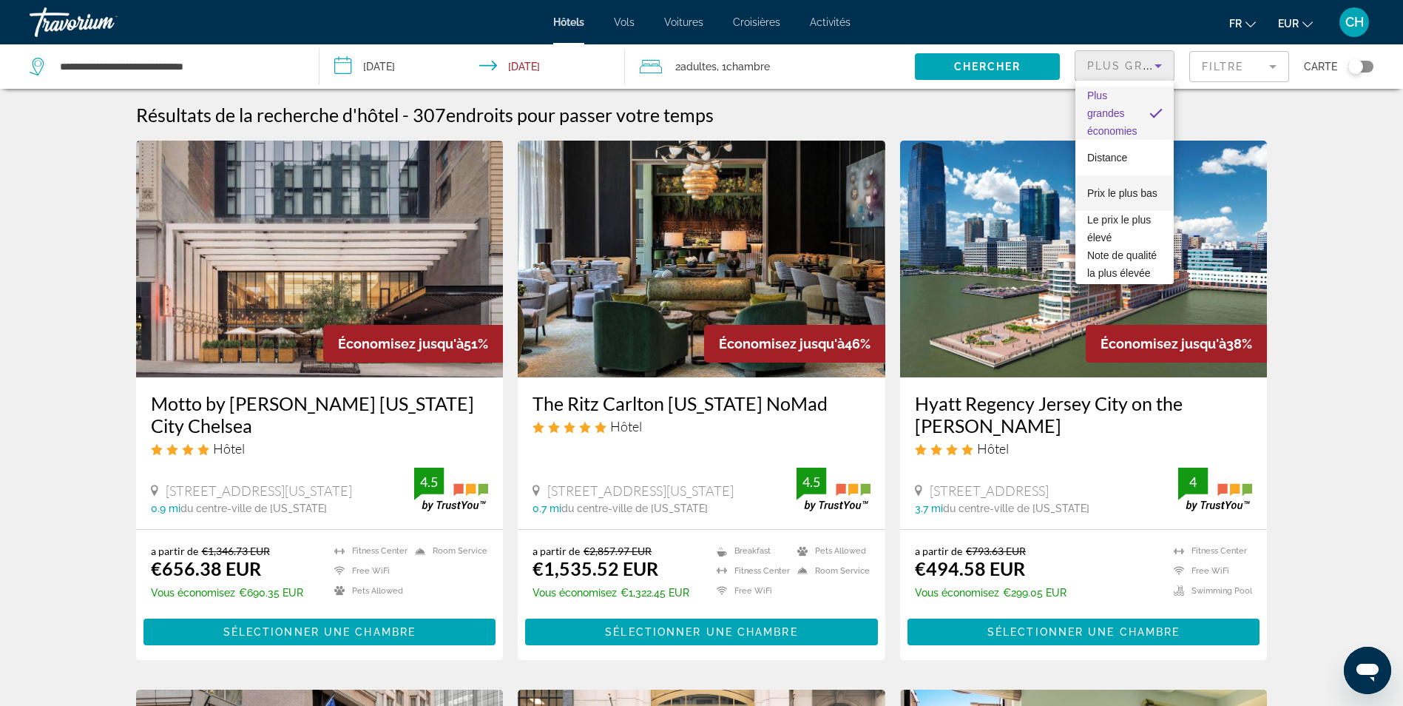
click at [1110, 192] on span "Prix le plus bas" at bounding box center [1122, 193] width 70 height 18
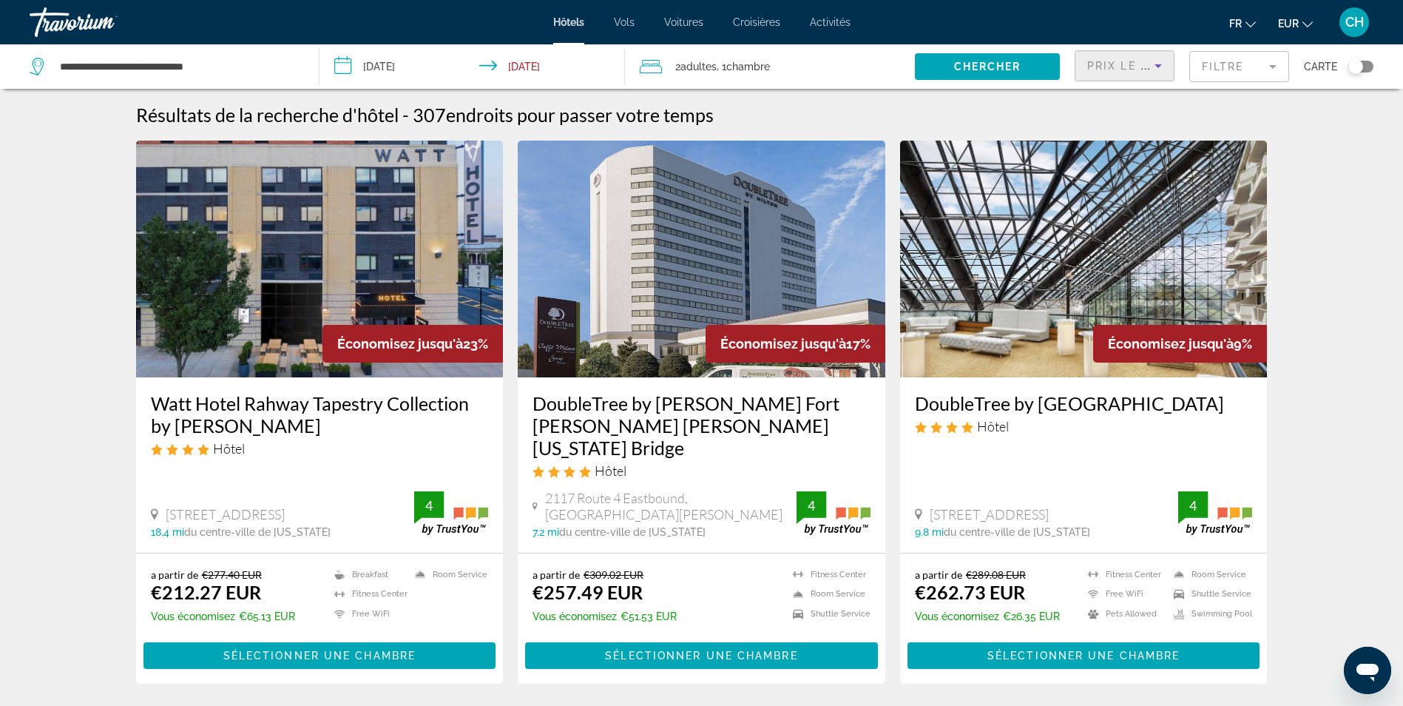
click at [403, 68] on input "**********" at bounding box center [475, 68] width 311 height 49
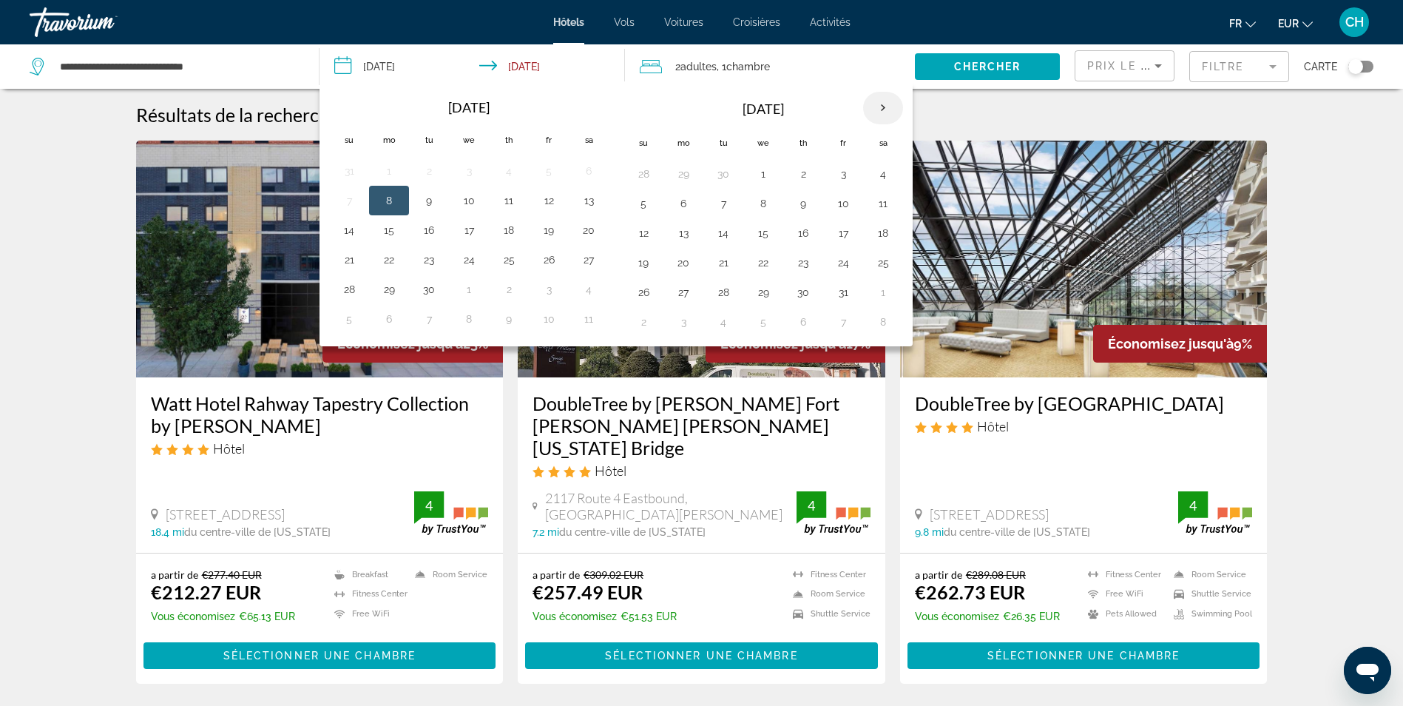
click at [881, 106] on th "Next month" at bounding box center [883, 108] width 40 height 33
click at [882, 263] on button "21" at bounding box center [883, 262] width 24 height 21
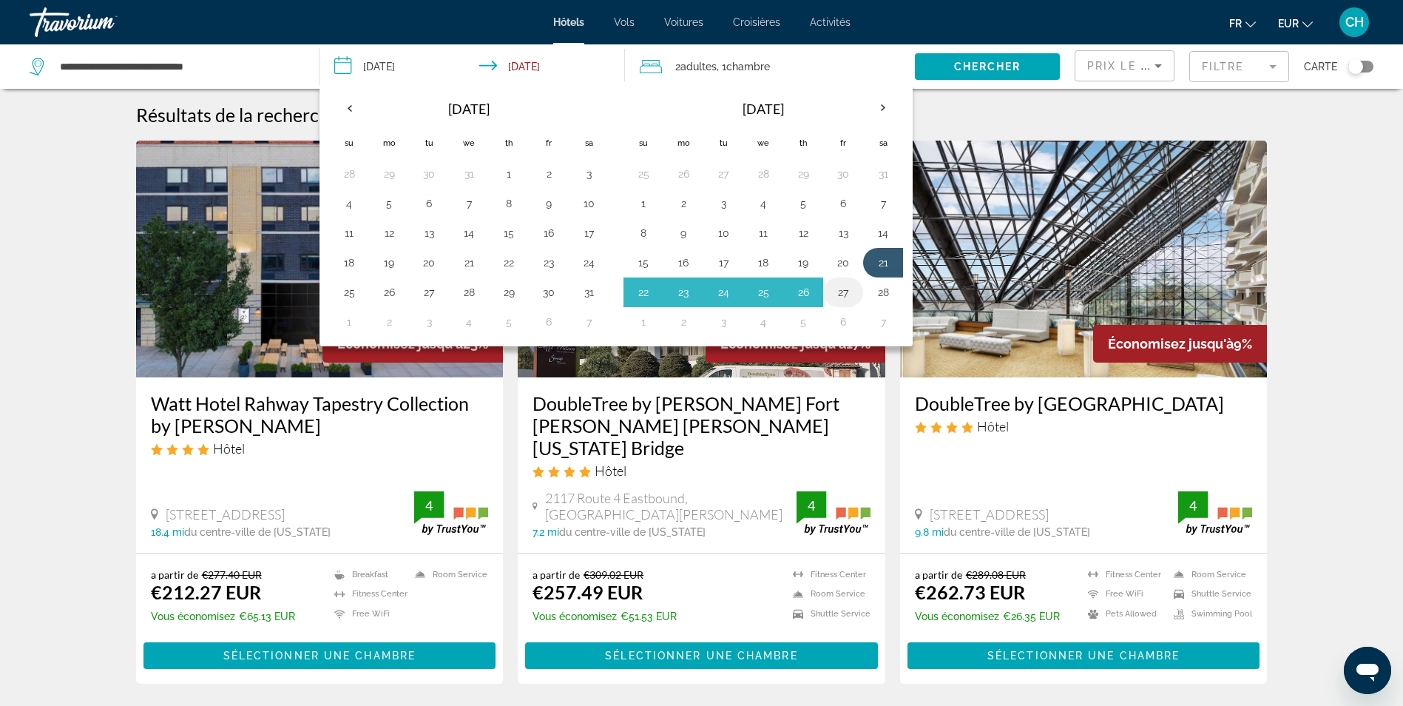
drag, startPoint x: 844, startPoint y: 293, endPoint x: 843, endPoint y: 316, distance: 22.9
click at [843, 295] on button "27" at bounding box center [843, 292] width 24 height 21
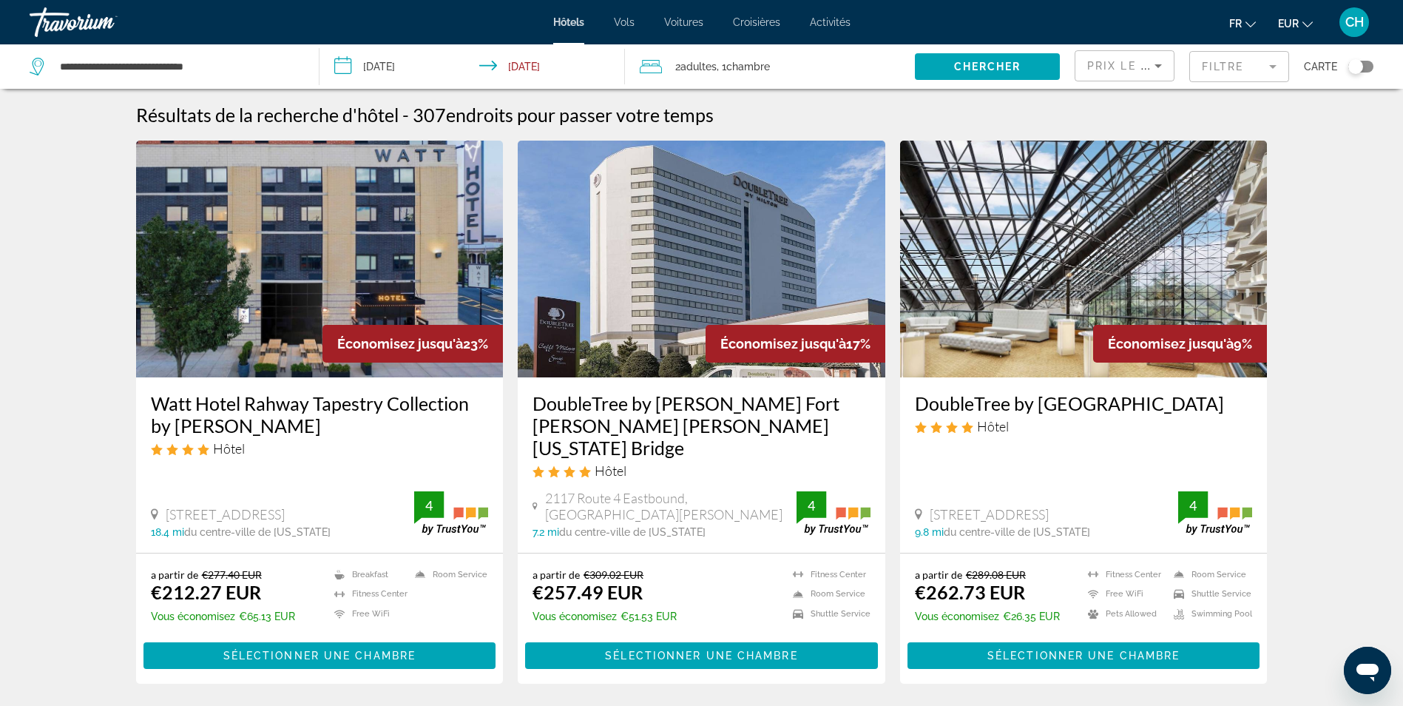
click at [384, 62] on input "**********" at bounding box center [475, 68] width 311 height 49
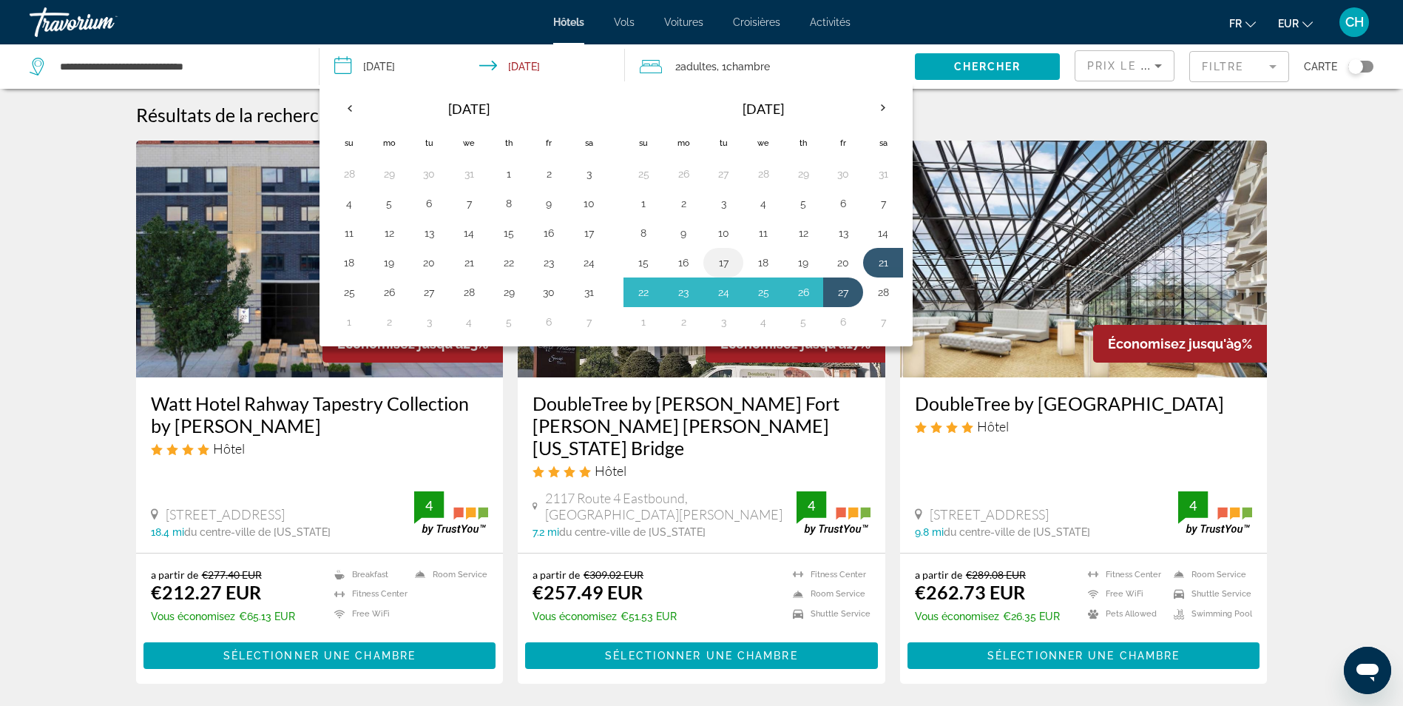
drag, startPoint x: 672, startPoint y: 262, endPoint x: 732, endPoint y: 258, distance: 60.0
click at [671, 260] on td "16" at bounding box center [684, 263] width 40 height 30
click at [844, 258] on button "20" at bounding box center [843, 262] width 24 height 21
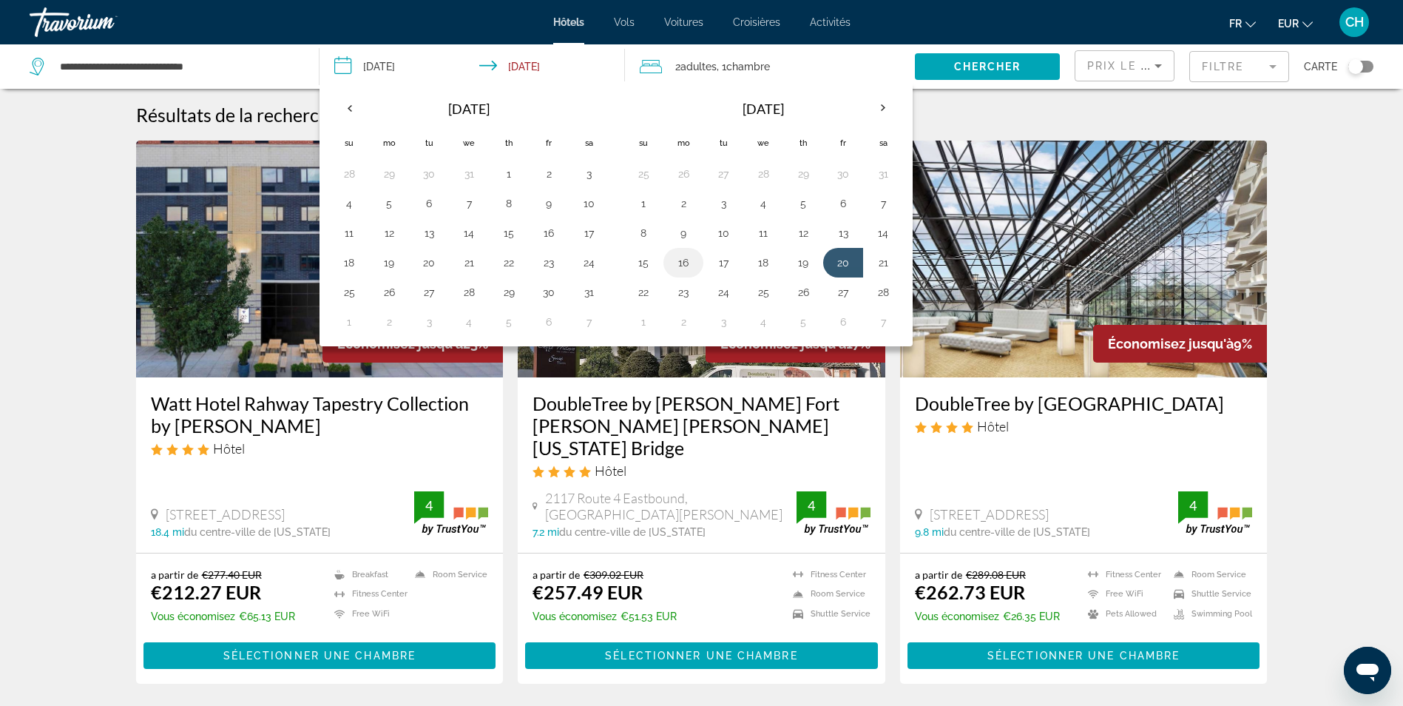
click at [681, 262] on button "16" at bounding box center [684, 262] width 24 height 21
type input "**********"
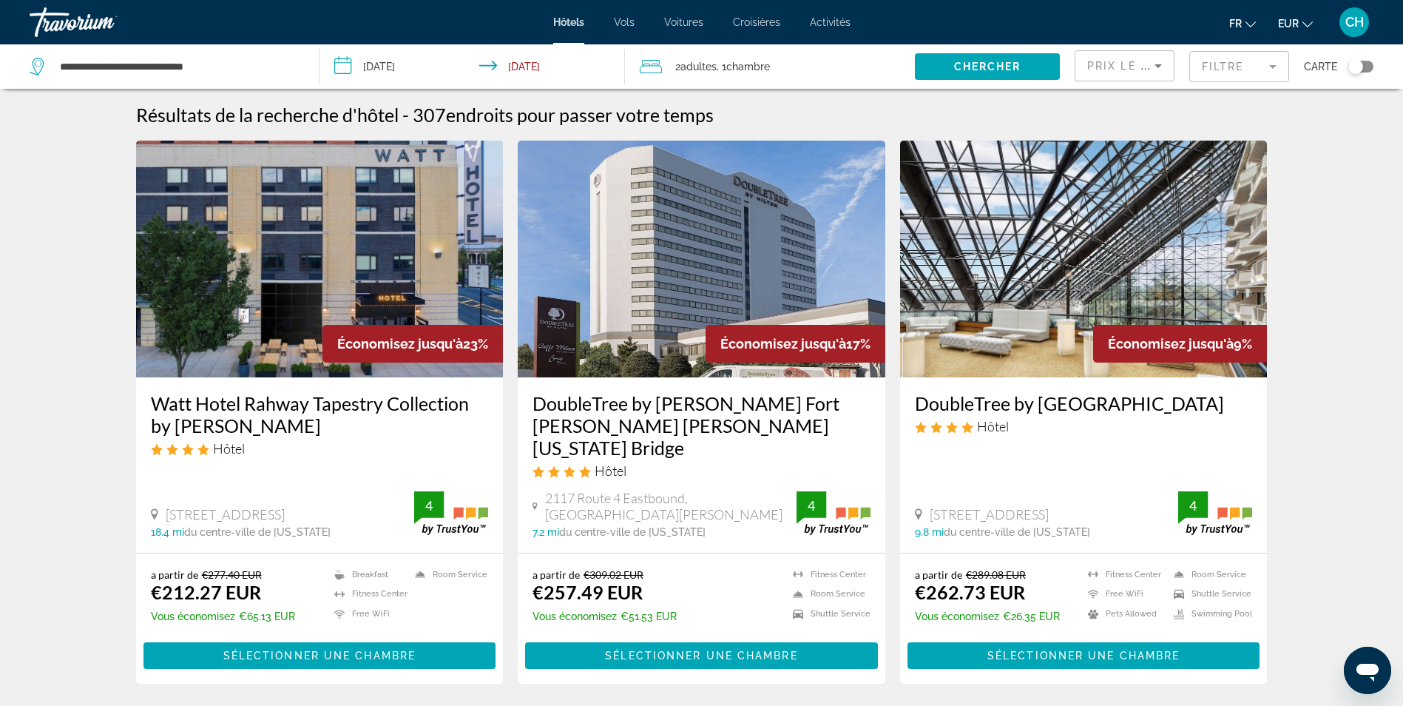
click at [720, 65] on span ", 1 Chambre pièces" at bounding box center [743, 66] width 53 height 21
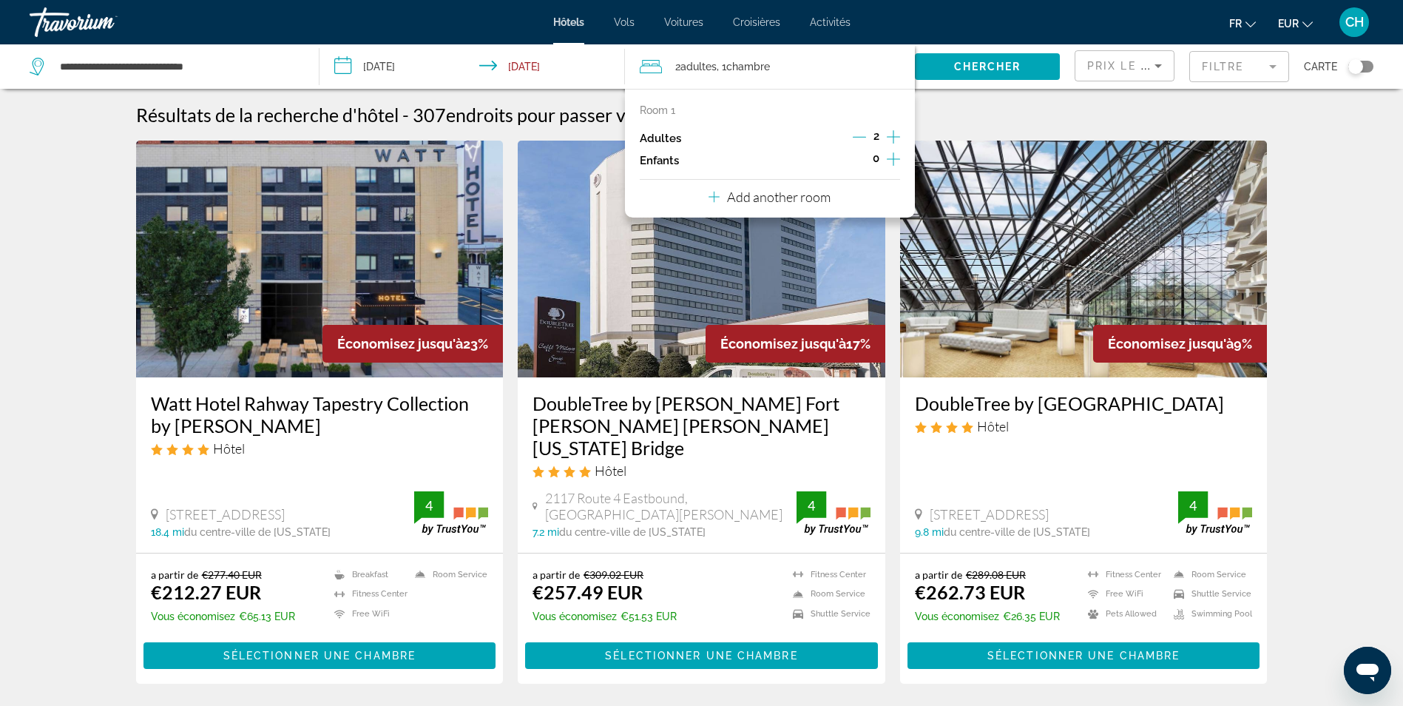
click at [890, 132] on icon "Increment adults" at bounding box center [893, 137] width 13 height 18
click at [894, 155] on icon "Increment children" at bounding box center [893, 159] width 13 height 18
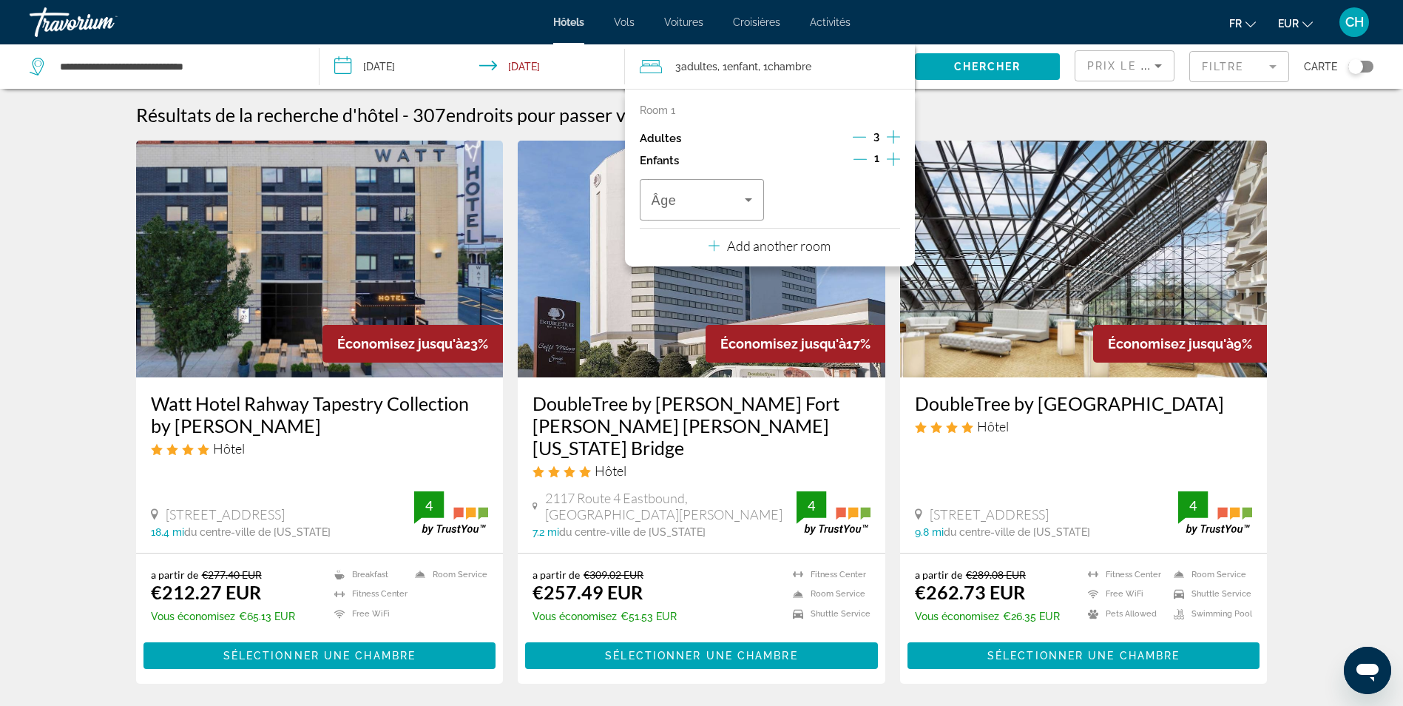
click at [894, 155] on icon "Increment children" at bounding box center [893, 159] width 13 height 18
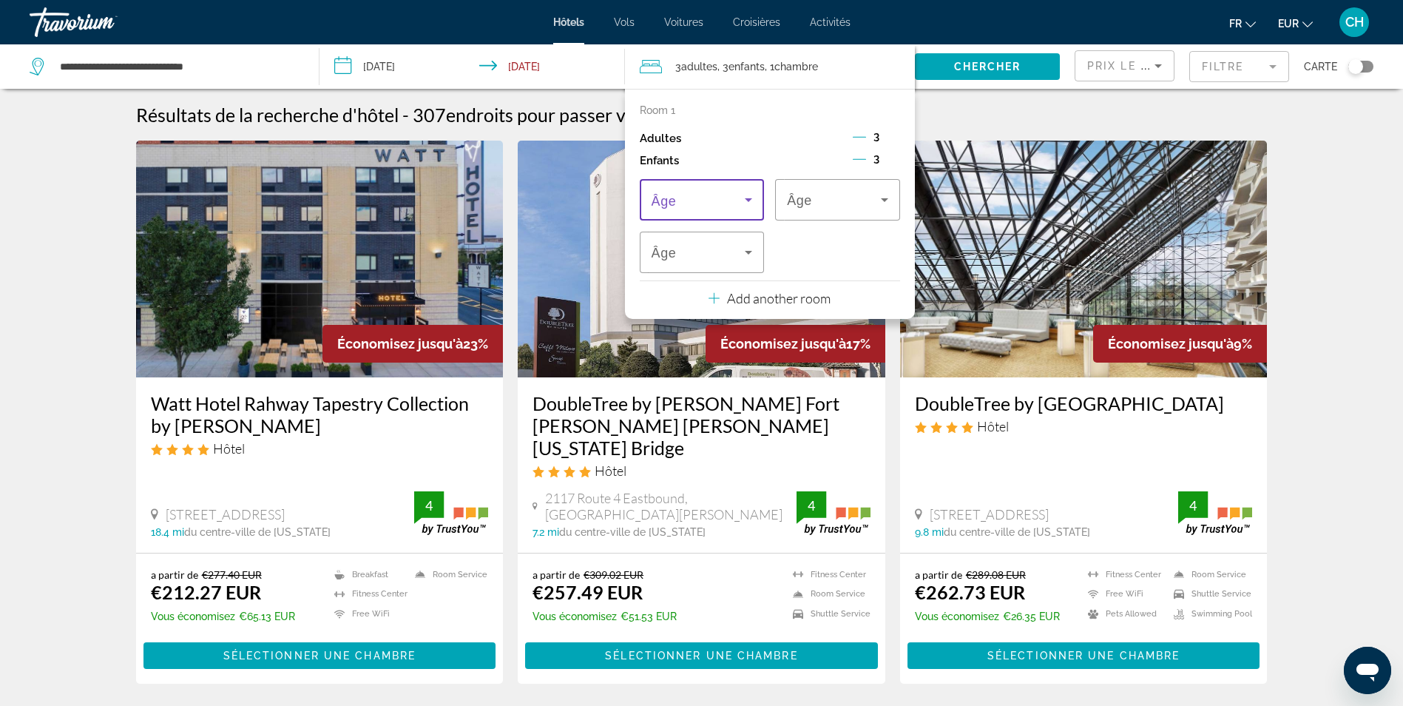
click at [746, 200] on icon "Travelers: 3 adults, 3 children" at bounding box center [749, 200] width 18 height 18
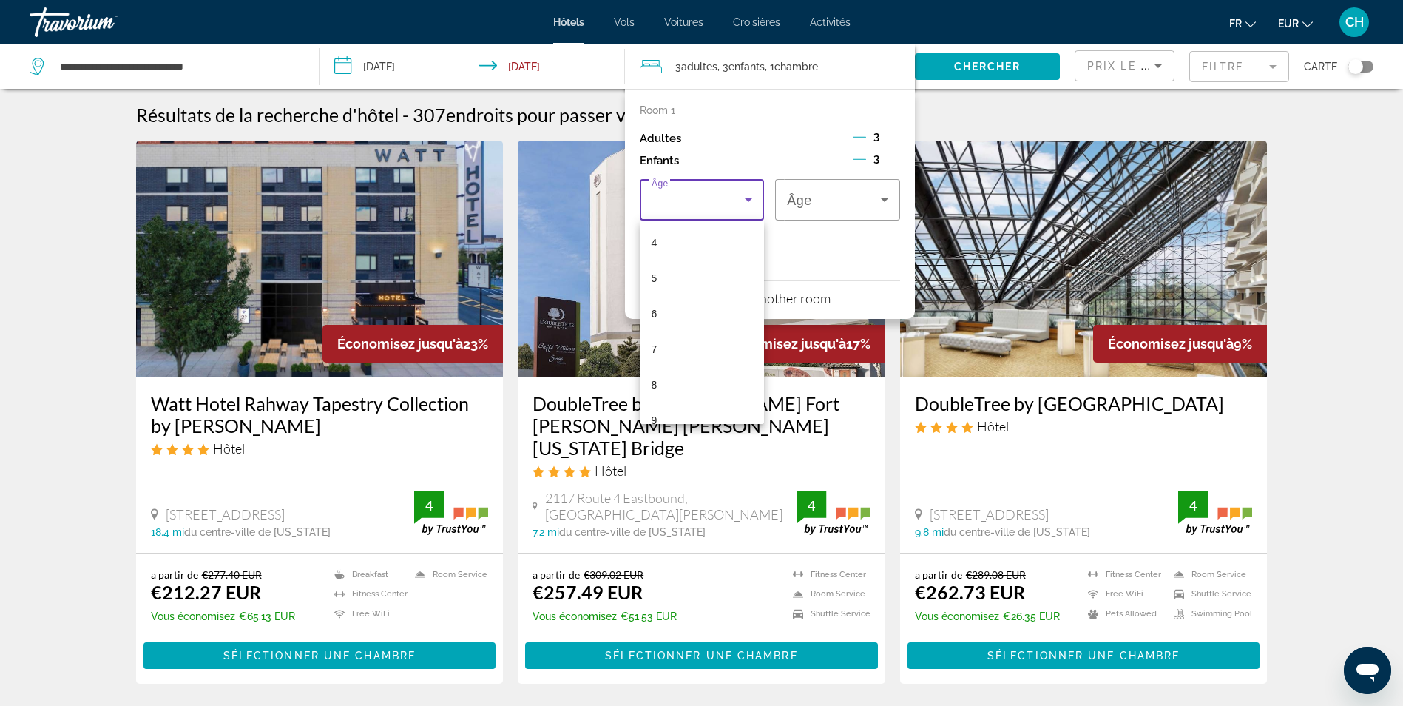
scroll to position [370, 0]
click at [686, 396] on mat-option "15" at bounding box center [702, 407] width 125 height 36
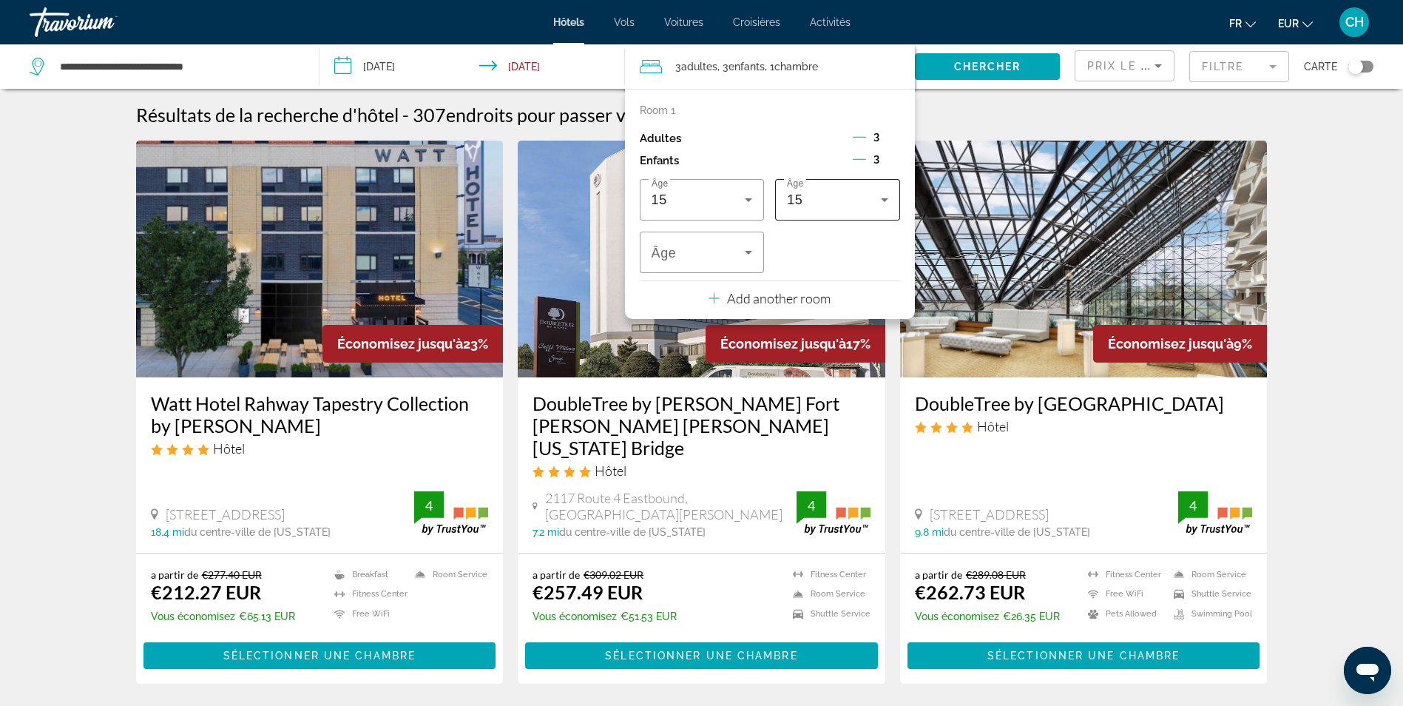
click at [854, 189] on div "15" at bounding box center [837, 199] width 101 height 41
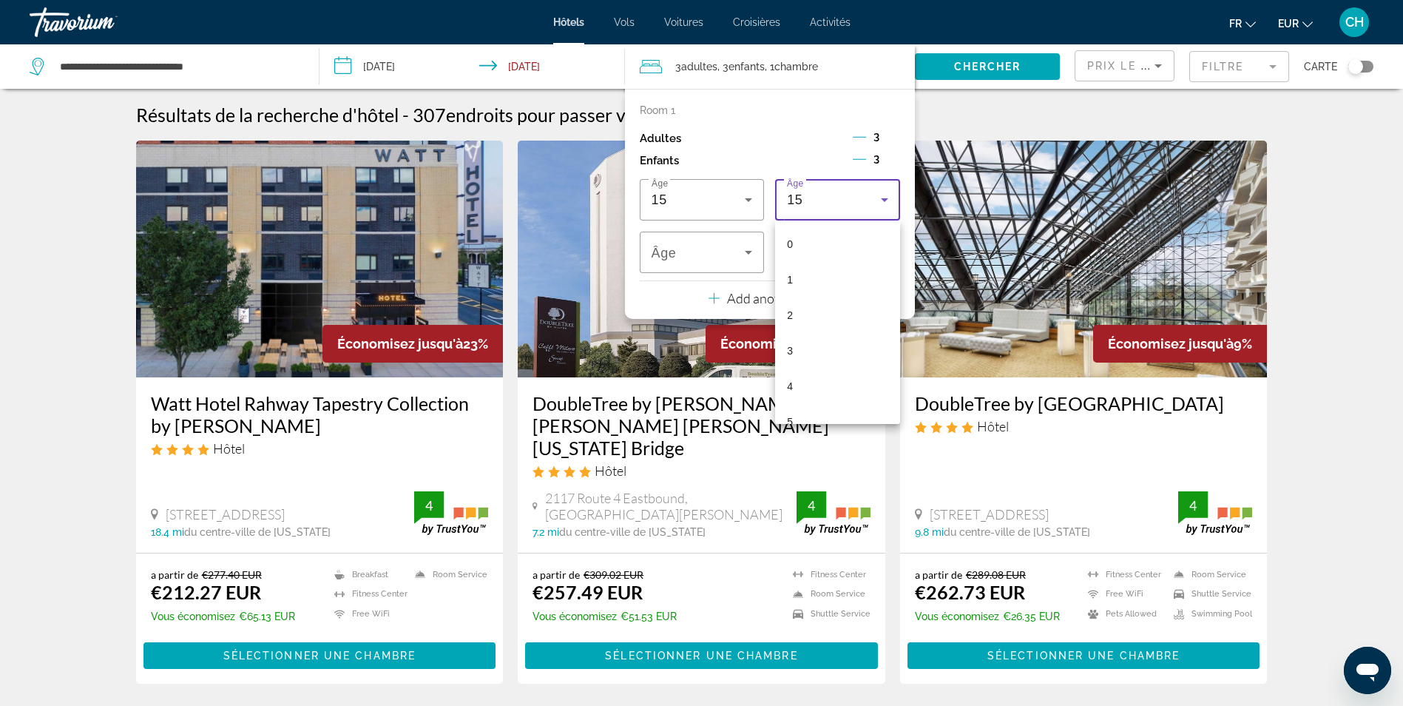
scroll to position [371, 0]
click at [825, 333] on mat-option "13" at bounding box center [837, 335] width 125 height 36
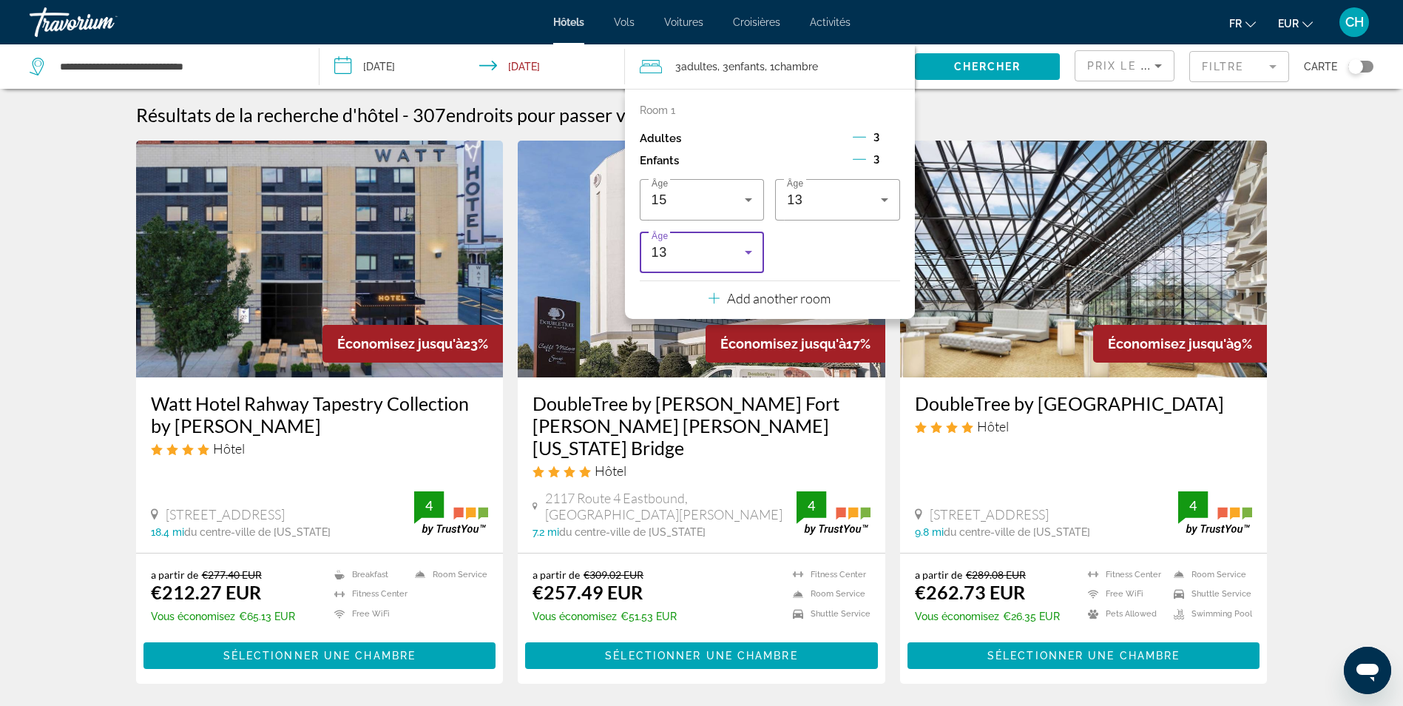
click at [729, 248] on div "13" at bounding box center [699, 252] width 94 height 18
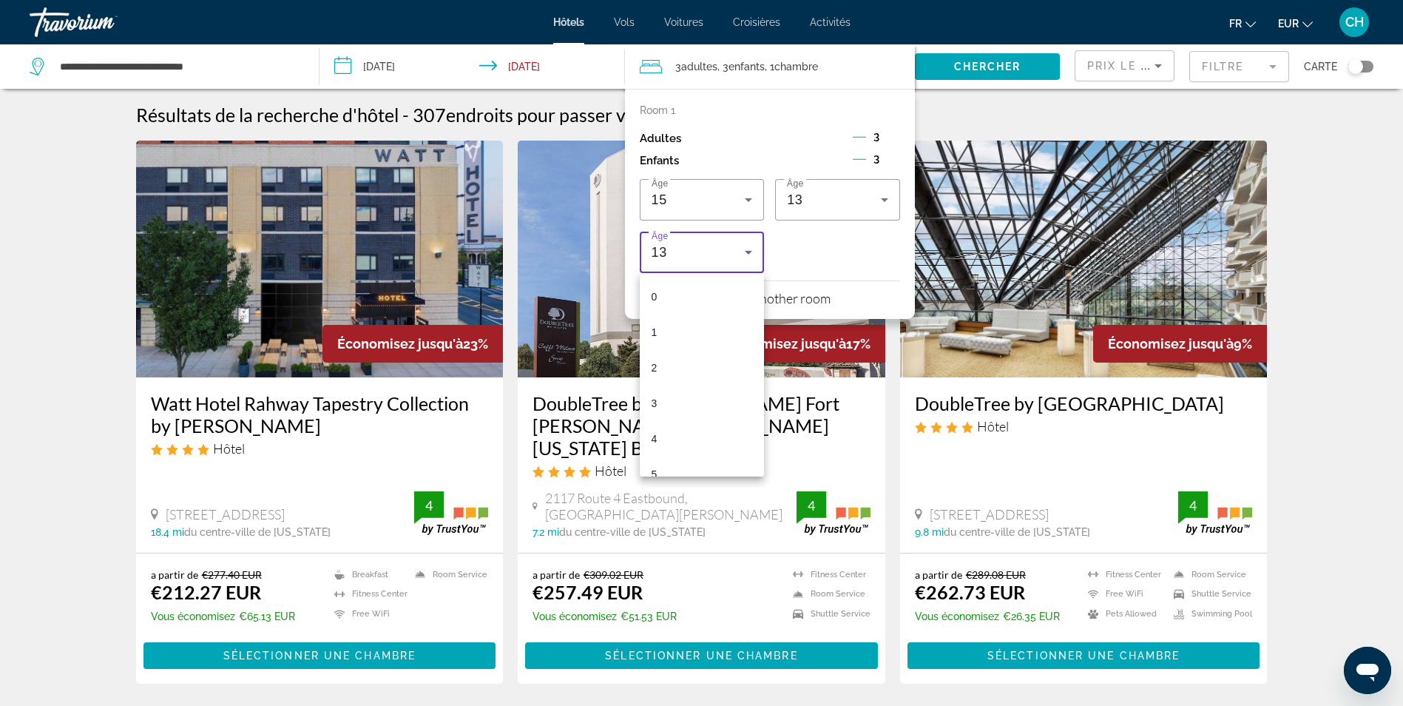
scroll to position [300, 0]
click at [687, 387] on mat-option "11" at bounding box center [702, 388] width 125 height 36
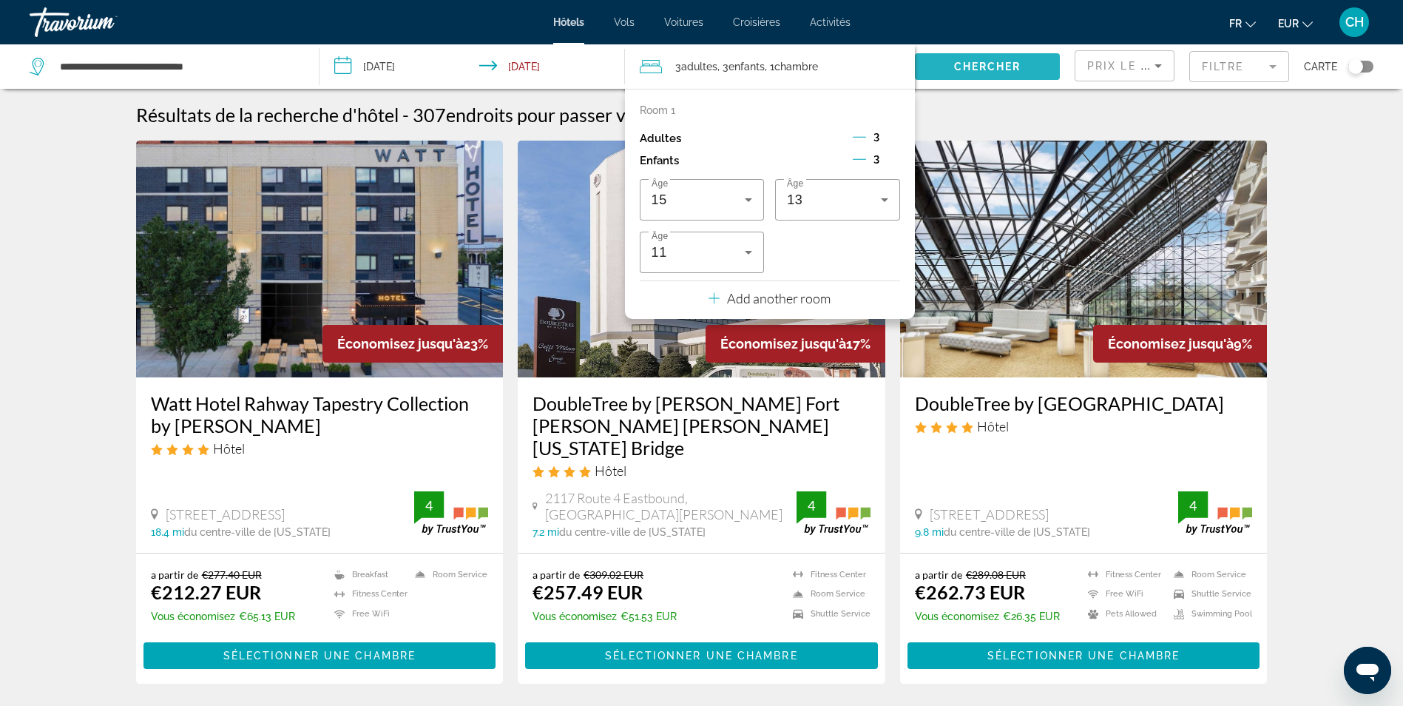
click at [1004, 64] on span "Chercher" at bounding box center [987, 67] width 67 height 12
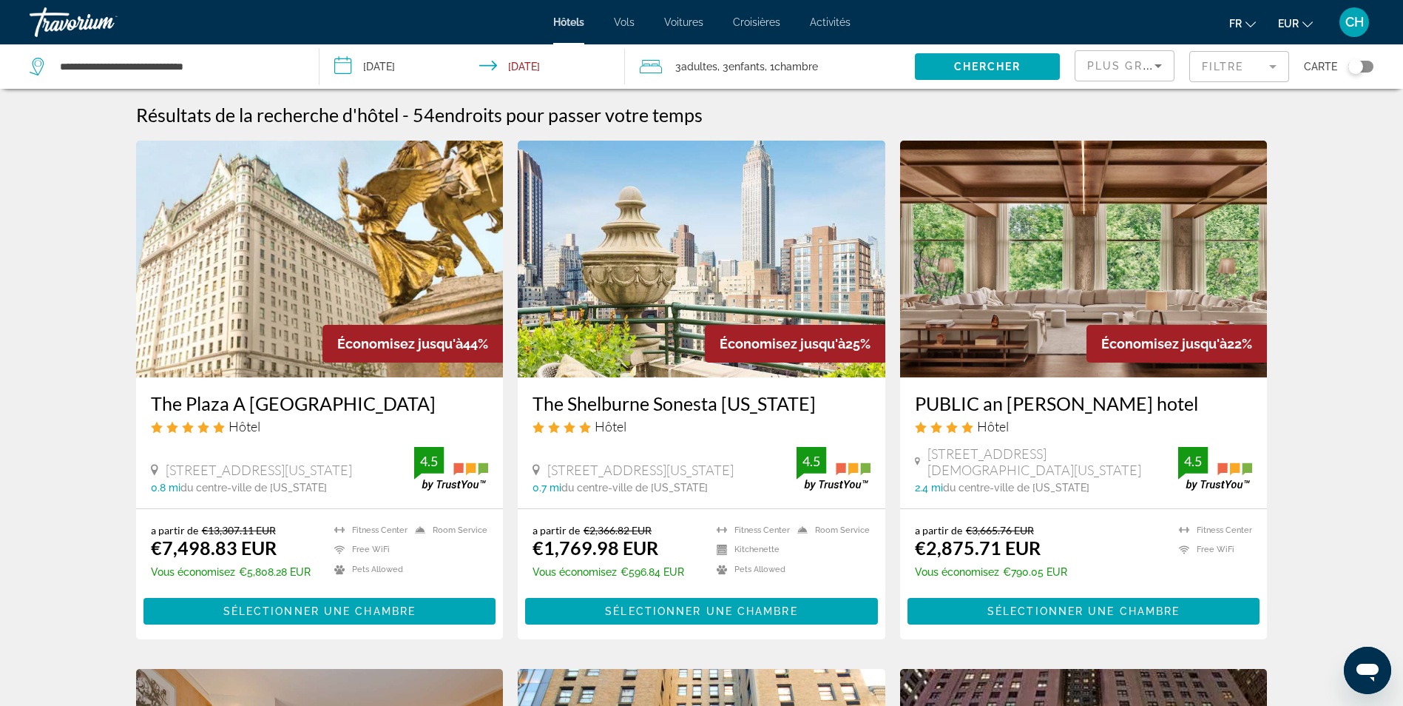
click at [1113, 34] on div "fr English Español Français Italiano Português русский EUR USD ($) MXN (Mex$) C…" at bounding box center [1119, 22] width 509 height 31
click at [1082, 63] on div "Plus grandes économies" at bounding box center [1125, 66] width 98 height 30
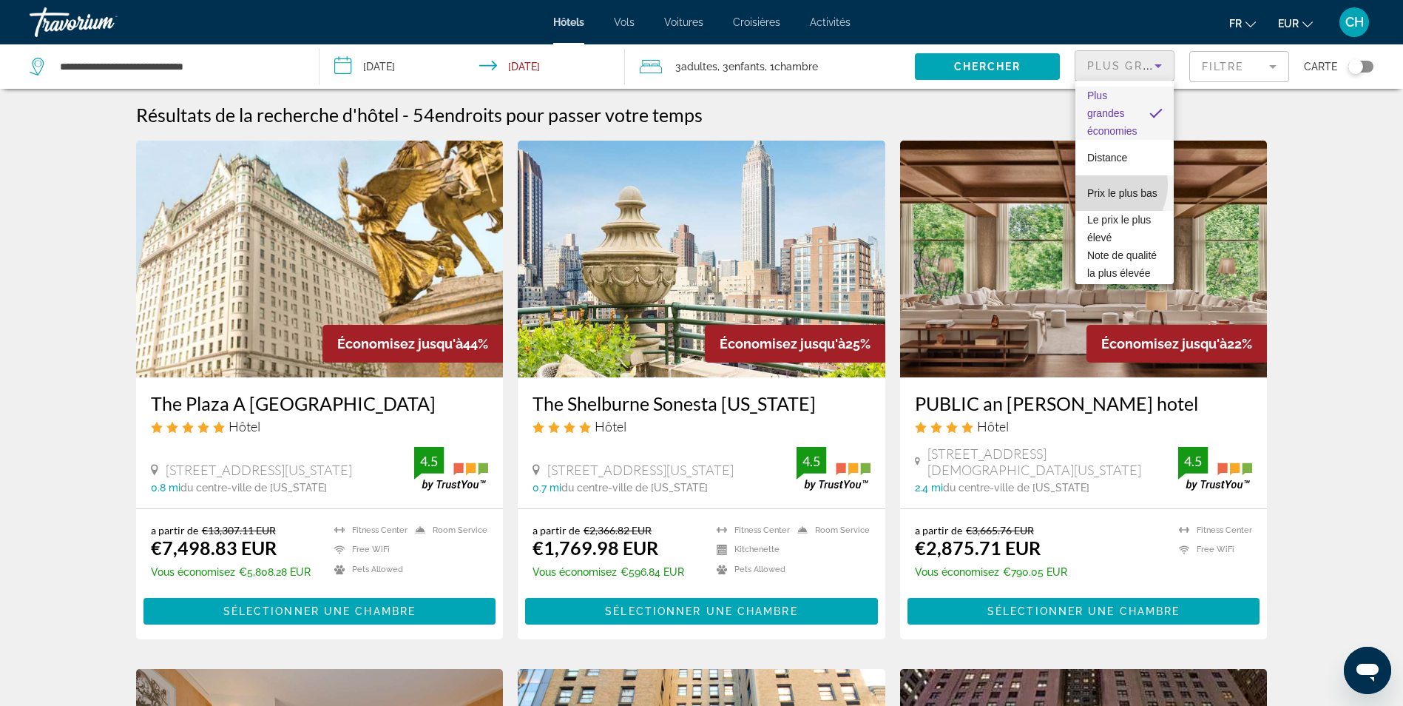
click at [1101, 187] on span "Prix le plus bas" at bounding box center [1122, 193] width 70 height 12
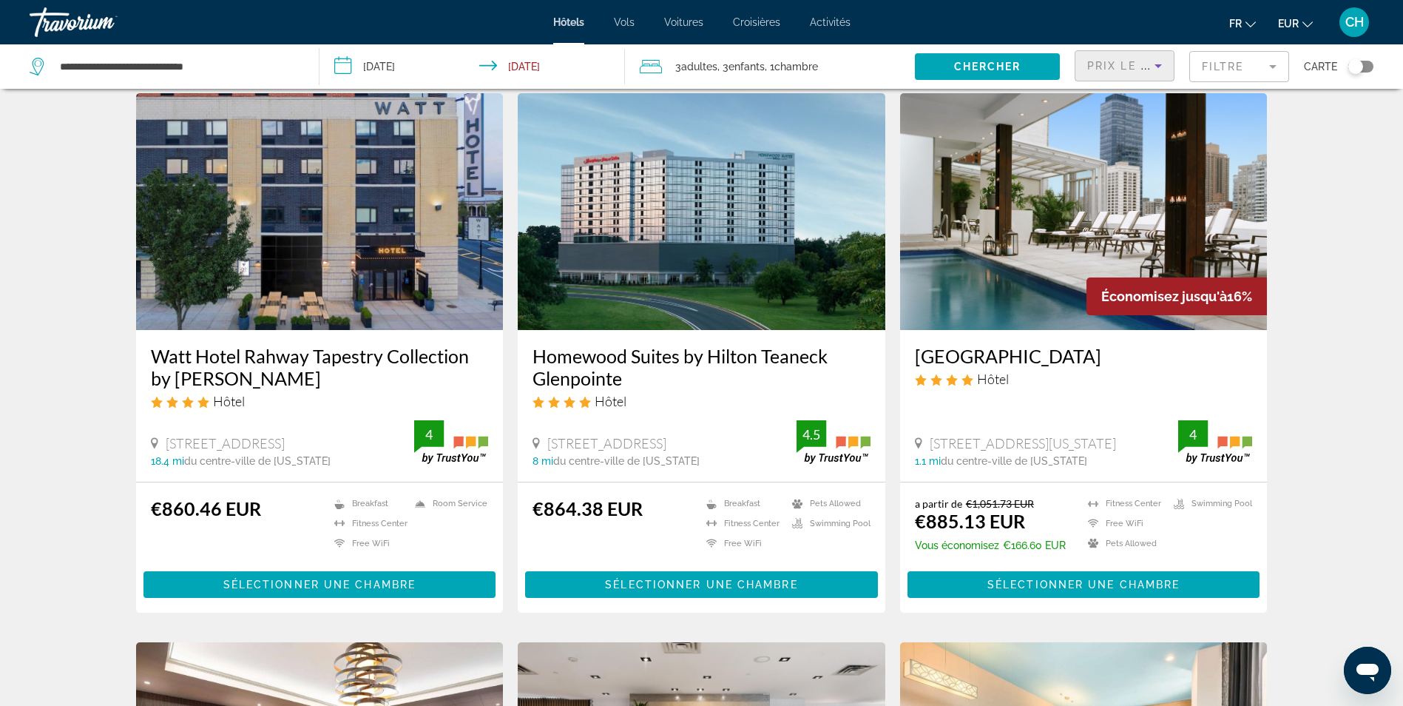
scroll to position [74, 0]
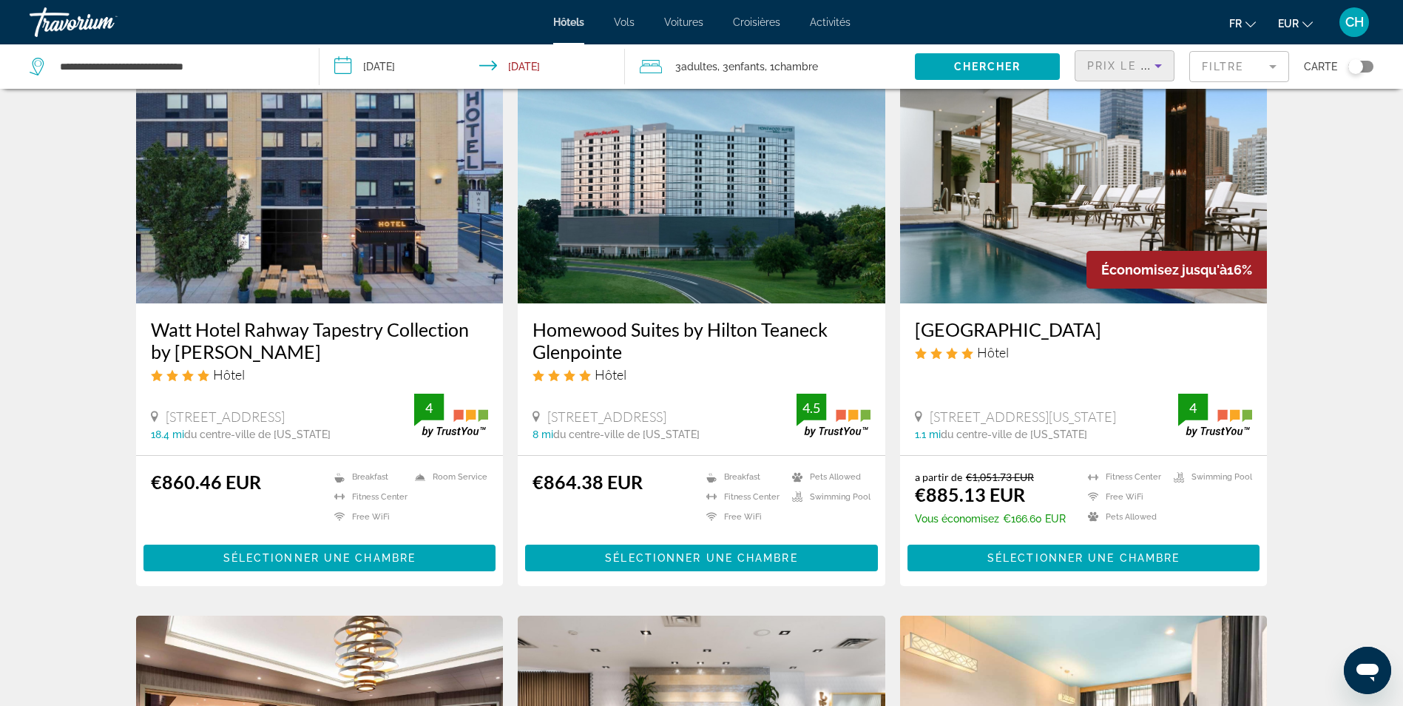
click at [1223, 52] on mat-form-field "Filtre" at bounding box center [1239, 66] width 100 height 31
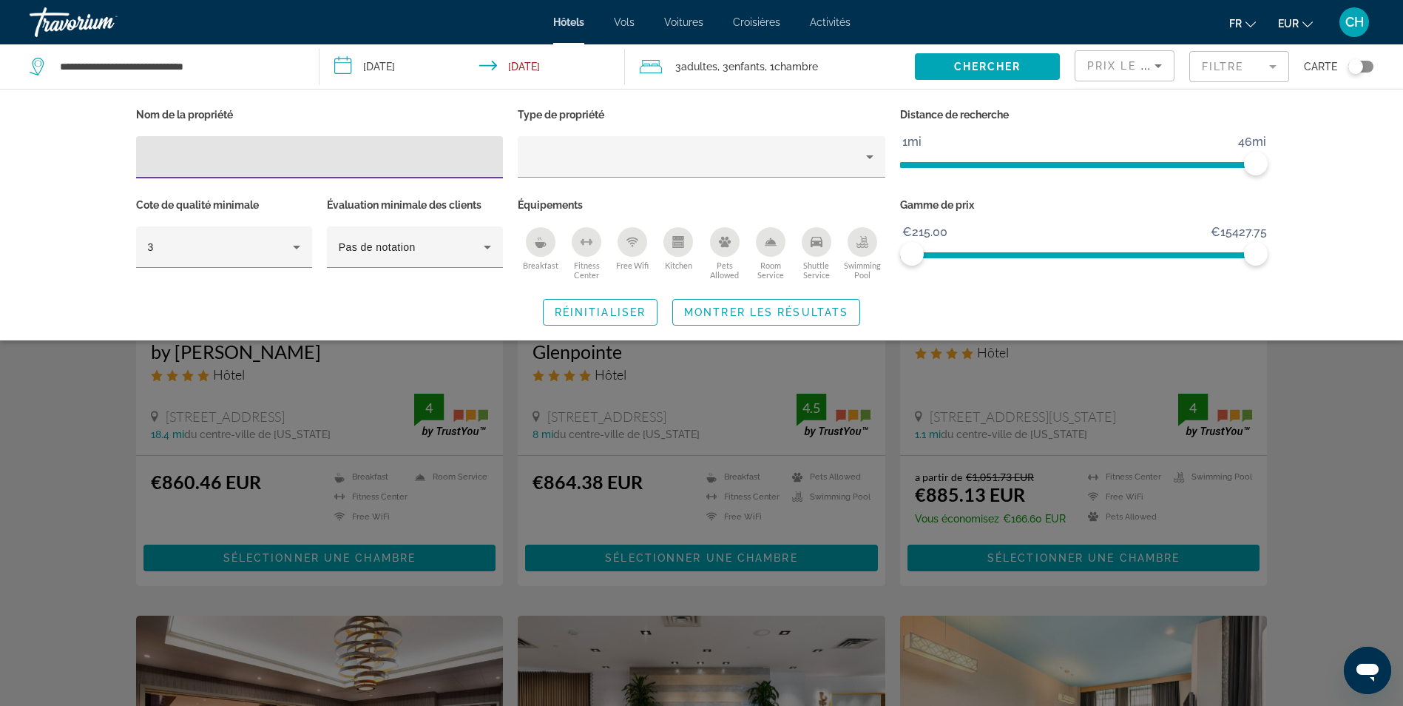
click at [538, 240] on icon "Breakfast" at bounding box center [541, 242] width 12 height 12
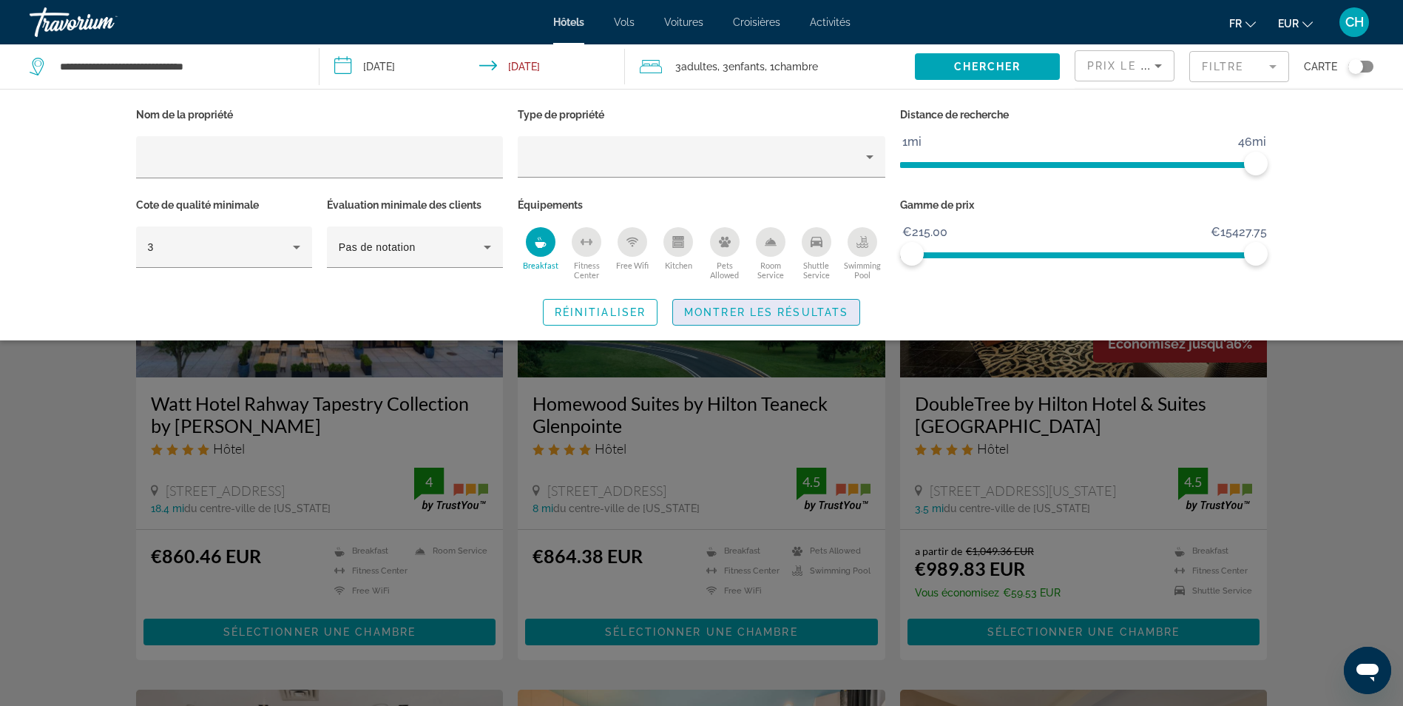
click at [781, 311] on span "Montrer les résultats" at bounding box center [766, 312] width 164 height 12
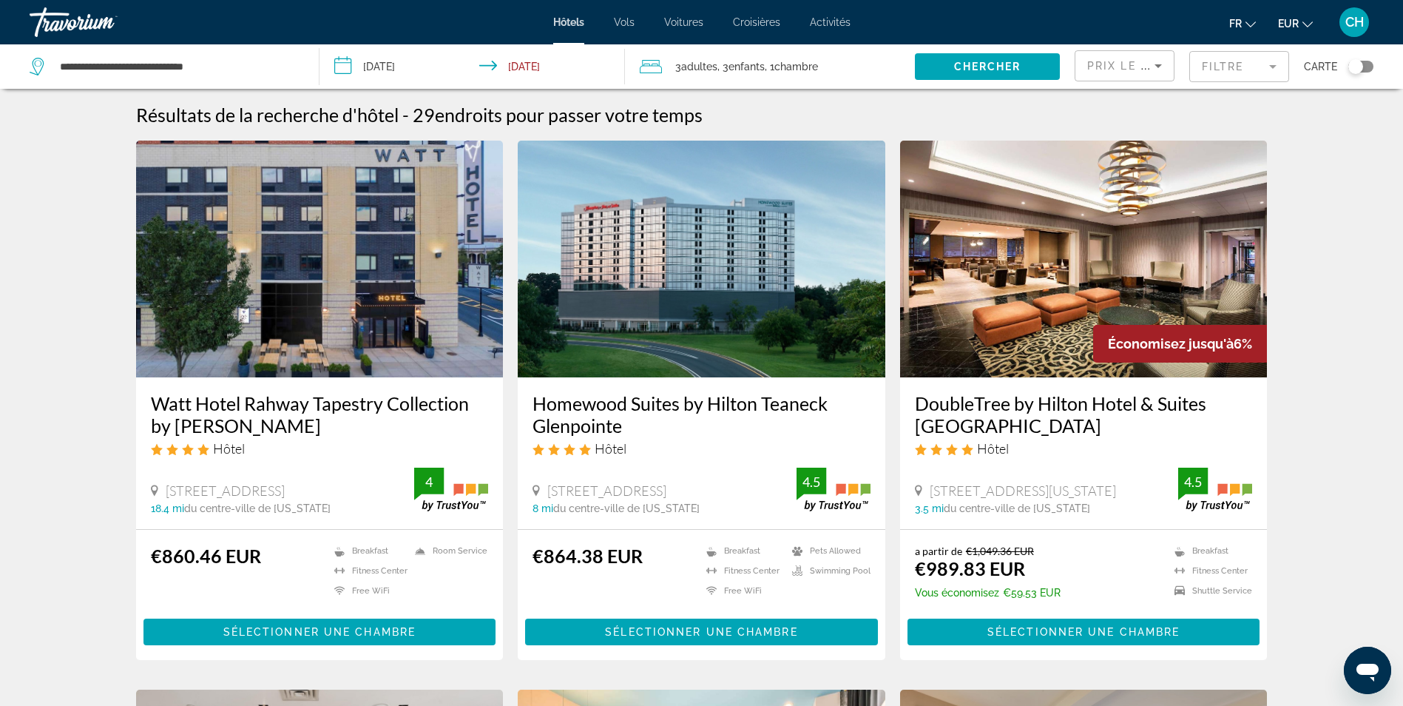
click at [1328, 69] on span "Carte" at bounding box center [1320, 66] width 33 height 21
click at [1362, 61] on div "Toggle map" at bounding box center [1355, 66] width 15 height 15
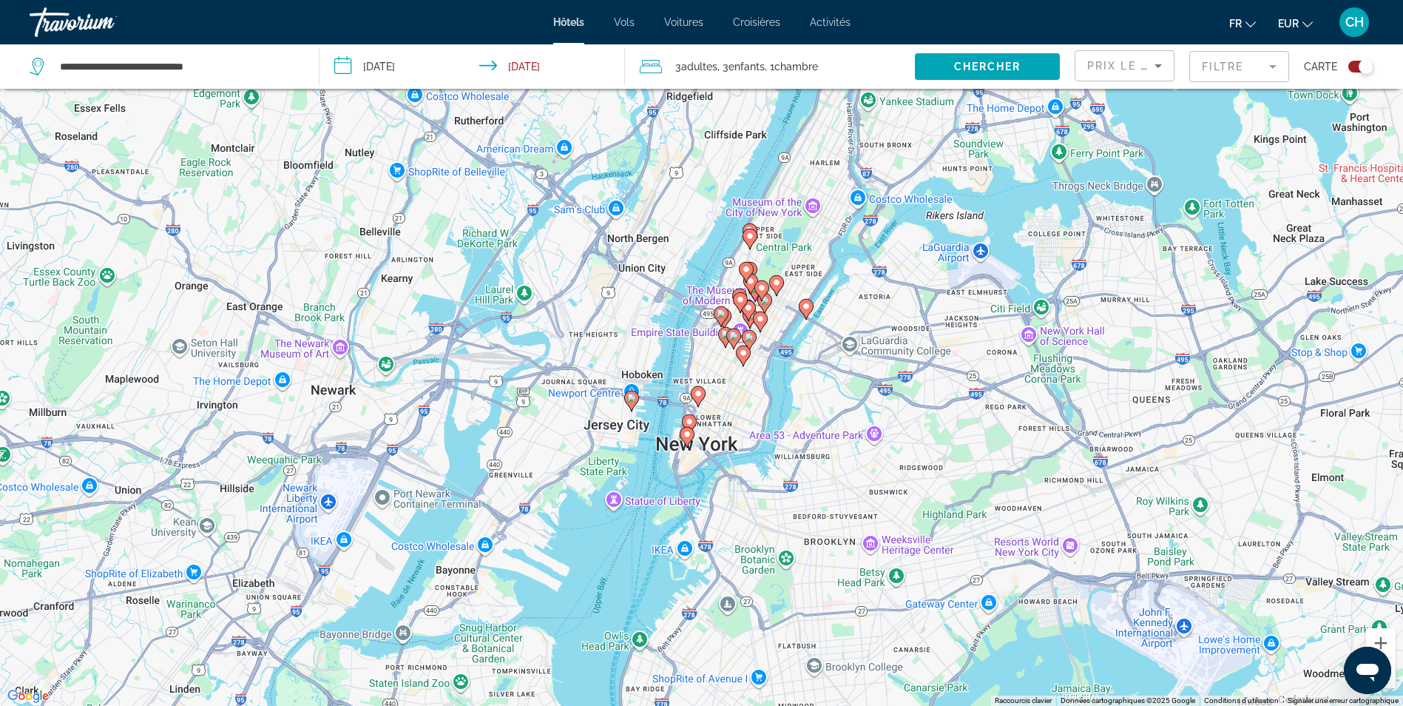
drag, startPoint x: 945, startPoint y: 341, endPoint x: 869, endPoint y: 451, distance: 133.6
click at [869, 451] on div "Pour activer le glissement avec le clavier, appuyez sur Alt+Entrée. Une fois ce…" at bounding box center [701, 353] width 1403 height 706
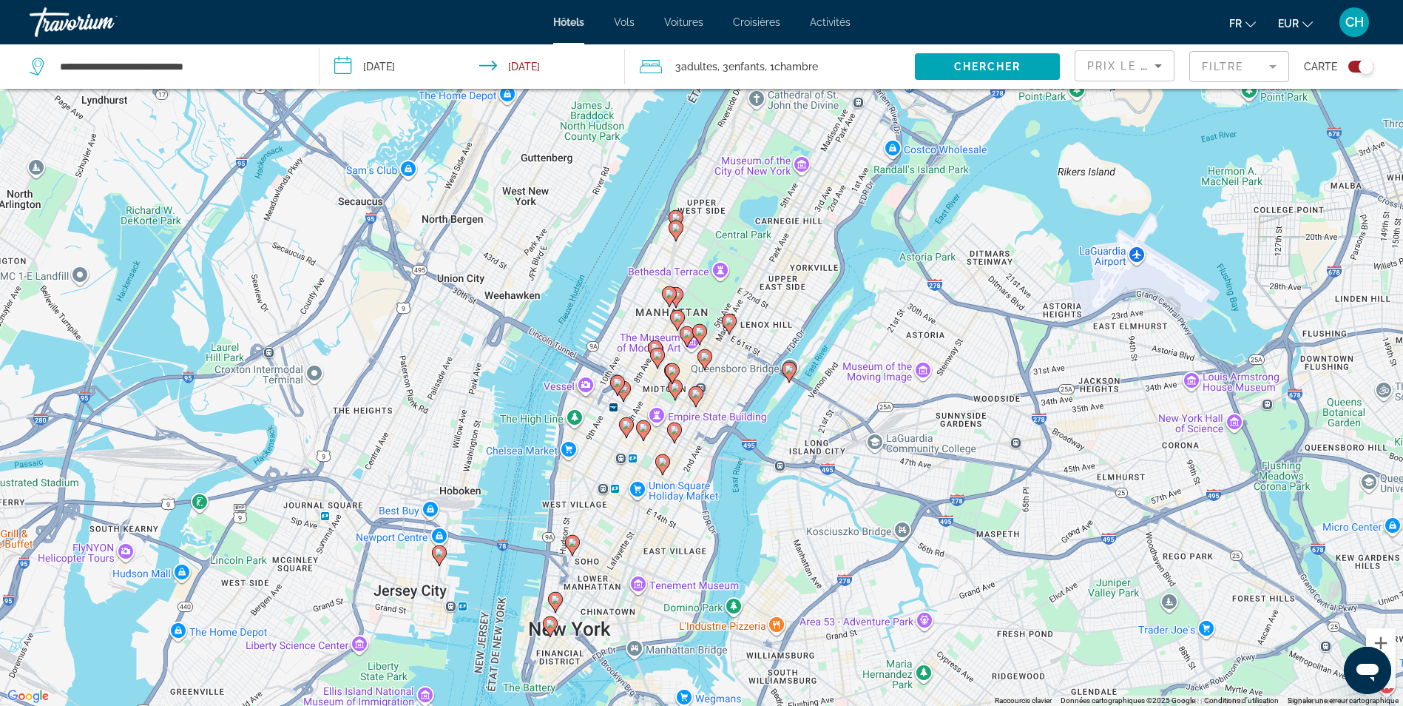
drag, startPoint x: 820, startPoint y: 331, endPoint x: 819, endPoint y: 476, distance: 145.0
click at [819, 476] on div "Pour activer le glissement avec le clavier, appuyez sur Alt+Entrée. Une fois ce…" at bounding box center [701, 353] width 1403 height 706
click at [678, 230] on image "Main content" at bounding box center [676, 227] width 9 height 9
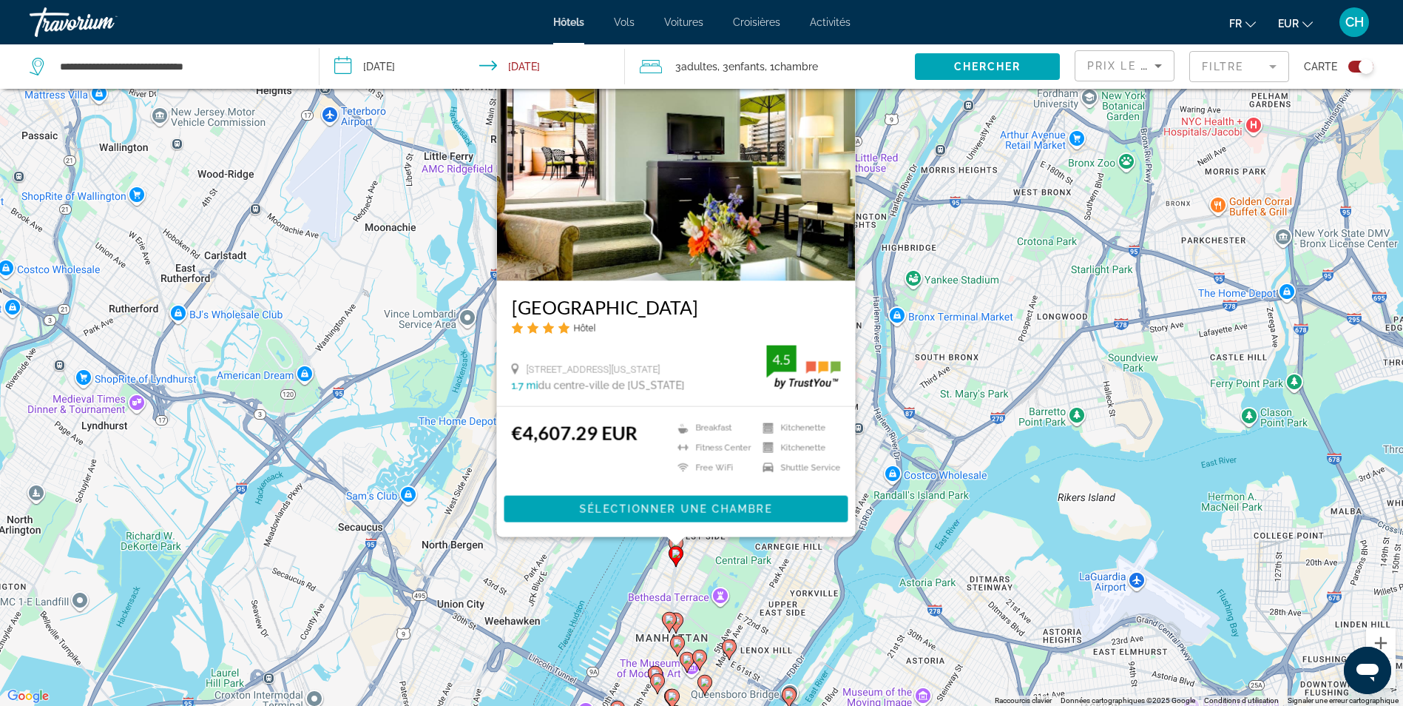
click at [681, 622] on icon "Main content" at bounding box center [675, 622] width 13 height 19
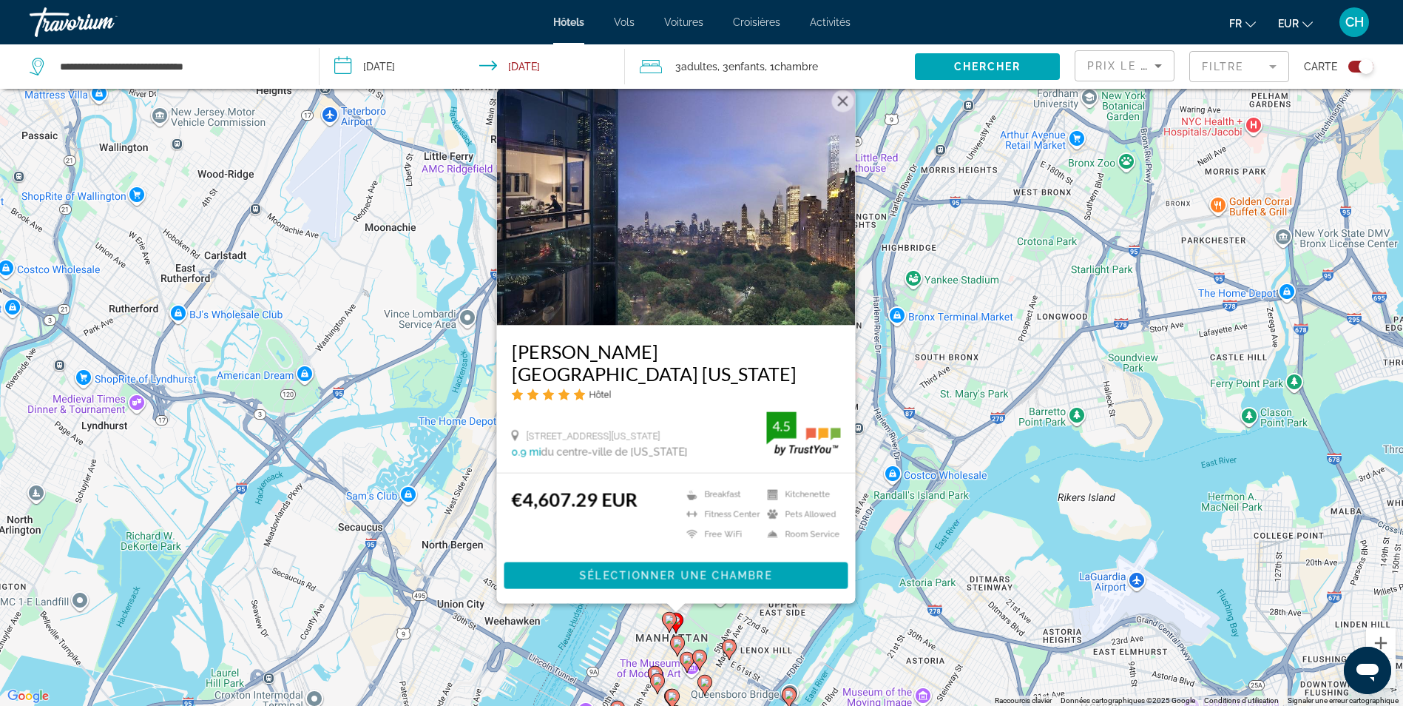
click at [666, 618] on image "Main content" at bounding box center [669, 619] width 9 height 9
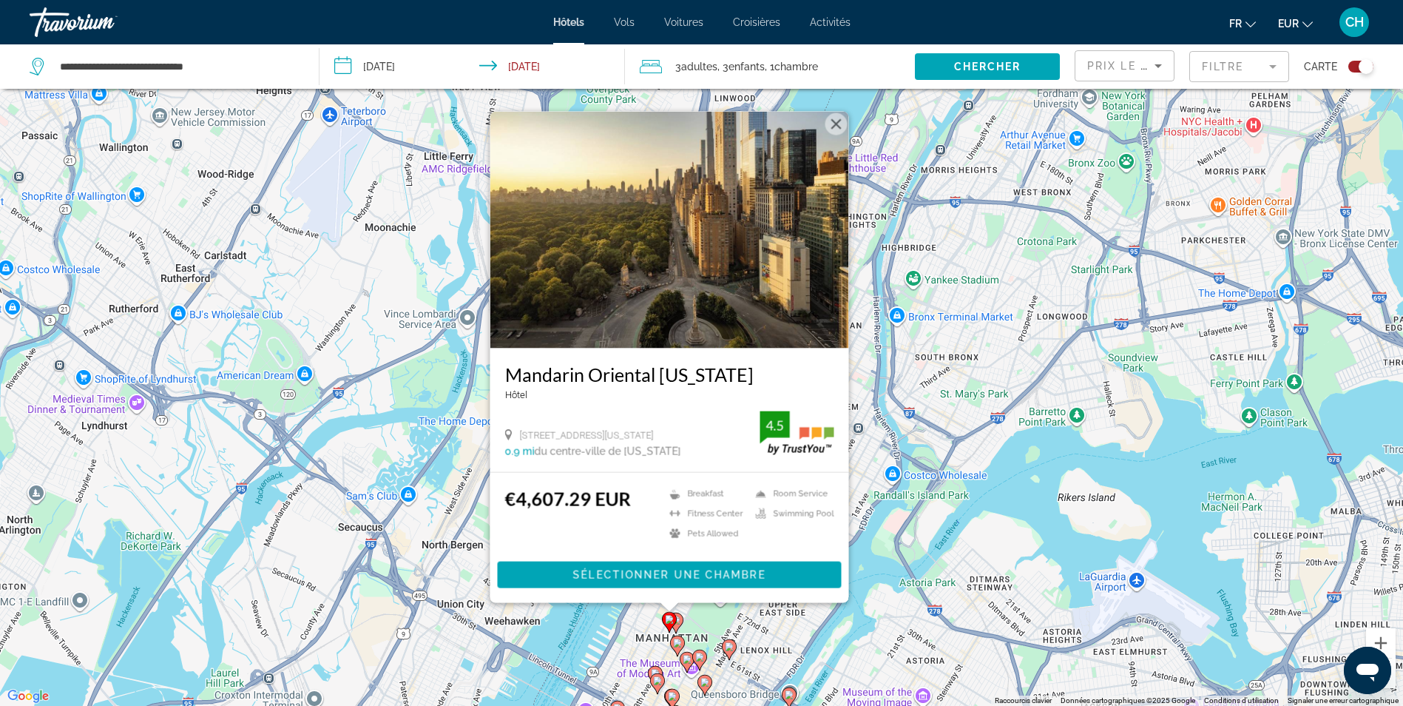
click at [680, 618] on image "Main content" at bounding box center [676, 619] width 9 height 9
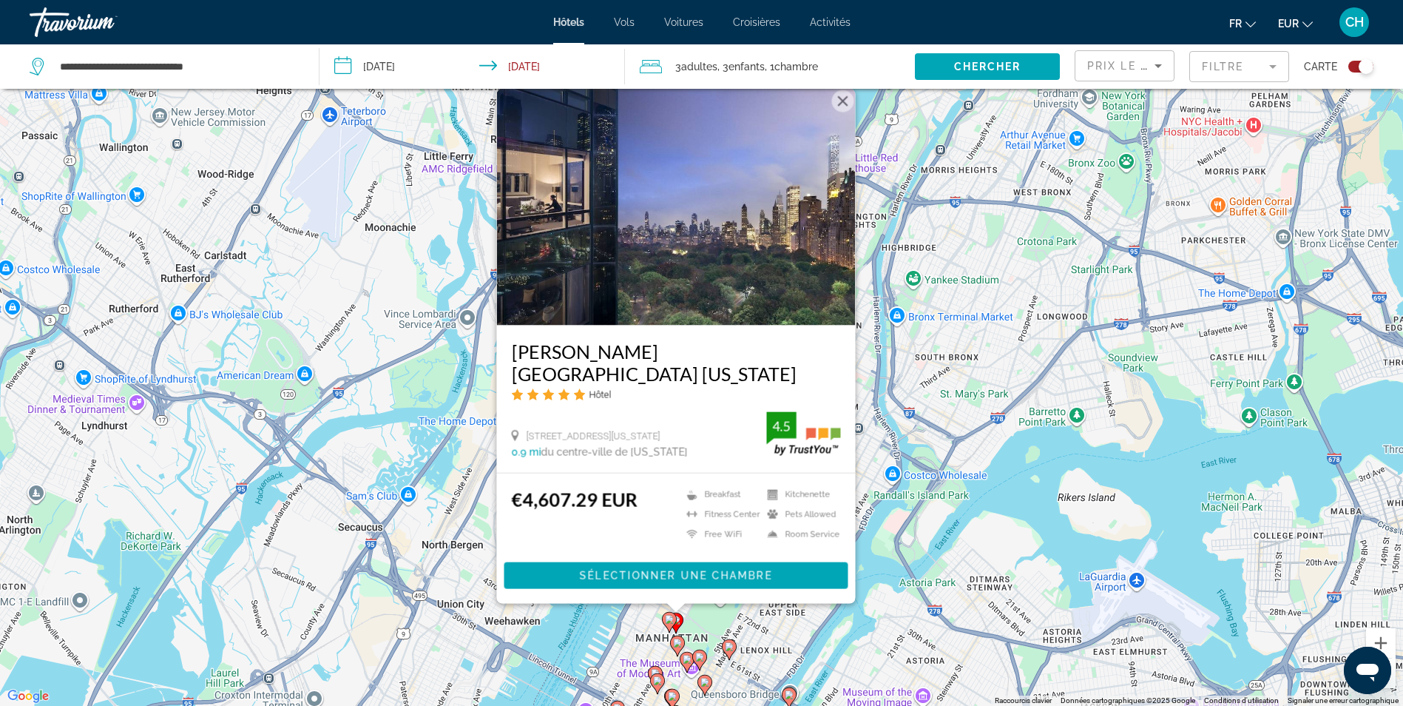
click at [670, 618] on image "Main content" at bounding box center [669, 619] width 9 height 9
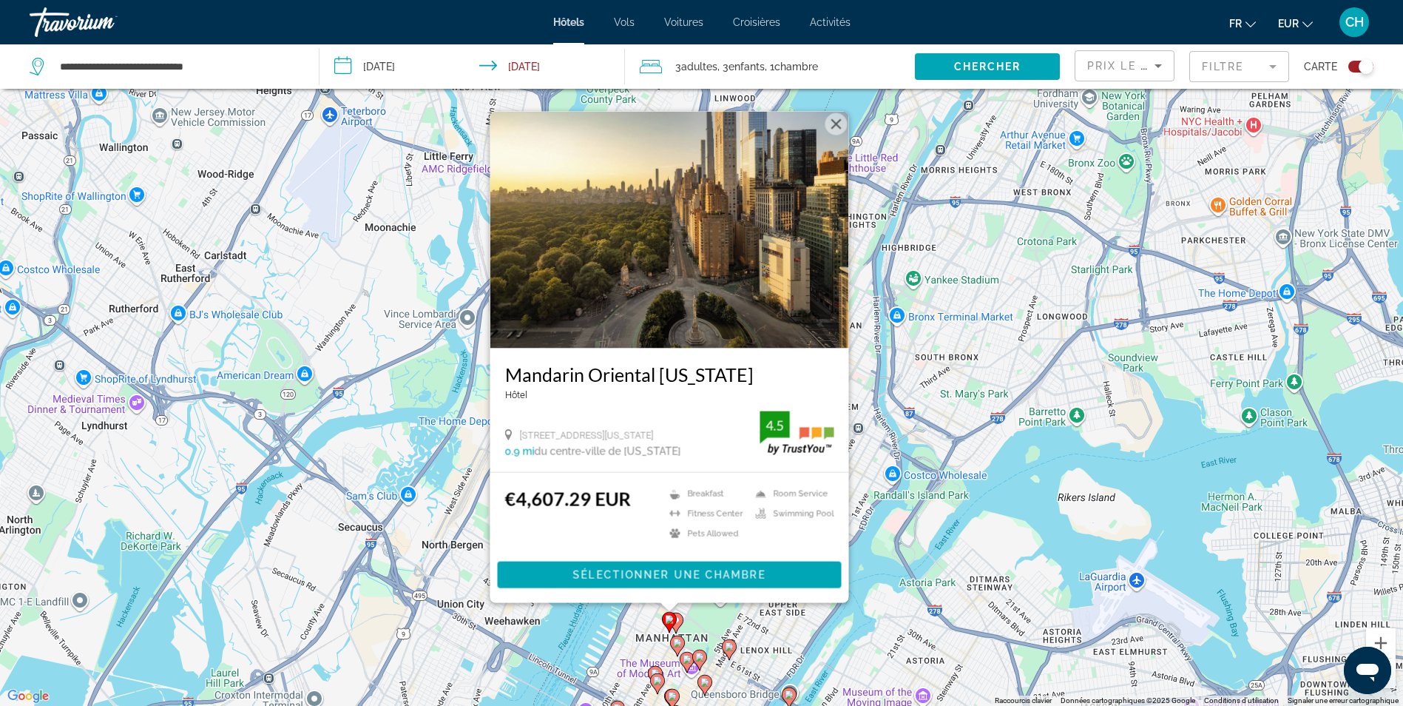
click at [672, 644] on icon "Main content" at bounding box center [676, 645] width 13 height 19
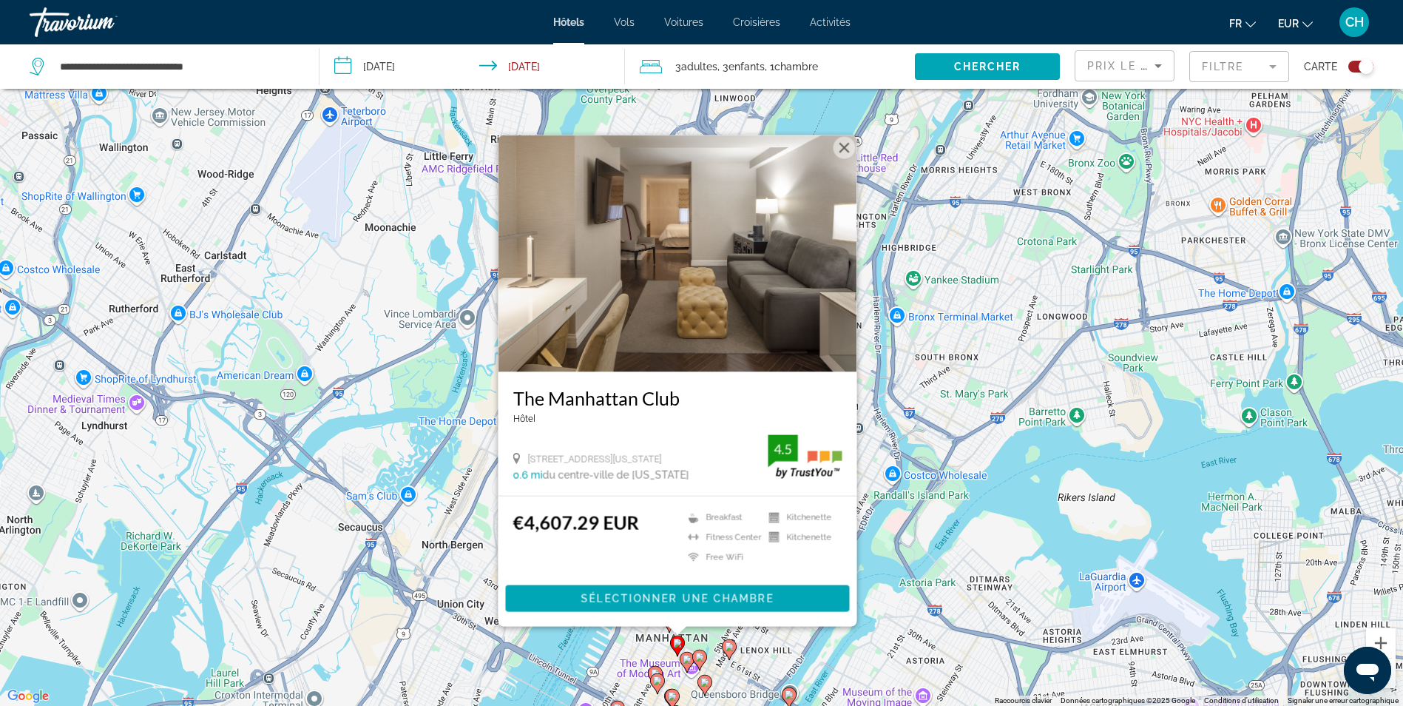
click at [723, 646] on icon "Main content" at bounding box center [728, 649] width 13 height 19
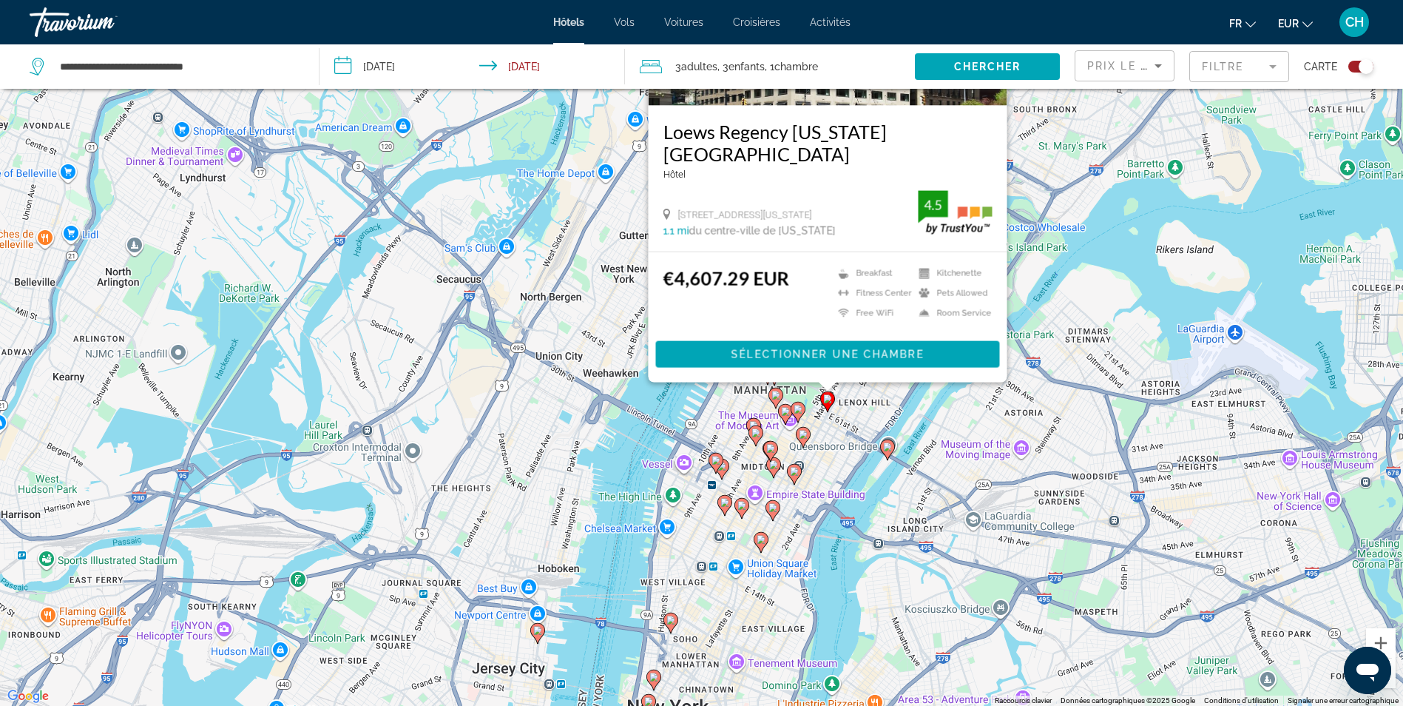
drag, startPoint x: 760, startPoint y: 656, endPoint x: 848, endPoint y: 406, distance: 264.8
click at [853, 400] on div "Pour activer le glissement avec le clavier, appuyez sur Alt+Entrée. Une fois ce…" at bounding box center [701, 353] width 1403 height 706
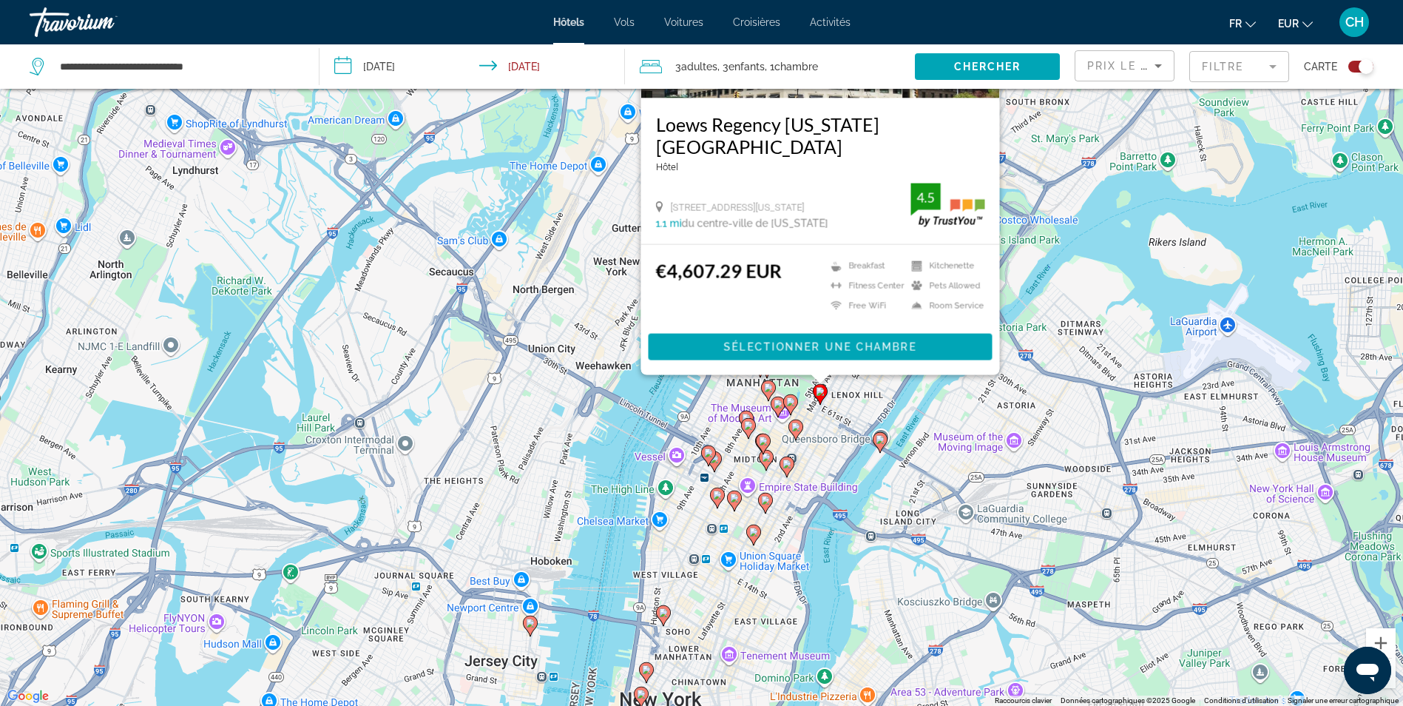
click at [782, 458] on gmp-advanced-marker "Main content" at bounding box center [787, 467] width 15 height 22
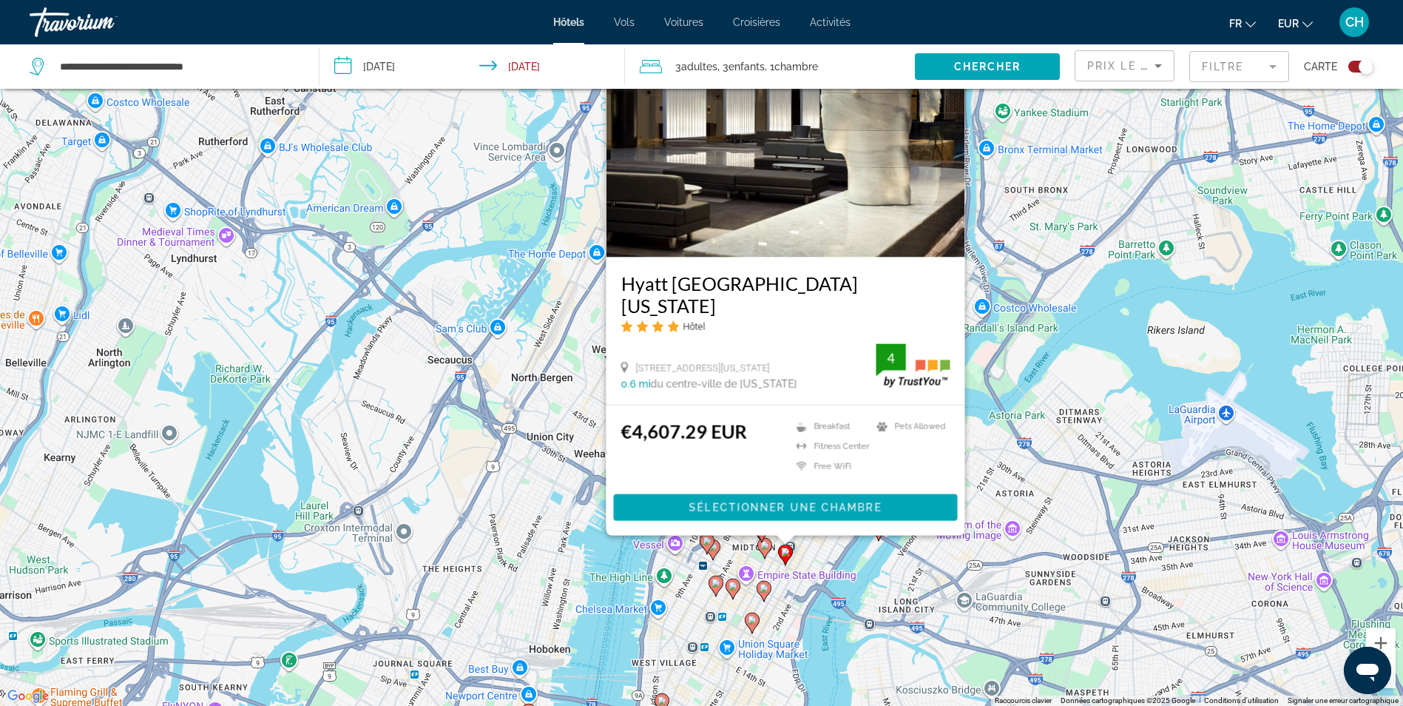
click at [760, 590] on g "Main content" at bounding box center [764, 591] width 15 height 21
click at [778, 587] on div "Pour activer le glissement avec le clavier, appuyez sur Alt+Entrée. Une fois ce…" at bounding box center [701, 353] width 1403 height 706
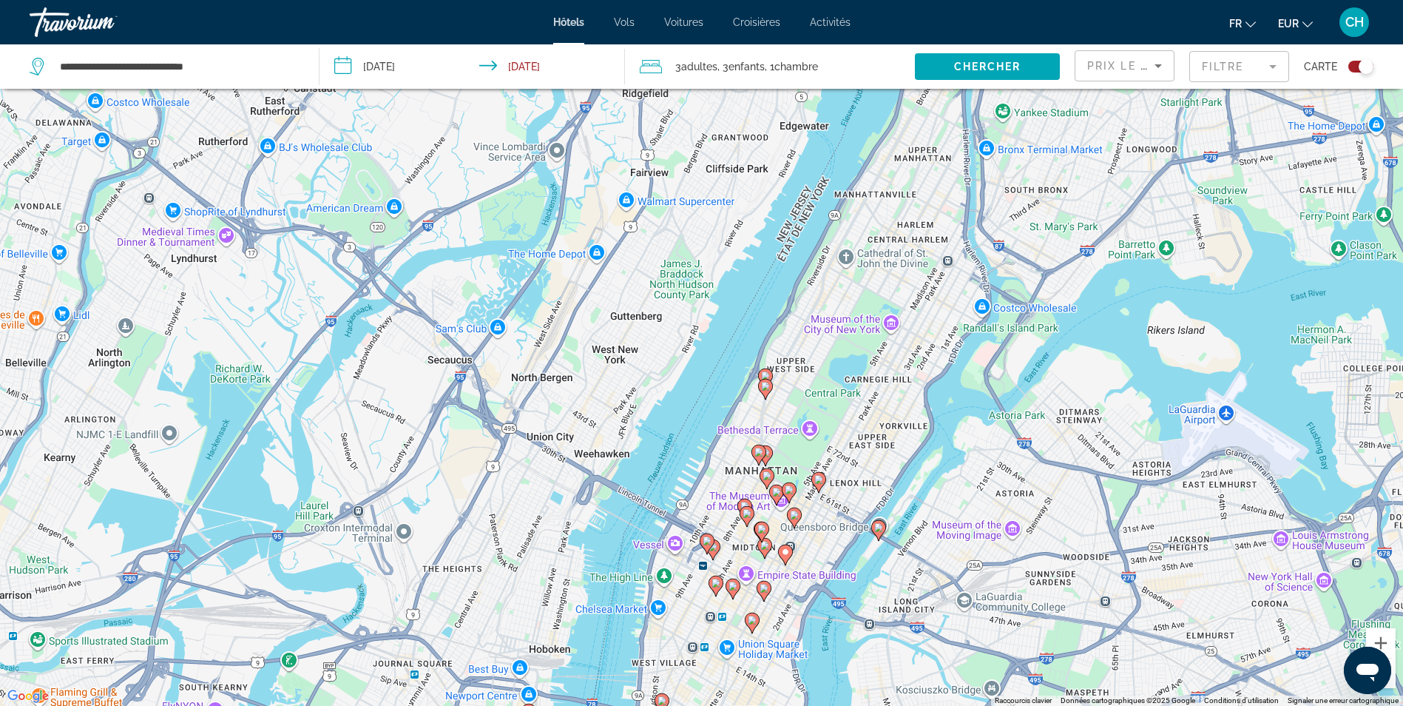
drag, startPoint x: 767, startPoint y: 591, endPoint x: 758, endPoint y: 594, distance: 9.4
click at [766, 591] on image "Main content" at bounding box center [764, 588] width 9 height 9
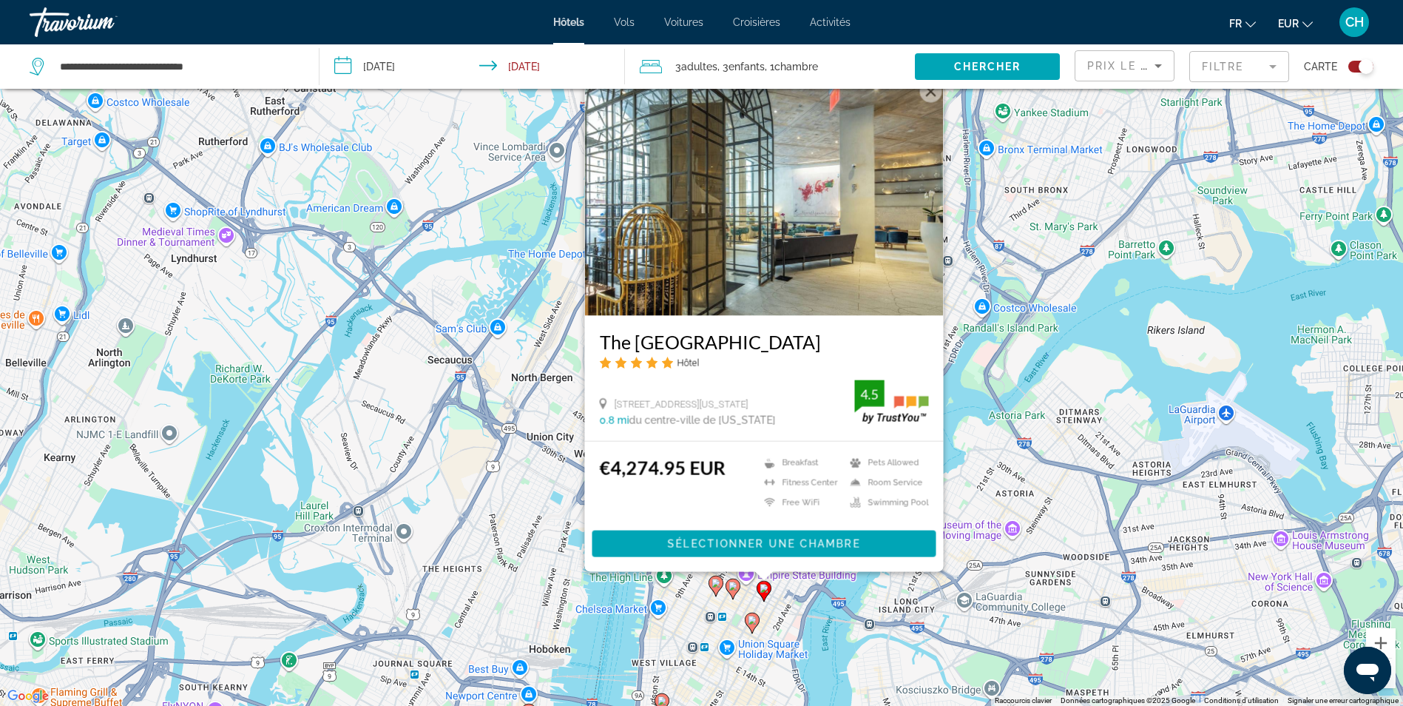
click at [732, 588] on image "Main content" at bounding box center [733, 585] width 9 height 9
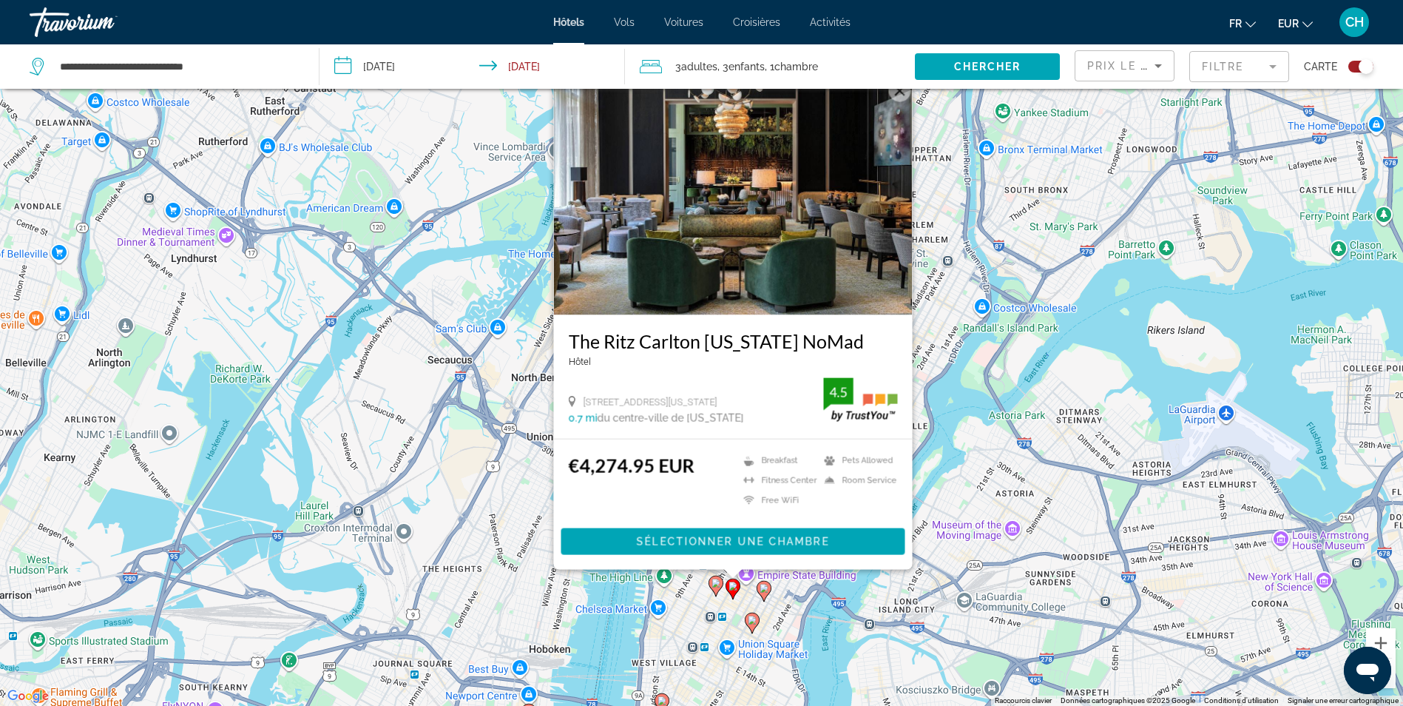
click at [756, 627] on gmp-advanced-marker "Main content" at bounding box center [752, 623] width 15 height 22
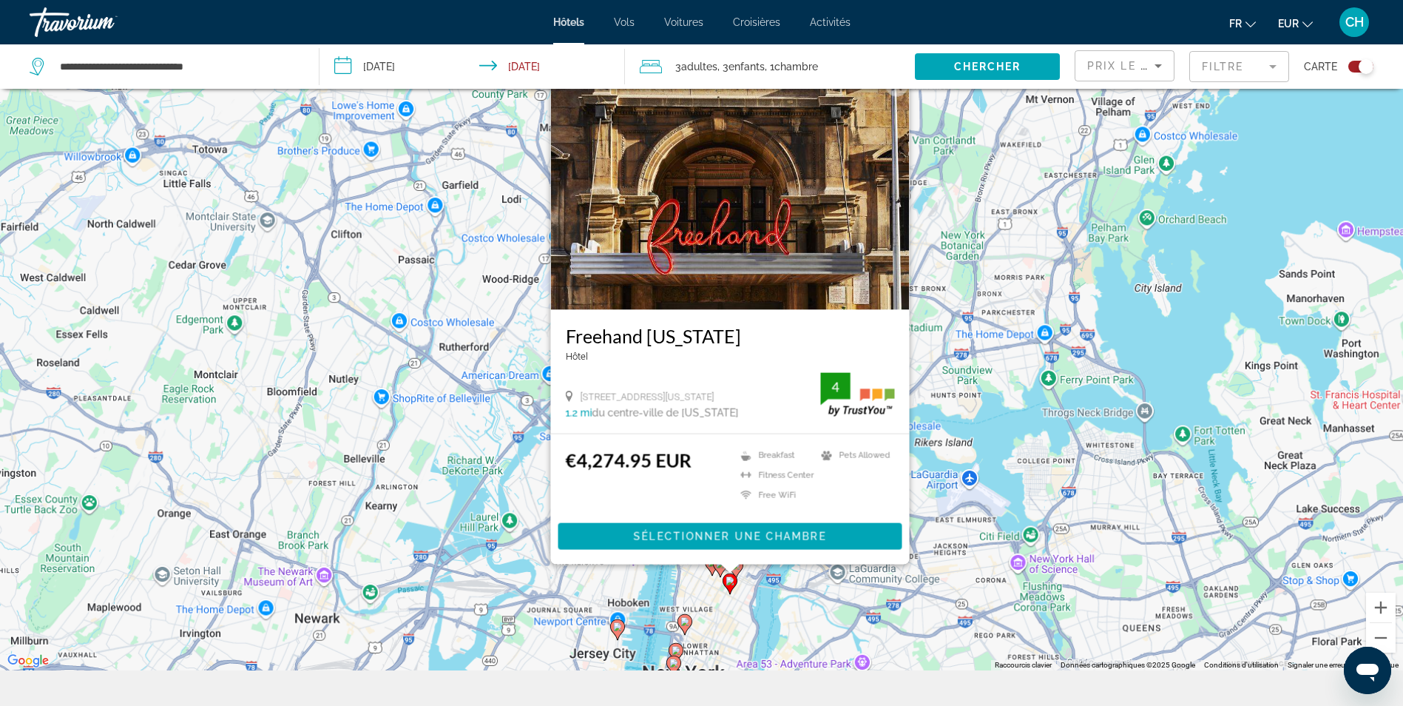
scroll to position [163, 0]
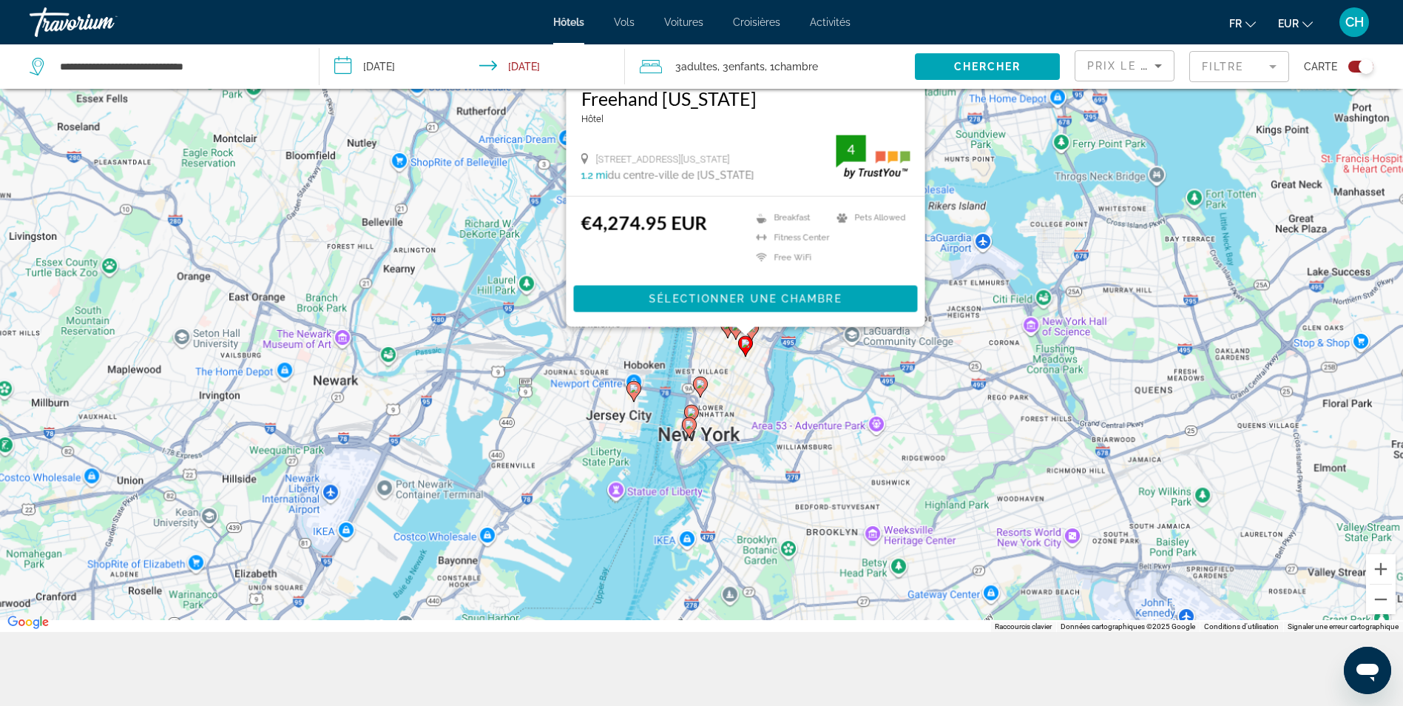
drag, startPoint x: 828, startPoint y: 561, endPoint x: 847, endPoint y: 315, distance: 247.0
click at [847, 315] on div "Pour activer le glissement avec le clavier, appuyez sur Alt+Entrée. Une fois ce…" at bounding box center [701, 279] width 1403 height 706
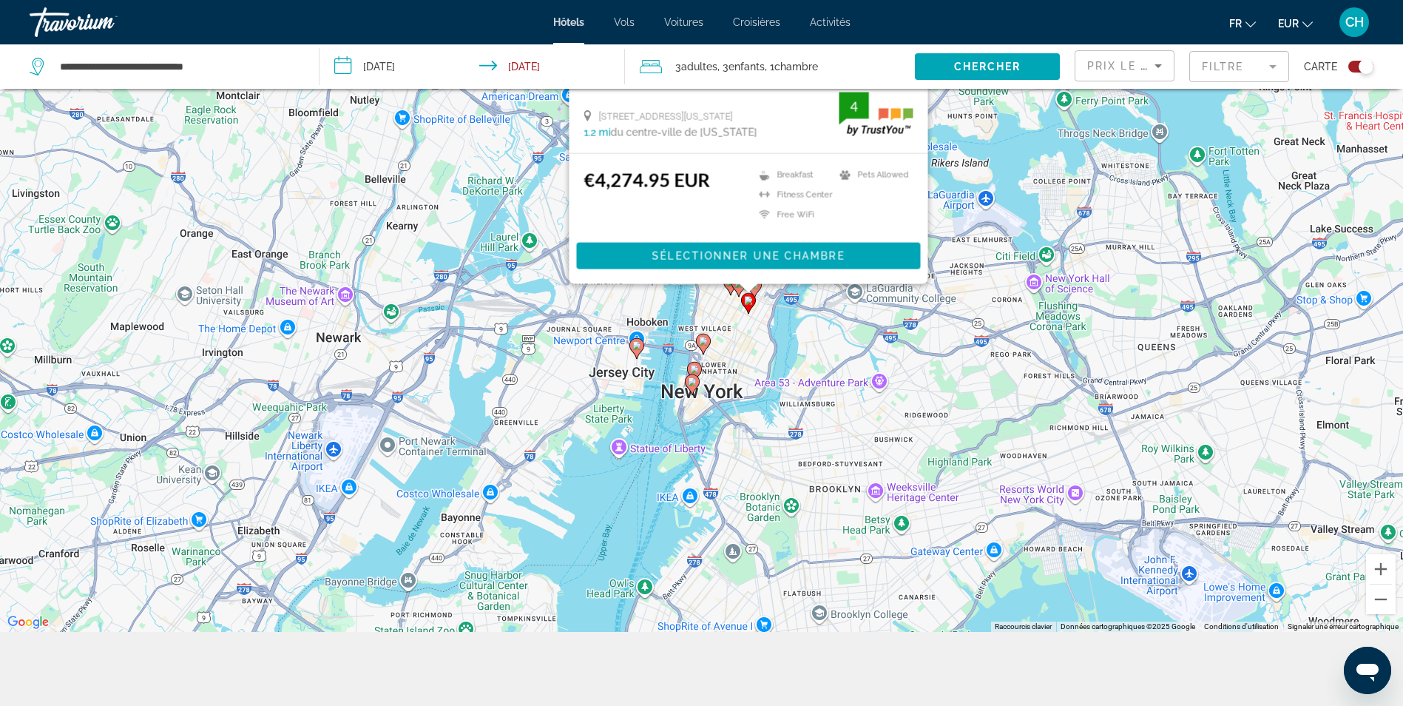
click at [686, 391] on gmp-advanced-marker "Main content" at bounding box center [692, 385] width 15 height 22
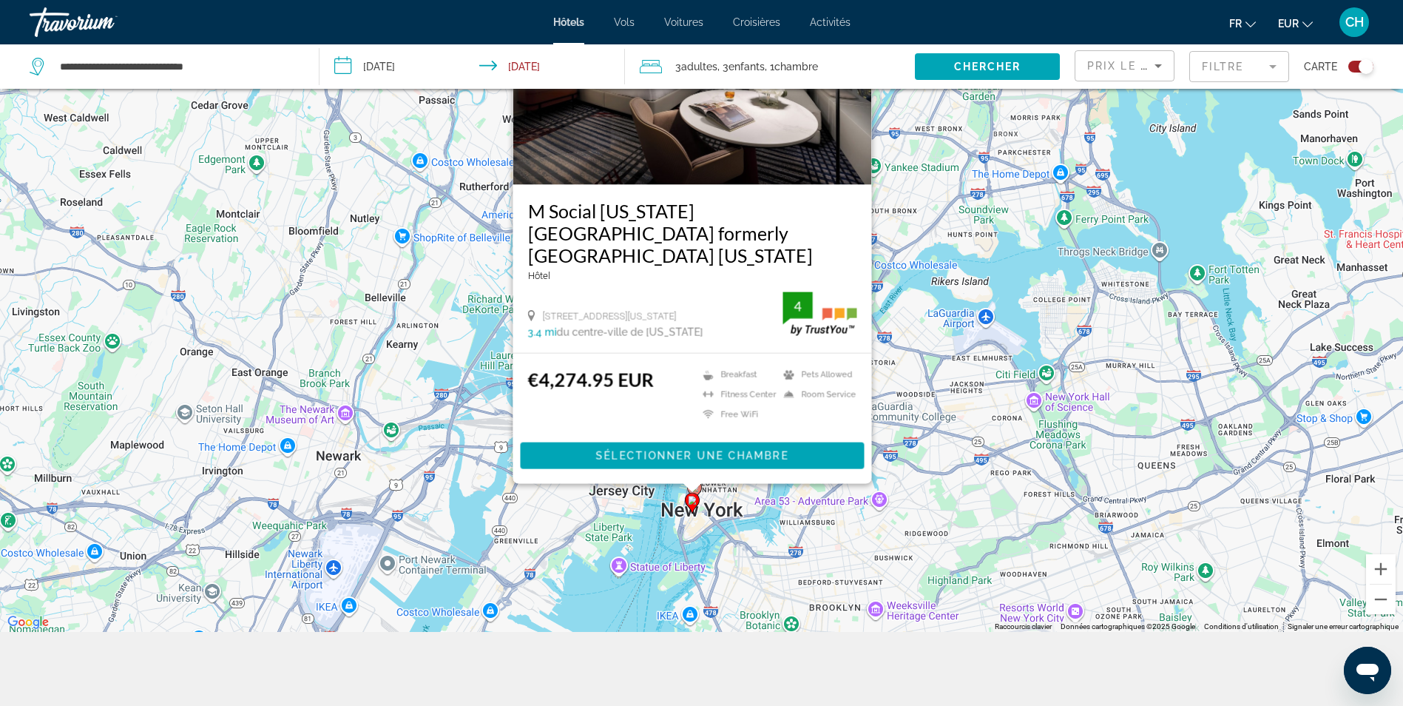
click at [630, 498] on div "Pour activer le glissement avec le clavier, appuyez sur Alt+Entrée. Une fois ce…" at bounding box center [701, 279] width 1403 height 706
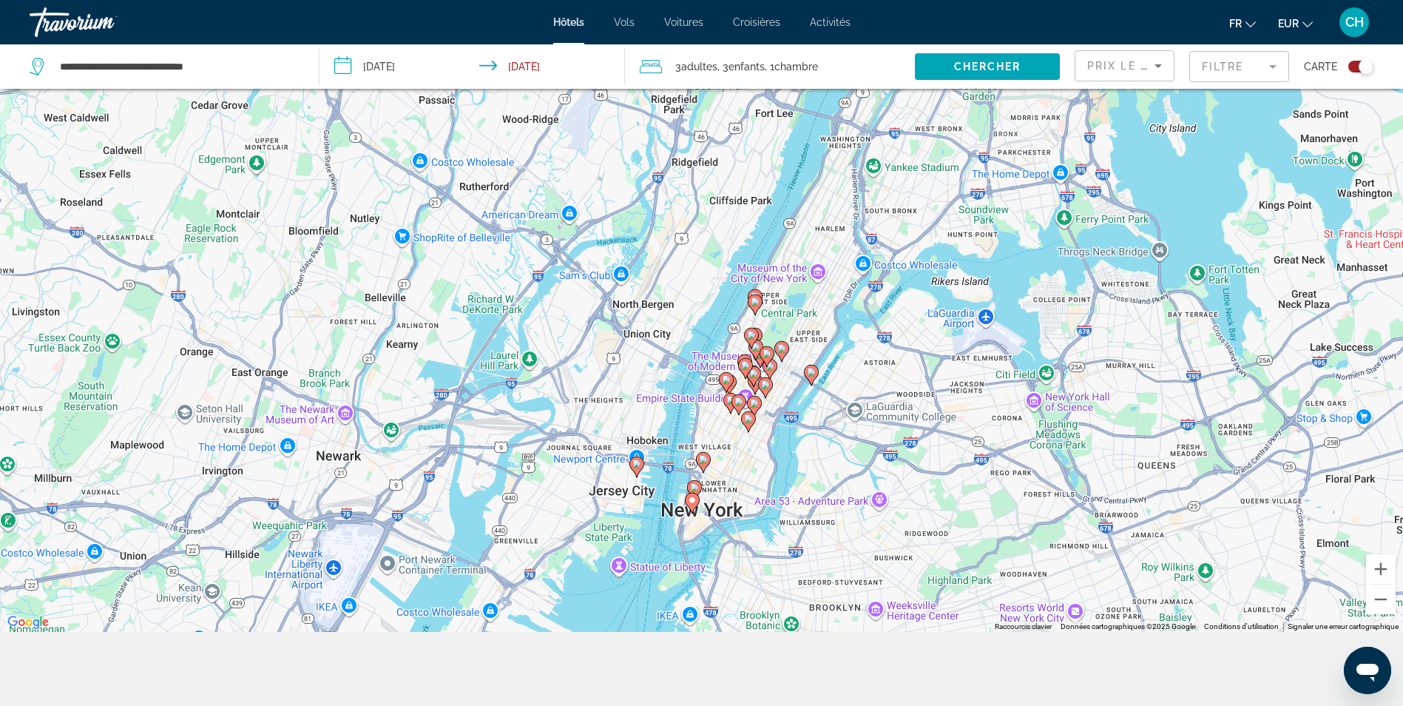
click at [640, 467] on image "Main content" at bounding box center [636, 463] width 9 height 9
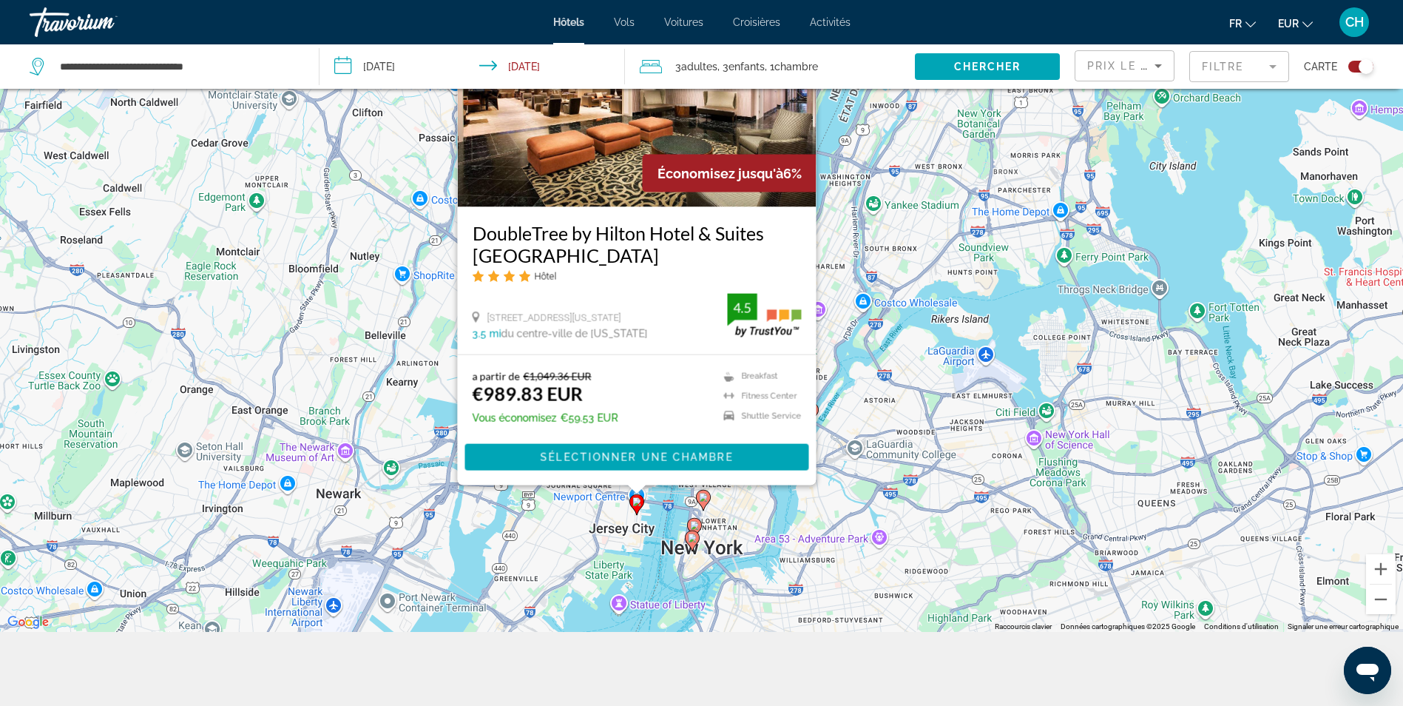
click at [1356, 55] on div "Carte" at bounding box center [1339, 66] width 70 height 44
click at [1357, 60] on div "Carte" at bounding box center [1339, 66] width 70 height 44
drag, startPoint x: 1357, startPoint y: 60, endPoint x: 1346, endPoint y: 74, distance: 17.9
click at [1357, 67] on div "Toggle map" at bounding box center [1360, 67] width 25 height 12
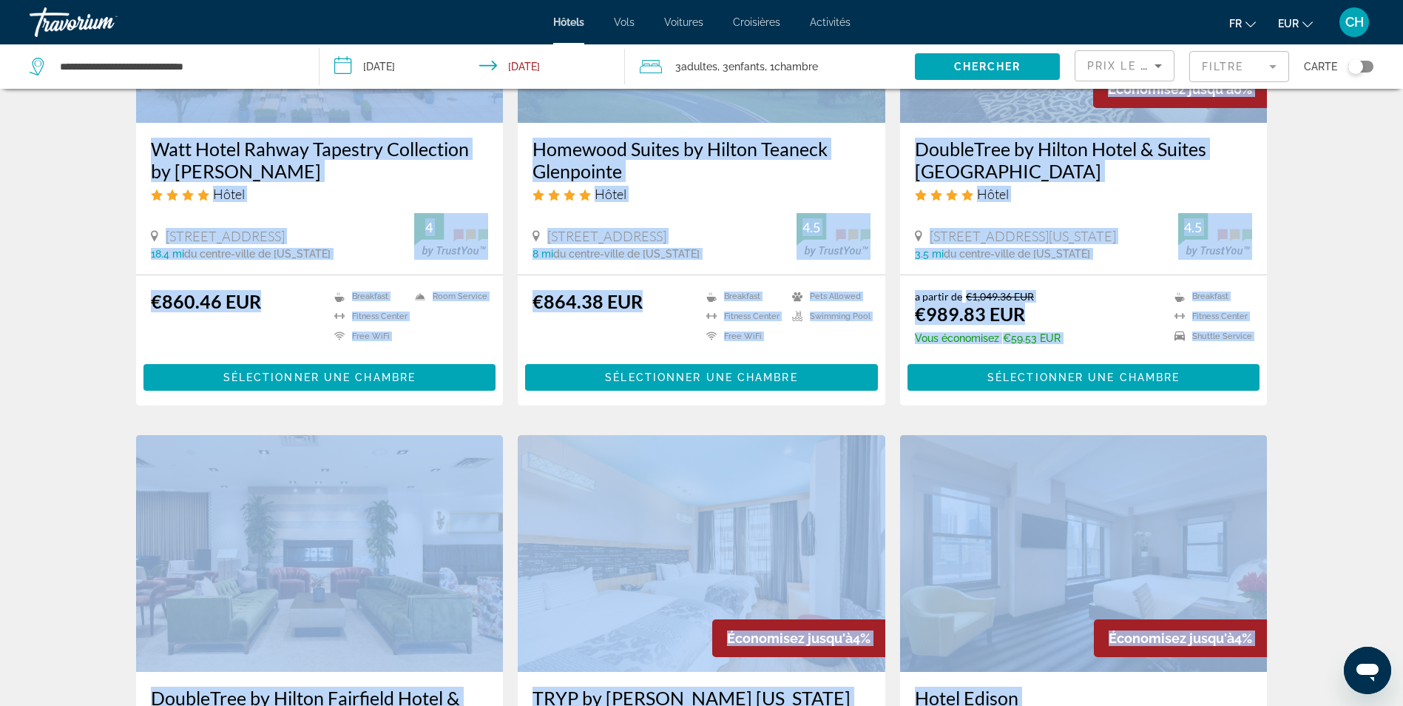
scroll to position [0, 0]
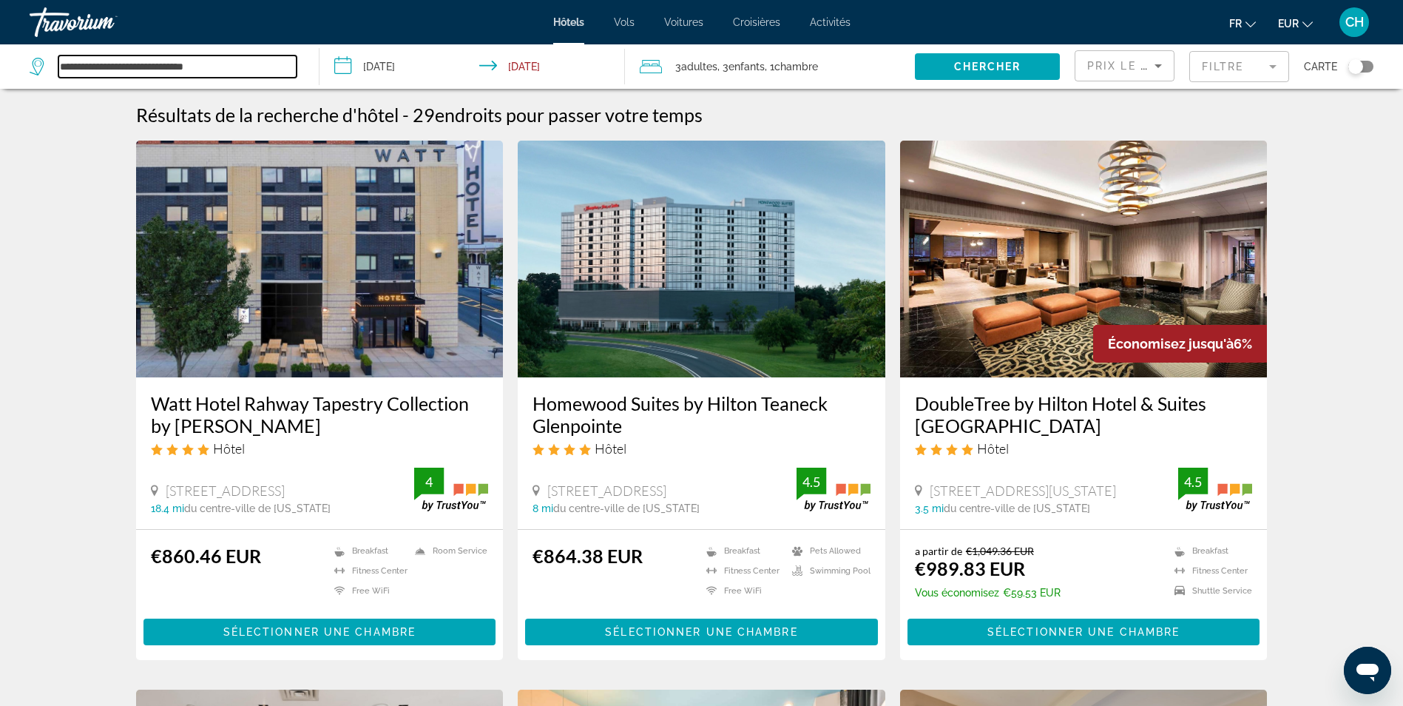
click at [195, 68] on input "**********" at bounding box center [177, 66] width 238 height 22
drag, startPoint x: 254, startPoint y: 67, endPoint x: 305, endPoint y: 72, distance: 52.1
click at [79, 79] on div "**********" at bounding box center [167, 66] width 274 height 44
drag, startPoint x: 436, startPoint y: 56, endPoint x: 456, endPoint y: 95, distance: 43.3
click at [436, 55] on input "**********" at bounding box center [475, 68] width 311 height 49
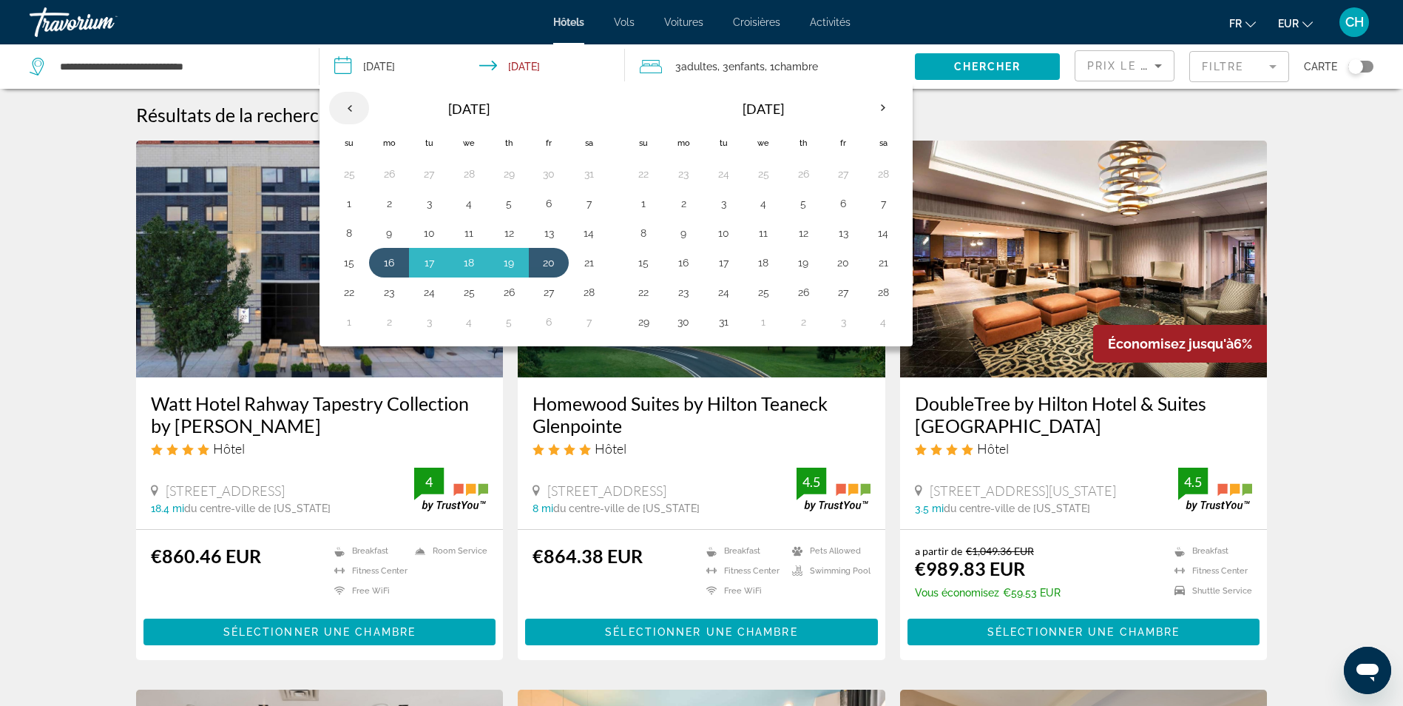
click at [346, 98] on th "Previous month" at bounding box center [349, 108] width 40 height 33
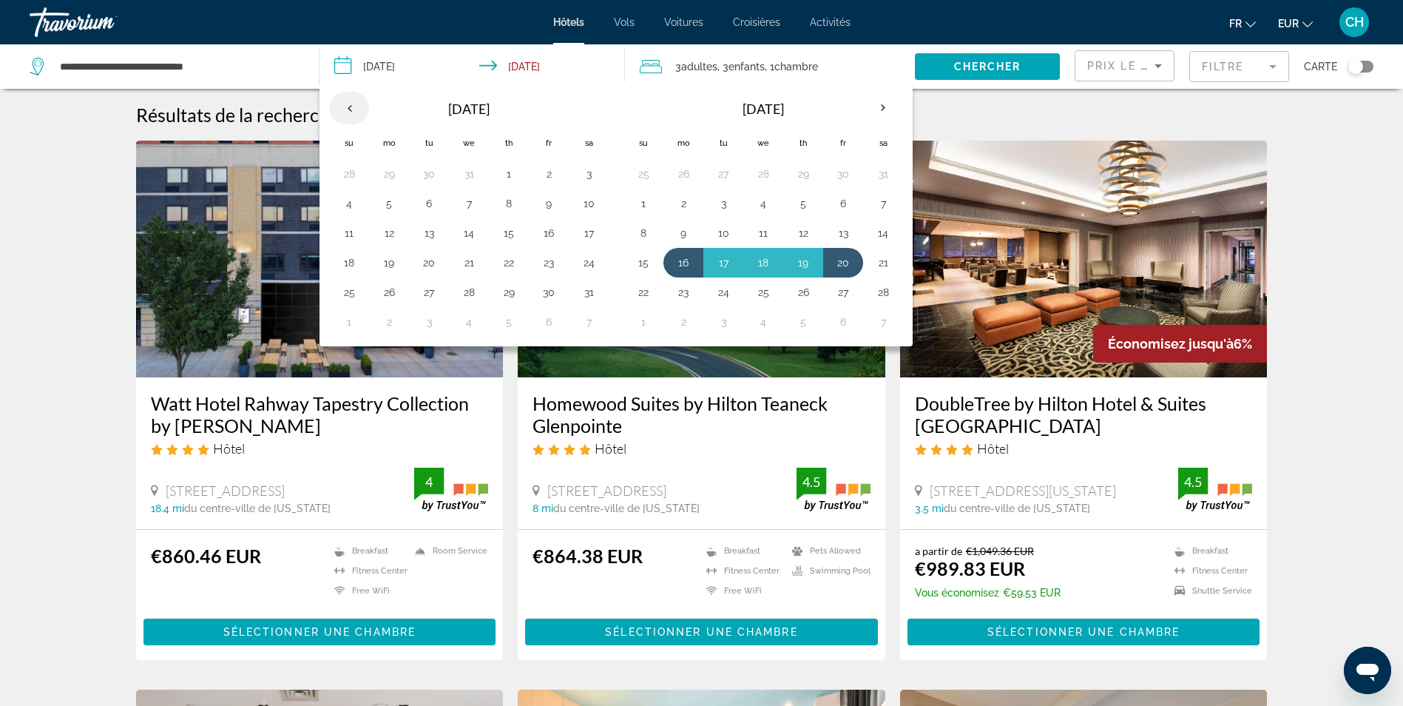
click at [346, 98] on th "Previous month" at bounding box center [349, 108] width 40 height 33
click at [549, 258] on button "26" at bounding box center [549, 262] width 24 height 21
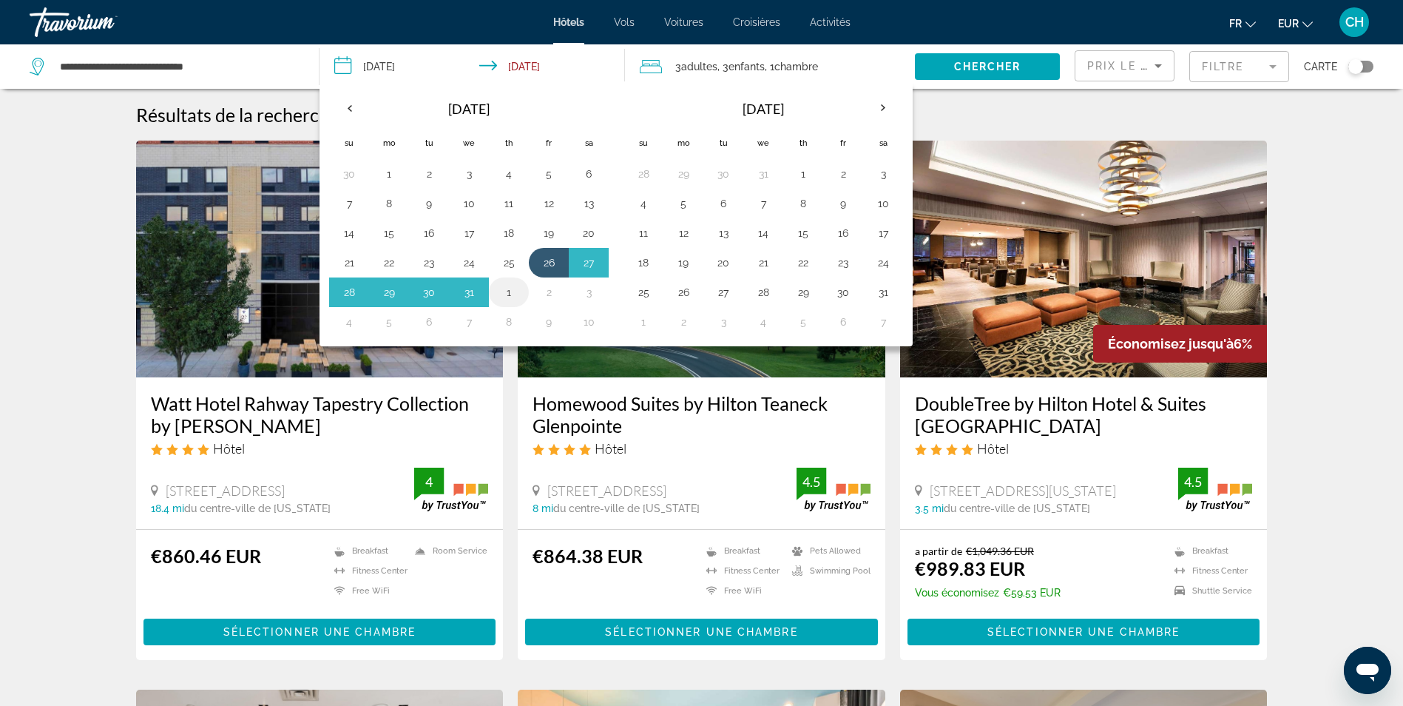
click at [507, 295] on button "1" at bounding box center [509, 292] width 24 height 21
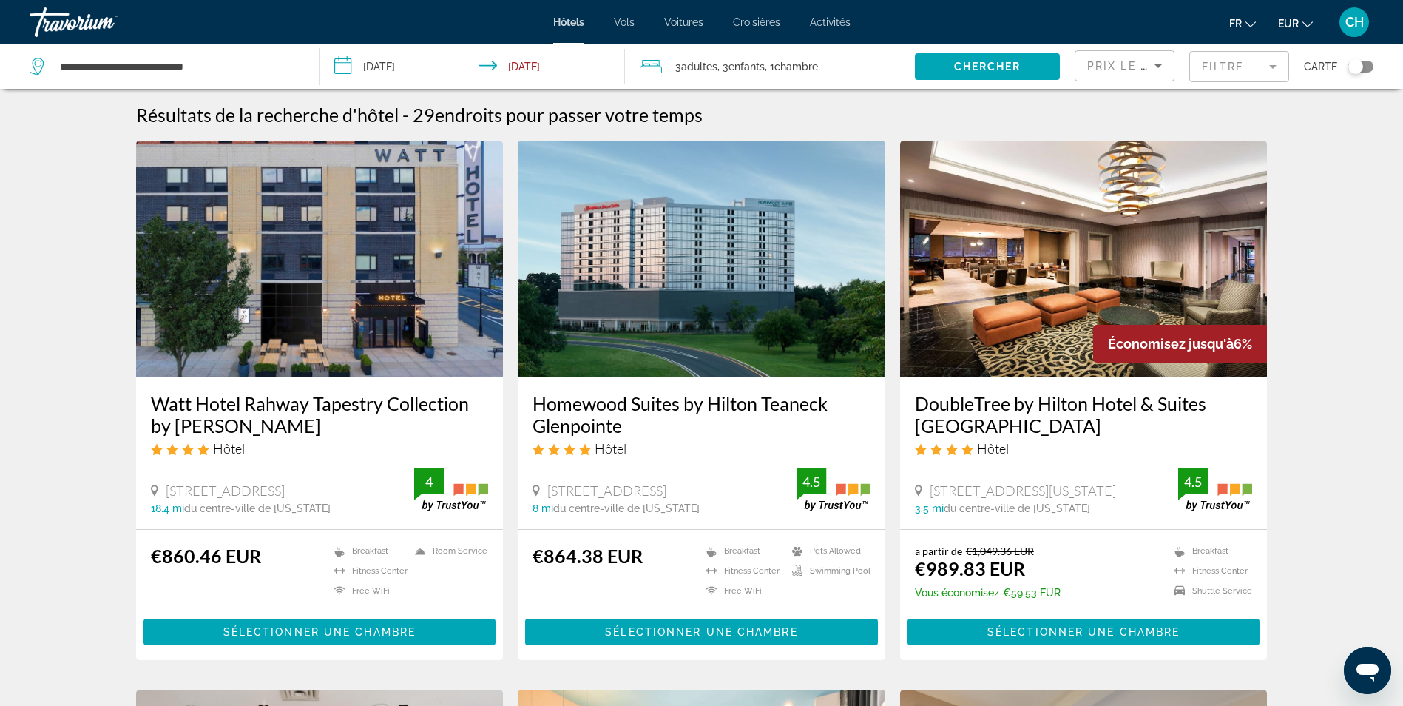
click at [562, 60] on input "**********" at bounding box center [475, 68] width 311 height 49
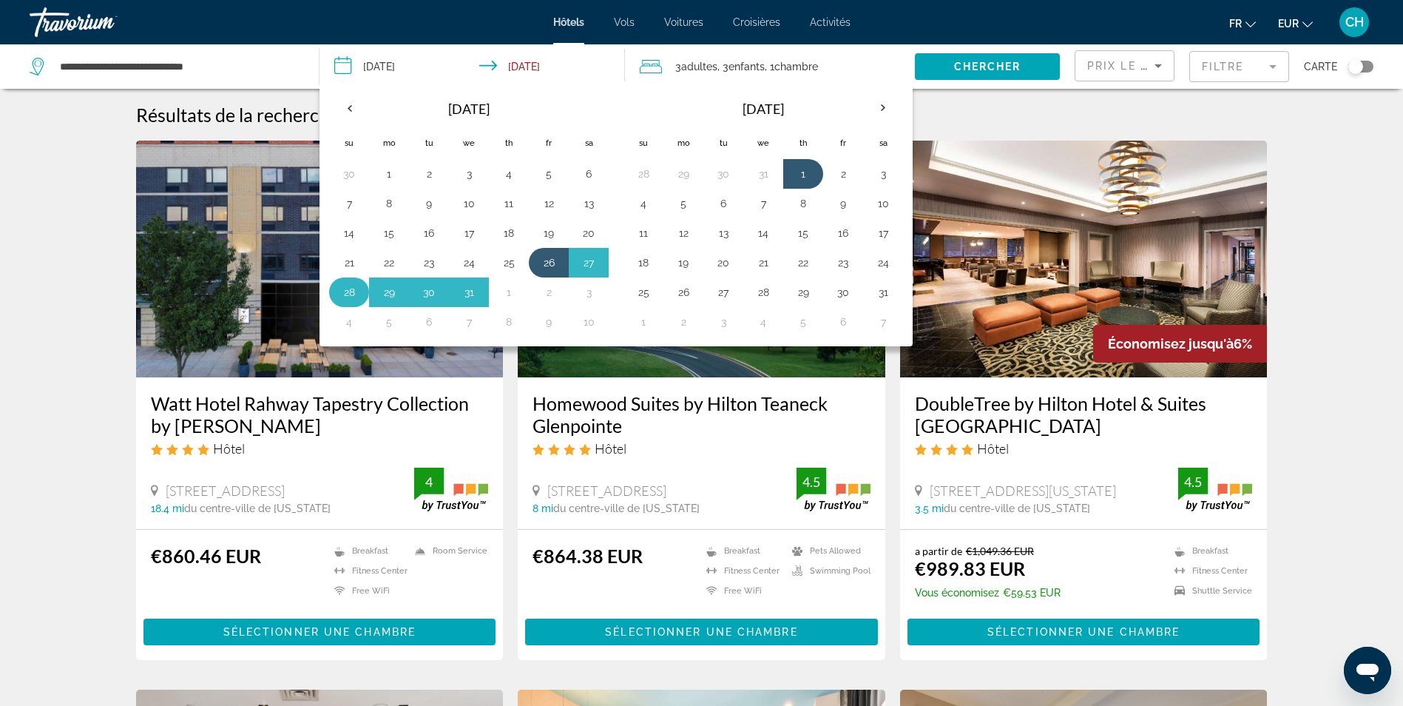
click at [346, 286] on button "28" at bounding box center [349, 292] width 24 height 21
click at [592, 293] on button "3" at bounding box center [589, 292] width 24 height 21
type input "**********"
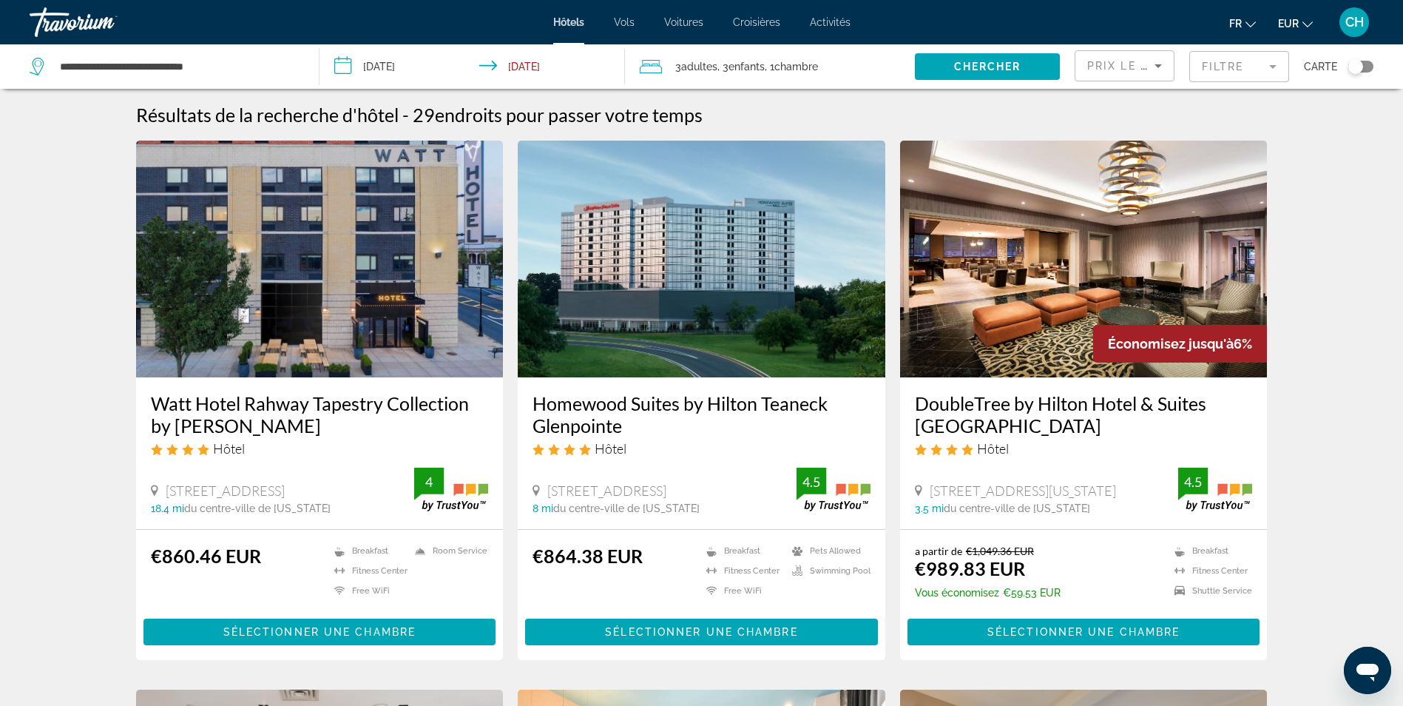
click at [723, 65] on span ", 3 Enfant Enfants" at bounding box center [740, 66] width 47 height 21
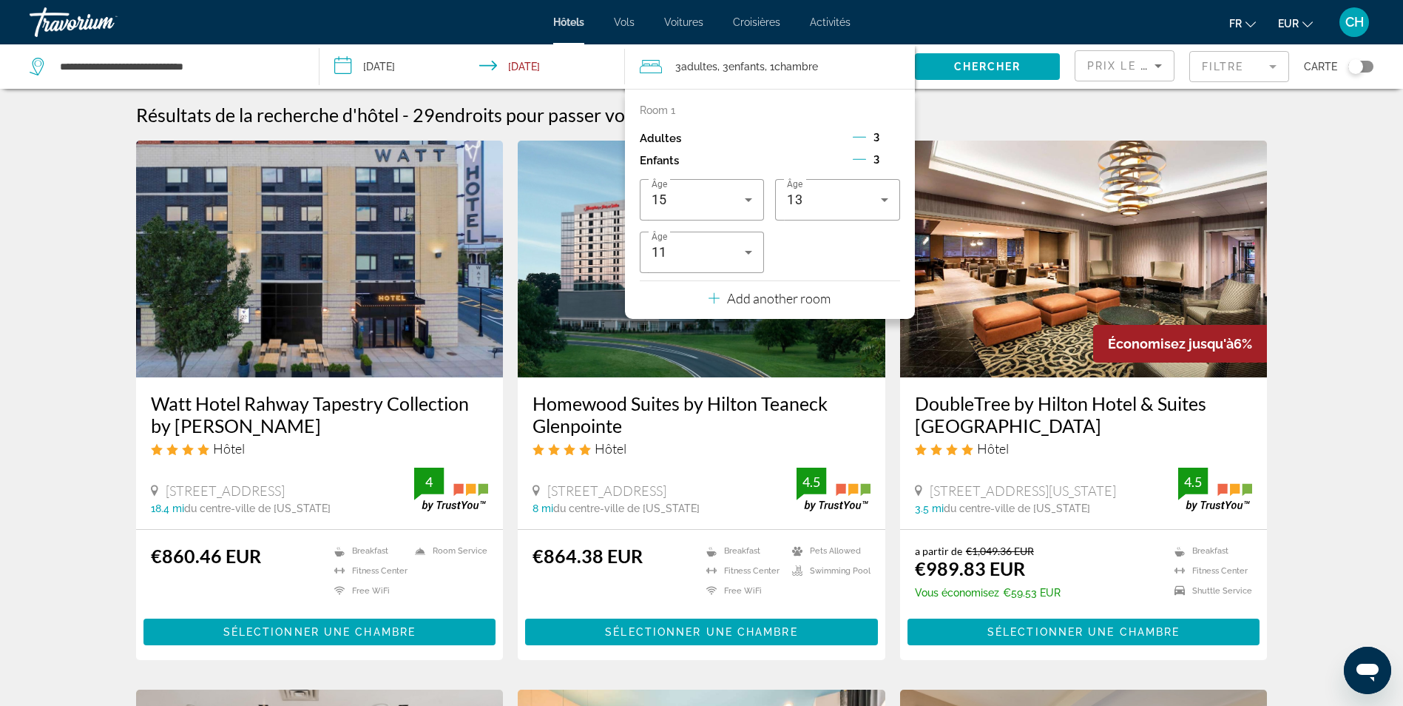
drag, startPoint x: 857, startPoint y: 148, endPoint x: 857, endPoint y: 159, distance: 11.1
click at [857, 149] on div "Room 1 Adultes 3 Enfants 3 Âge 15 Âge 13 Âge 11" at bounding box center [770, 188] width 260 height 169
click at [857, 159] on icon "Decrement children" at bounding box center [859, 159] width 13 height 1
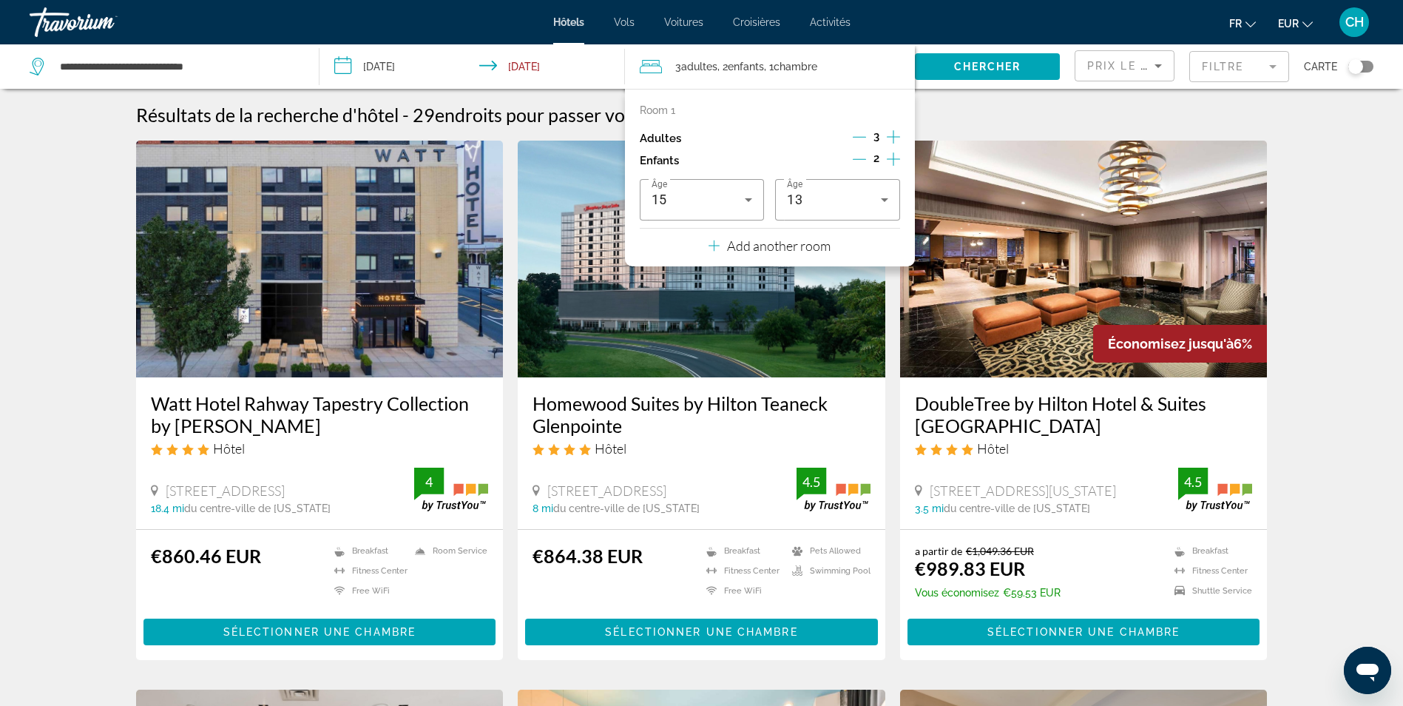
click at [856, 161] on icon "Decrement children" at bounding box center [859, 158] width 13 height 13
drag, startPoint x: 169, startPoint y: 71, endPoint x: -134, endPoint y: -55, distance: 328.3
click at [0, 0] on html "**********" at bounding box center [701, 353] width 1403 height 706
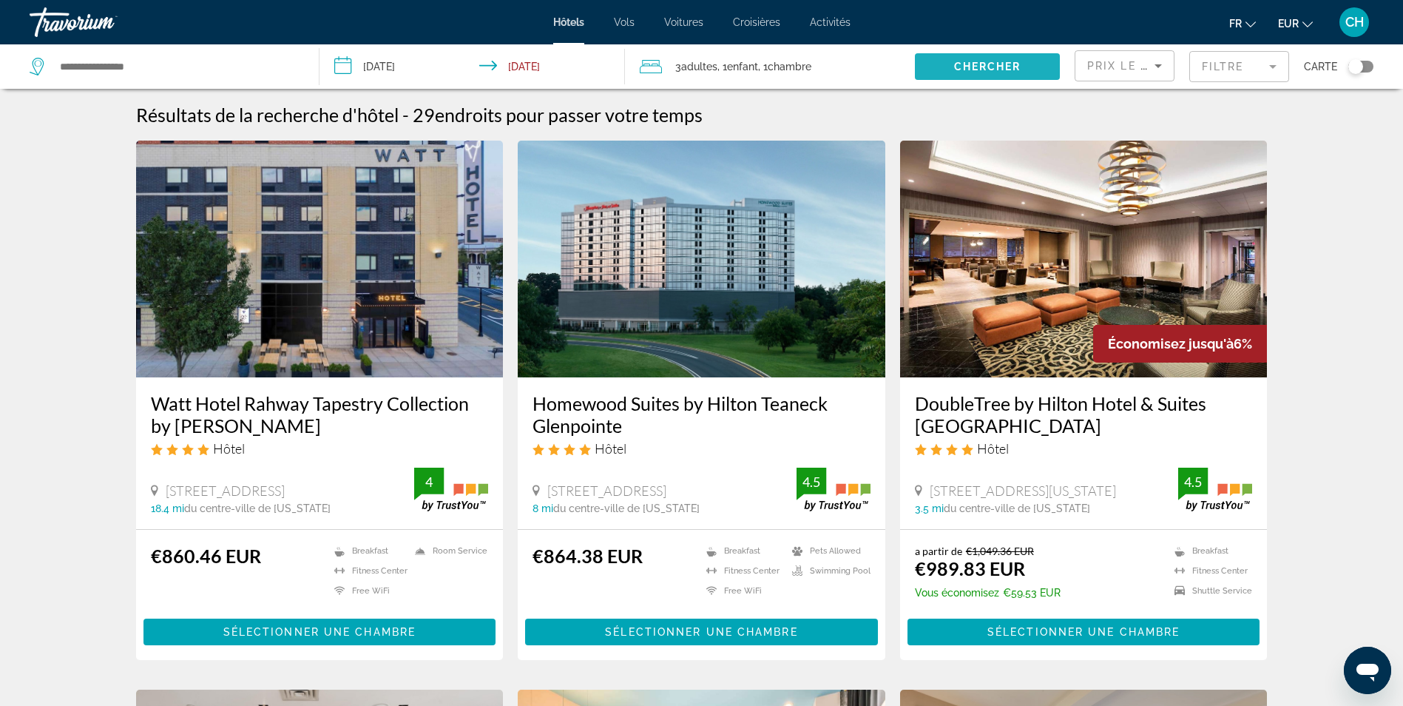
drag, startPoint x: 1003, startPoint y: 70, endPoint x: 976, endPoint y: 76, distance: 27.4
click at [1002, 70] on span "Chercher" at bounding box center [987, 67] width 67 height 12
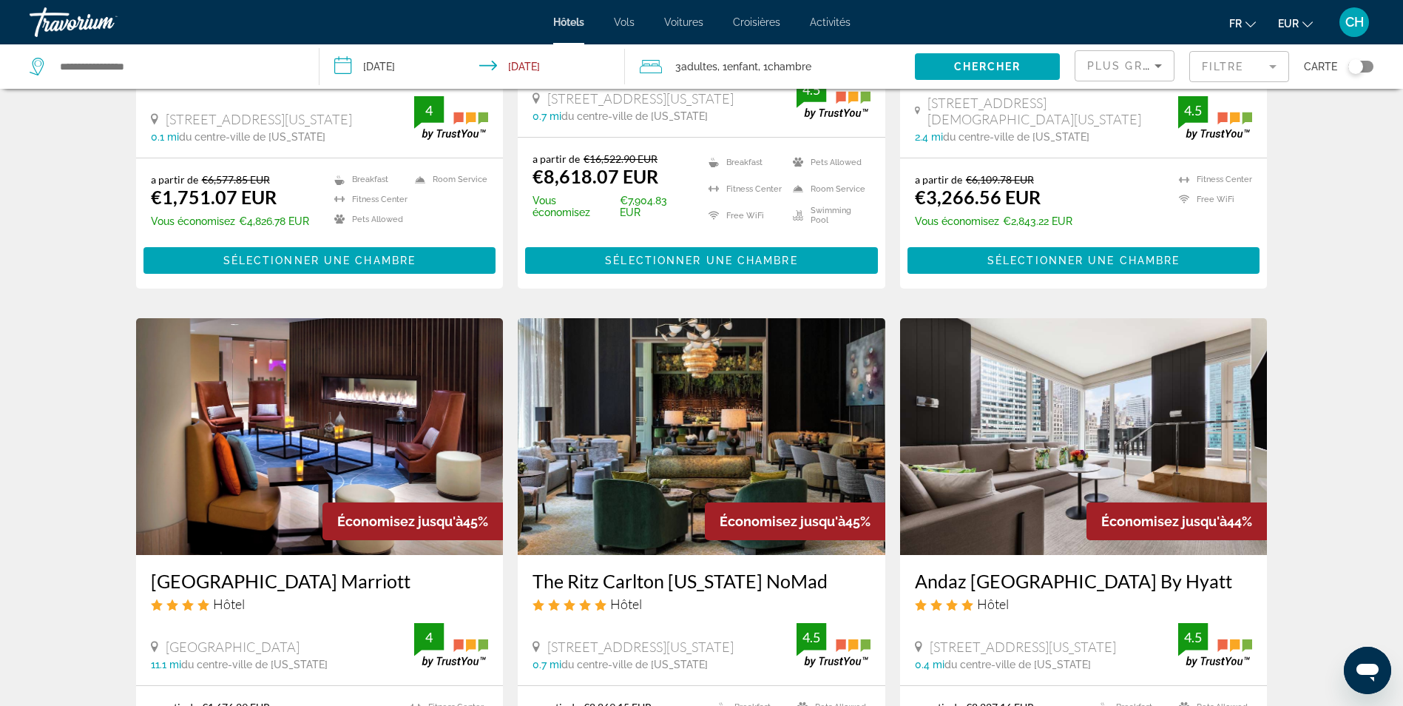
scroll to position [444, 0]
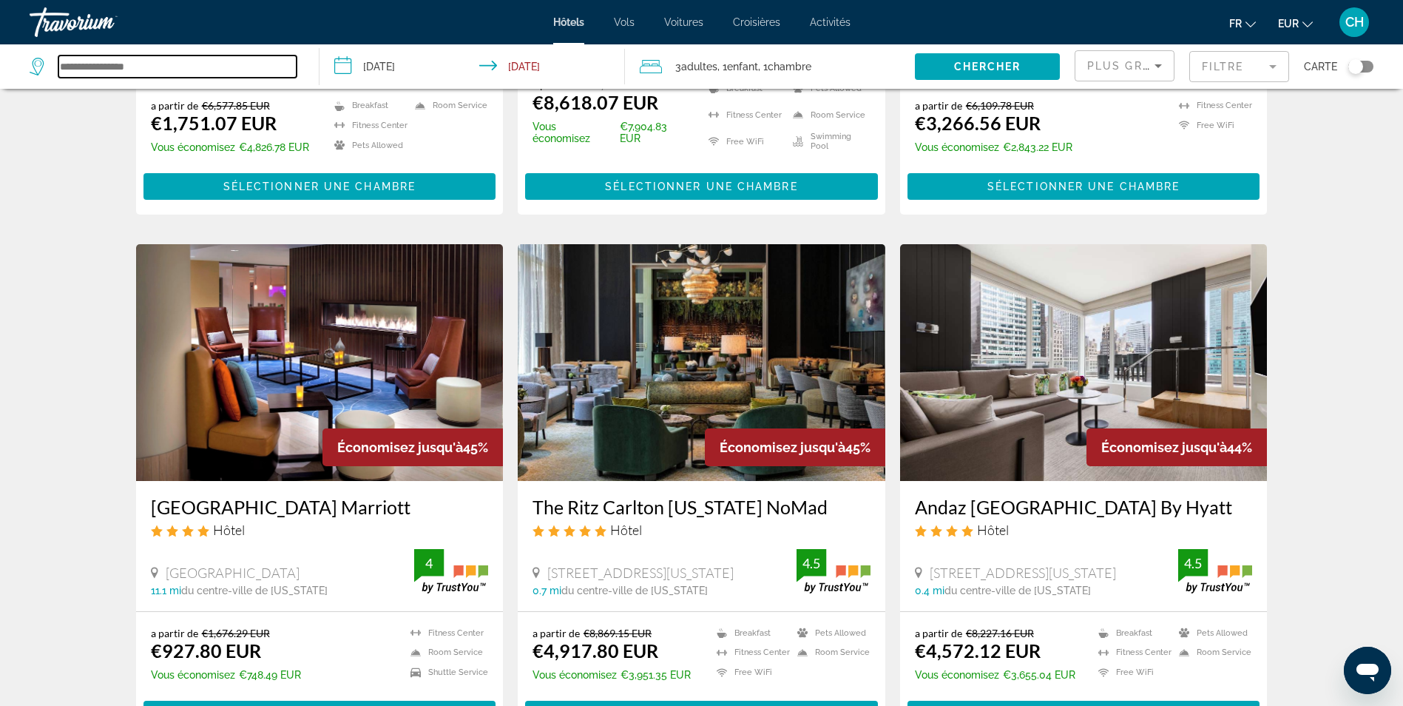
click at [192, 61] on input "Search widget" at bounding box center [177, 66] width 238 height 22
click at [186, 61] on input "Search widget" at bounding box center [177, 66] width 238 height 22
drag, startPoint x: 171, startPoint y: 65, endPoint x: 60, endPoint y: 65, distance: 111.0
click at [60, 65] on input "Search widget" at bounding box center [177, 66] width 238 height 22
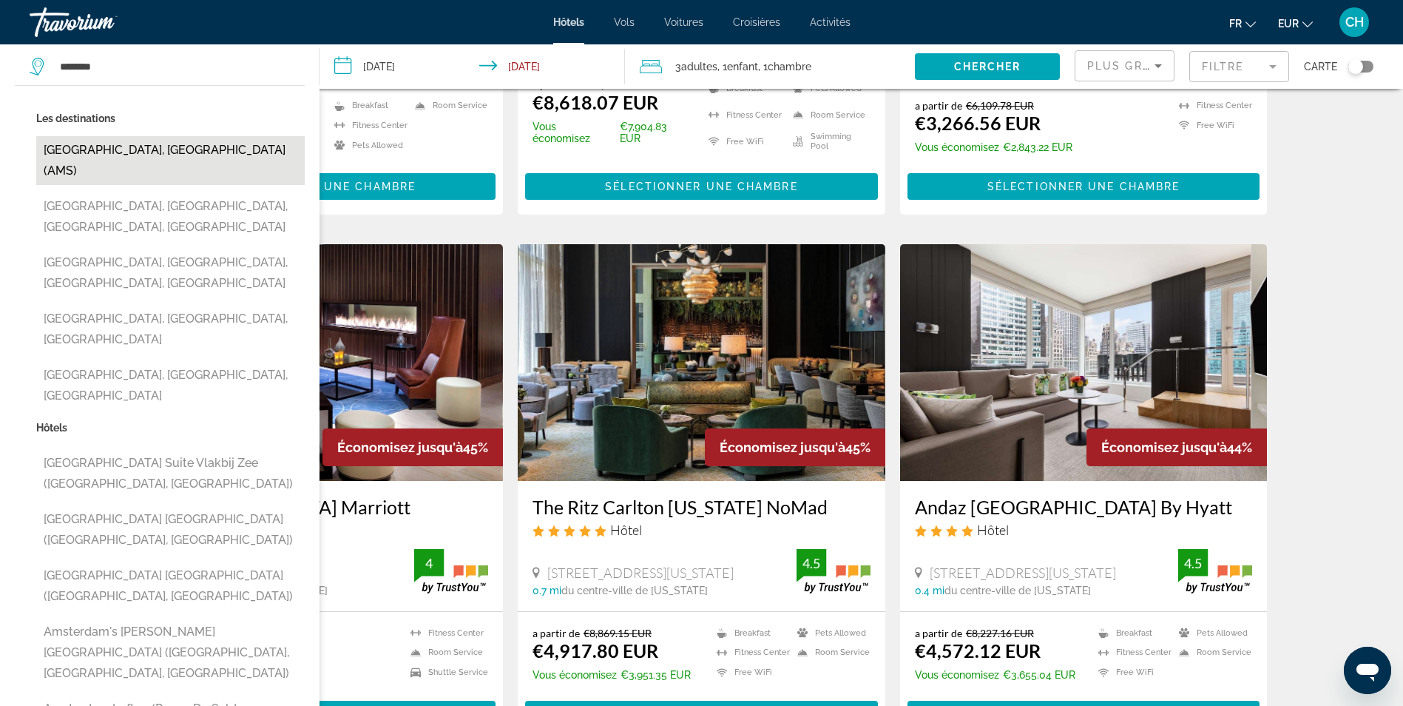
click at [98, 148] on button "Amsterdam, Netherlands (AMS)" at bounding box center [170, 160] width 269 height 49
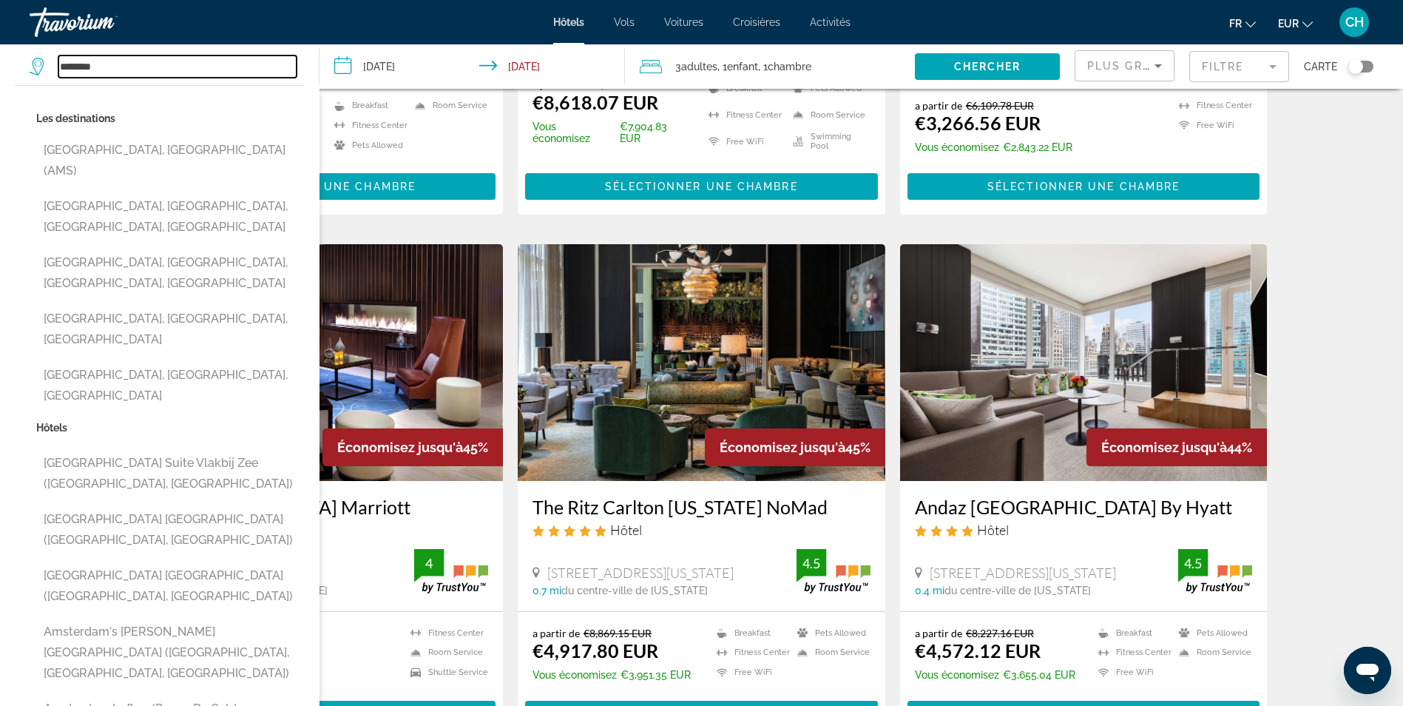
type input "**********"
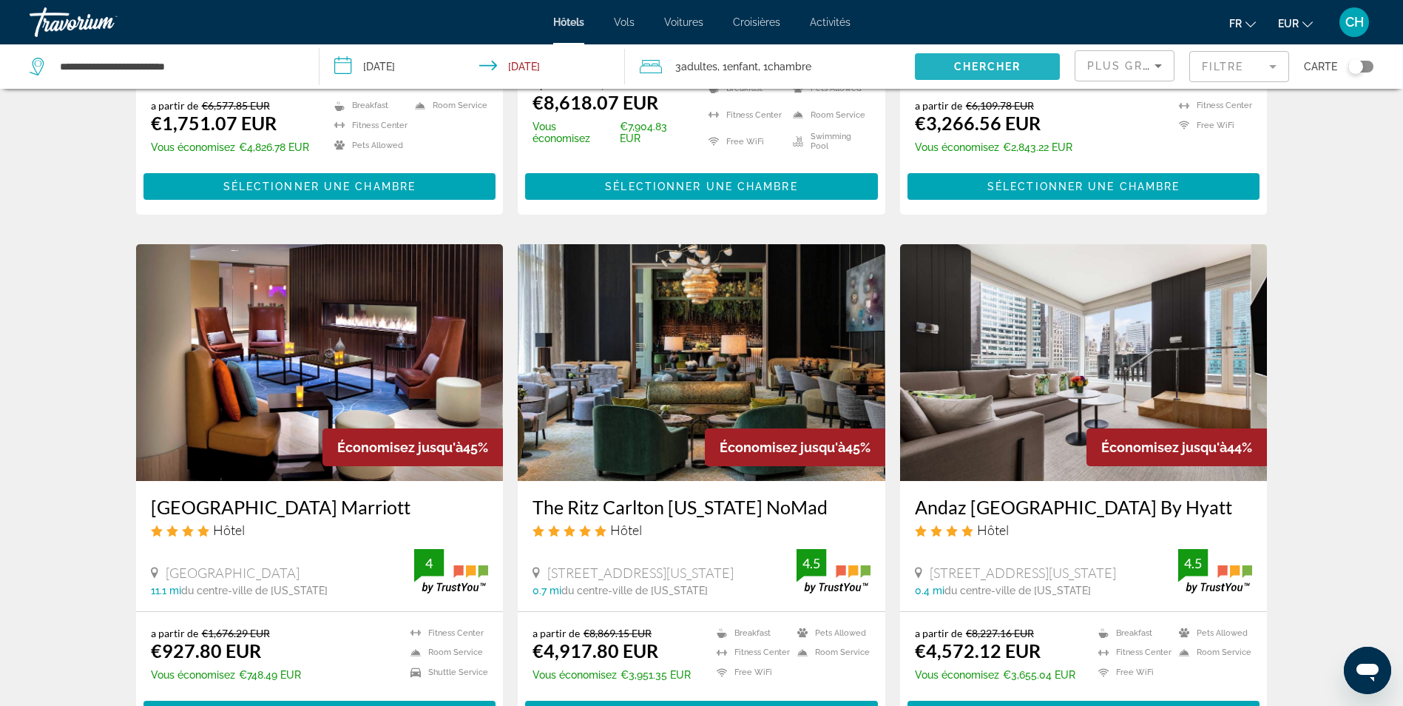
click at [1000, 67] on span "Chercher" at bounding box center [987, 67] width 67 height 12
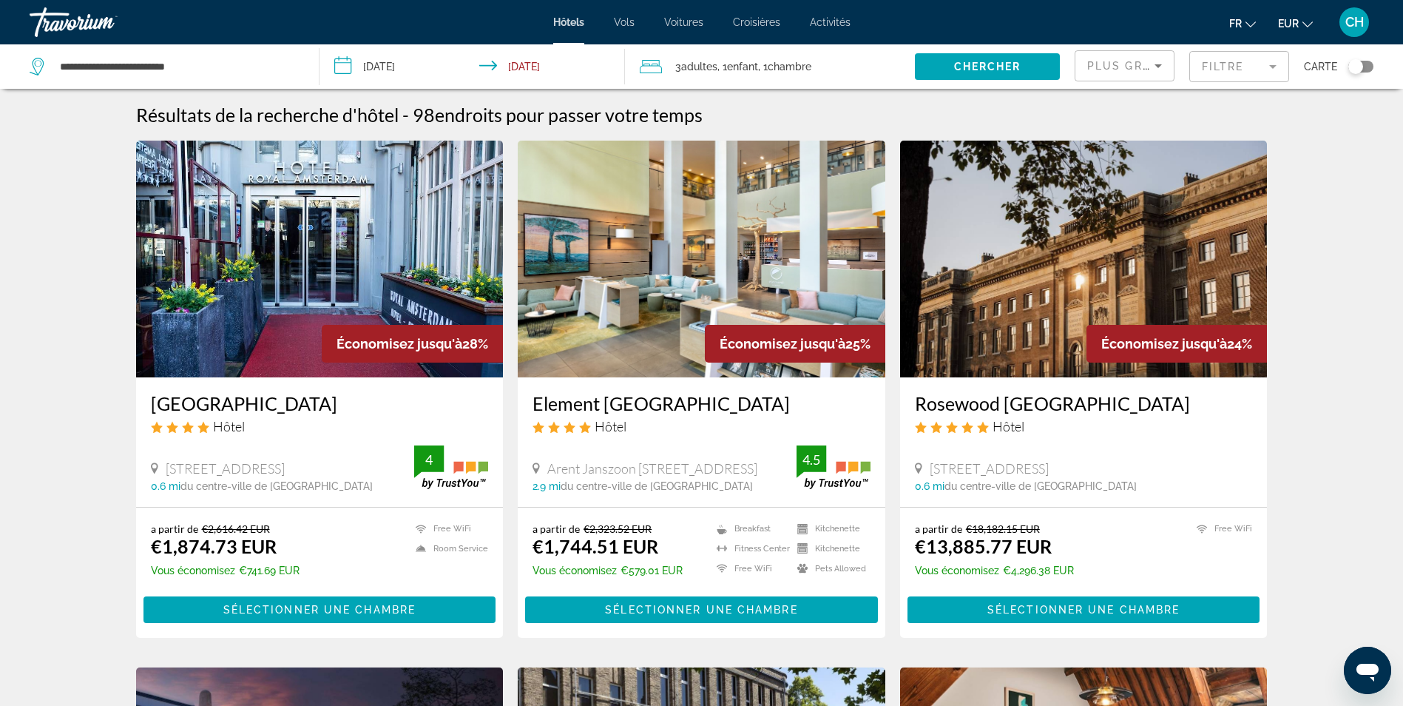
click at [1122, 65] on span "Plus grandes économies" at bounding box center [1175, 66] width 177 height 12
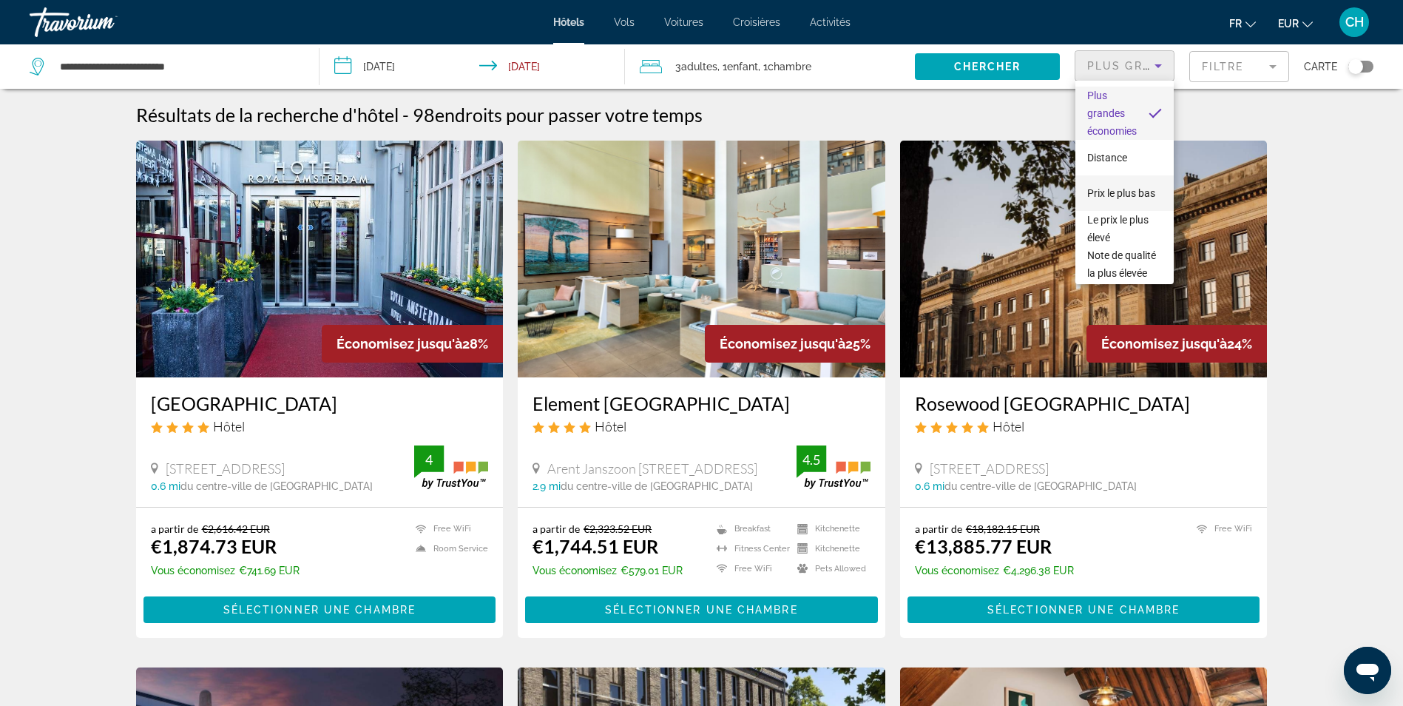
click at [1111, 191] on span "Prix le plus bas" at bounding box center [1121, 193] width 68 height 18
